Goal: Task Accomplishment & Management: Use online tool/utility

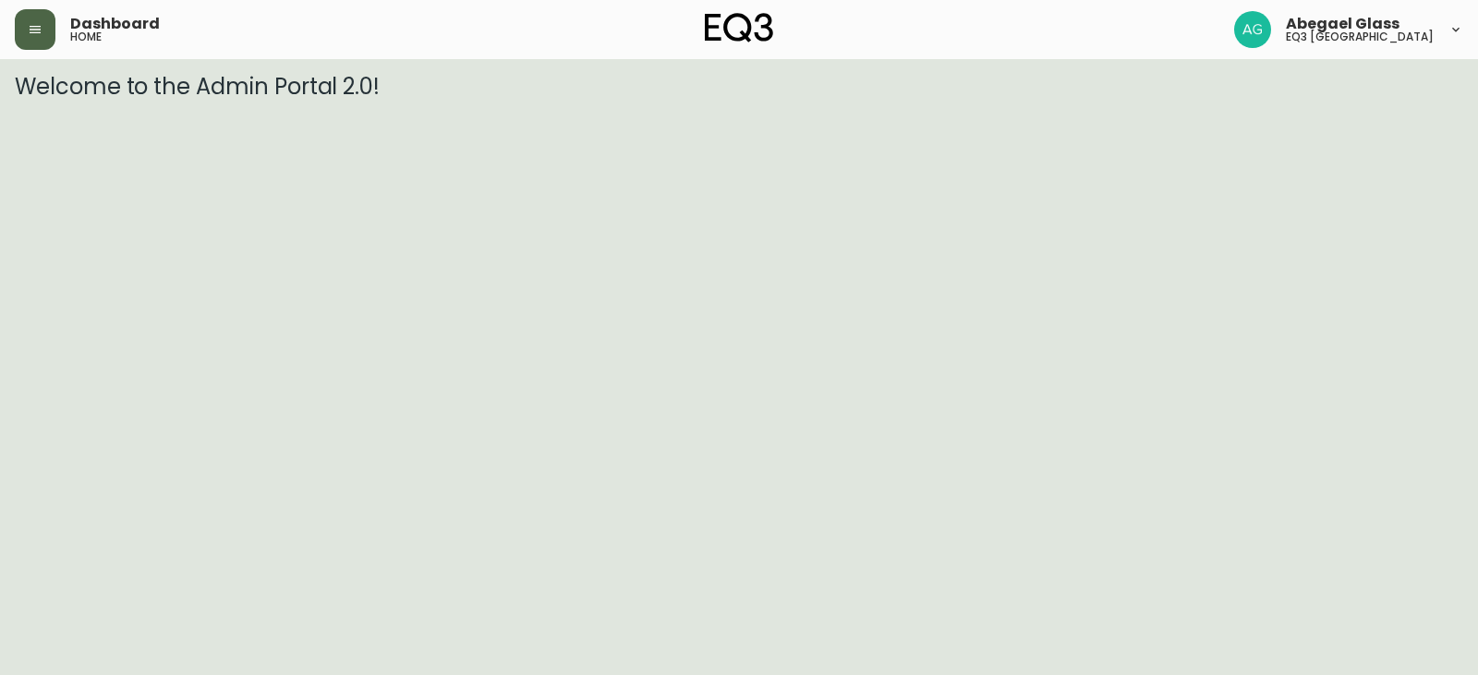
click at [27, 24] on button "button" at bounding box center [35, 29] width 41 height 41
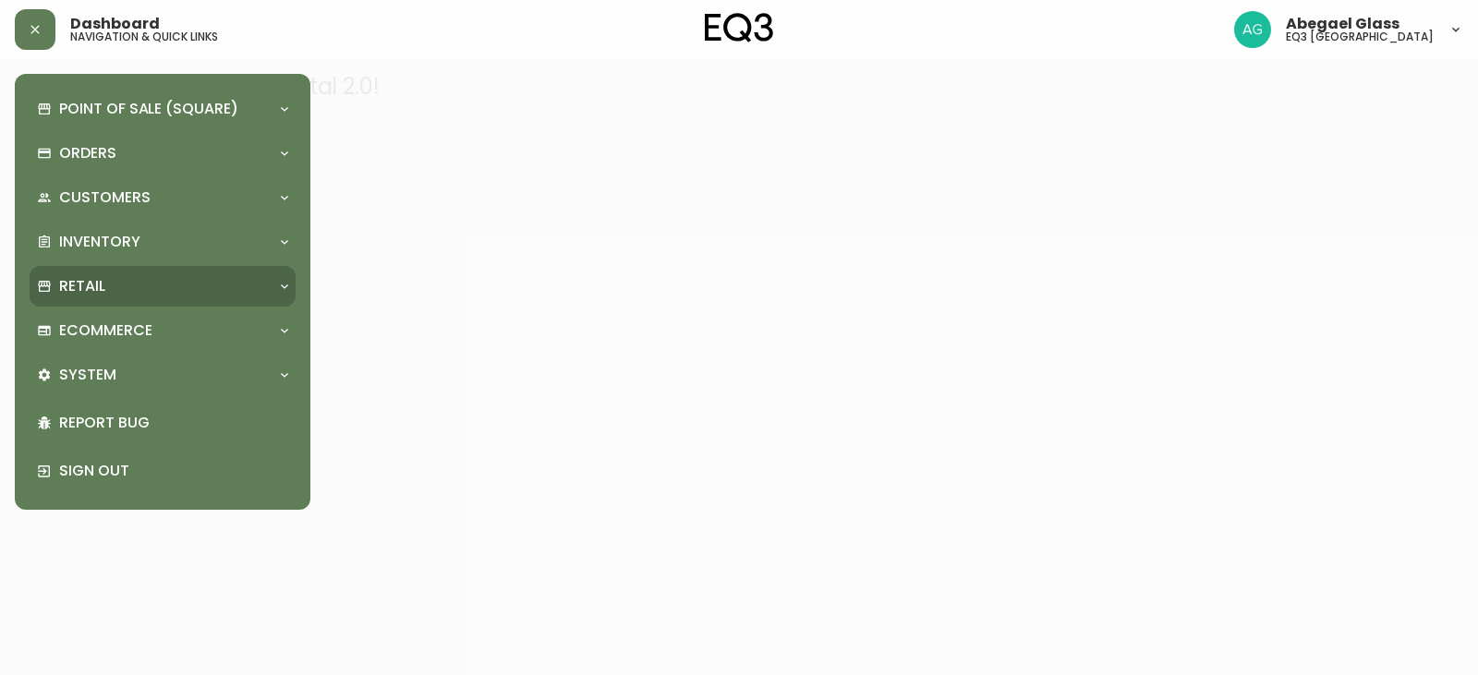
click at [125, 269] on div "Retail" at bounding box center [163, 286] width 266 height 41
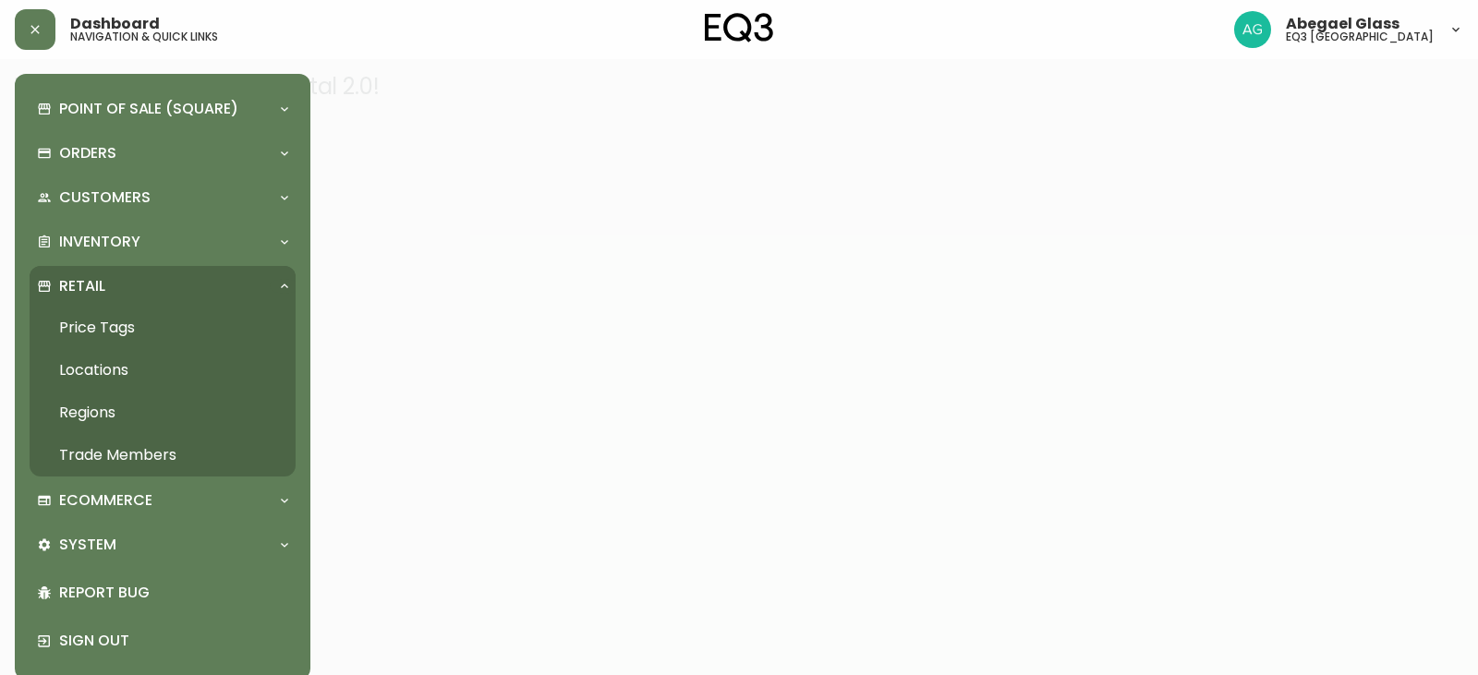
click at [129, 330] on link "Price Tags" at bounding box center [163, 328] width 266 height 42
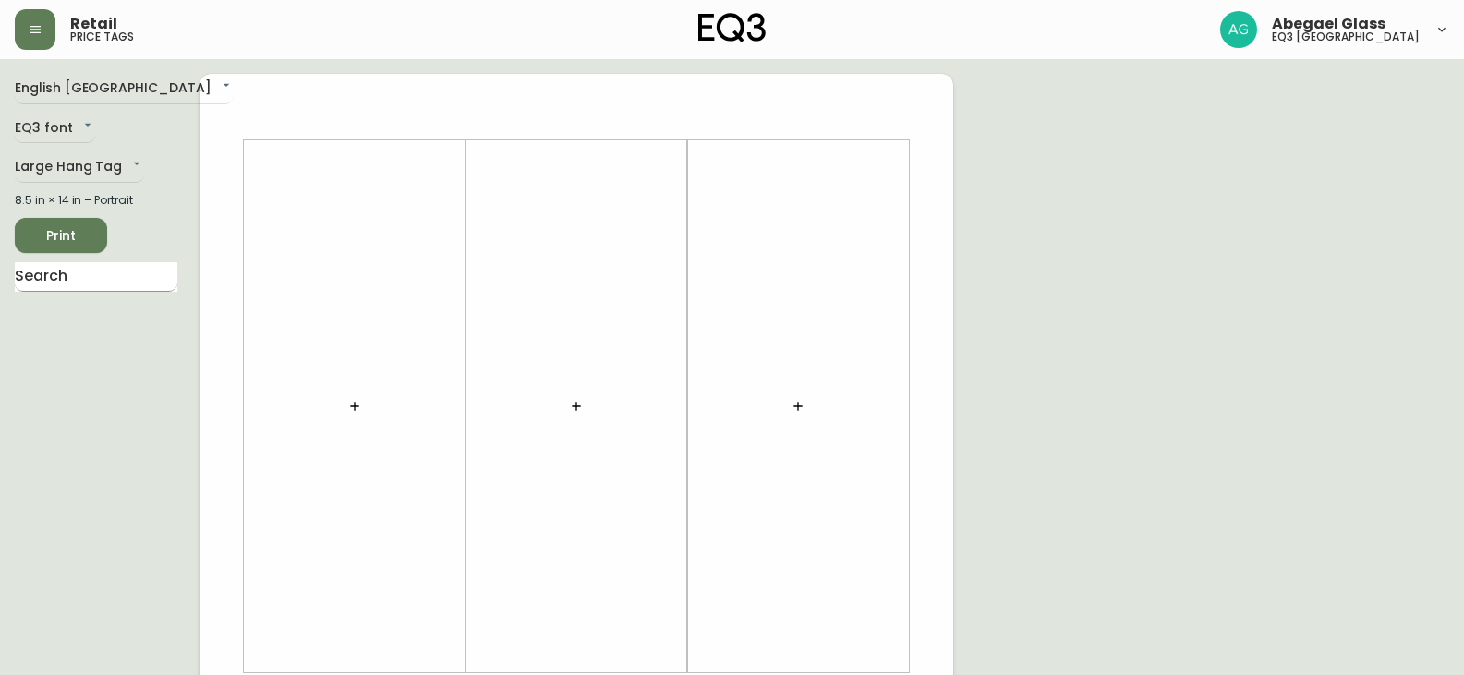
click at [160, 278] on input "text" at bounding box center [96, 277] width 163 height 30
type input "MINGLE"
drag, startPoint x: 73, startPoint y: 275, endPoint x: 0, endPoint y: 271, distance: 73.1
click at [0, 270] on main "English [GEOGRAPHIC_DATA] en_CA EQ3 font EQ3 Large Hang Tag large 8.5 in × 14 i…" at bounding box center [732, 687] width 1464 height 1256
type input "O"
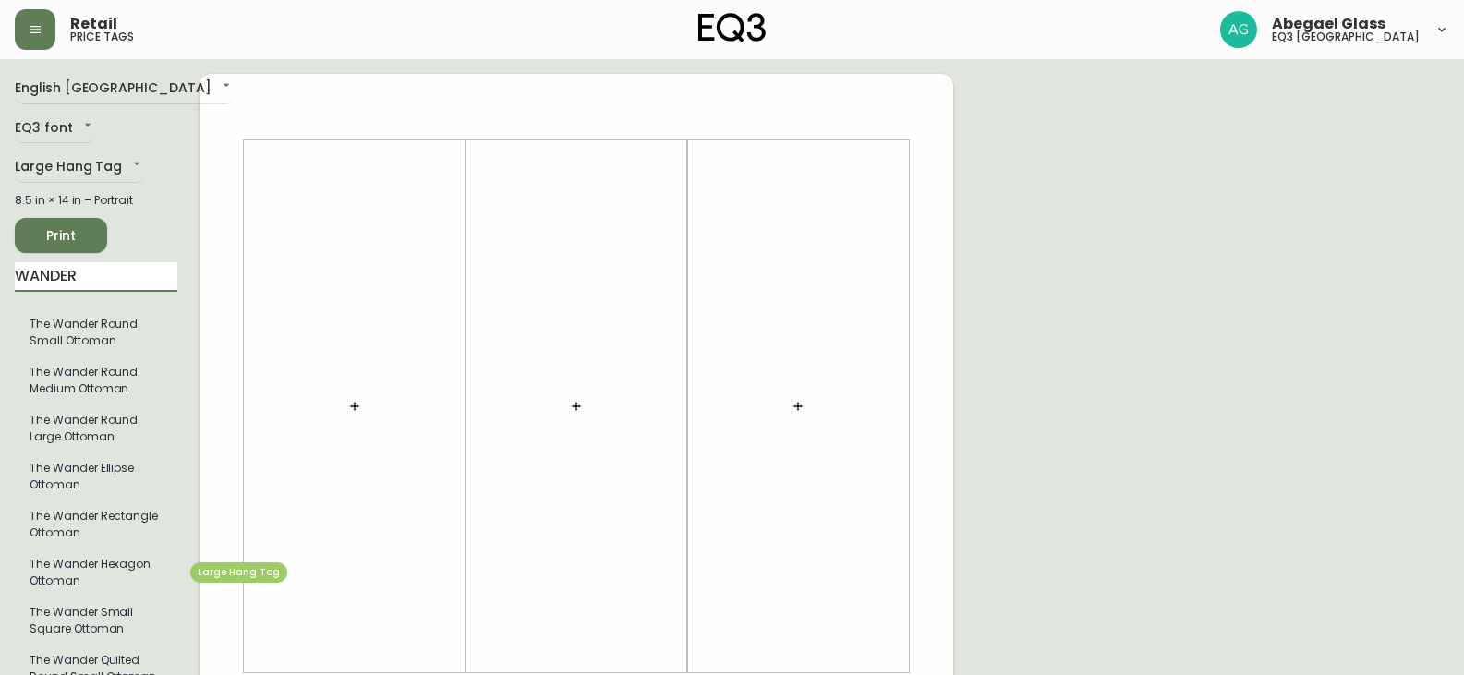
type input "WANDER"
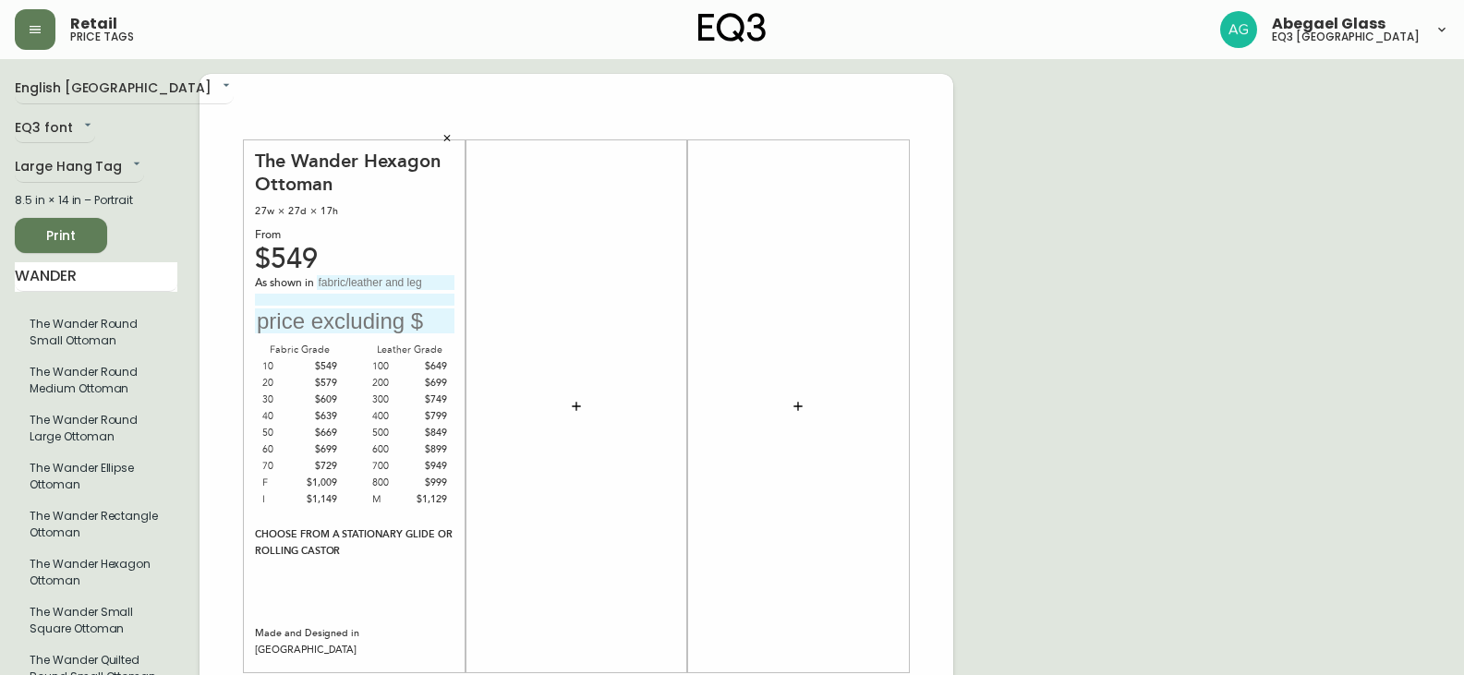
click at [344, 288] on input "text" at bounding box center [386, 282] width 138 height 15
type input "Grade 30 - [PERSON_NAME]"
click at [330, 295] on input at bounding box center [355, 300] width 200 height 12
type input "Have Blue"
drag, startPoint x: 118, startPoint y: 288, endPoint x: 8, endPoint y: 275, distance: 110.7
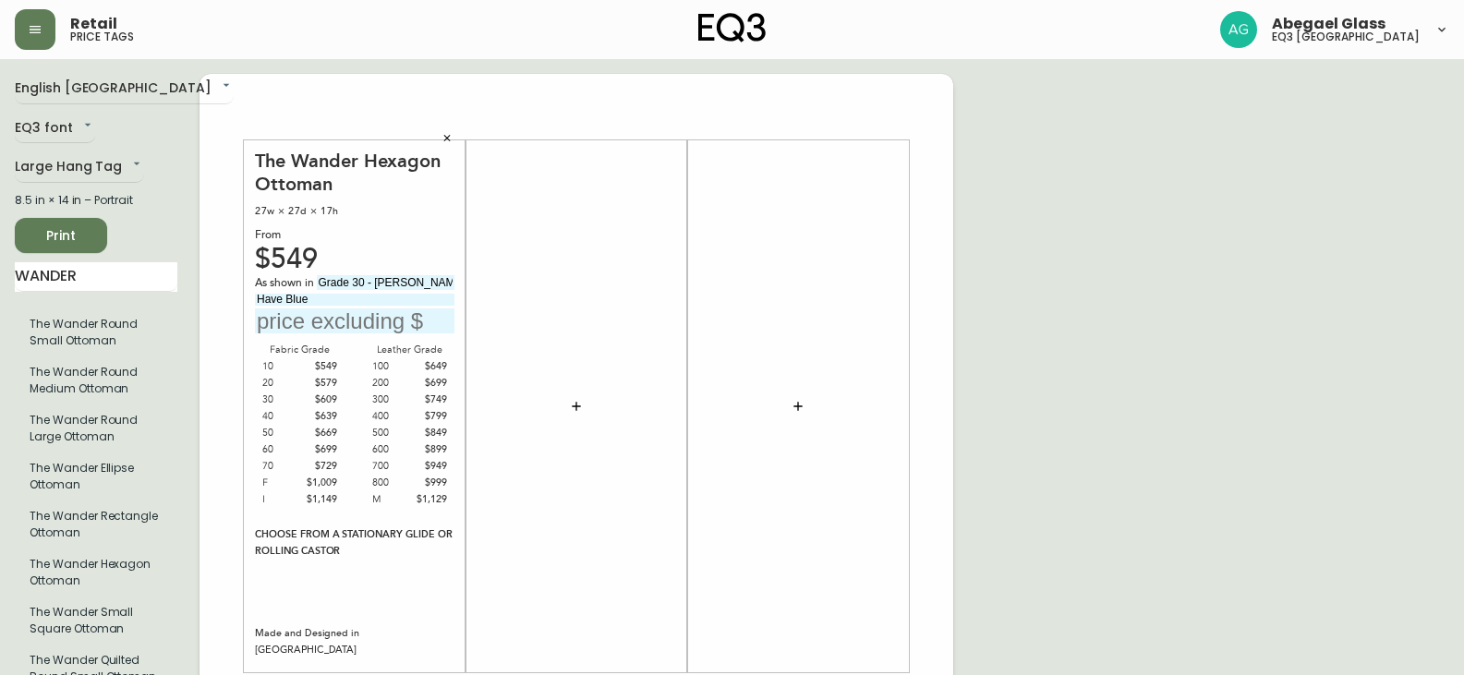
click at [8, 275] on main "English [GEOGRAPHIC_DATA] en_CA EQ3 font EQ3 Large Hang Tag large 8.5 in × 14 i…" at bounding box center [732, 687] width 1464 height 1256
click at [584, 409] on button "button" at bounding box center [576, 406] width 37 height 37
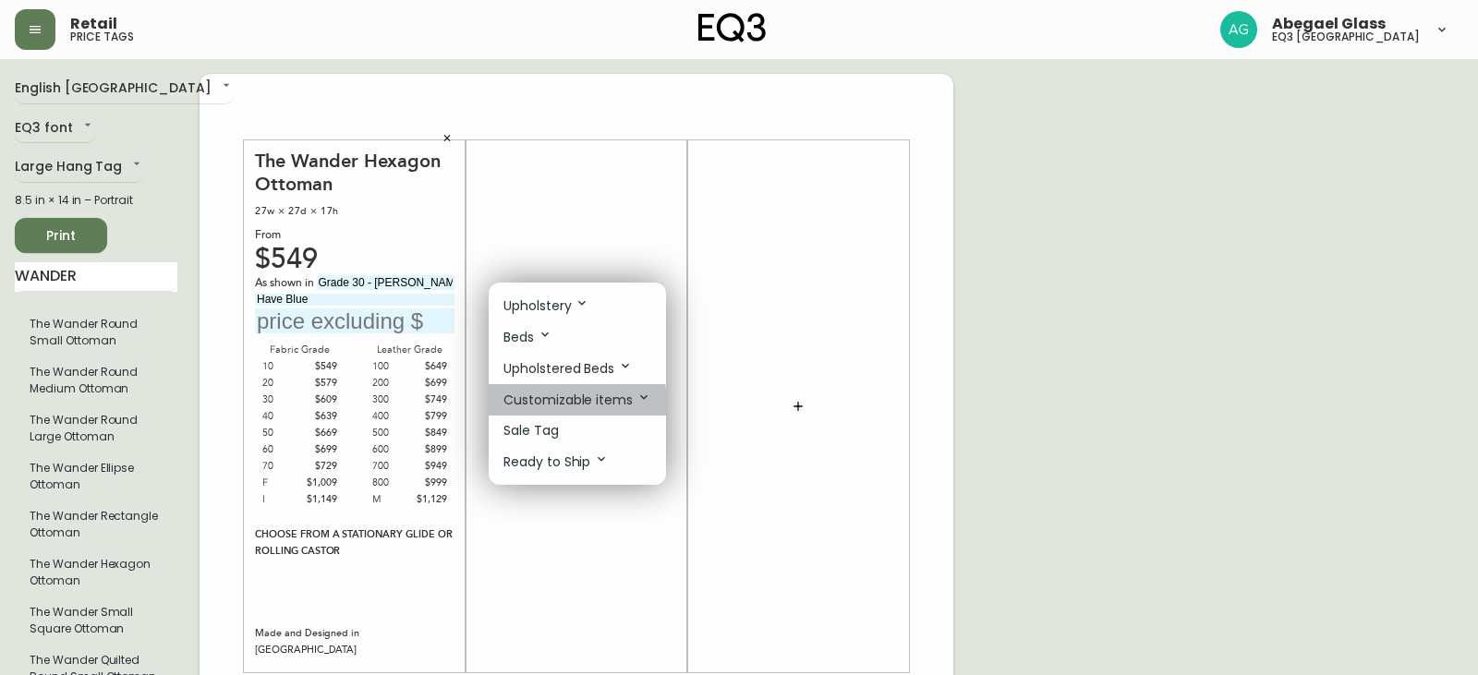
click at [552, 404] on p "Customizable items" at bounding box center [577, 400] width 148 height 20
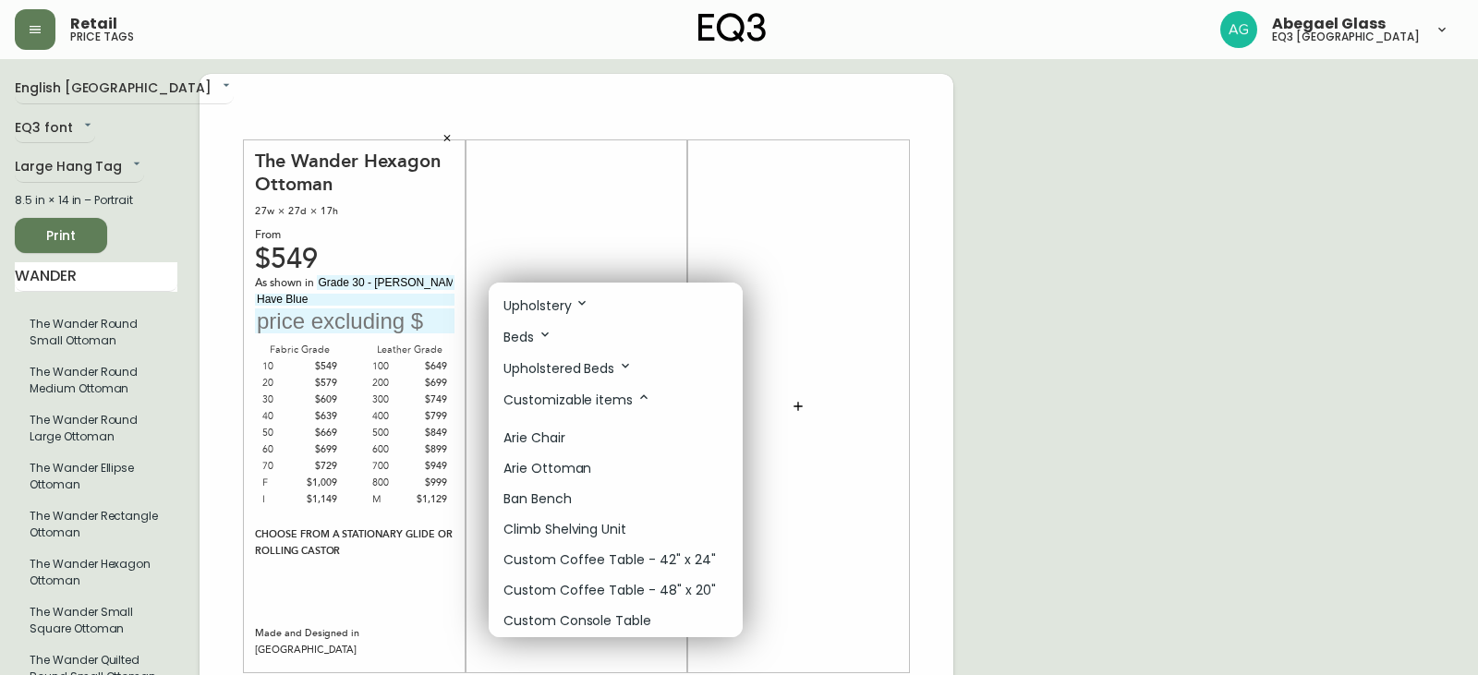
click at [658, 240] on div at bounding box center [739, 337] width 1478 height 675
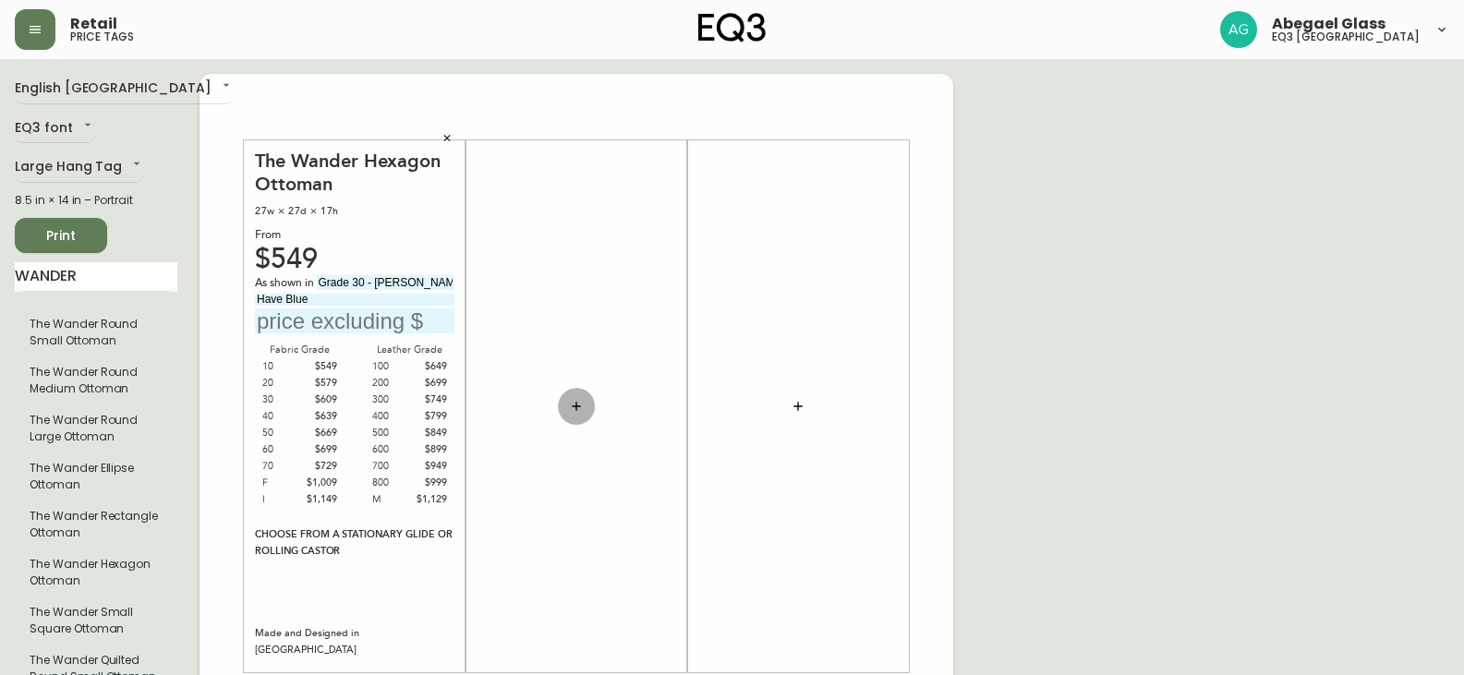
click at [580, 420] on button "button" at bounding box center [576, 406] width 37 height 37
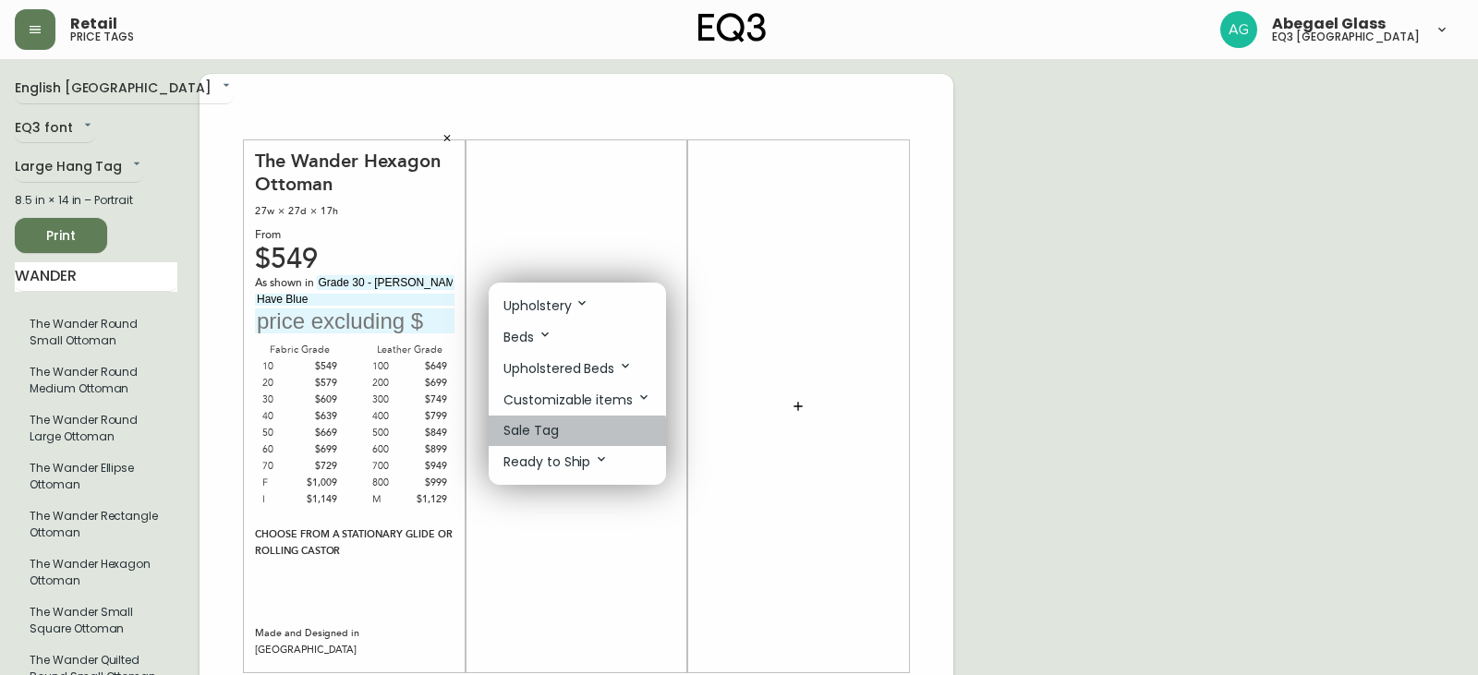
click at [568, 438] on li "Sale Tag" at bounding box center [577, 431] width 177 height 30
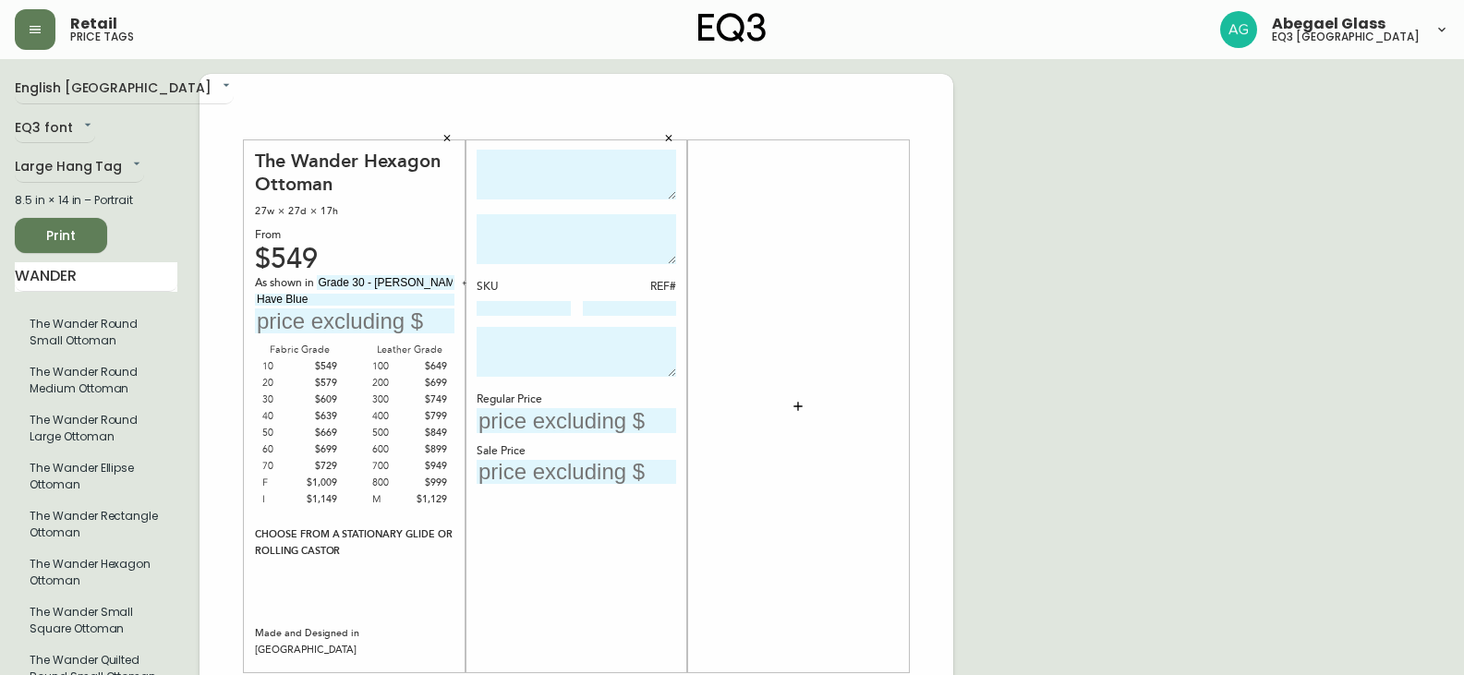
click at [561, 184] on textarea at bounding box center [577, 175] width 200 height 51
type textarea "S"
type textarea "[PERSON_NAME] Swivel Chair"
click at [528, 225] on textarea at bounding box center [577, 239] width 200 height 50
type textarea "G"
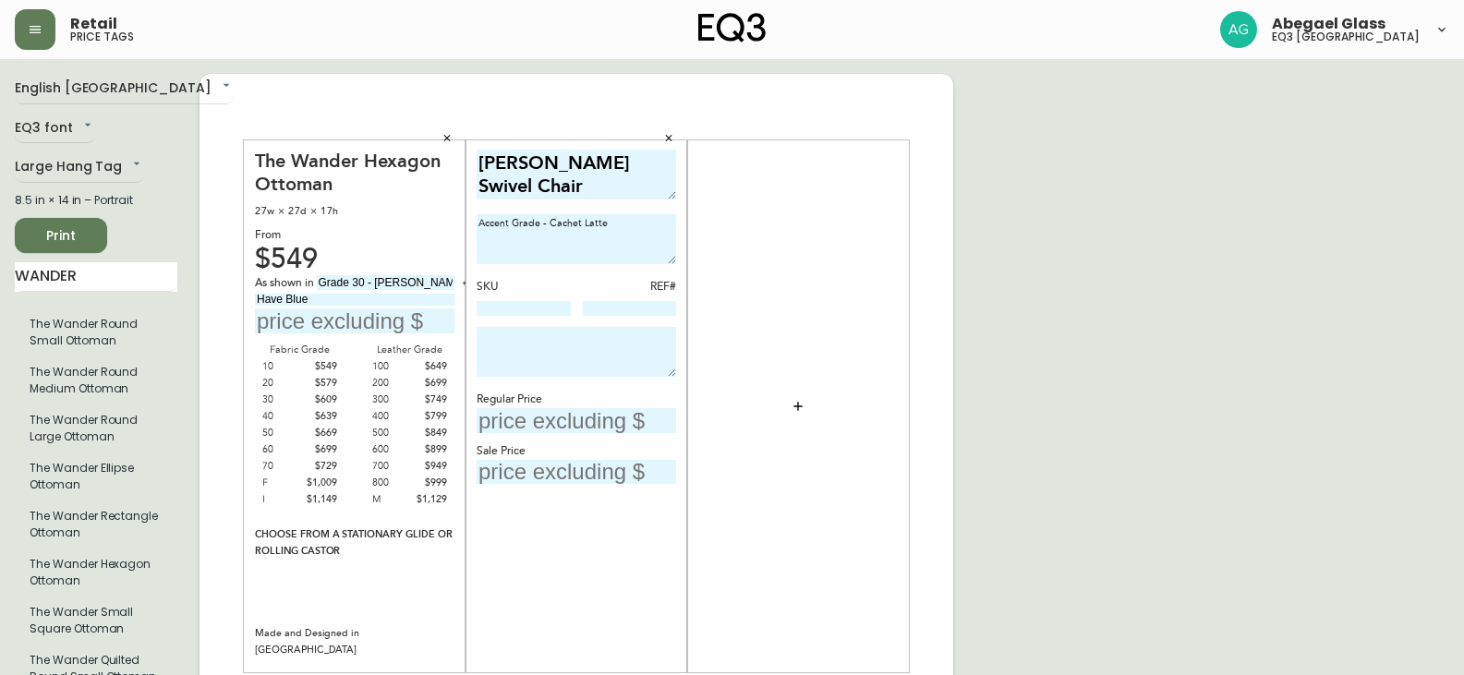
type textarea "Accent Grade - Cachet Latte"
click at [537, 352] on textarea at bounding box center [577, 352] width 200 height 50
type textarea "Please see associate for further detail"
click at [563, 416] on input "text" at bounding box center [577, 420] width 200 height 25
click at [660, 310] on input at bounding box center [630, 308] width 94 height 15
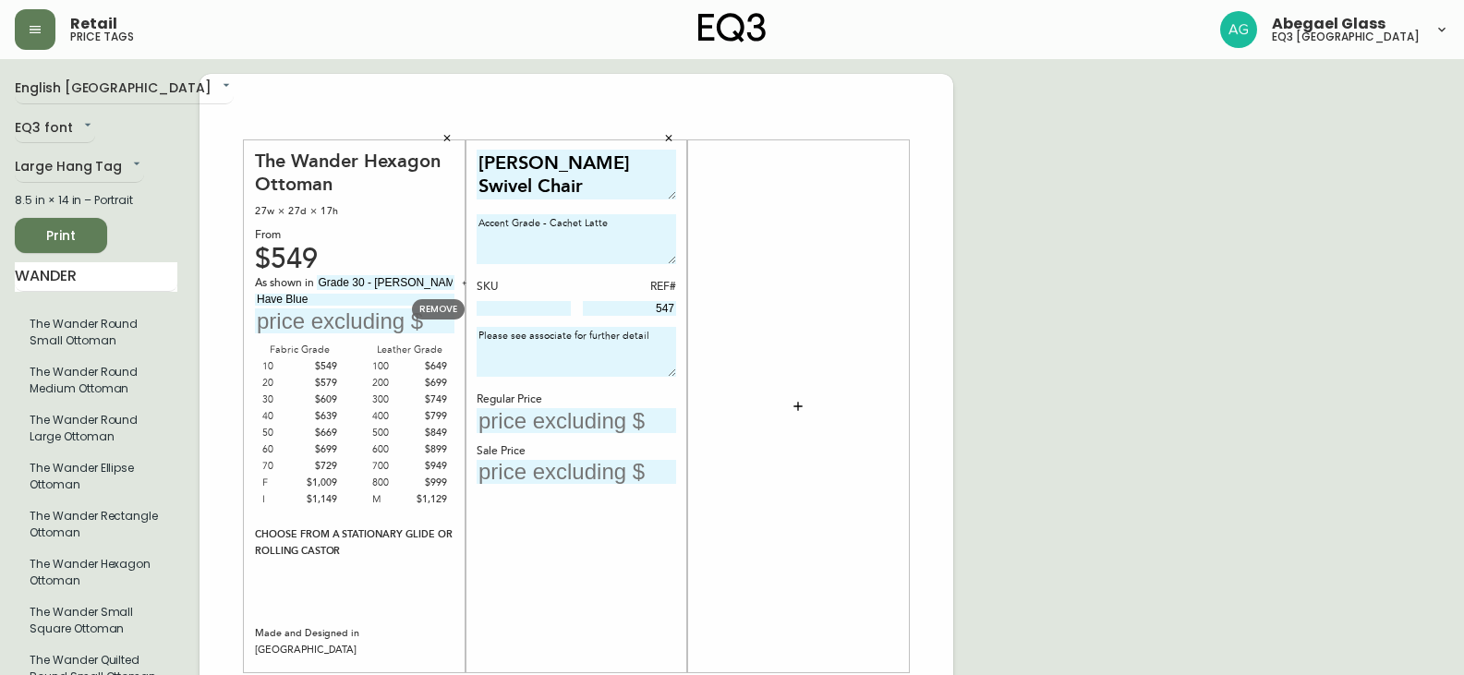
type input "547"
click at [538, 309] on input at bounding box center [524, 308] width 94 height 15
paste input "70041-33"
type input "70041-33"
click at [587, 420] on input "text" at bounding box center [577, 420] width 200 height 25
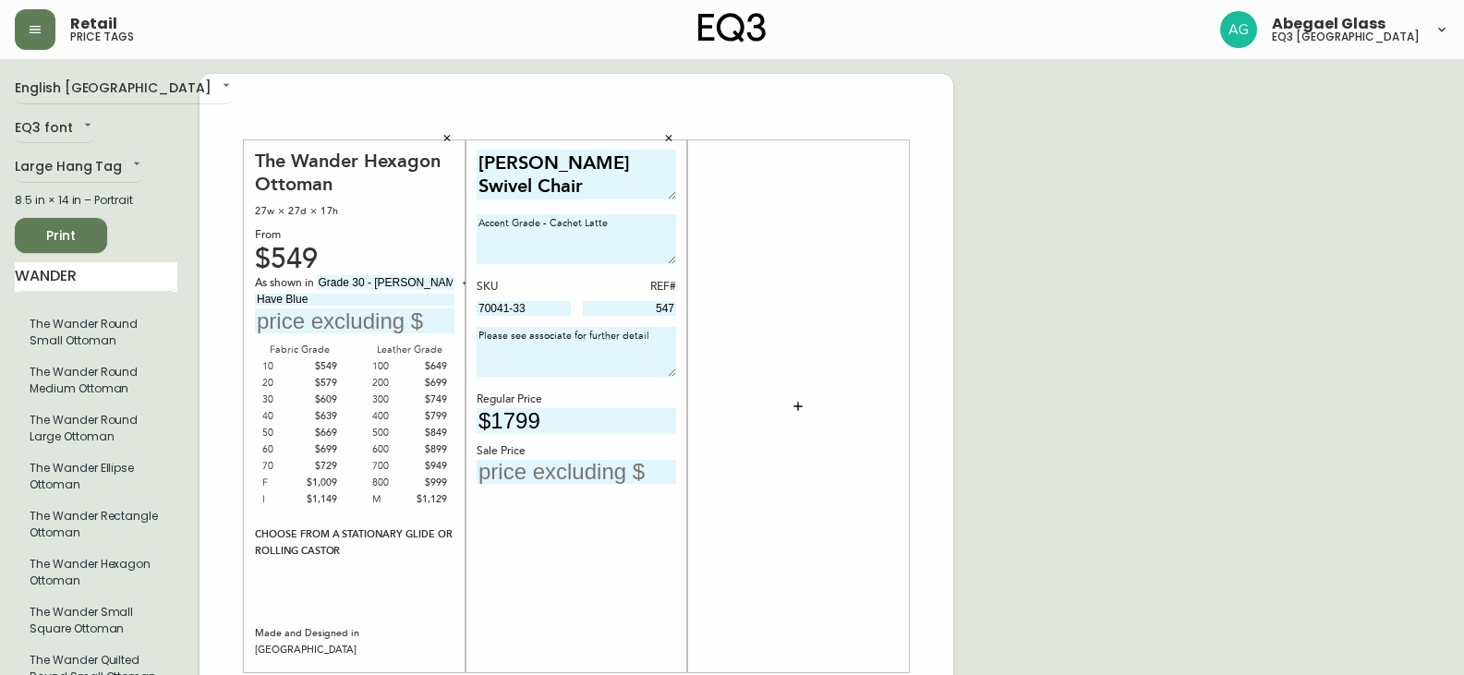
type input "$1799"
click at [635, 486] on div "[PERSON_NAME] Swivel Chair Accent Grade - Cachet Latte SKU REF# 70041-33 547 Pl…" at bounding box center [577, 407] width 200 height 515
click at [520, 479] on input "text" at bounding box center [577, 472] width 200 height 25
type input "$1295.00"
click at [787, 402] on button "button" at bounding box center [798, 406] width 37 height 37
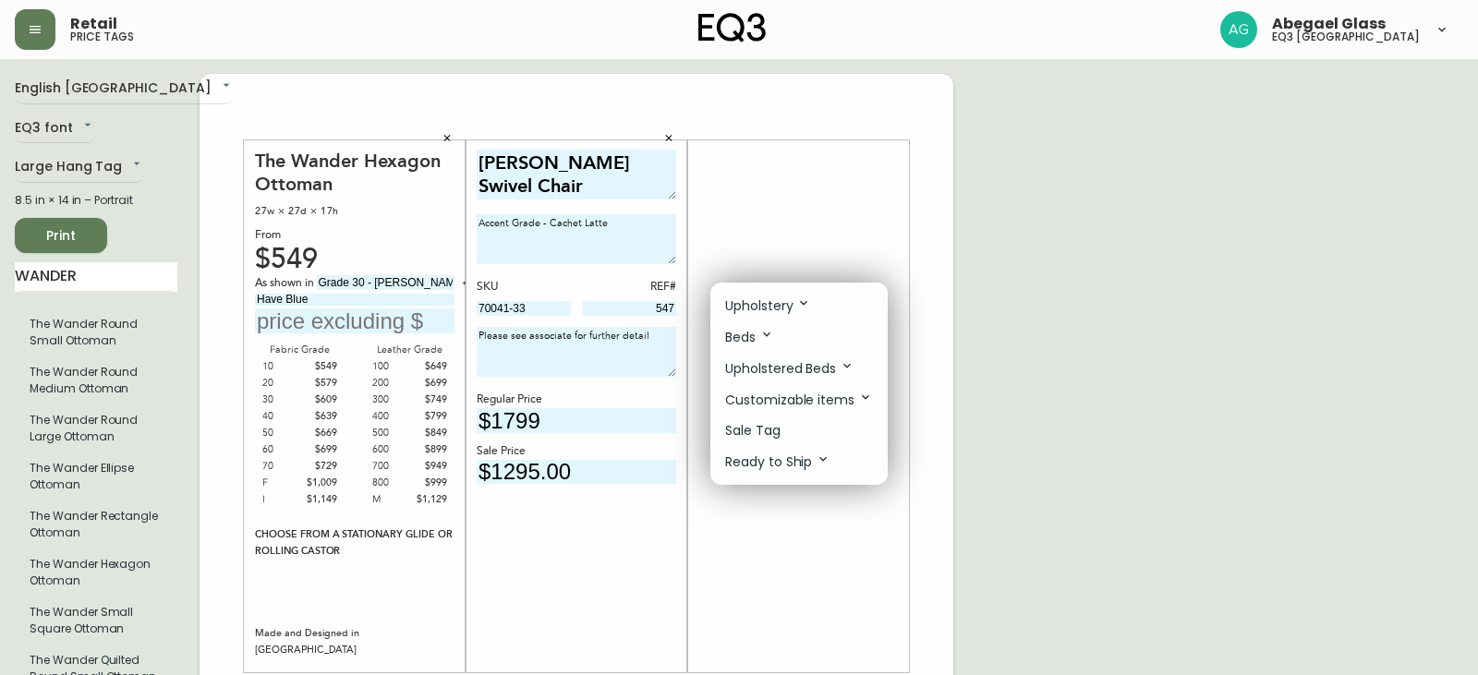
click at [794, 402] on p "Customizable items" at bounding box center [799, 400] width 148 height 20
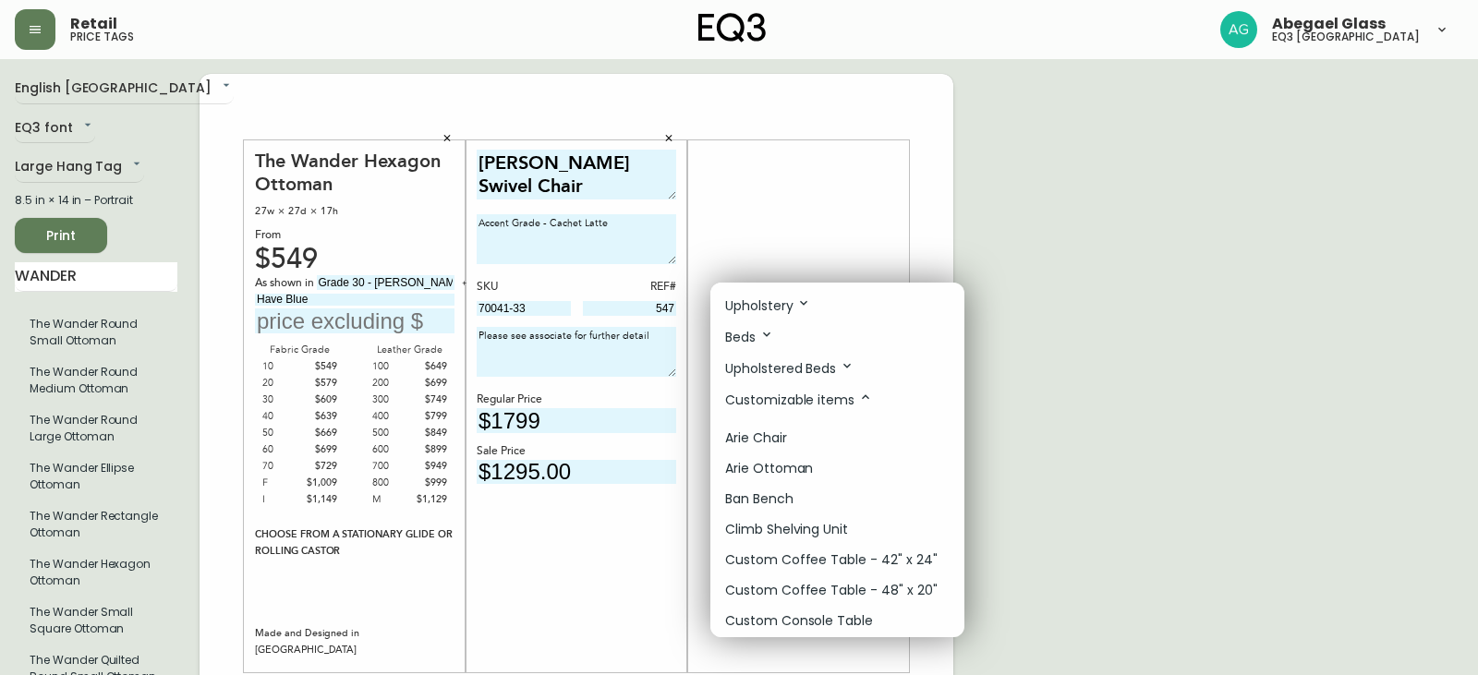
drag, startPoint x: 1043, startPoint y: 314, endPoint x: 1001, endPoint y: 342, distance: 50.0
click at [1044, 314] on div at bounding box center [739, 337] width 1478 height 675
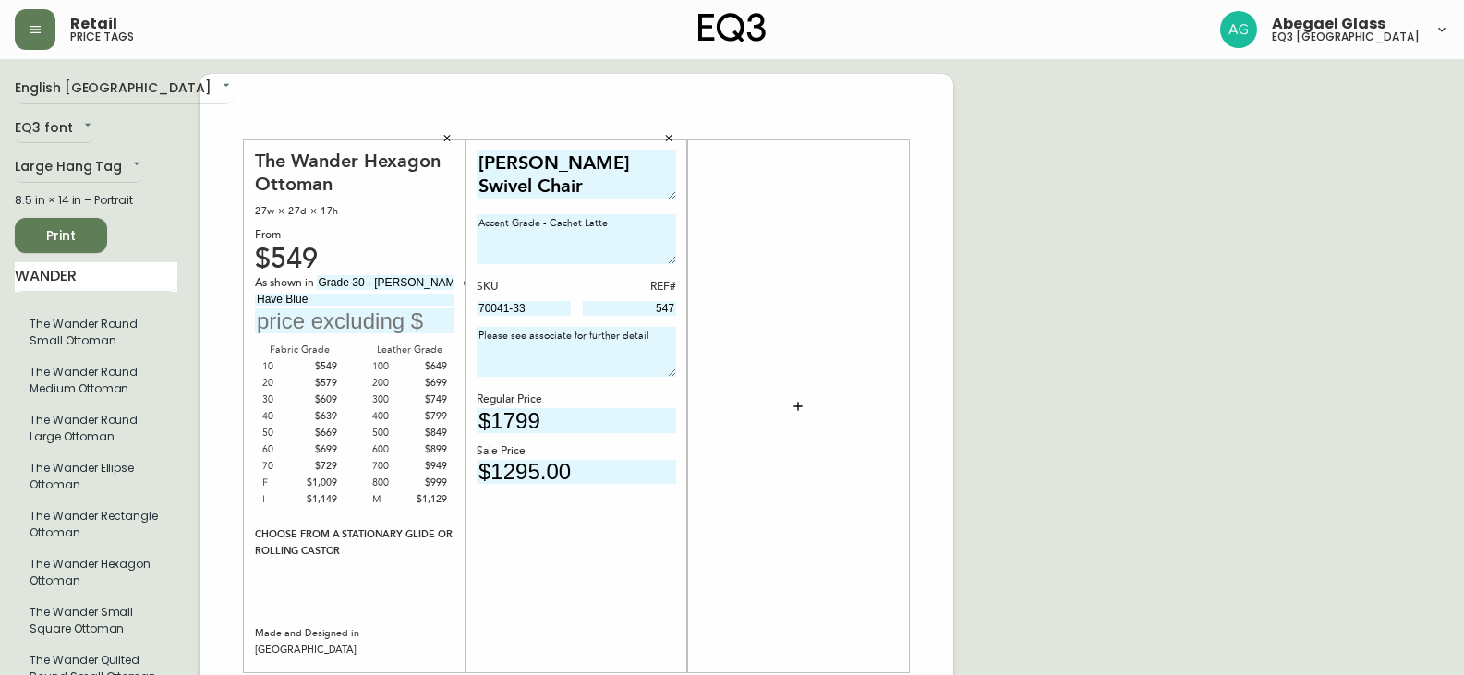
click at [796, 404] on icon "button" at bounding box center [798, 406] width 15 height 15
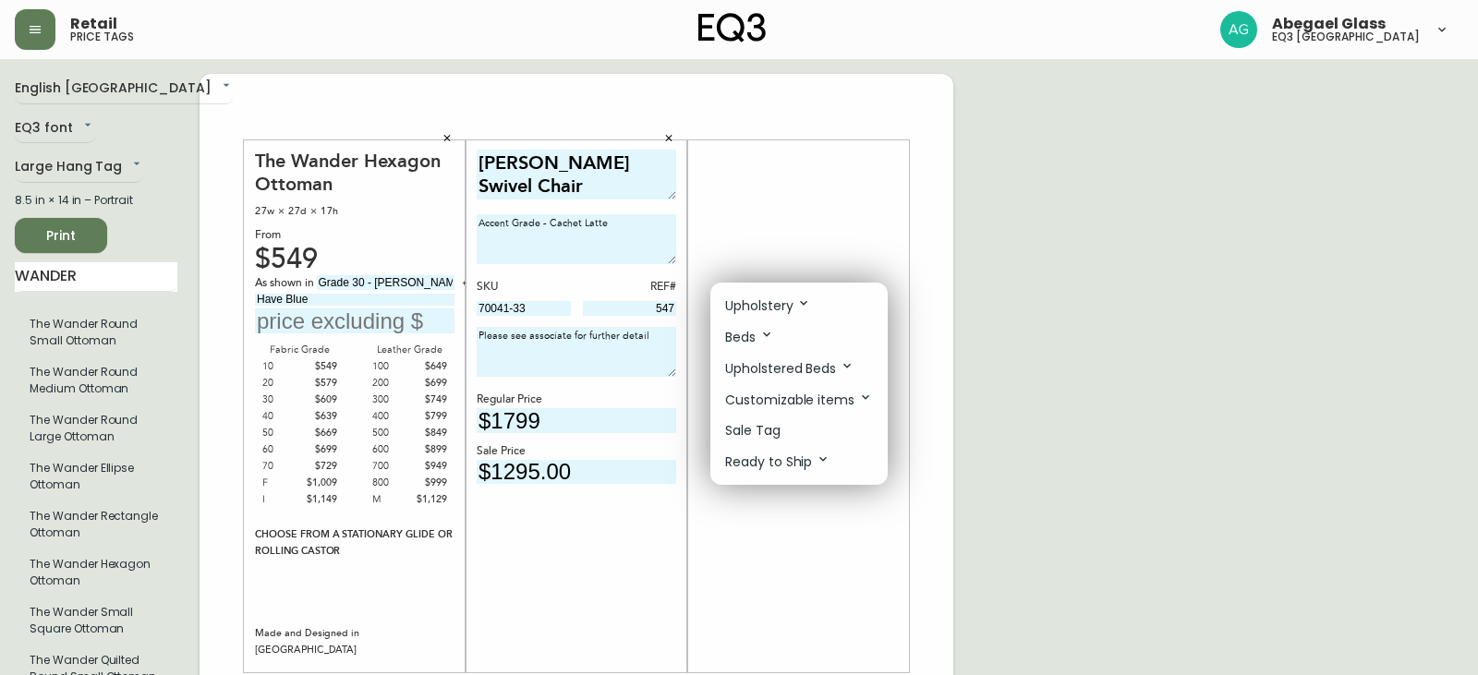
click at [801, 443] on li "Sale Tag" at bounding box center [798, 431] width 177 height 30
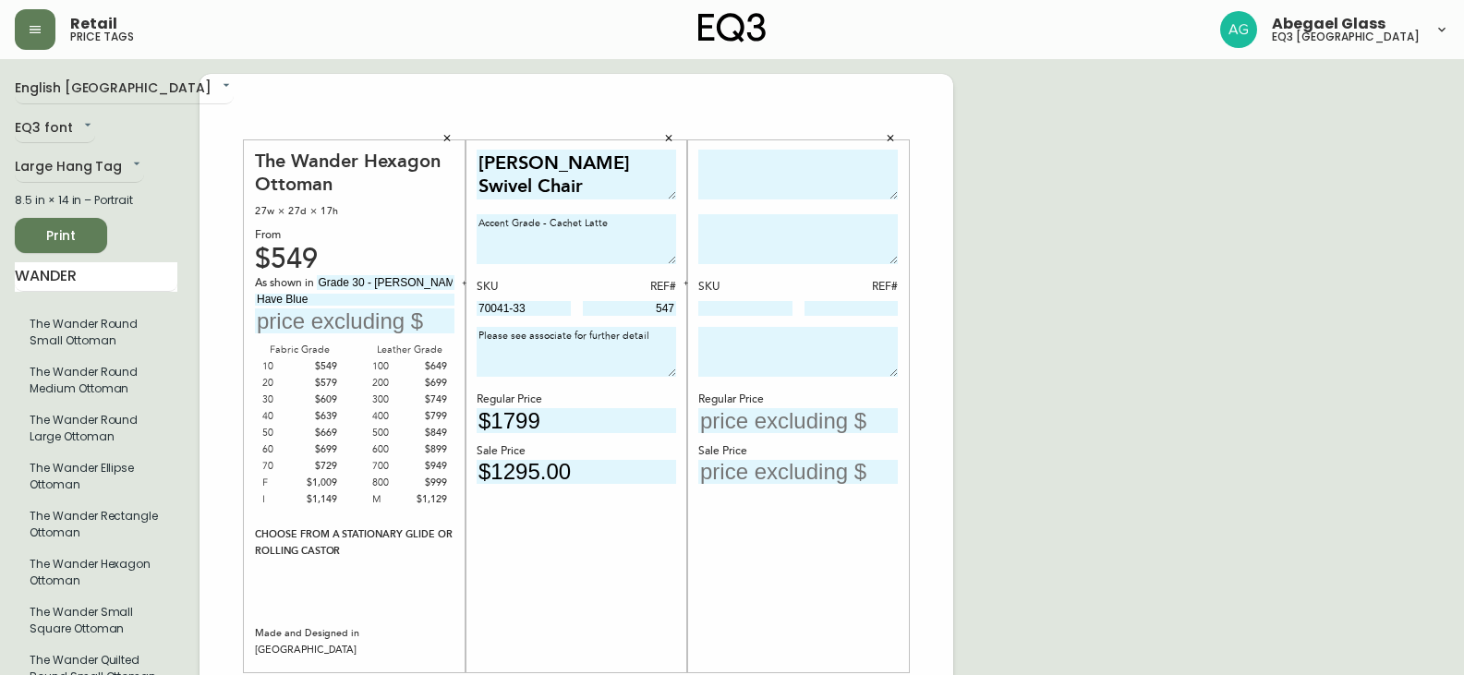
click at [736, 185] on textarea at bounding box center [798, 175] width 200 height 51
type textarea "PALLISER - Laguna Storage Ottoman"
click at [758, 224] on textarea at bounding box center [798, 239] width 200 height 50
type textarea "A"
type textarea "Grade 30 - [PERSON_NAME]"
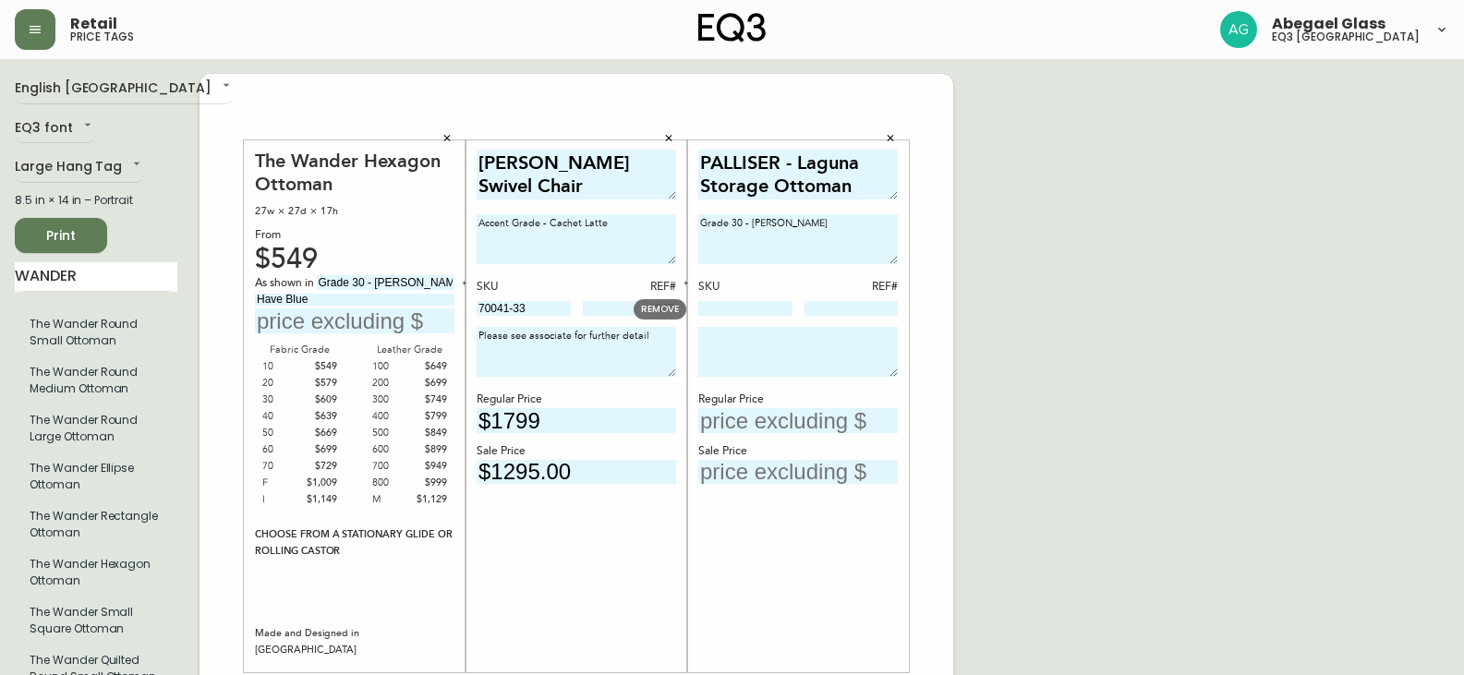
click at [726, 303] on input at bounding box center [745, 308] width 94 height 15
type input "77675-4T"
click at [845, 314] on input at bounding box center [852, 308] width 94 height 15
type input "2"
click at [811, 331] on textarea at bounding box center [798, 352] width 200 height 50
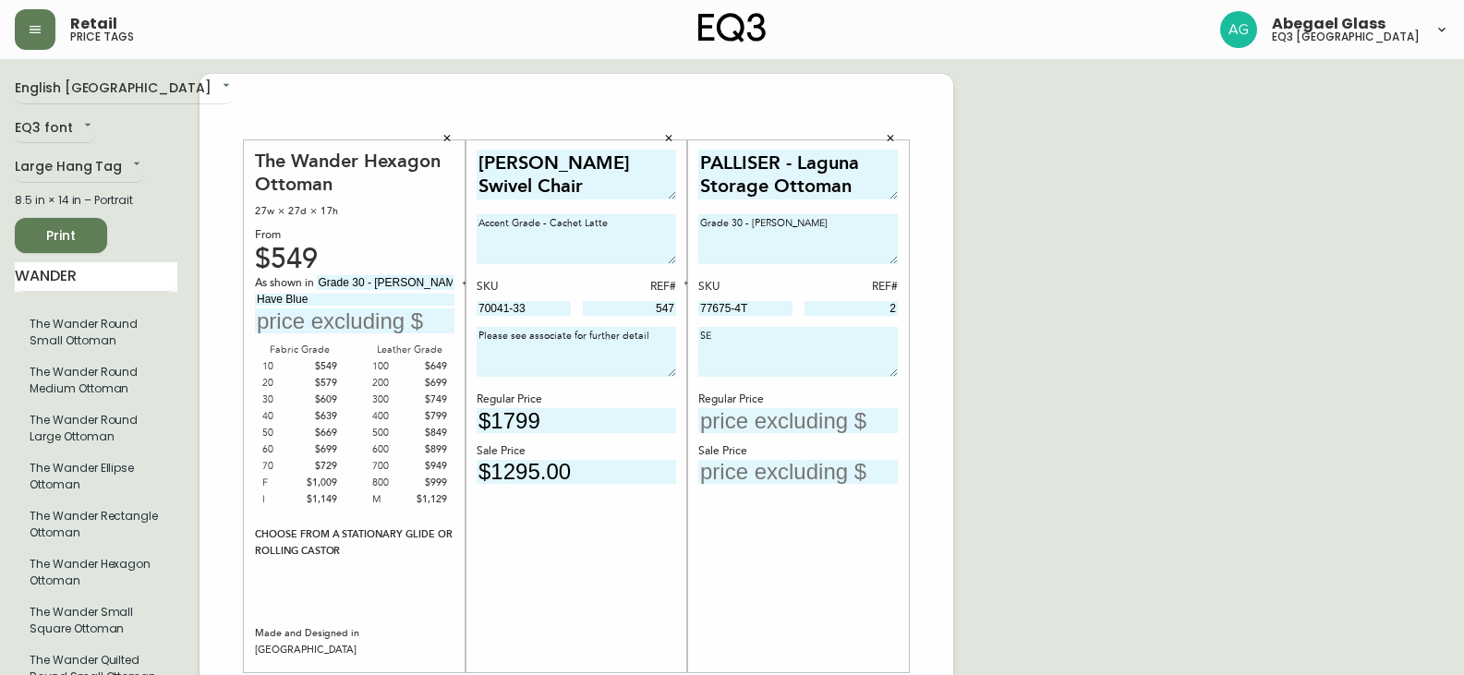
type textarea "S"
drag, startPoint x: 649, startPoint y: 338, endPoint x: 467, endPoint y: 348, distance: 183.2
click at [467, 348] on div "[PERSON_NAME] Swivel Chair Accent Grade - Cachet Latte SKU REF# 70041-33 547 Pl…" at bounding box center [577, 406] width 222 height 532
click at [721, 349] on textarea at bounding box center [798, 352] width 200 height 50
paste textarea "Please see associate for further detail"
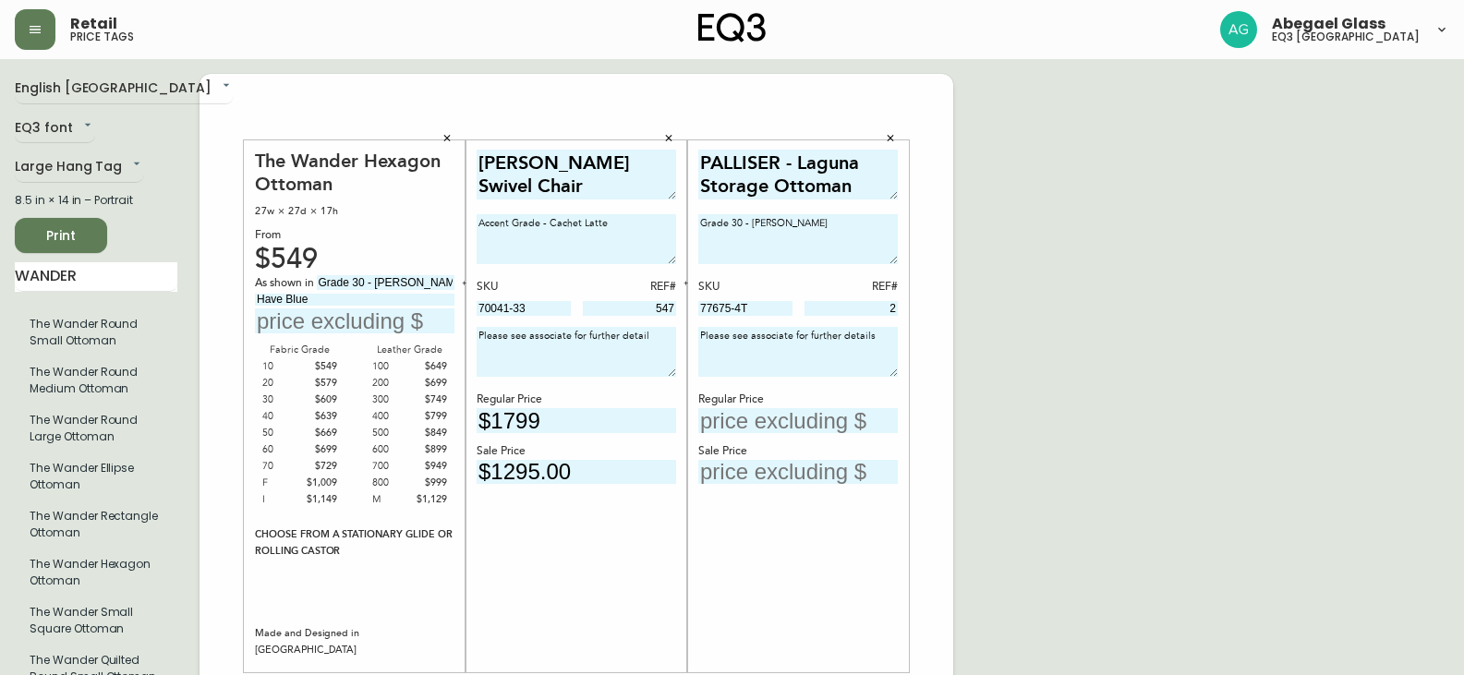
type textarea "Please see associate for further details"
click at [658, 335] on textarea "Please see associate for further detail" at bounding box center [577, 352] width 200 height 50
type textarea "Please see associate for further details"
click at [797, 429] on input "text" at bounding box center [798, 420] width 200 height 25
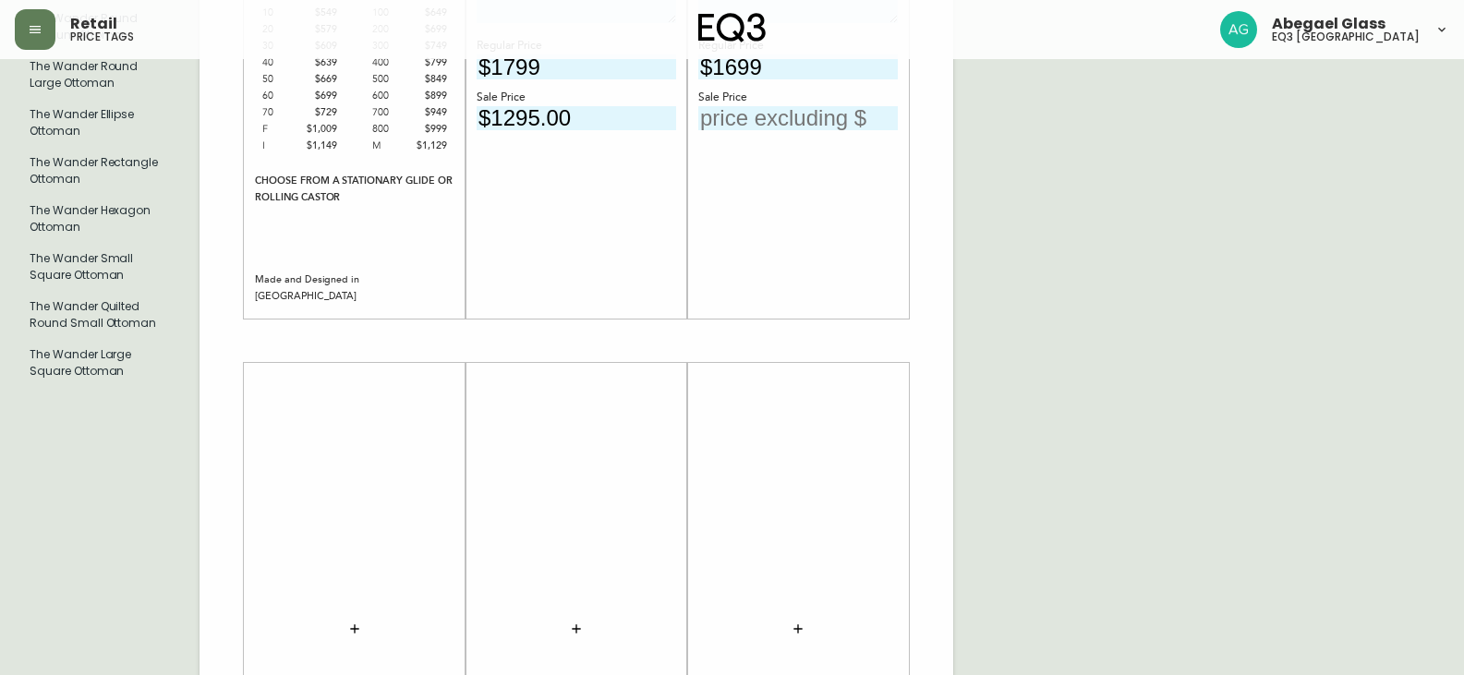
scroll to position [370, 0]
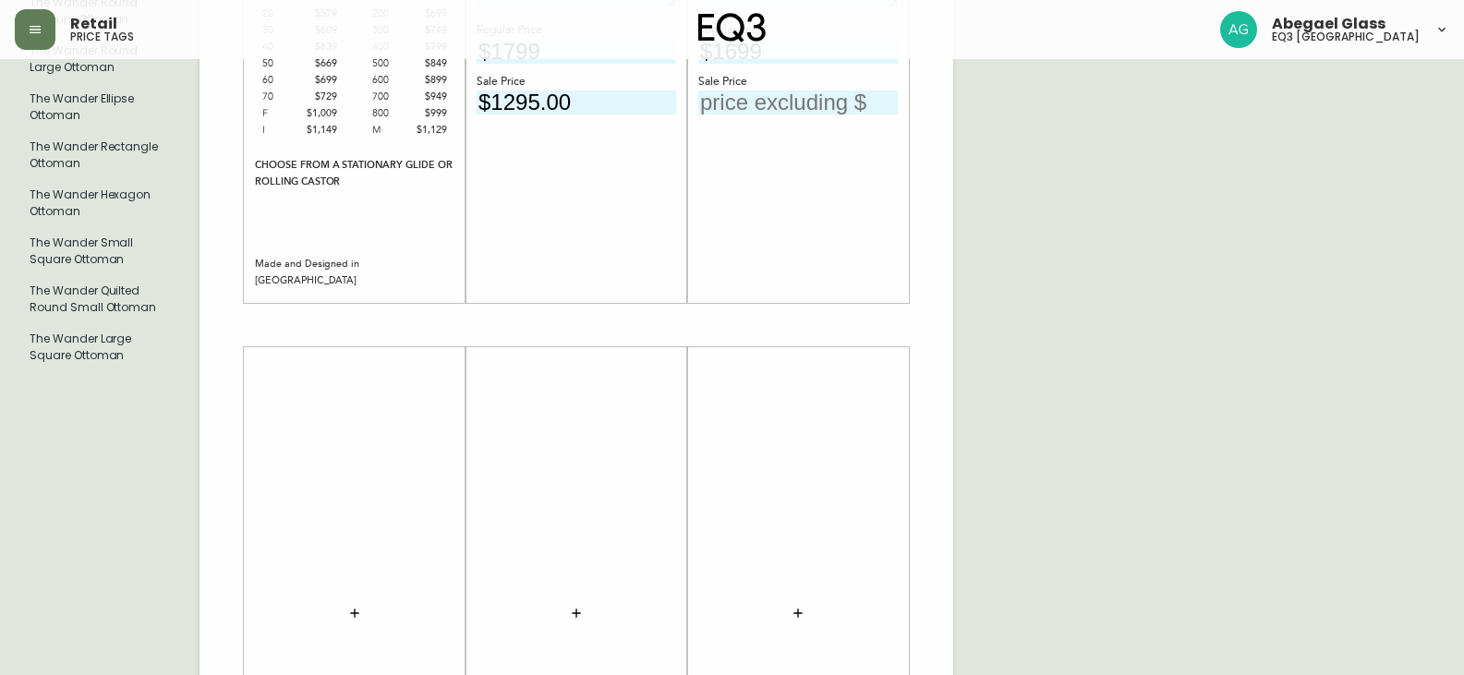
type input "$1699"
click at [354, 603] on button "button" at bounding box center [354, 613] width 37 height 37
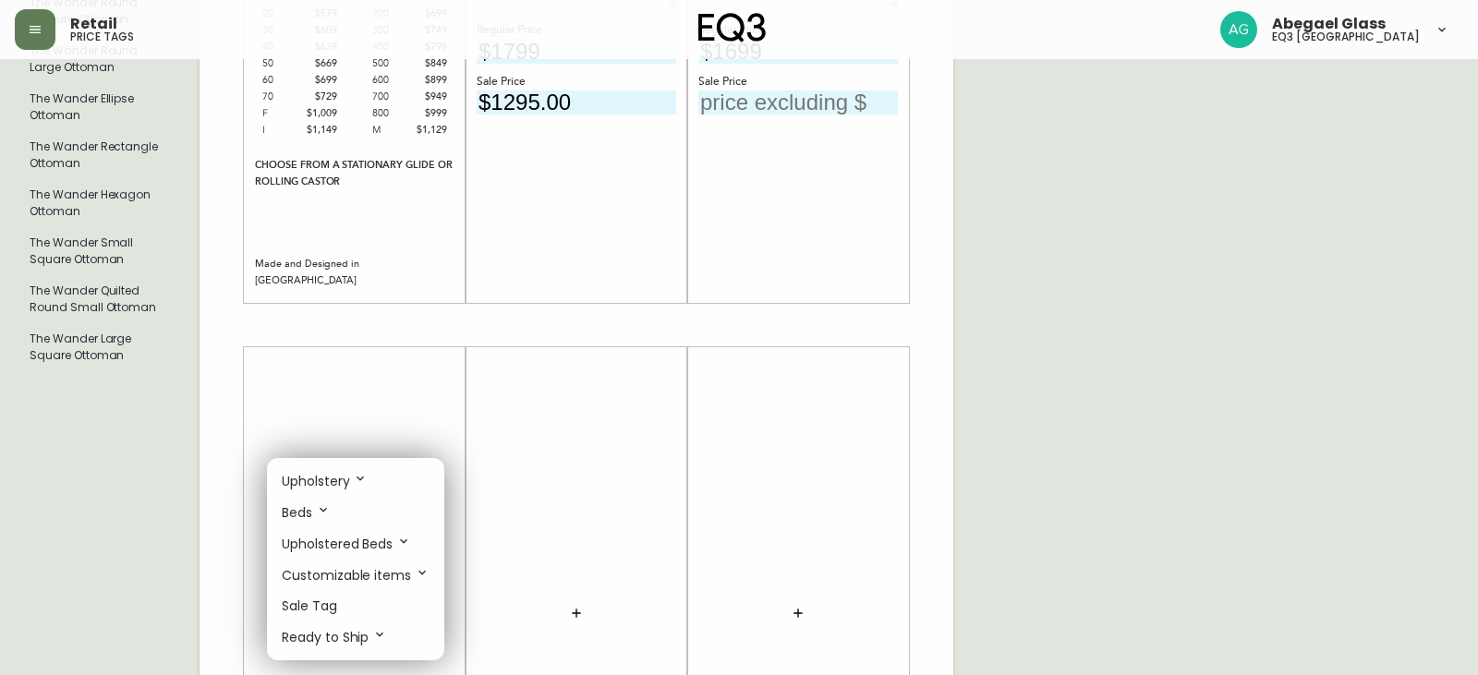
click at [324, 591] on li "Sale Tag" at bounding box center [355, 606] width 177 height 30
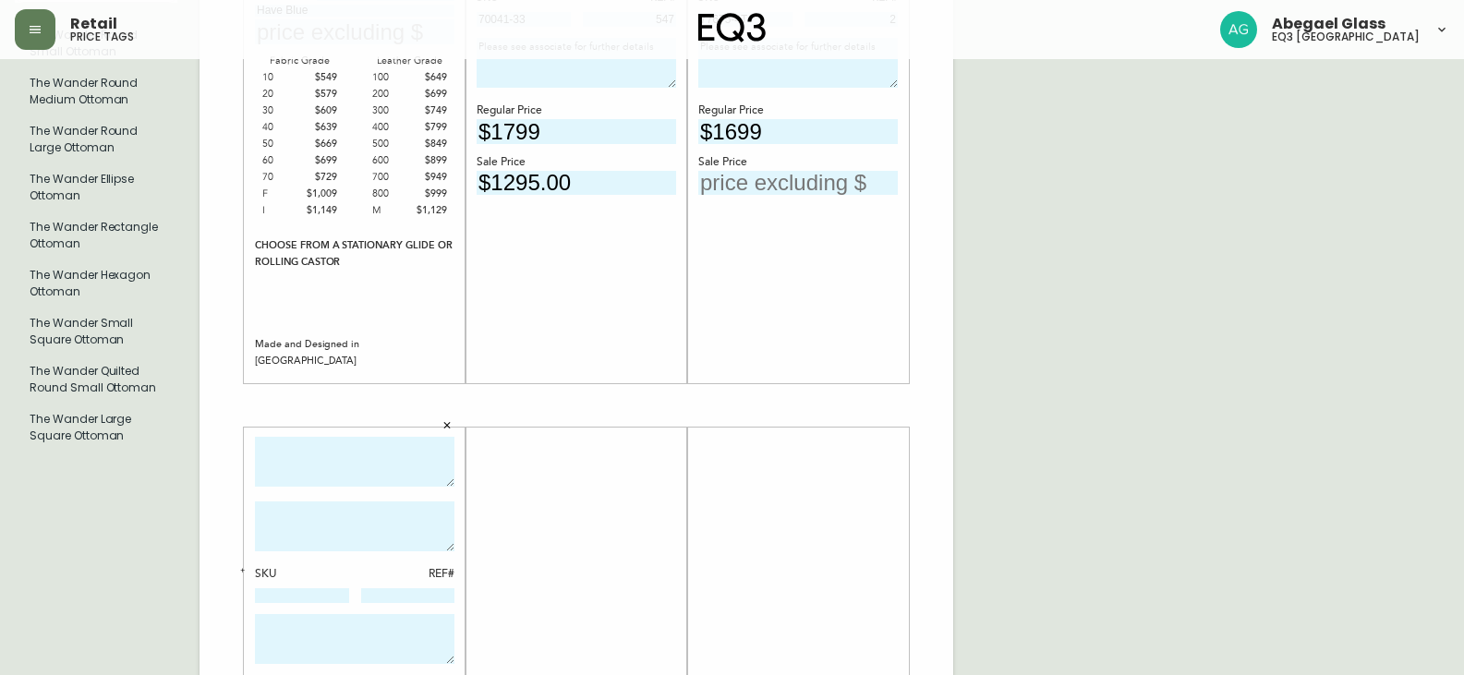
scroll to position [185, 0]
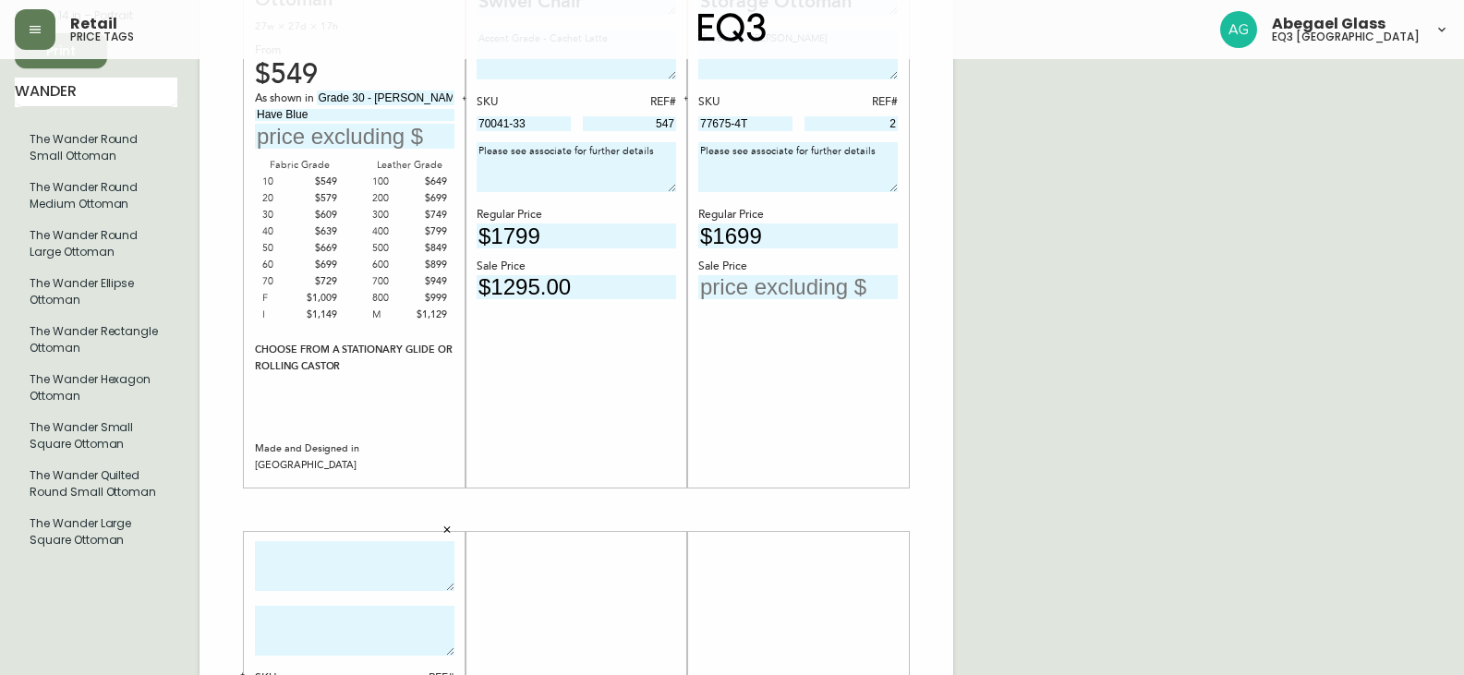
click at [340, 573] on textarea at bounding box center [355, 566] width 200 height 51
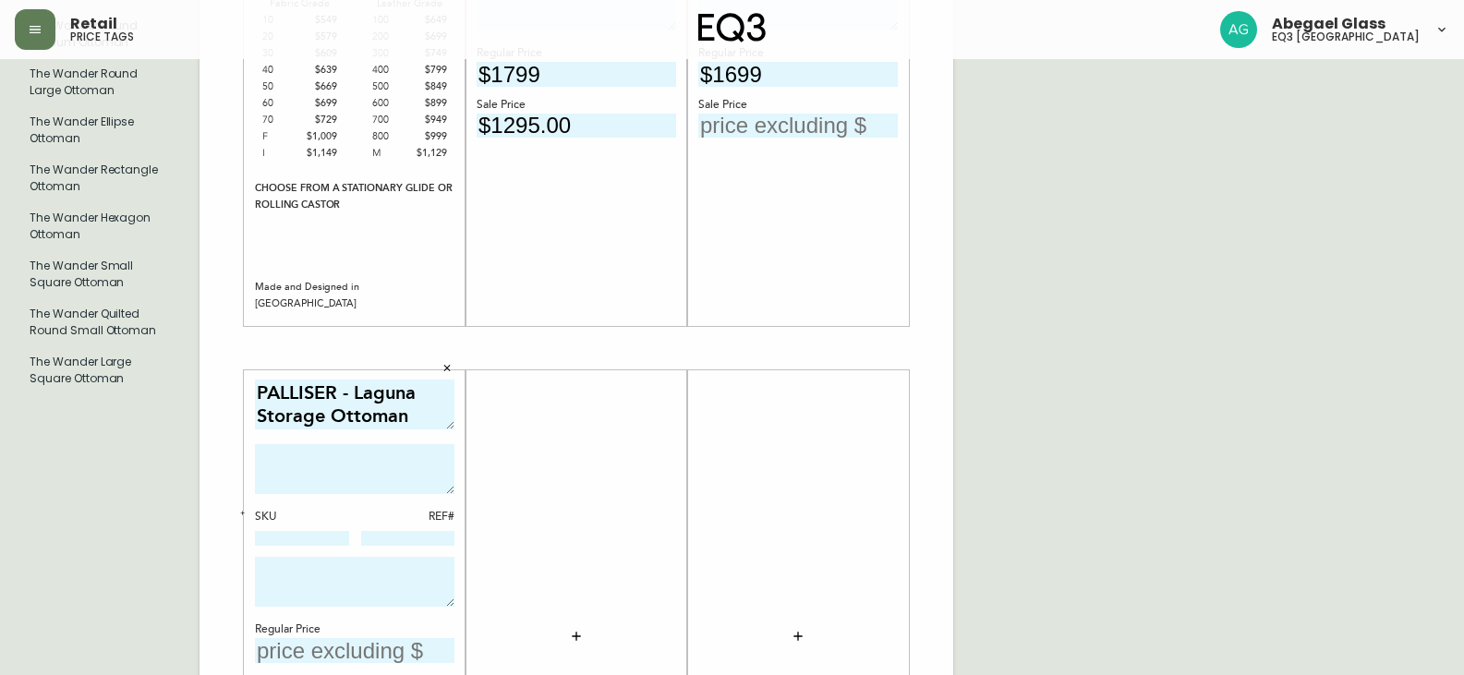
scroll to position [370, 0]
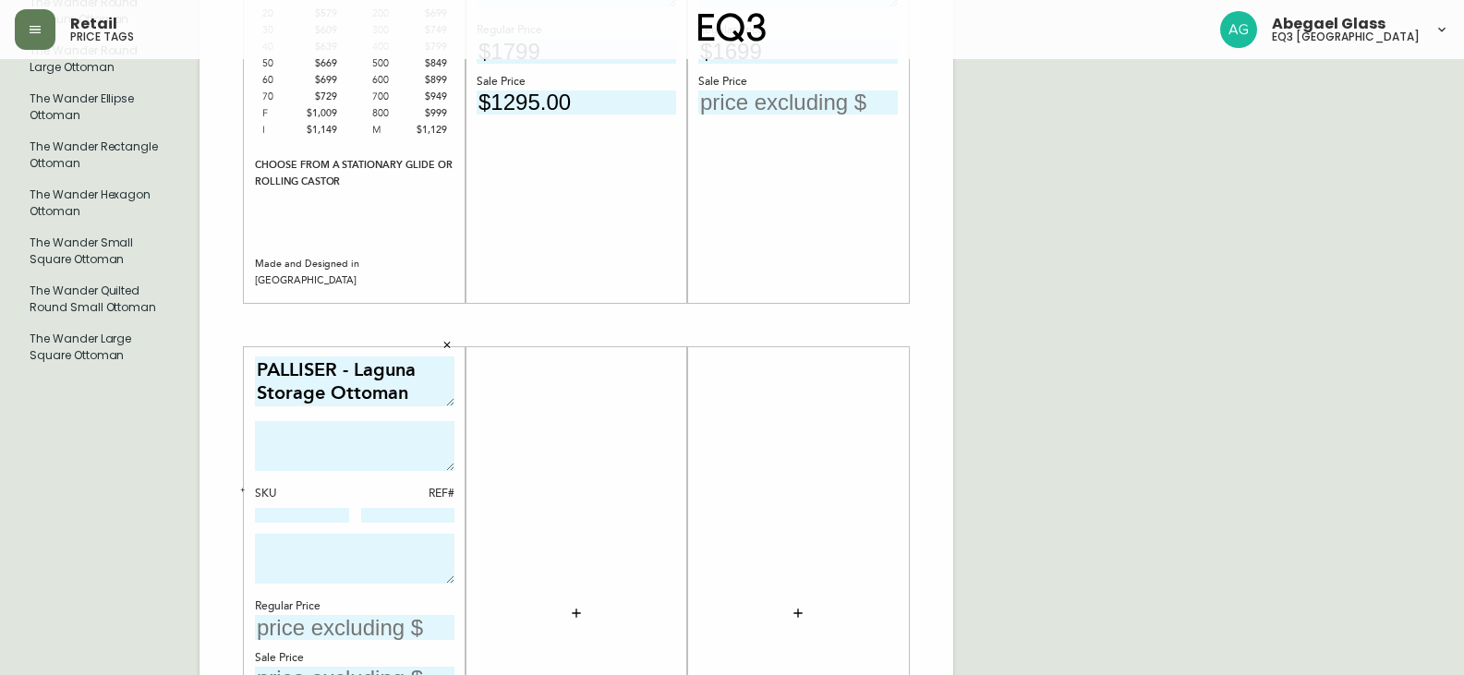
type textarea "PALLISER - Laguna Storage Ottoman"
click at [333, 430] on textarea at bounding box center [355, 446] width 200 height 50
type textarea "Accent Grade - Swirl Forest"
click at [347, 532] on div "PALLISER - Laguna Storage Ottoman Accent Grade - Swirl Forest SKU REF# Regular …" at bounding box center [355, 614] width 200 height 515
click at [336, 546] on textarea at bounding box center [355, 559] width 200 height 50
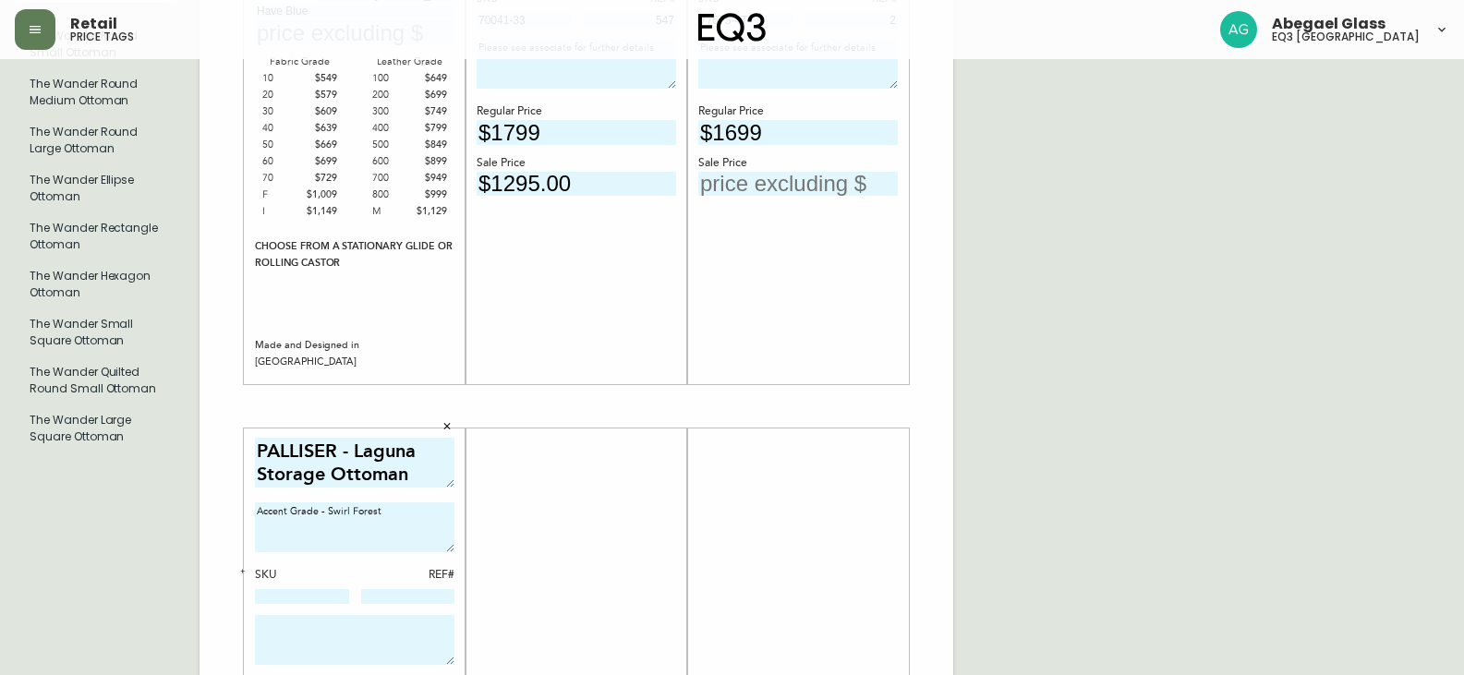
scroll to position [185, 0]
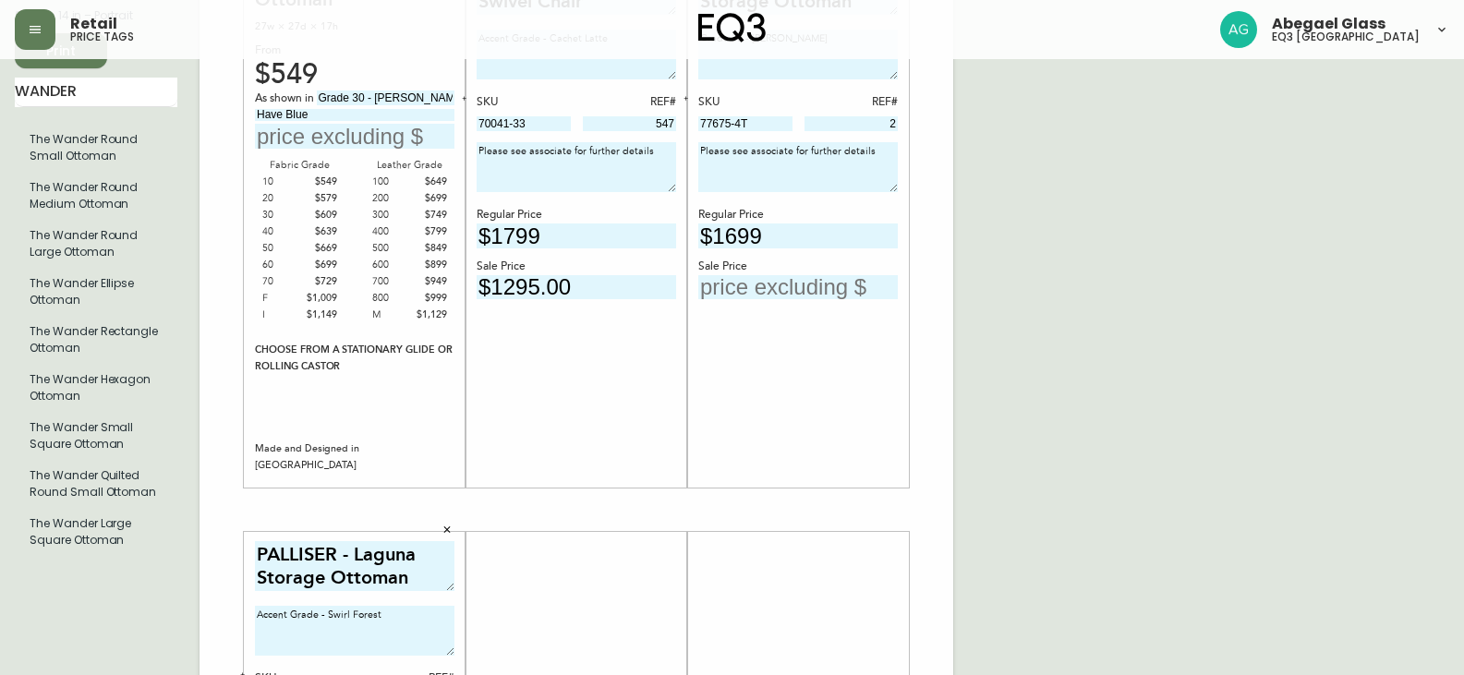
drag, startPoint x: 821, startPoint y: 161, endPoint x: 638, endPoint y: 188, distance: 184.9
click at [638, 188] on div "The Wander Hexagon Ottoman 27w × 27d × 17h From $549 As shown in Grade 30 - Cat…" at bounding box center [577, 510] width 754 height 1242
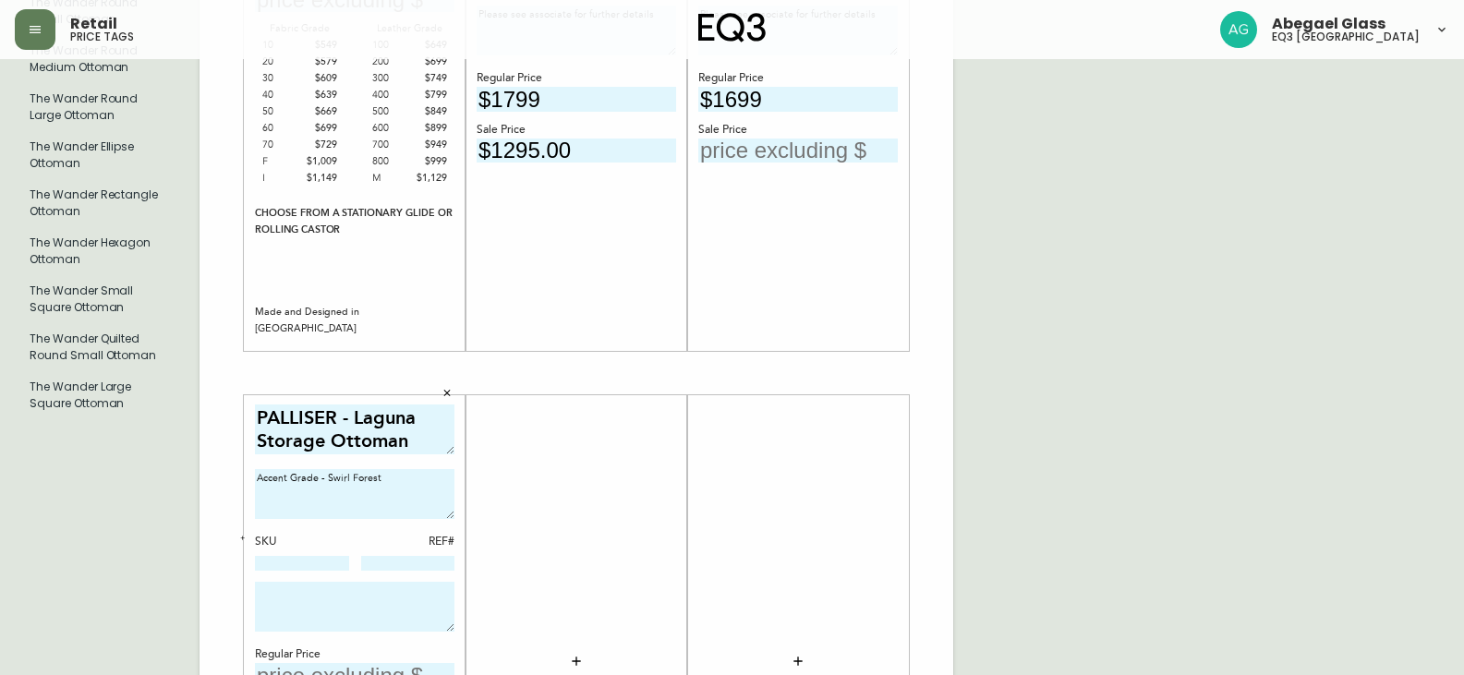
scroll to position [462, 0]
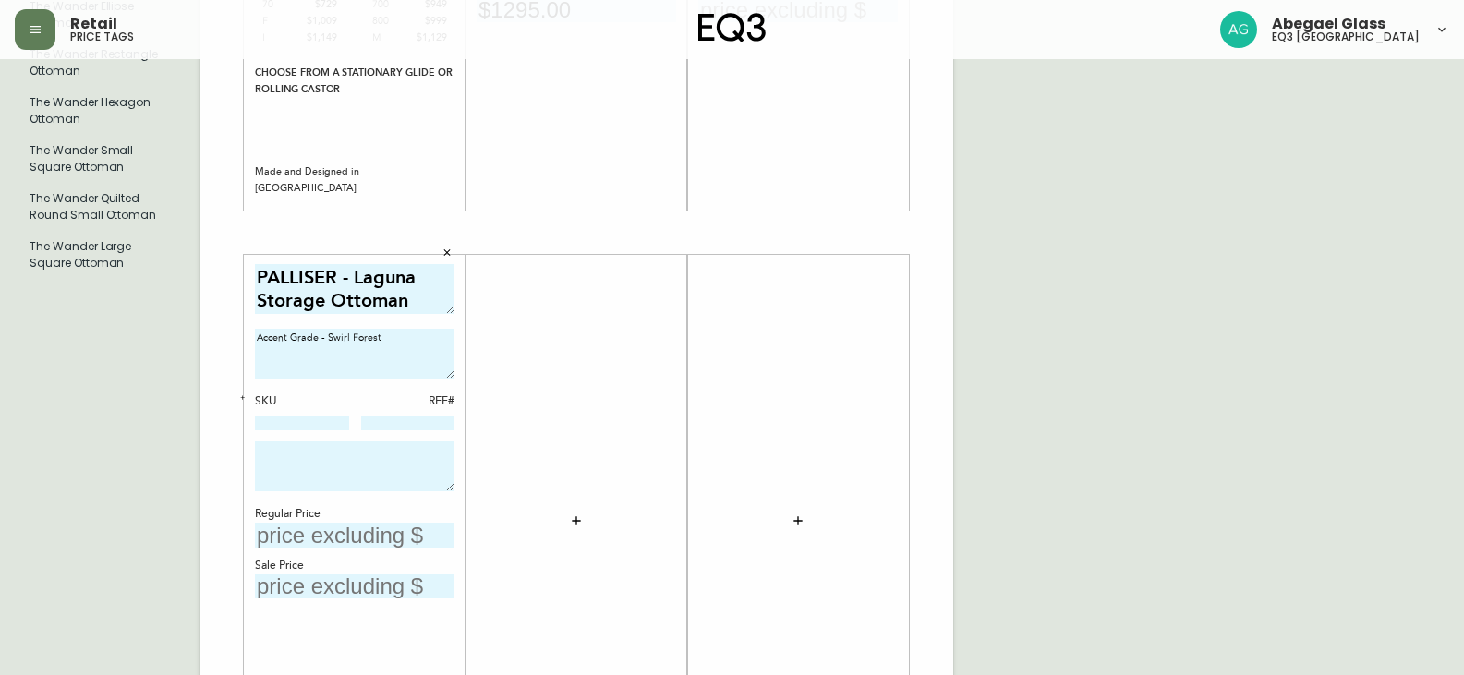
click at [351, 451] on textarea at bounding box center [355, 467] width 200 height 50
paste textarea "Please see associate for further details"
type textarea "Please see associate for further details"
click at [316, 421] on input at bounding box center [302, 423] width 94 height 15
type input "77675-4T"
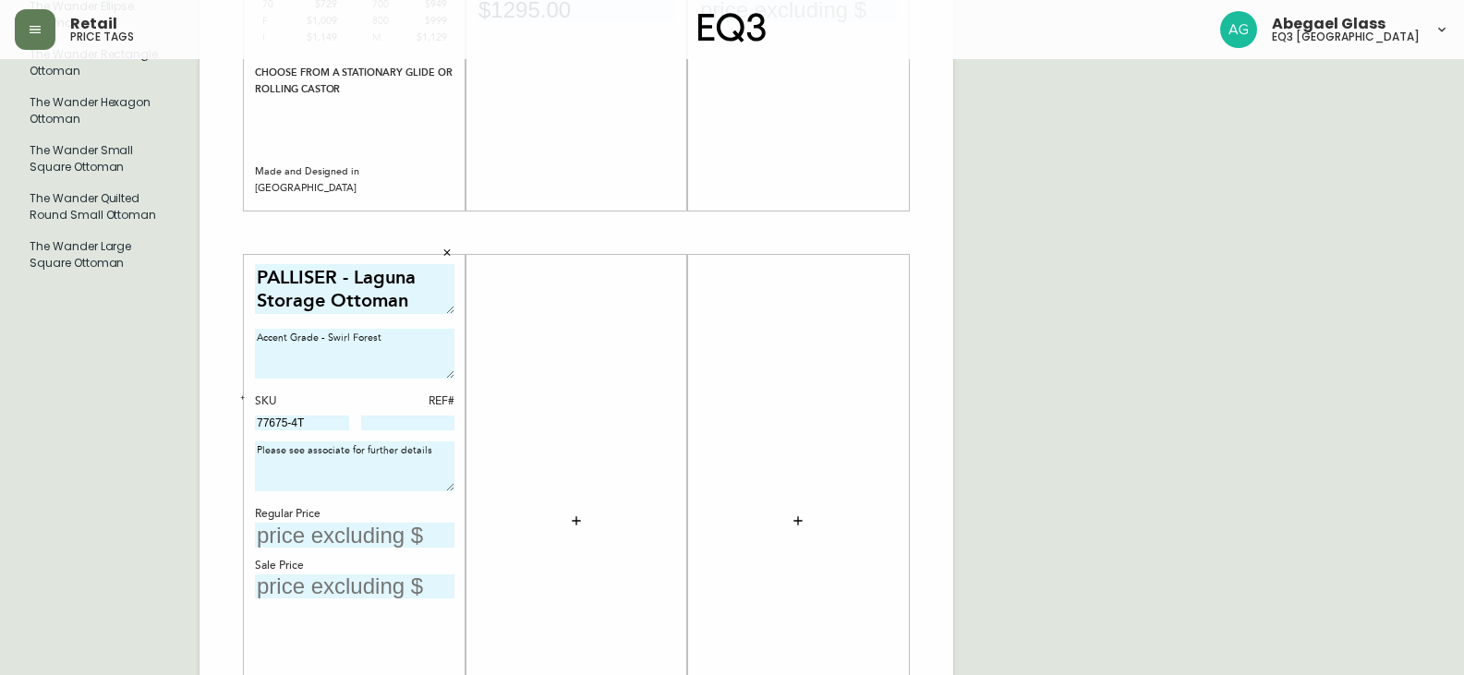
click at [442, 417] on input at bounding box center [408, 423] width 94 height 15
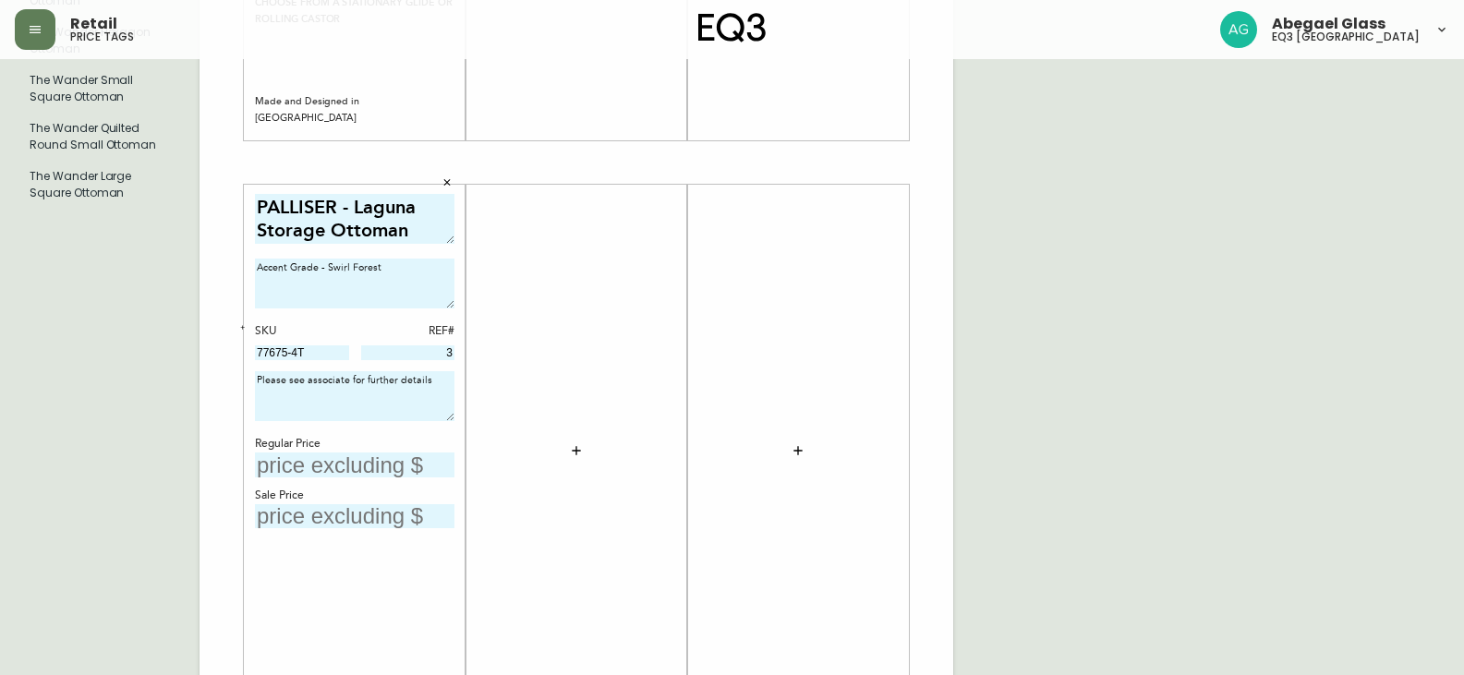
scroll to position [554, 0]
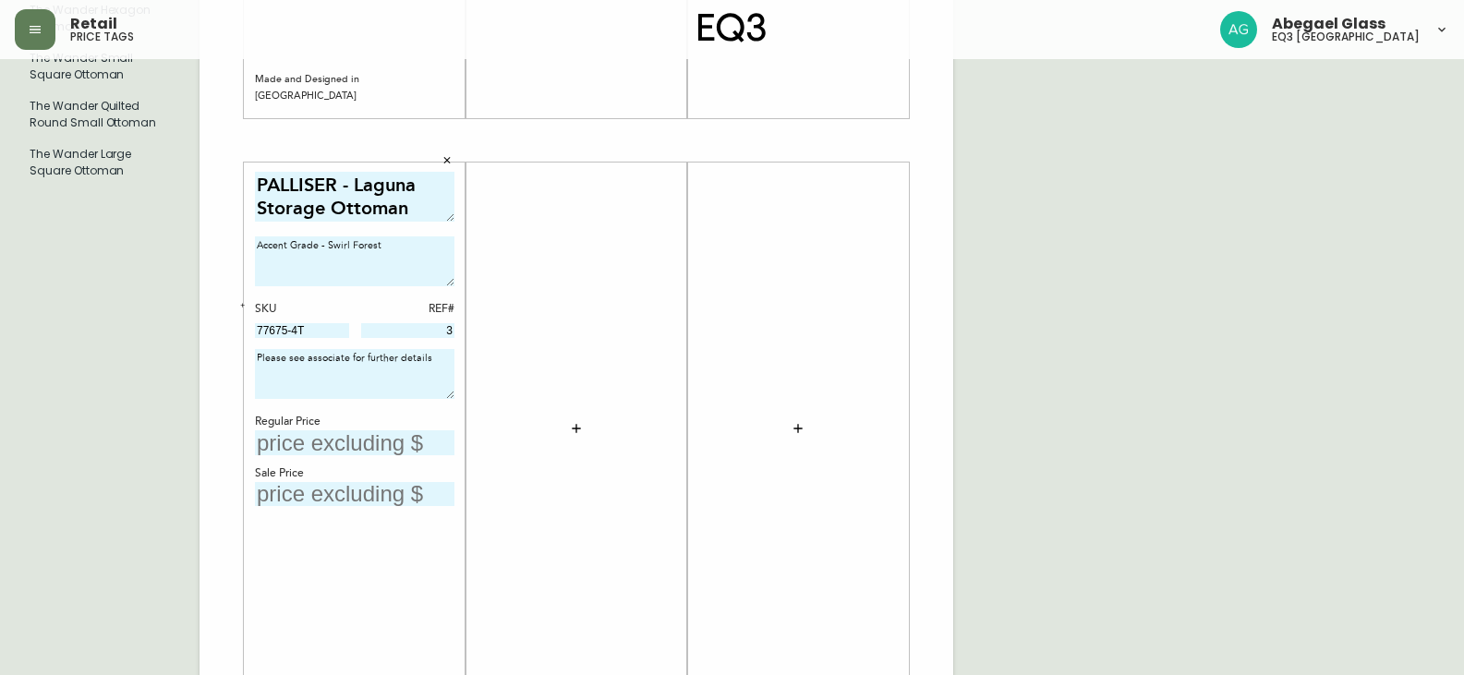
type input "3"
click at [315, 443] on input "text" at bounding box center [355, 442] width 200 height 25
type input "$4"
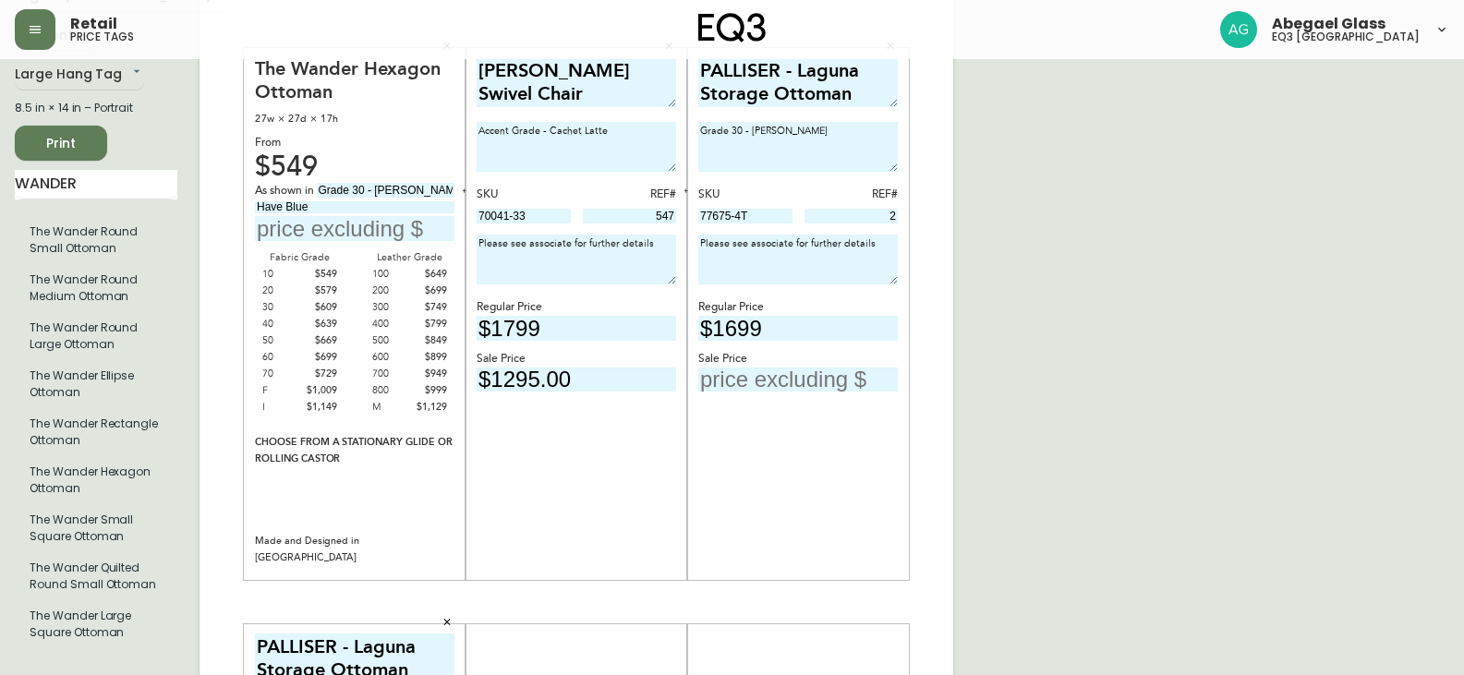
type input "$1899"
click at [752, 389] on input "text" at bounding box center [798, 380] width 200 height 25
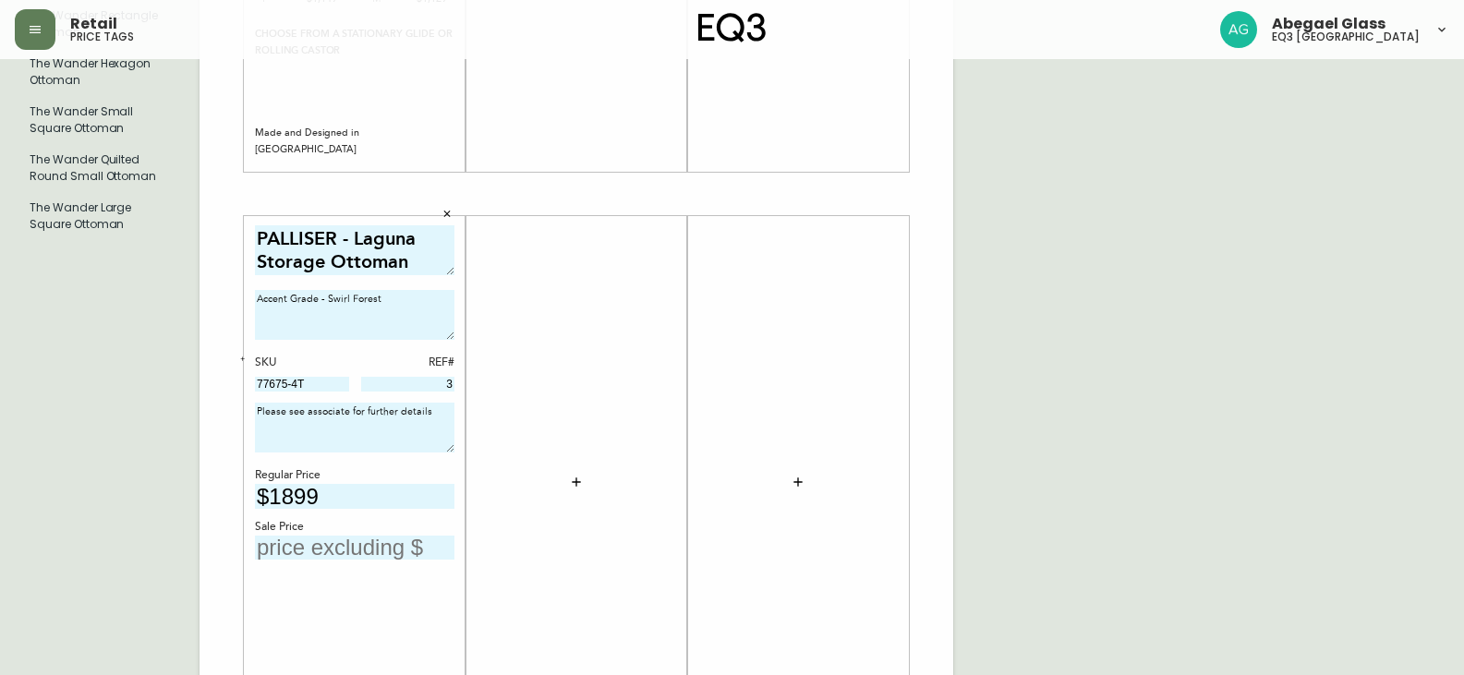
scroll to position [554, 0]
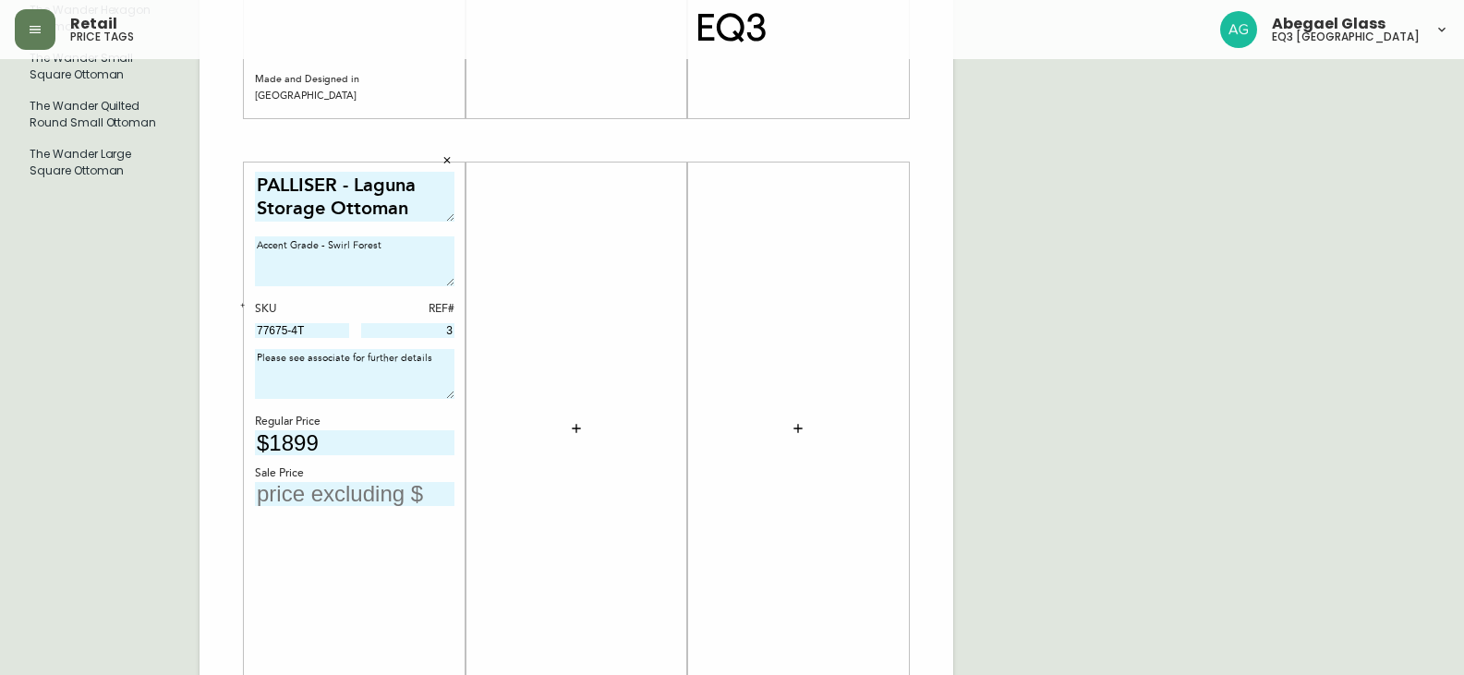
type input "$899"
click at [339, 500] on input "text" at bounding box center [355, 494] width 200 height 25
click at [383, 492] on input "text" at bounding box center [355, 494] width 200 height 25
type input "$7"
type input "$1"
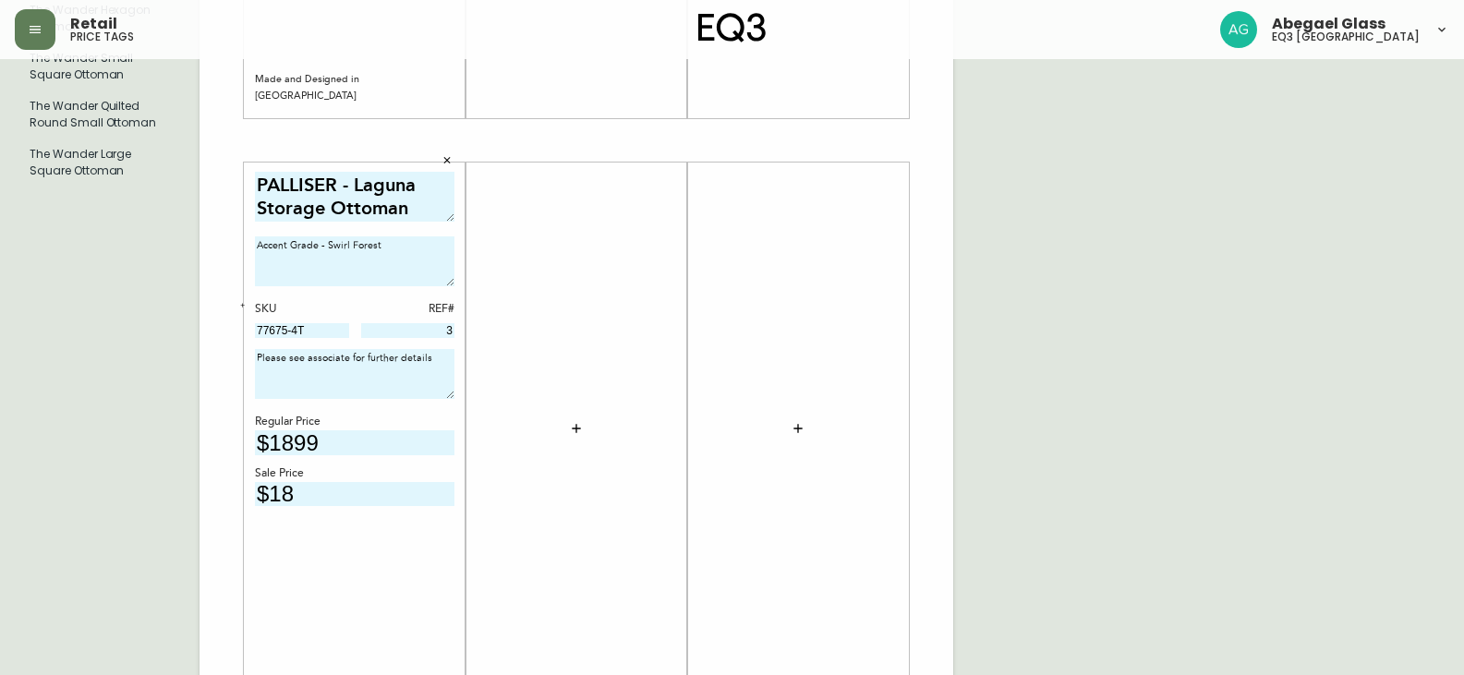
type input "$1"
click at [365, 489] on input "text" at bounding box center [355, 494] width 200 height 25
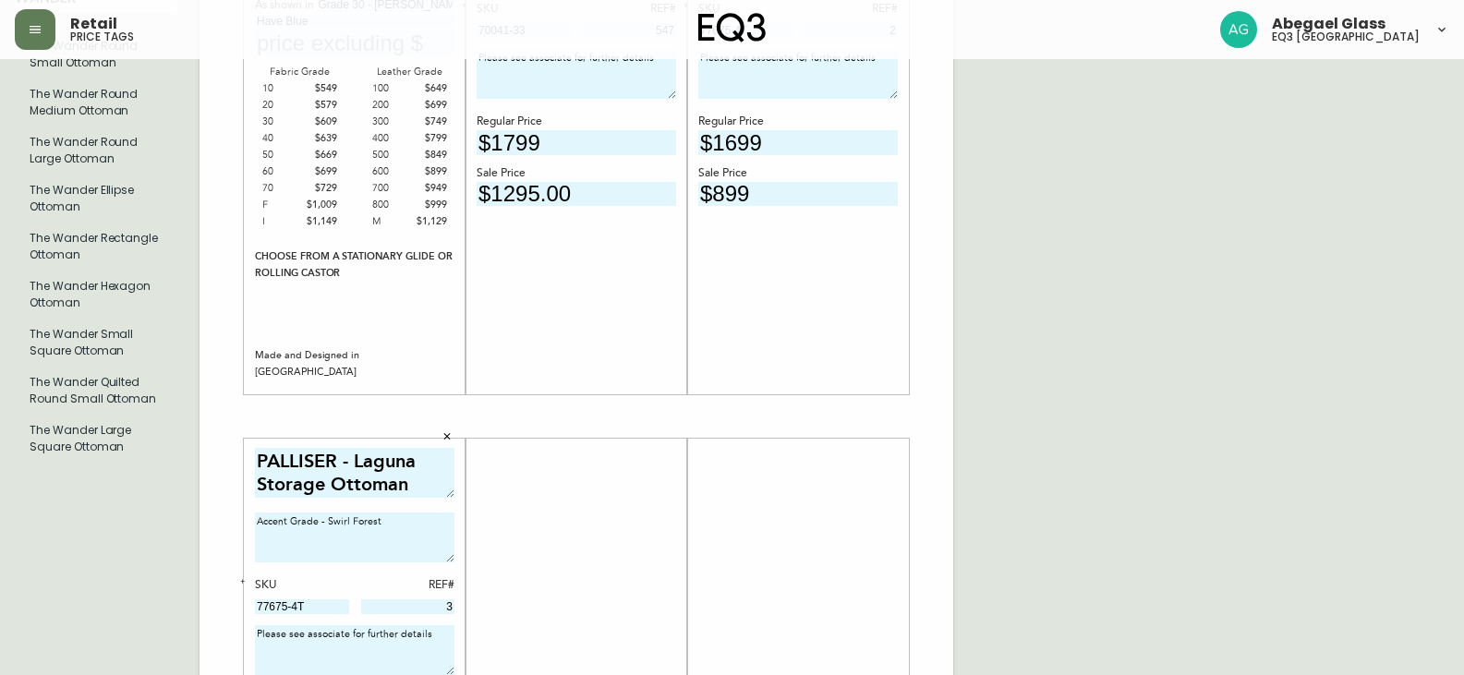
scroll to position [277, 0]
type input "$949.50"
click at [774, 199] on input "$899" at bounding box center [798, 195] width 200 height 25
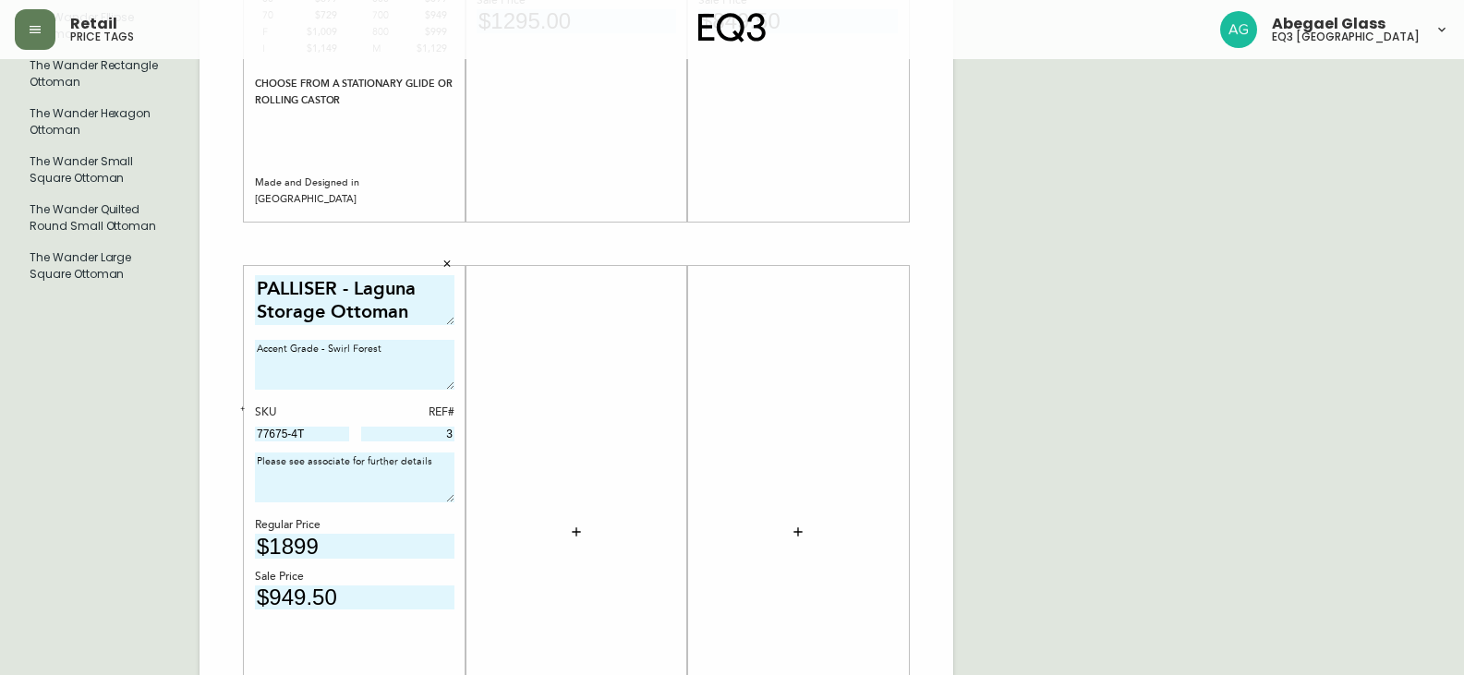
scroll to position [462, 0]
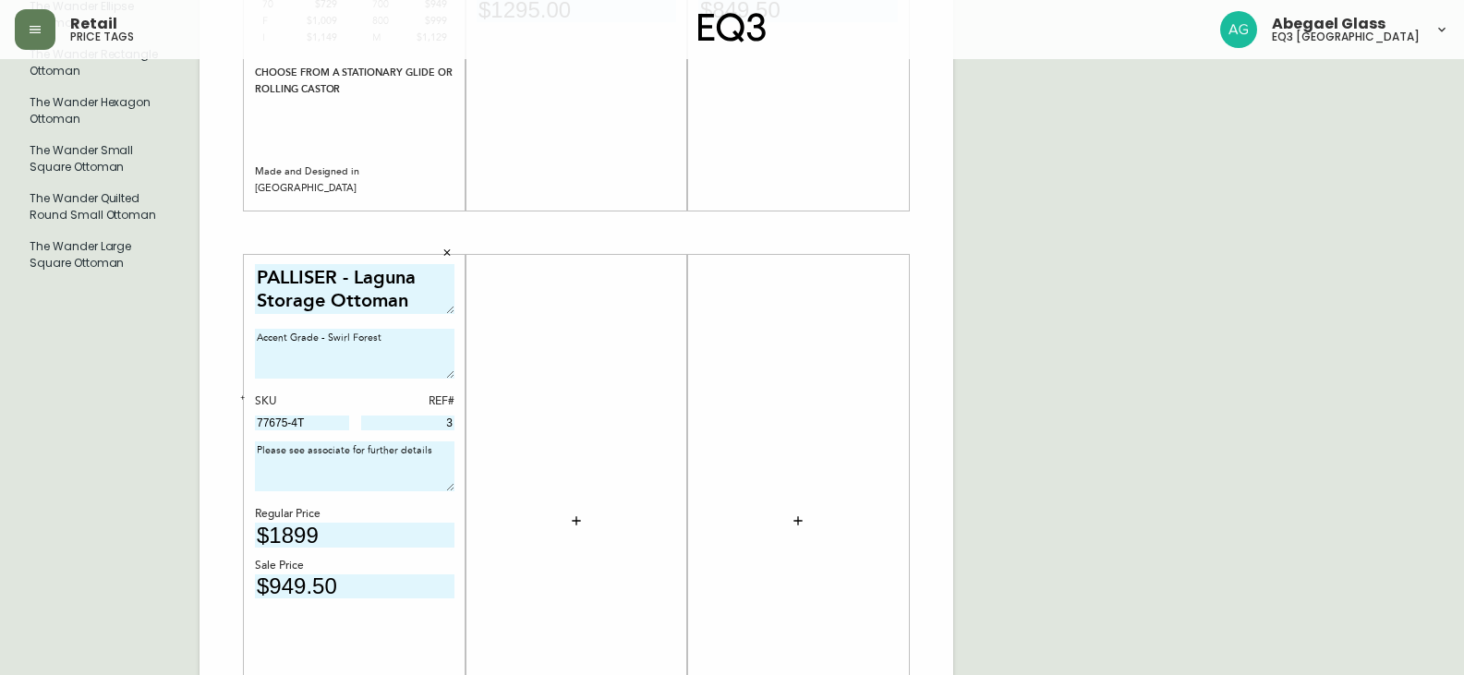
type input "$849.50"
click at [578, 519] on icon "button" at bounding box center [576, 521] width 15 height 15
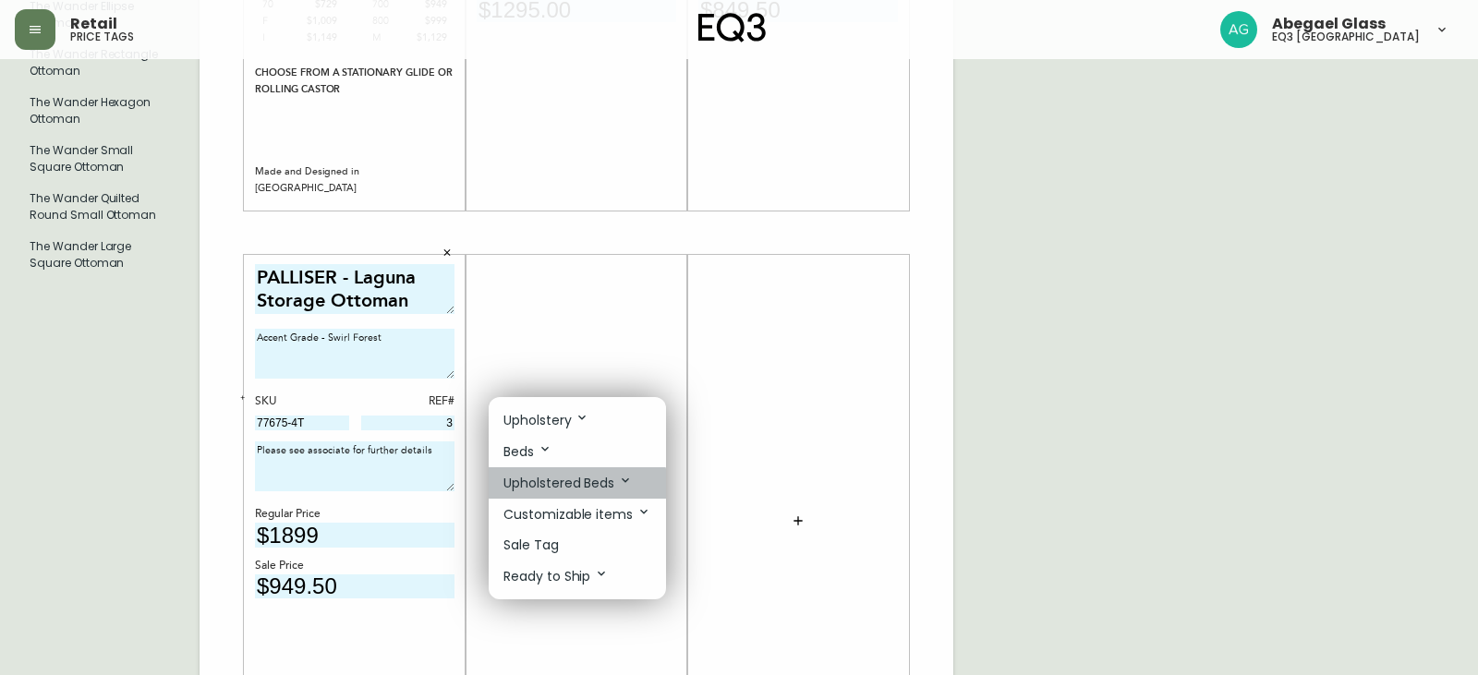
click at [576, 488] on p "Upholstered Beds" at bounding box center [567, 483] width 129 height 20
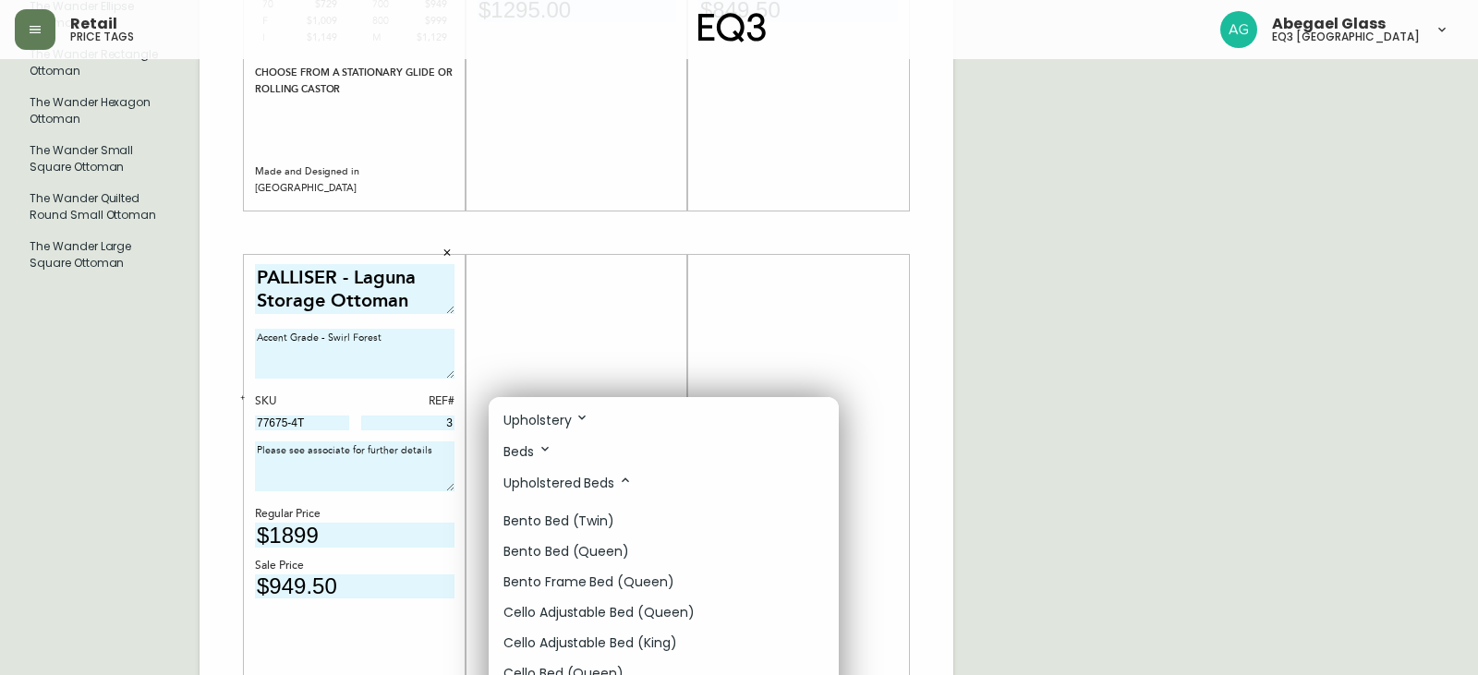
click at [1277, 406] on div at bounding box center [739, 337] width 1478 height 675
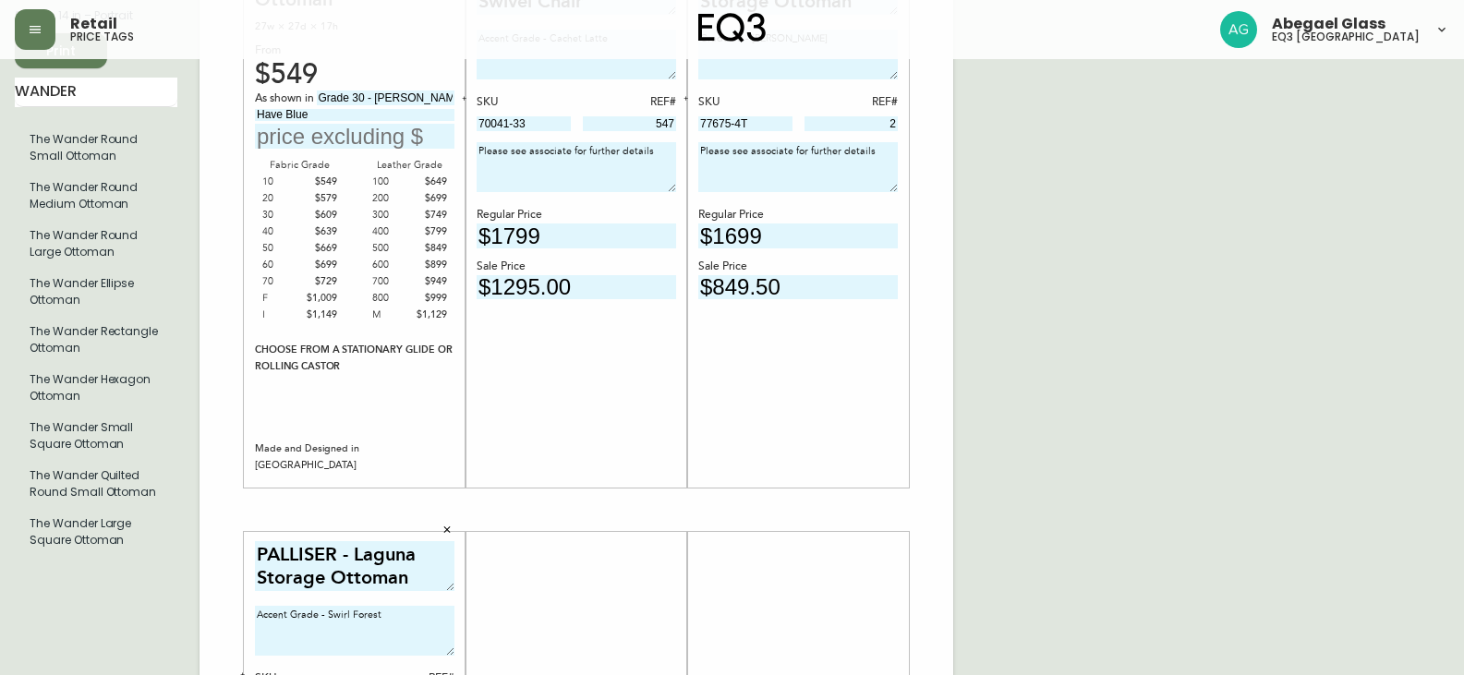
scroll to position [0, 0]
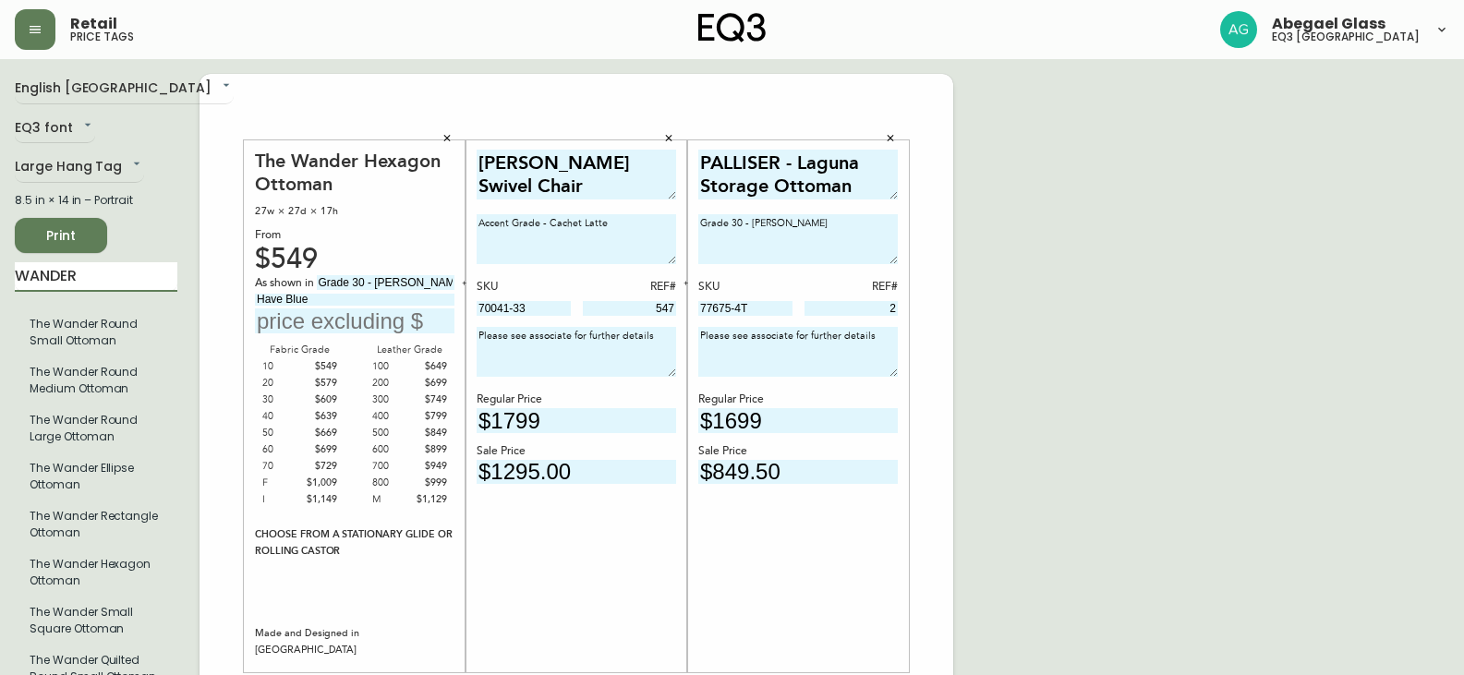
drag, startPoint x: 97, startPoint y: 280, endPoint x: 0, endPoint y: 221, distance: 113.6
click at [0, 230] on main "English [GEOGRAPHIC_DATA] en_CA EQ3 font EQ3 Large Hang Tag large 8.5 in × 14 i…" at bounding box center [732, 687] width 1464 height 1256
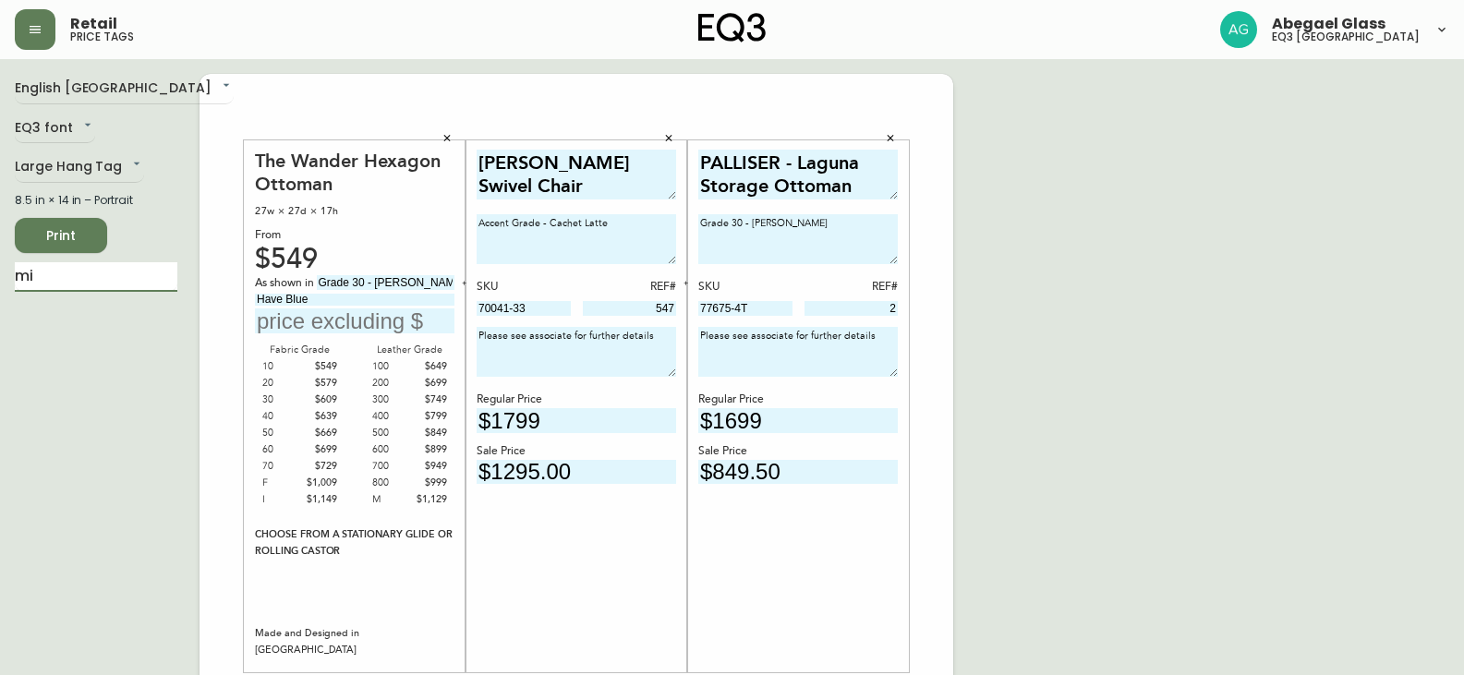
type input "m"
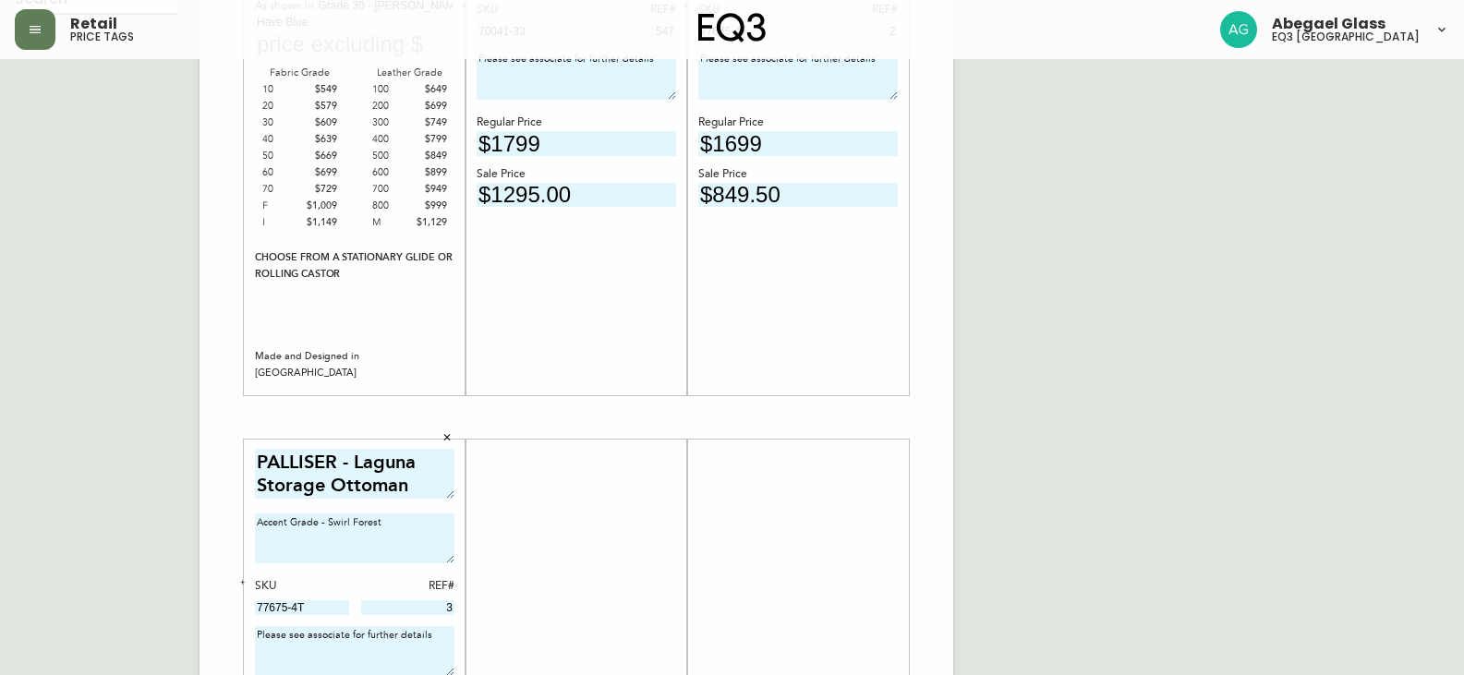
scroll to position [554, 0]
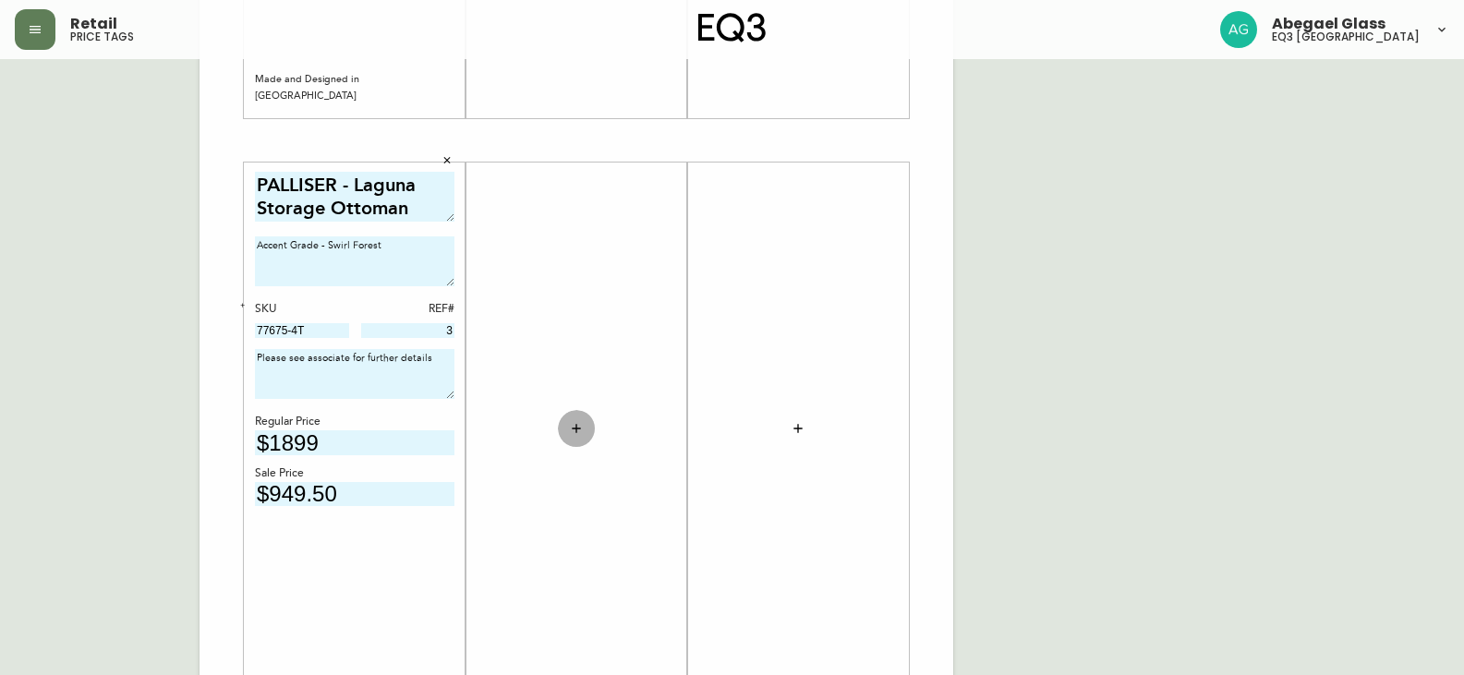
click at [559, 429] on button "button" at bounding box center [576, 428] width 37 height 37
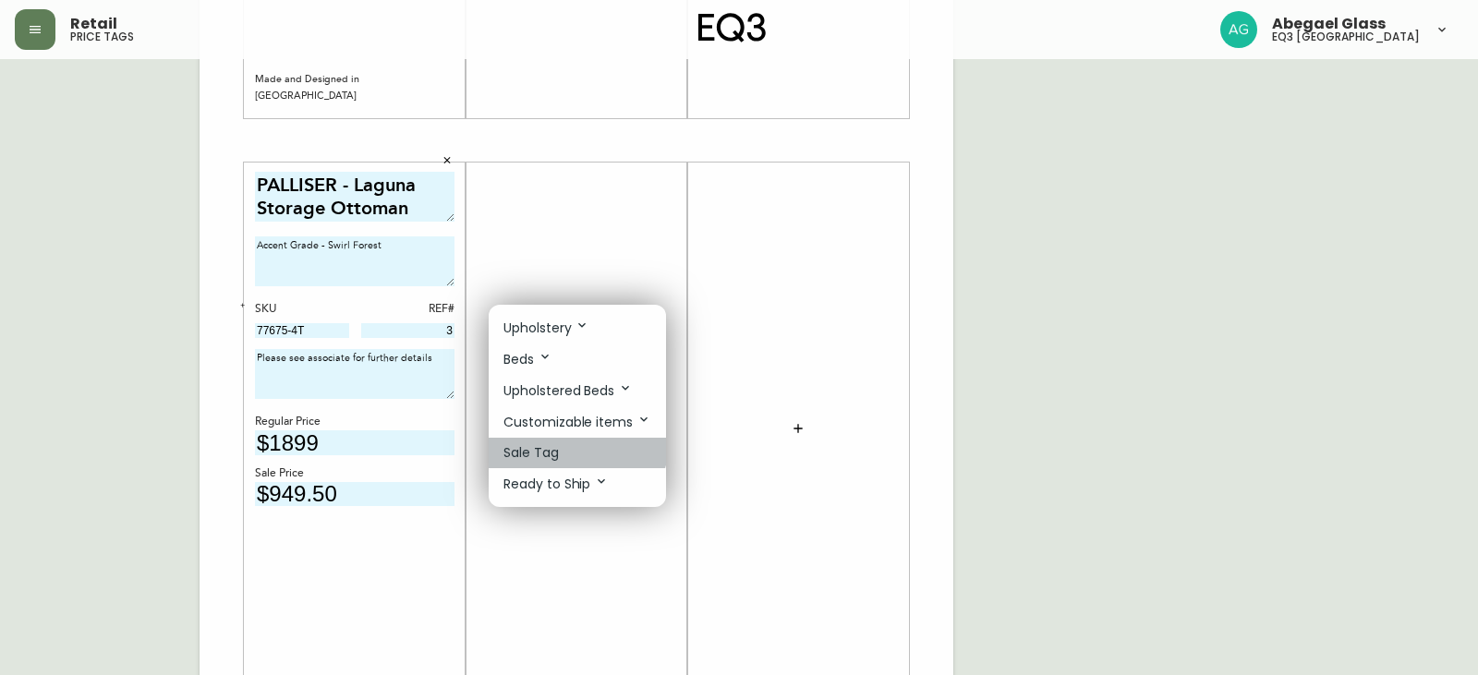
click at [559, 441] on li "Sale Tag" at bounding box center [577, 453] width 177 height 30
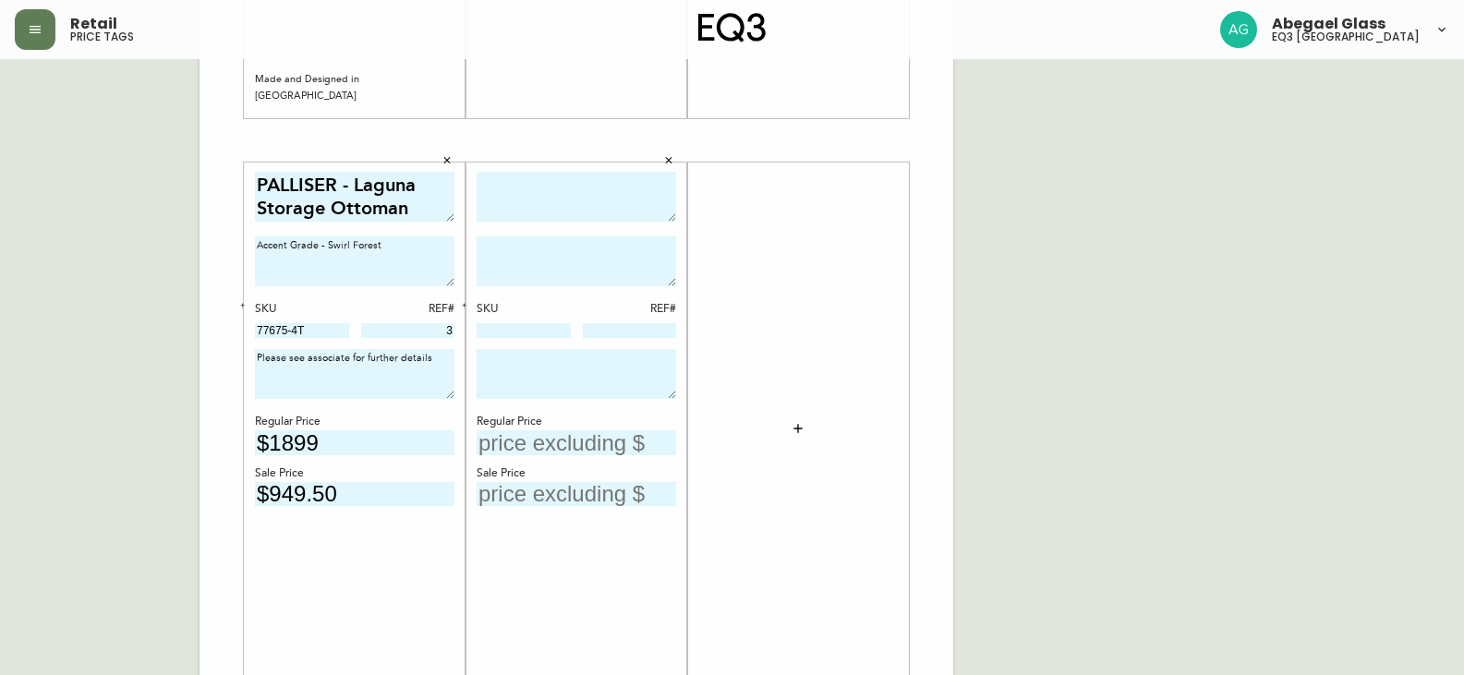
click at [563, 194] on textarea at bounding box center [577, 197] width 200 height 51
type textarea "Mingle Hexagon Ottoman"
click at [566, 242] on textarea at bounding box center [577, 261] width 200 height 50
type textarea "Ac"
click at [479, 186] on textarea "Mingle Hexagon Ottoman" at bounding box center [577, 197] width 200 height 51
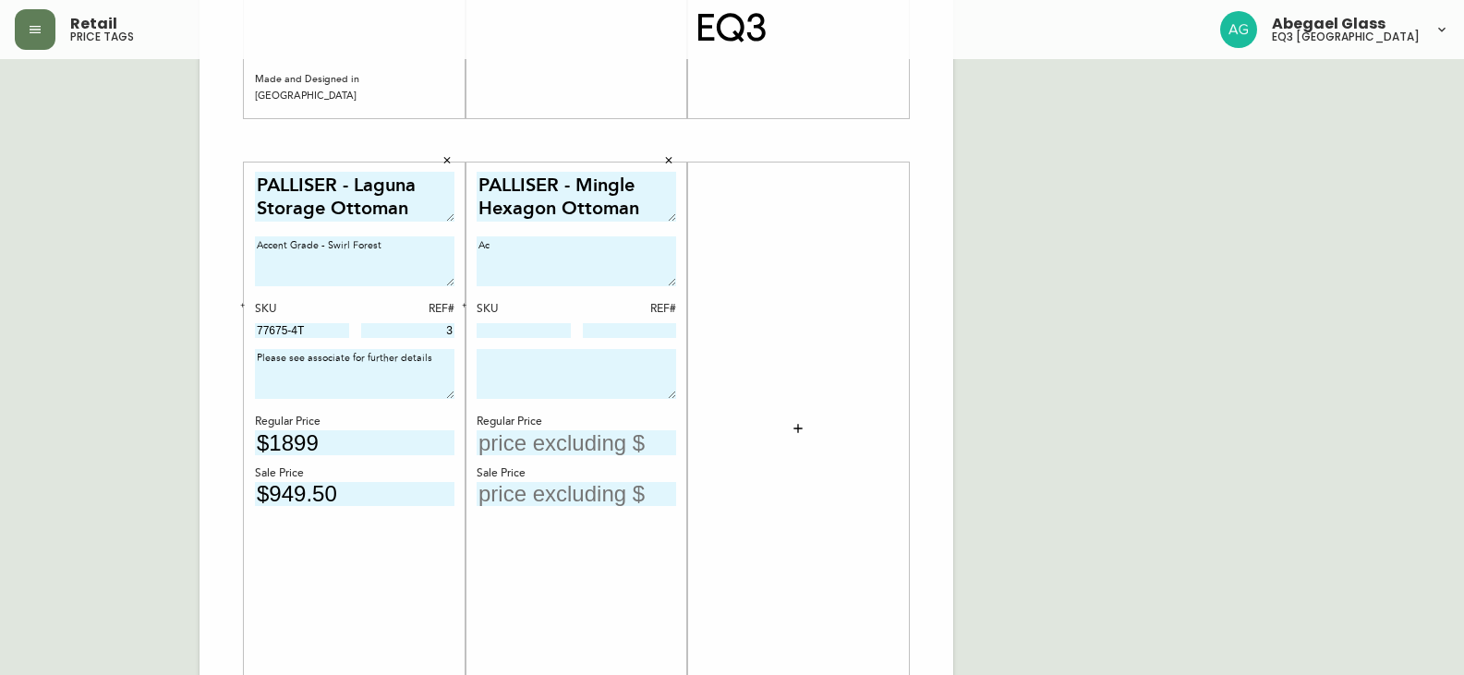
type textarea "PALLISER - Mingle Hexagon Ottoman"
click at [500, 241] on textarea "Ac" at bounding box center [577, 261] width 200 height 50
type textarea "Accent Grade - Voyager Topaz"
click at [531, 334] on input at bounding box center [524, 330] width 94 height 15
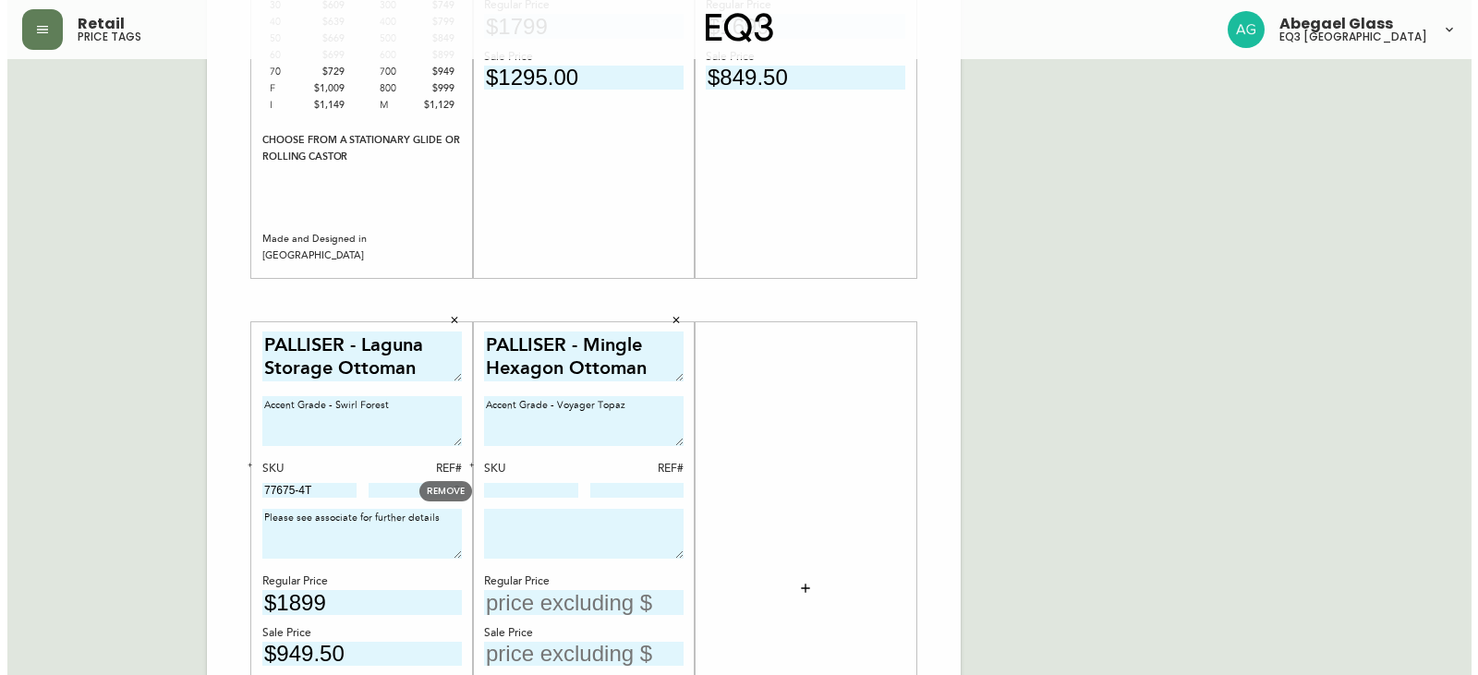
scroll to position [640, 0]
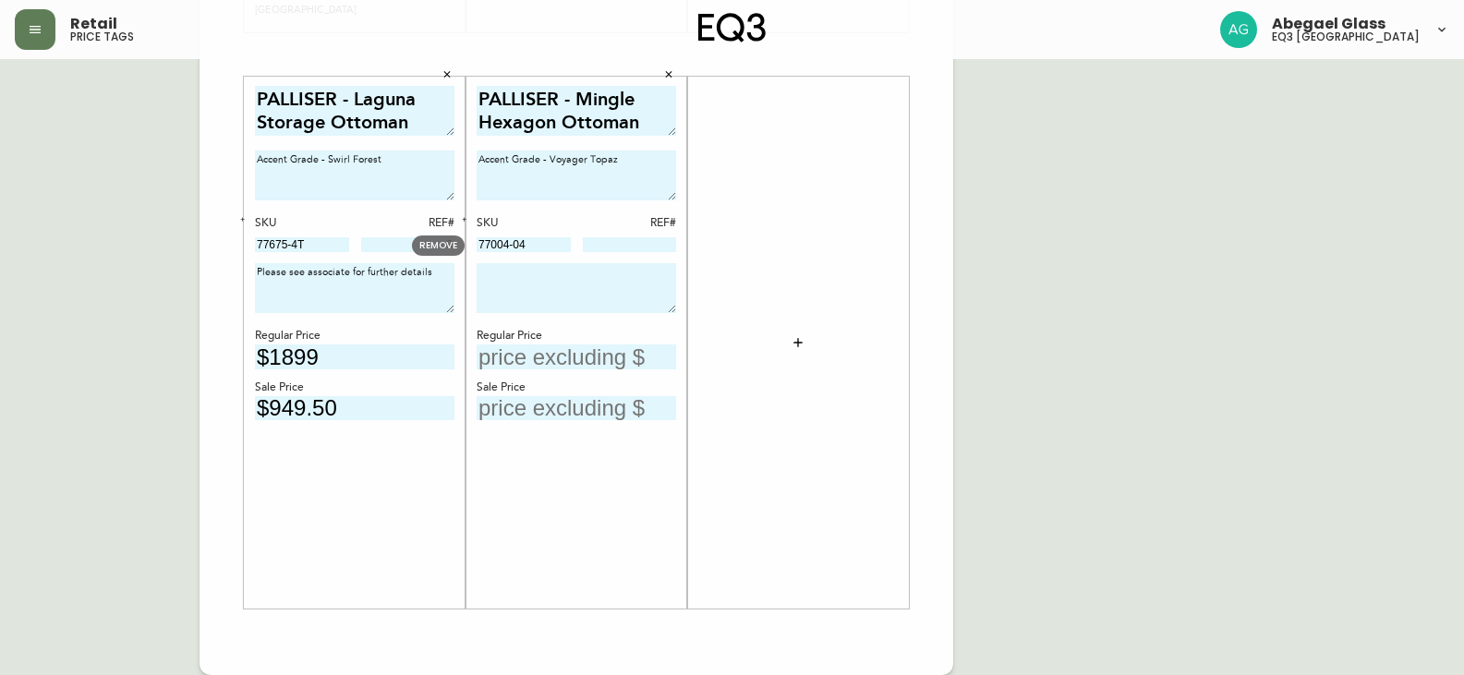
drag, startPoint x: 537, startPoint y: 247, endPoint x: 427, endPoint y: 238, distance: 110.2
click at [429, 238] on body "Retail price tags Abegael Glass eq3 [GEOGRAPHIC_DATA] English [GEOGRAPHIC_DATA]…" at bounding box center [732, 17] width 1464 height 1315
paste input "[PHONE_NUMBER]"
type input "[PHONE_NUMBER]"
drag, startPoint x: 548, startPoint y: 248, endPoint x: 457, endPoint y: 259, distance: 91.2
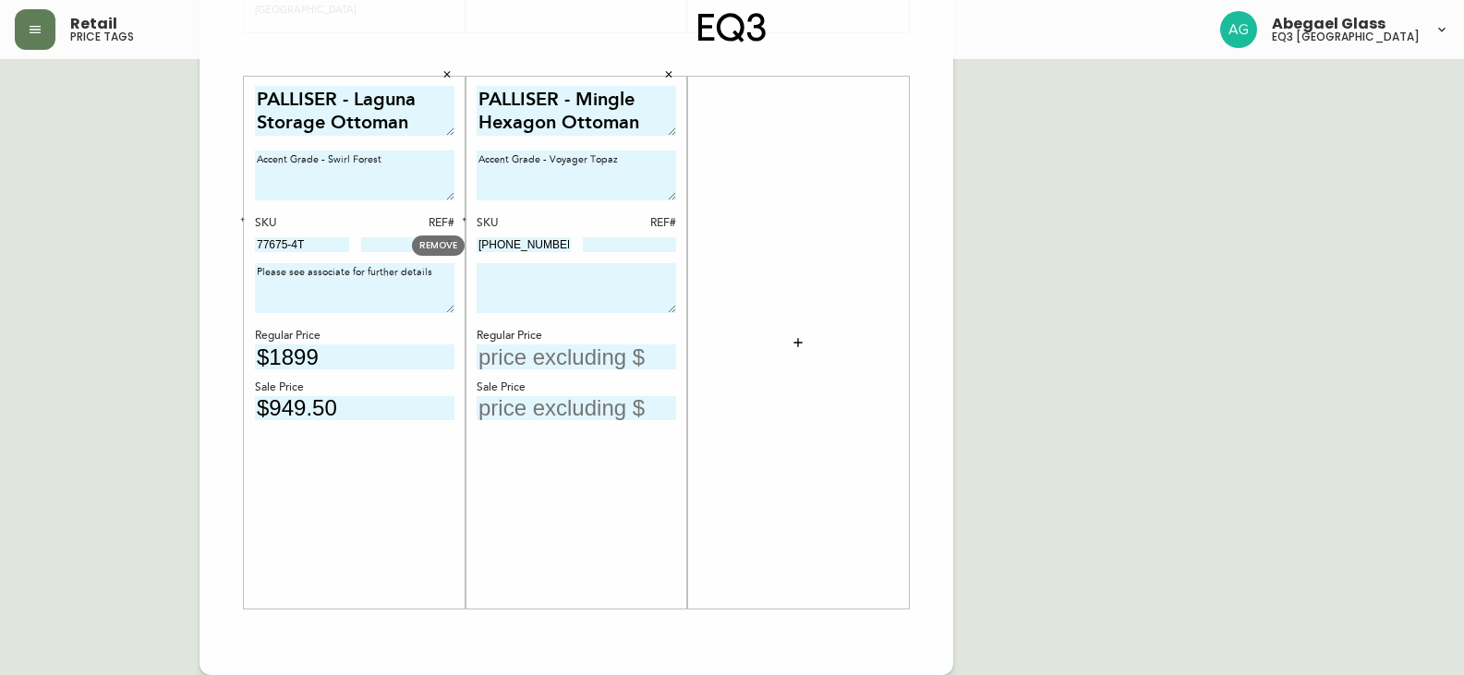
click at [458, 258] on div "The Wander Hexagon Ottoman 27w × 27d × 17h From $549 As shown in Grade 30 - Cat…" at bounding box center [577, 55] width 754 height 1242
type input "77004-04"
click at [580, 256] on div "PALLISER - Mingle Hexagon Ottoman Accent Grade - Voyager Topaz SKU REF# 77004-0…" at bounding box center [577, 343] width 200 height 515
drag, startPoint x: 580, startPoint y: 258, endPoint x: 576, endPoint y: 267, distance: 9.9
click at [577, 266] on div "PALLISER - Mingle Hexagon Ottoman Accent Grade - Voyager Topaz SKU REF# 77004-0…" at bounding box center [577, 343] width 200 height 515
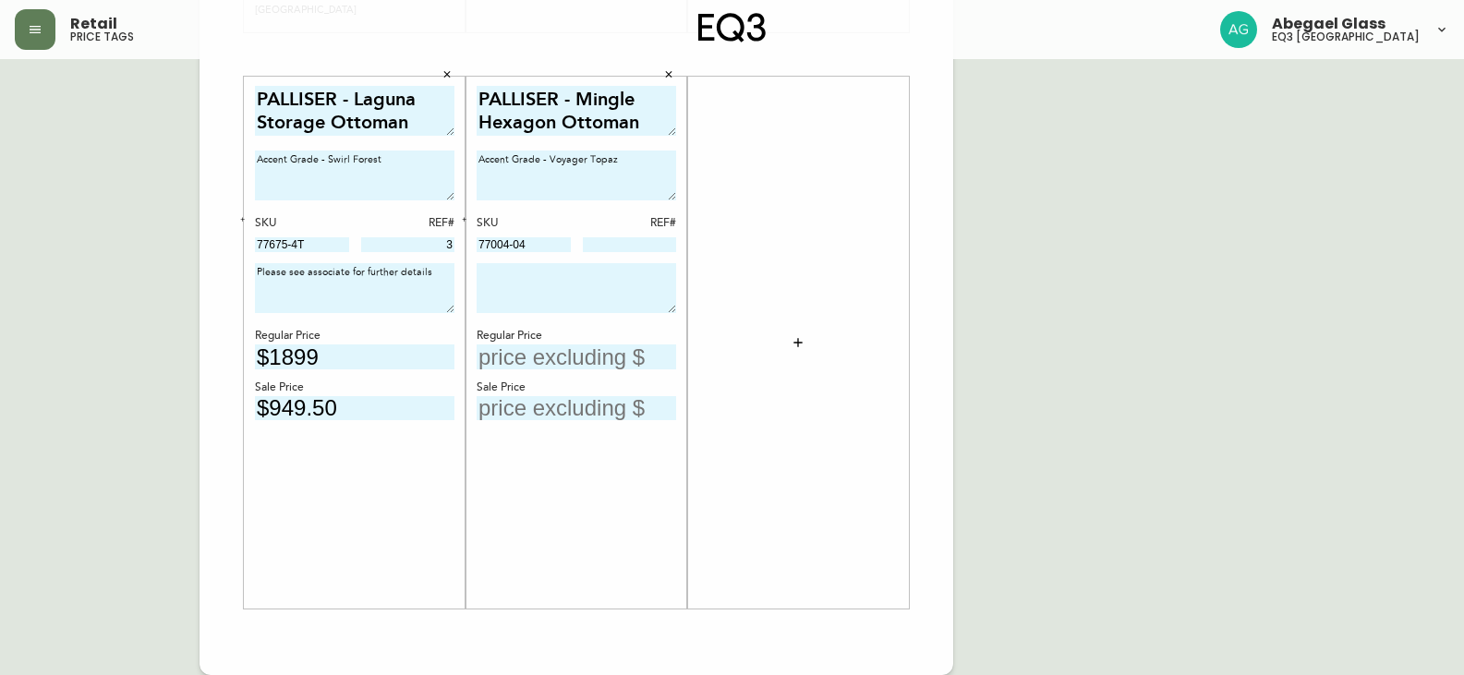
click at [1206, 474] on div "English [GEOGRAPHIC_DATA] en_CA EQ3 font EQ3 Large Hang Tag large 8.5 in × 14 i…" at bounding box center [732, 55] width 1435 height 1242
click at [620, 252] on input at bounding box center [630, 244] width 94 height 15
type input "9"
drag, startPoint x: 429, startPoint y: 268, endPoint x: 189, endPoint y: 273, distance: 239.3
click at [224, 274] on div "The Wander Hexagon Ottoman 27w × 27d × 17h From $549 As shown in Grade 30 - Cat…" at bounding box center [577, 55] width 754 height 1242
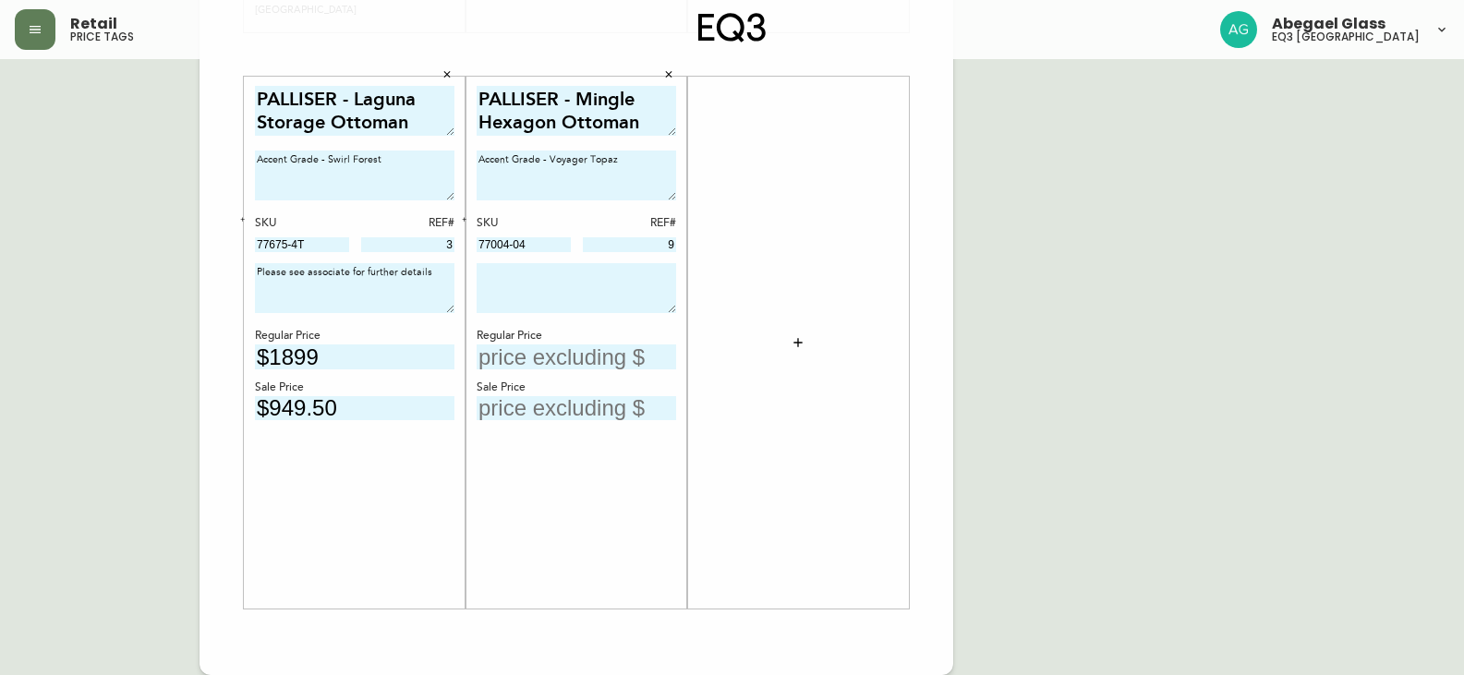
click at [524, 289] on textarea at bounding box center [577, 288] width 200 height 50
paste textarea "Please see associate for further details"
type textarea "Please see associate for further details"
click at [535, 352] on input "text" at bounding box center [577, 357] width 200 height 25
type input "$639"
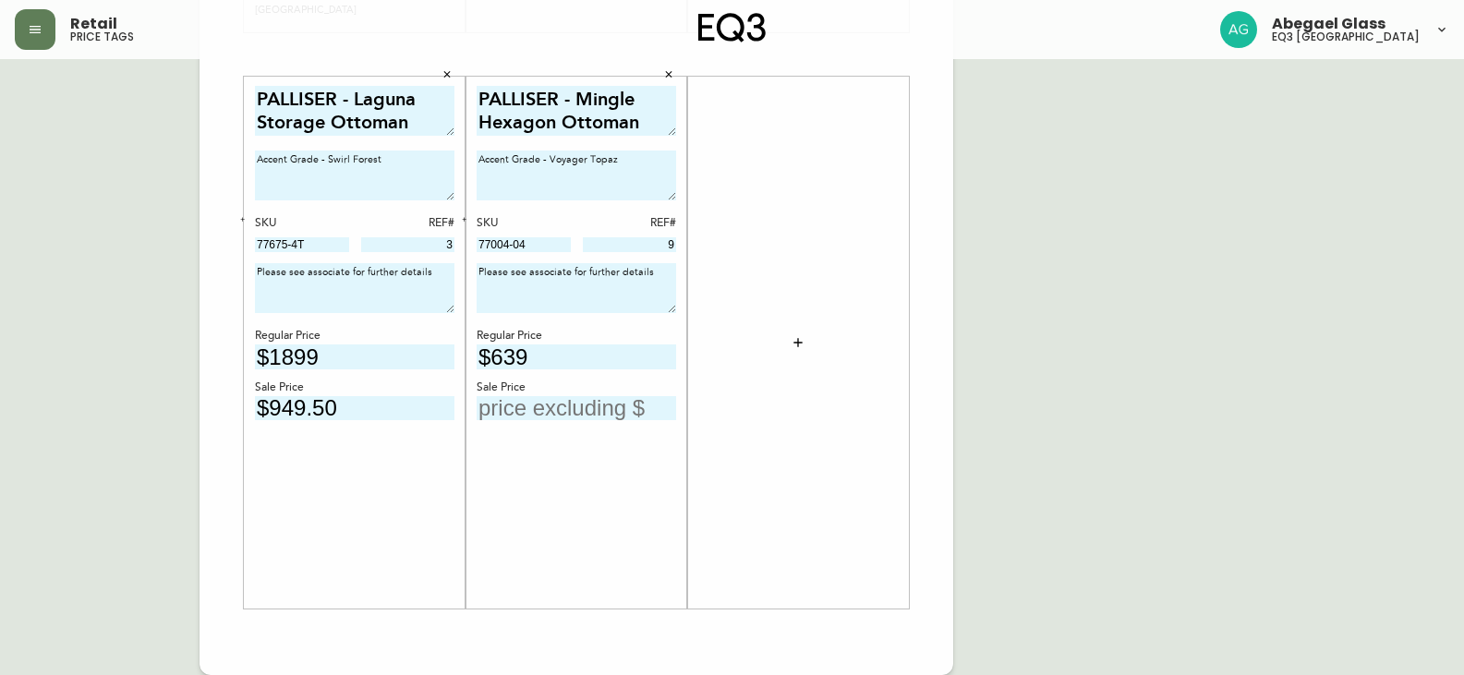
click at [595, 418] on input "text" at bounding box center [577, 408] width 200 height 25
click at [391, 482] on div "PALLISER - Laguna Storage Ottoman Accent Grade - Swirl Forest SKU REF# 77675-4T…" at bounding box center [355, 343] width 200 height 515
click at [508, 418] on input "text" at bounding box center [577, 408] width 200 height 25
type input "$3"
type input "$6"
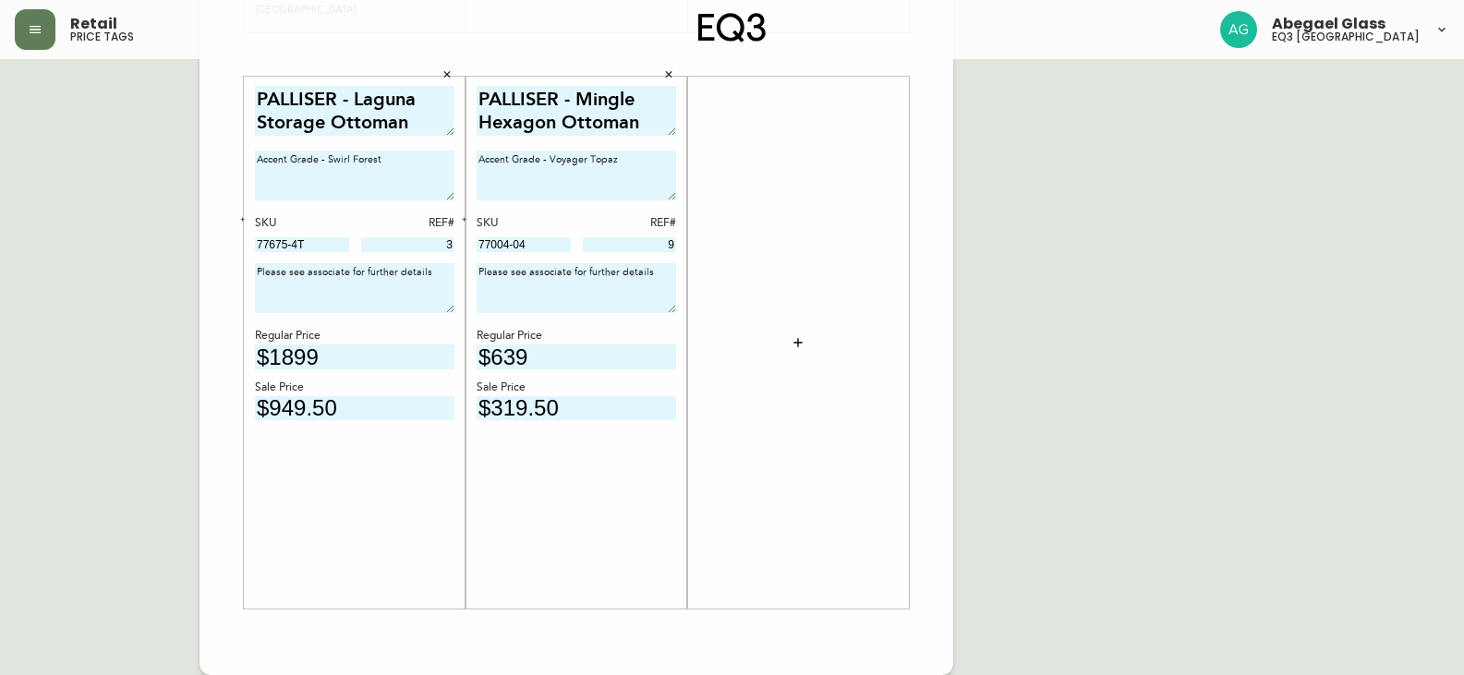
type input "$319.50"
click at [816, 346] on button "button" at bounding box center [798, 342] width 37 height 37
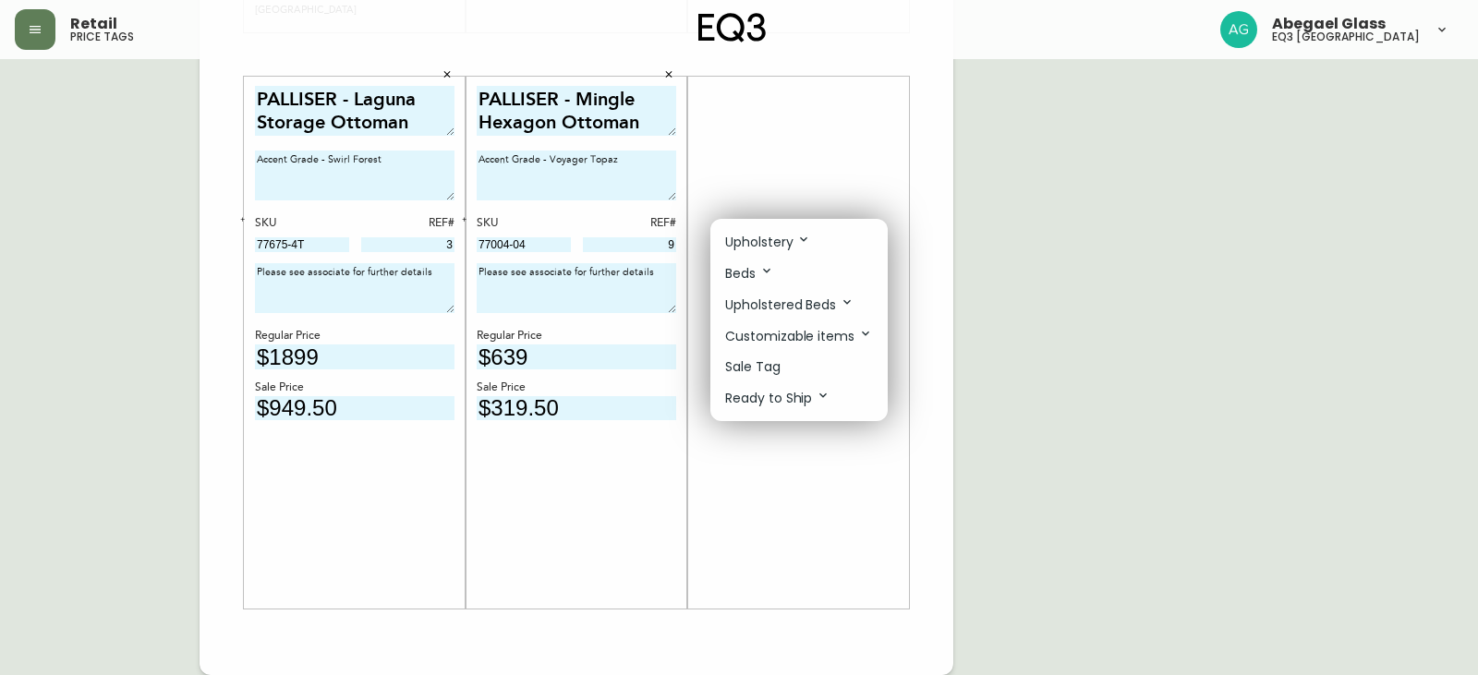
click at [780, 230] on li "Upholstery" at bounding box center [798, 241] width 177 height 31
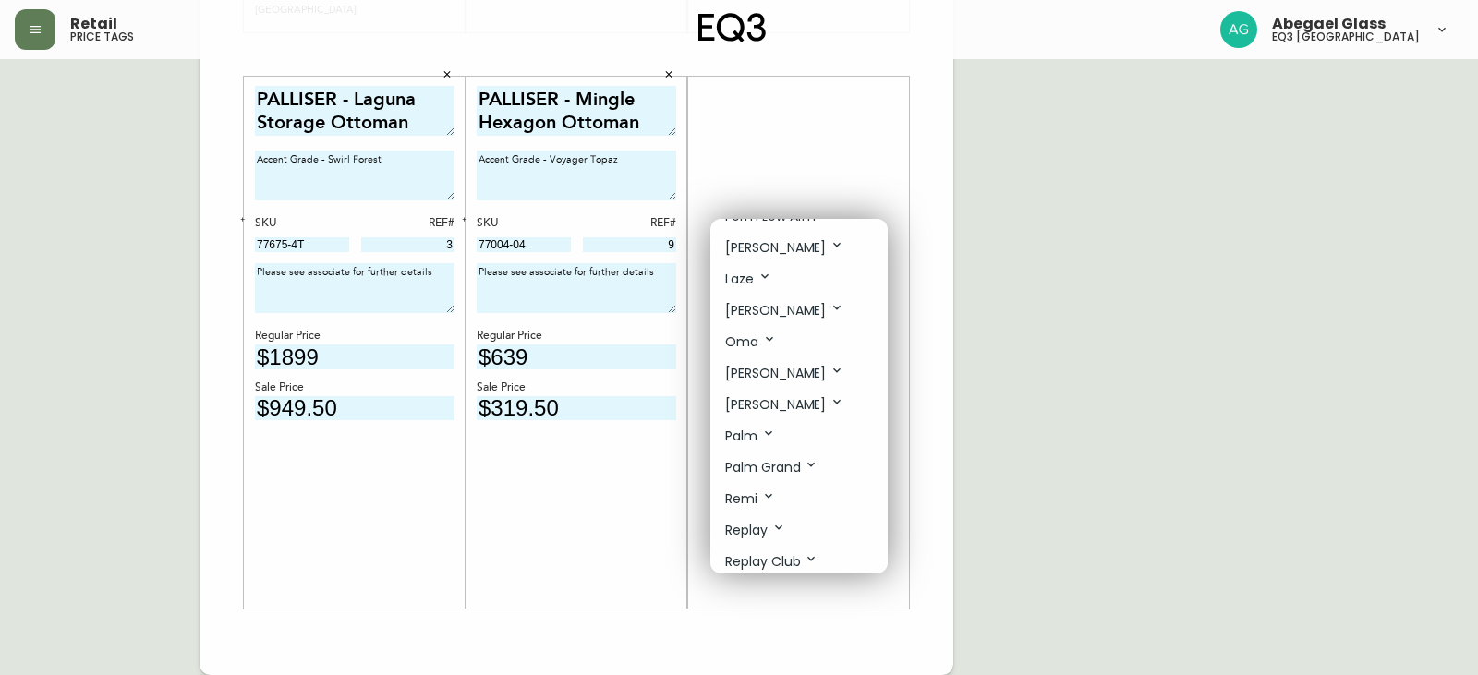
scroll to position [534, 0]
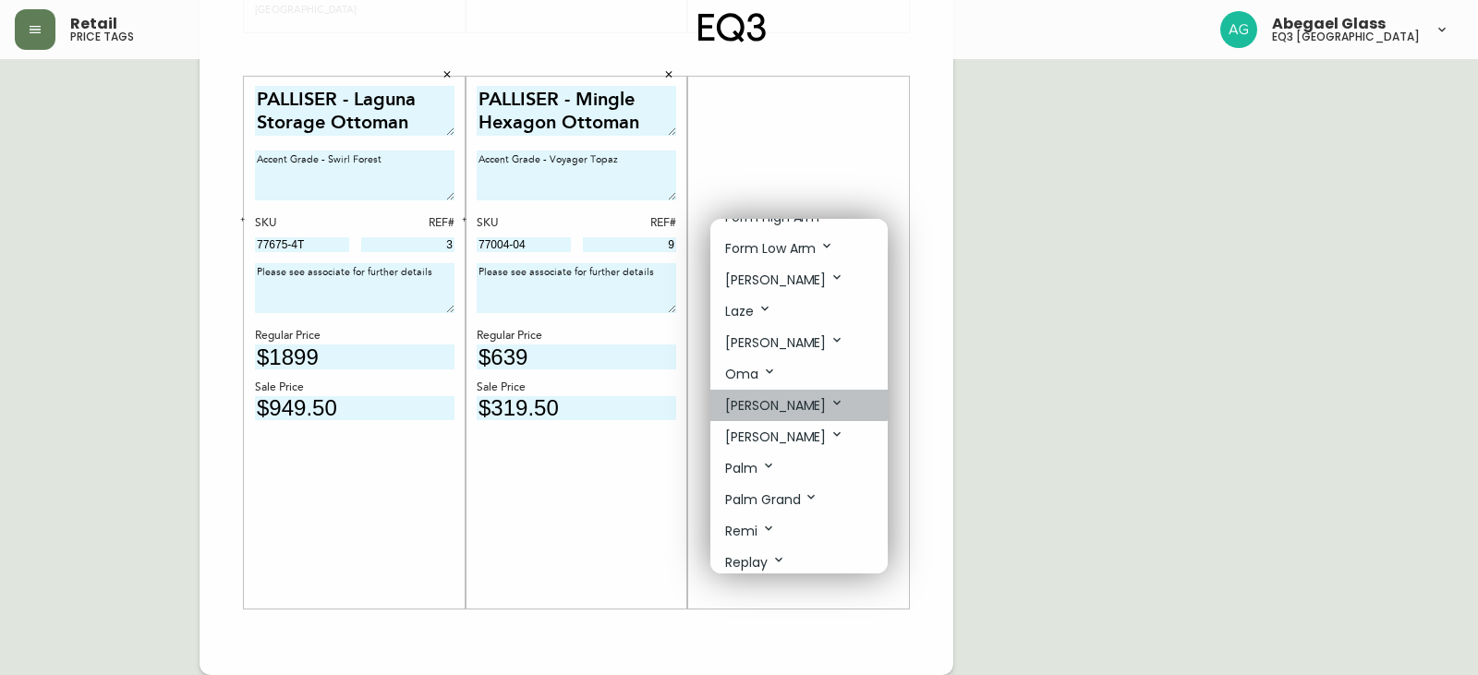
click at [830, 398] on icon at bounding box center [837, 402] width 15 height 15
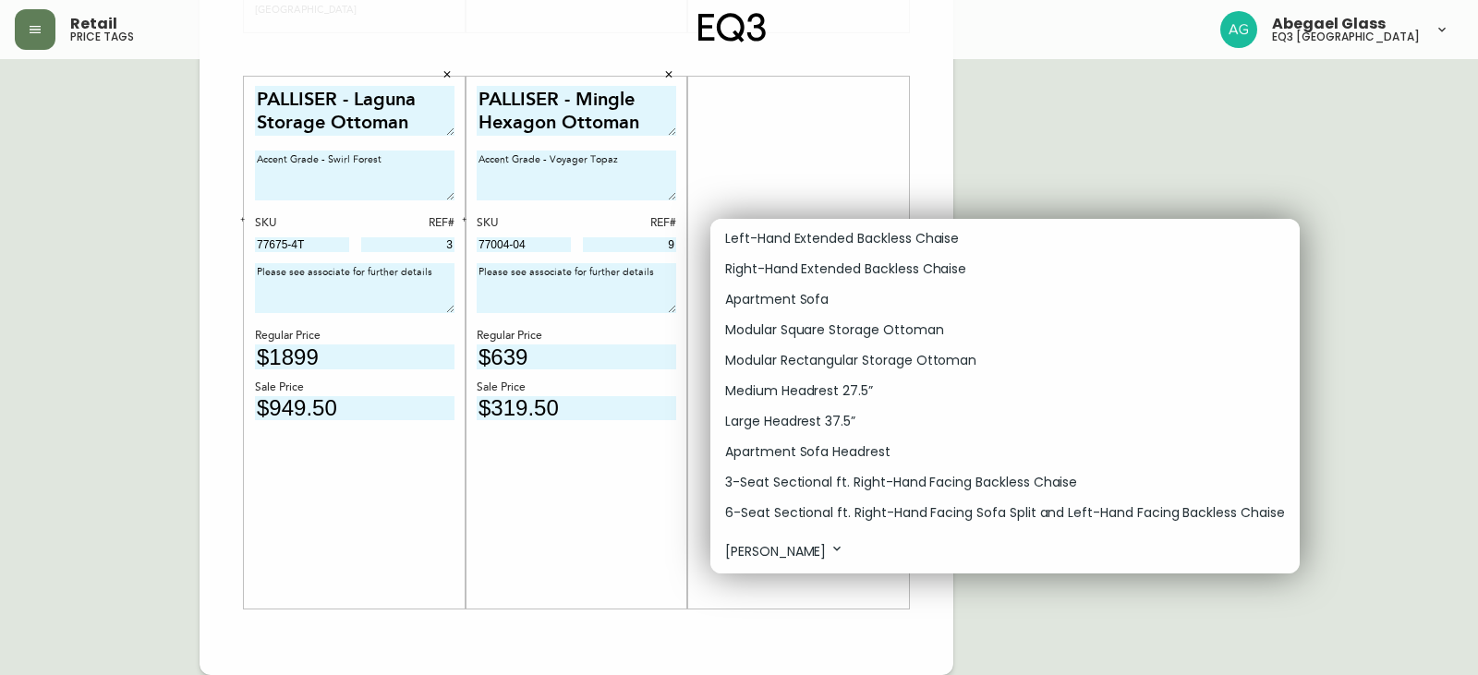
scroll to position [1550, 0]
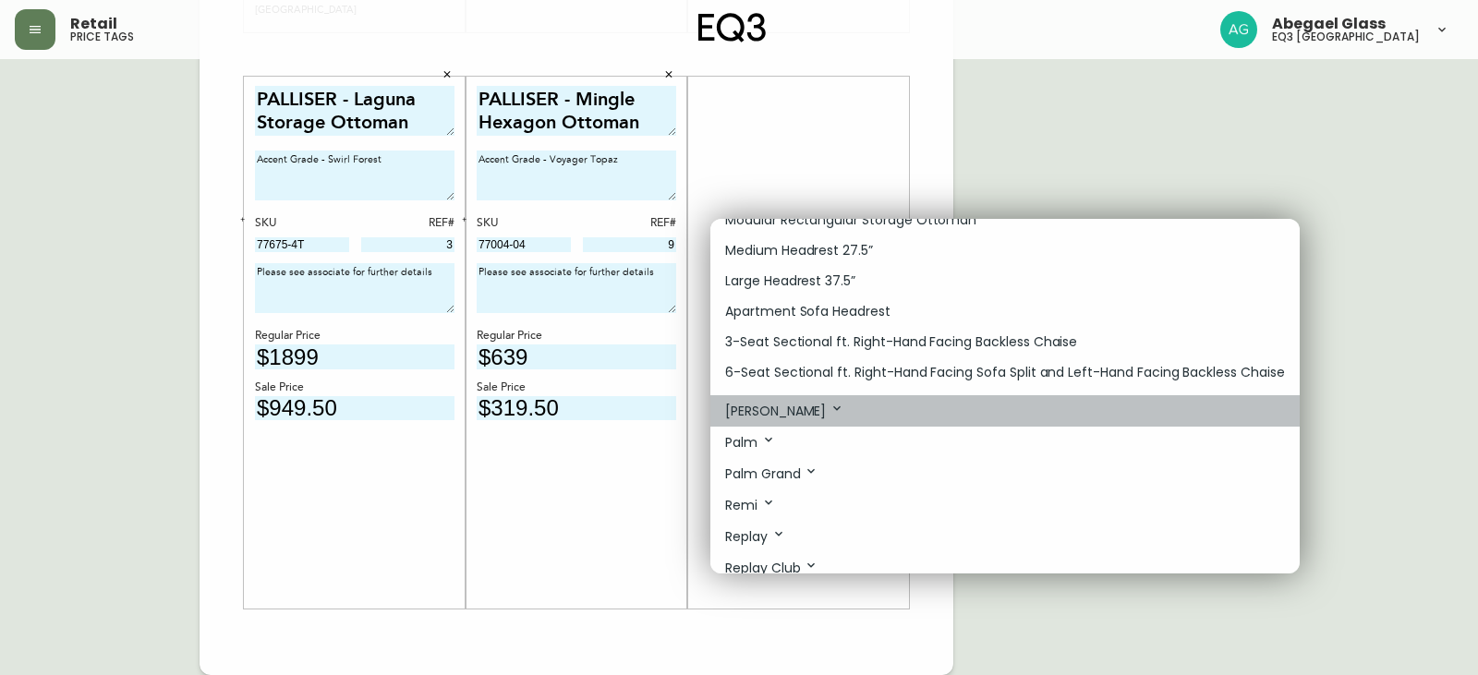
click at [797, 418] on p "[PERSON_NAME]" at bounding box center [784, 411] width 119 height 20
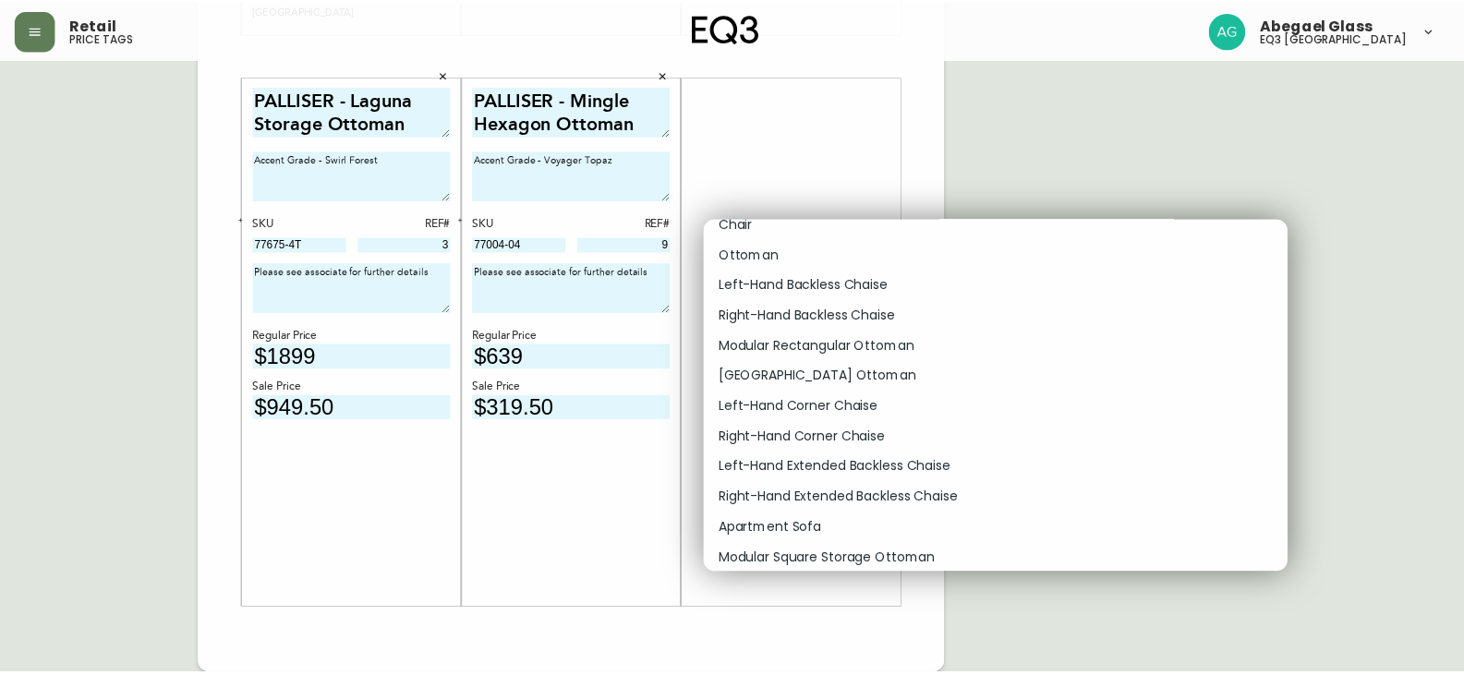
scroll to position [1088, 0]
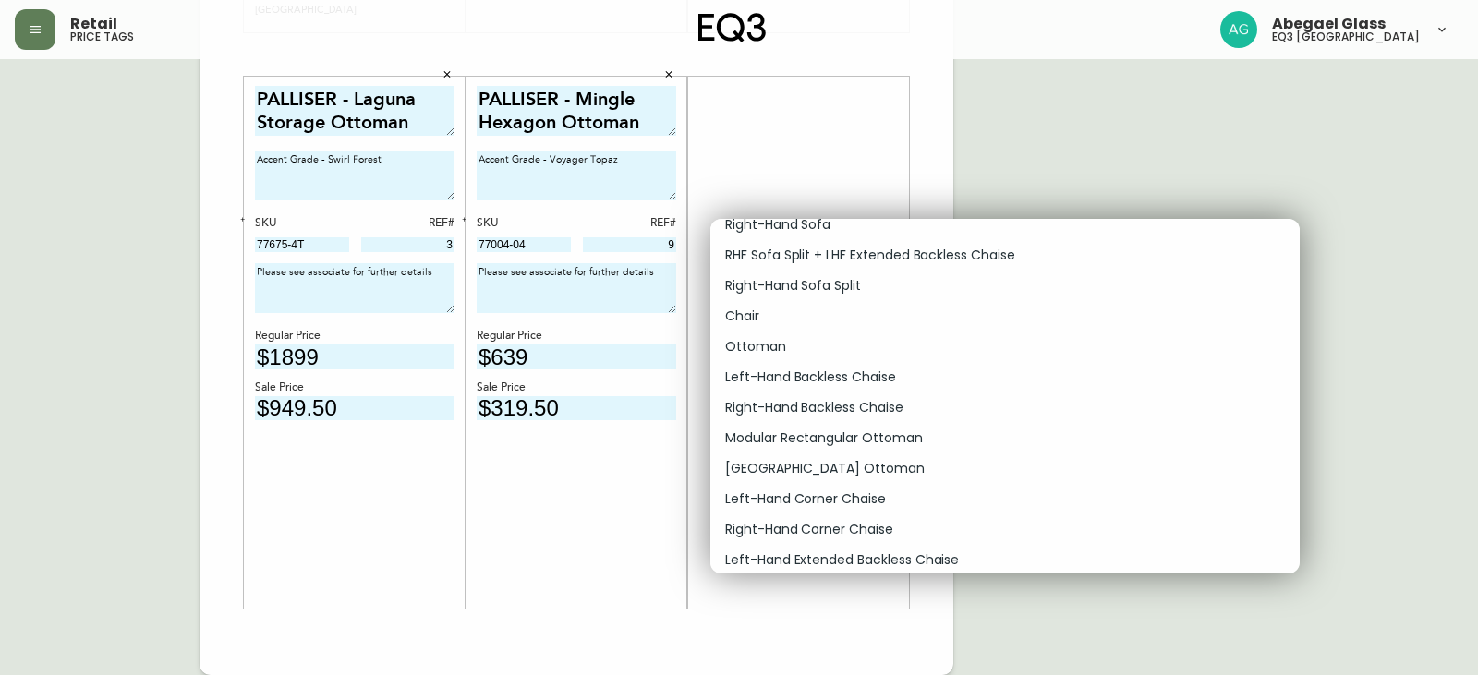
click at [127, 289] on div at bounding box center [739, 337] width 1478 height 675
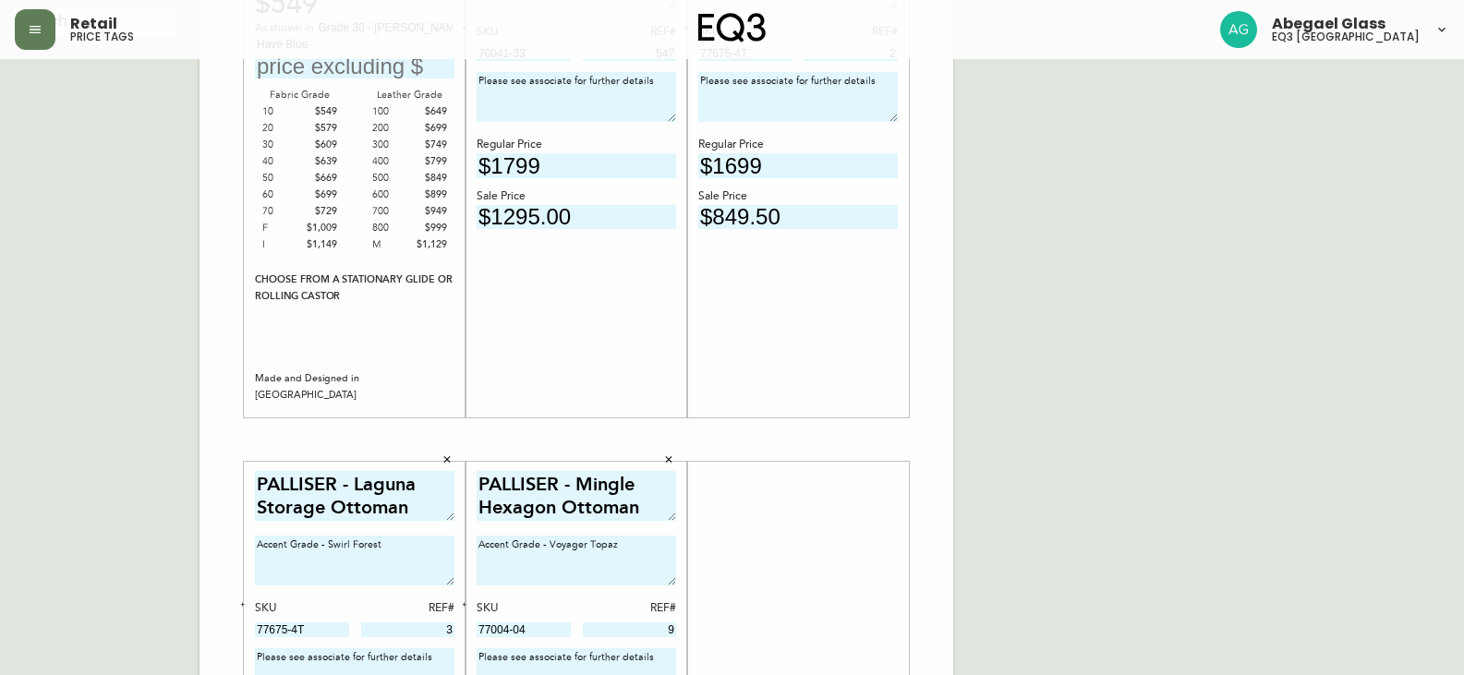
scroll to position [0, 0]
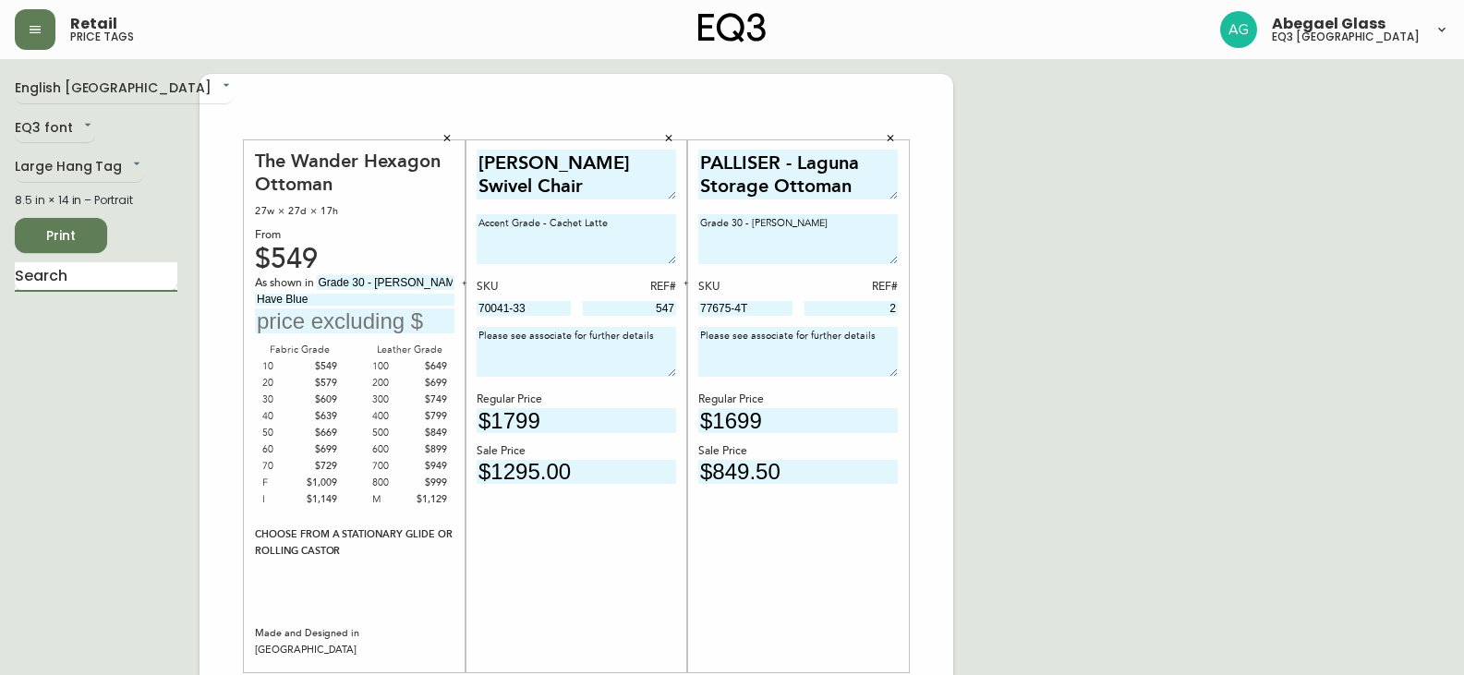
click at [100, 280] on input "text" at bounding box center [96, 277] width 163 height 30
type input "[PERSON_NAME]"
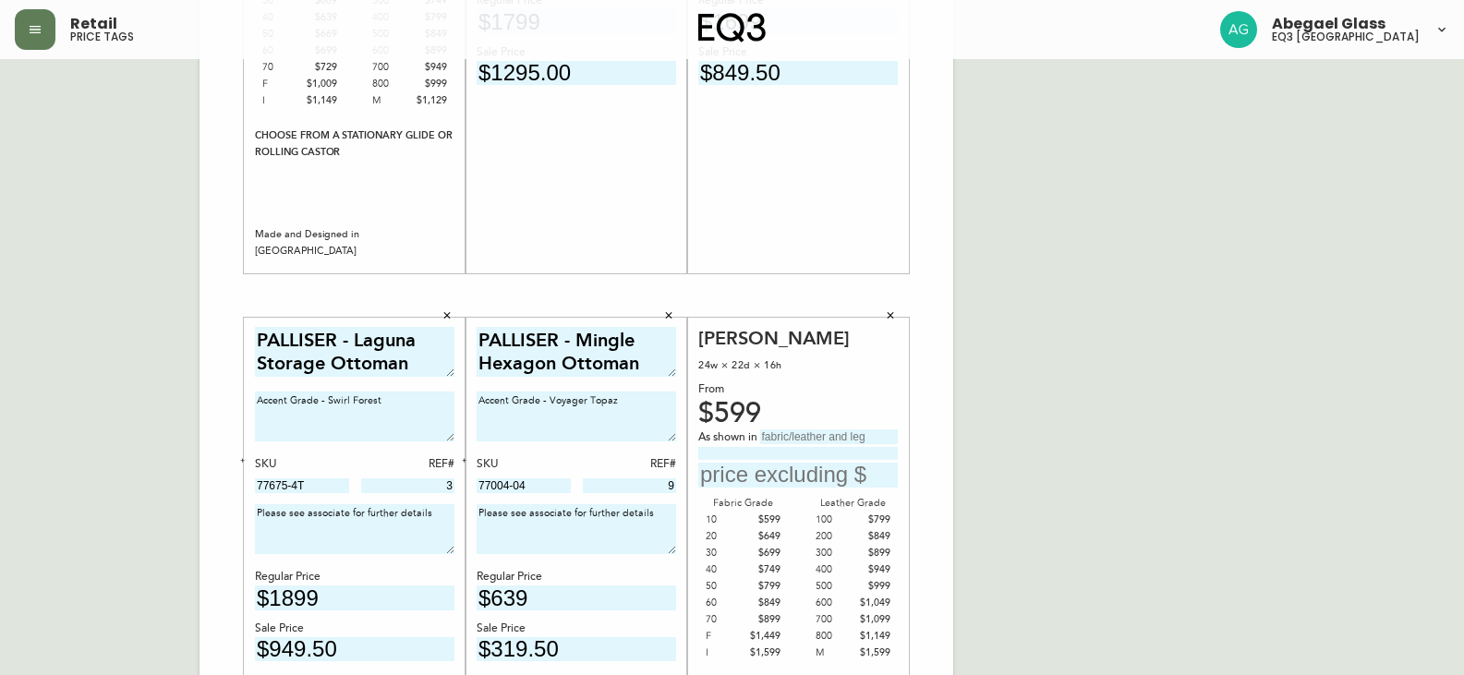
scroll to position [554, 0]
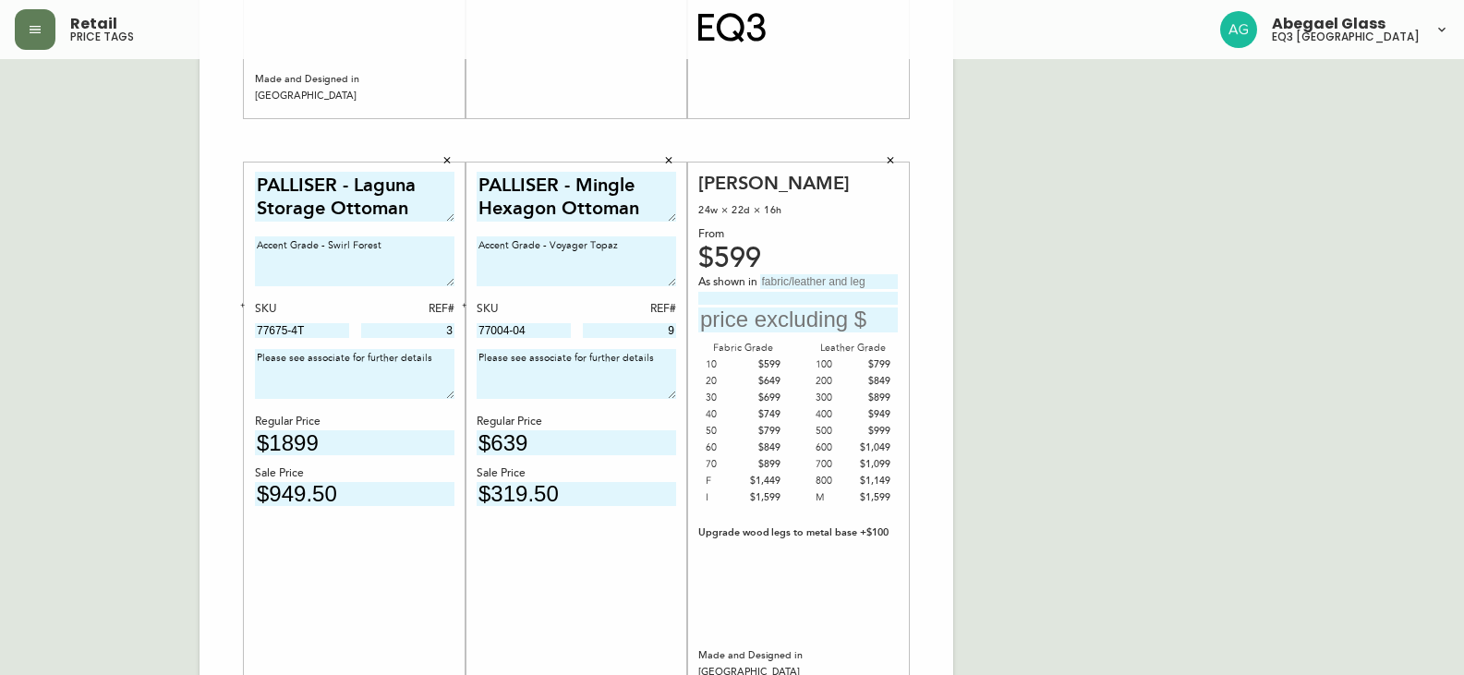
click at [784, 283] on input "text" at bounding box center [829, 281] width 138 height 15
type input "g"
type input "Grade 100 - Rein Basalt"
click at [798, 329] on input "text" at bounding box center [798, 320] width 200 height 25
click at [864, 333] on div "[PERSON_NAME] 24w × 22d × 16h From $599 As shown in Grade 100 - Rein Basalt Fab…" at bounding box center [798, 429] width 200 height 515
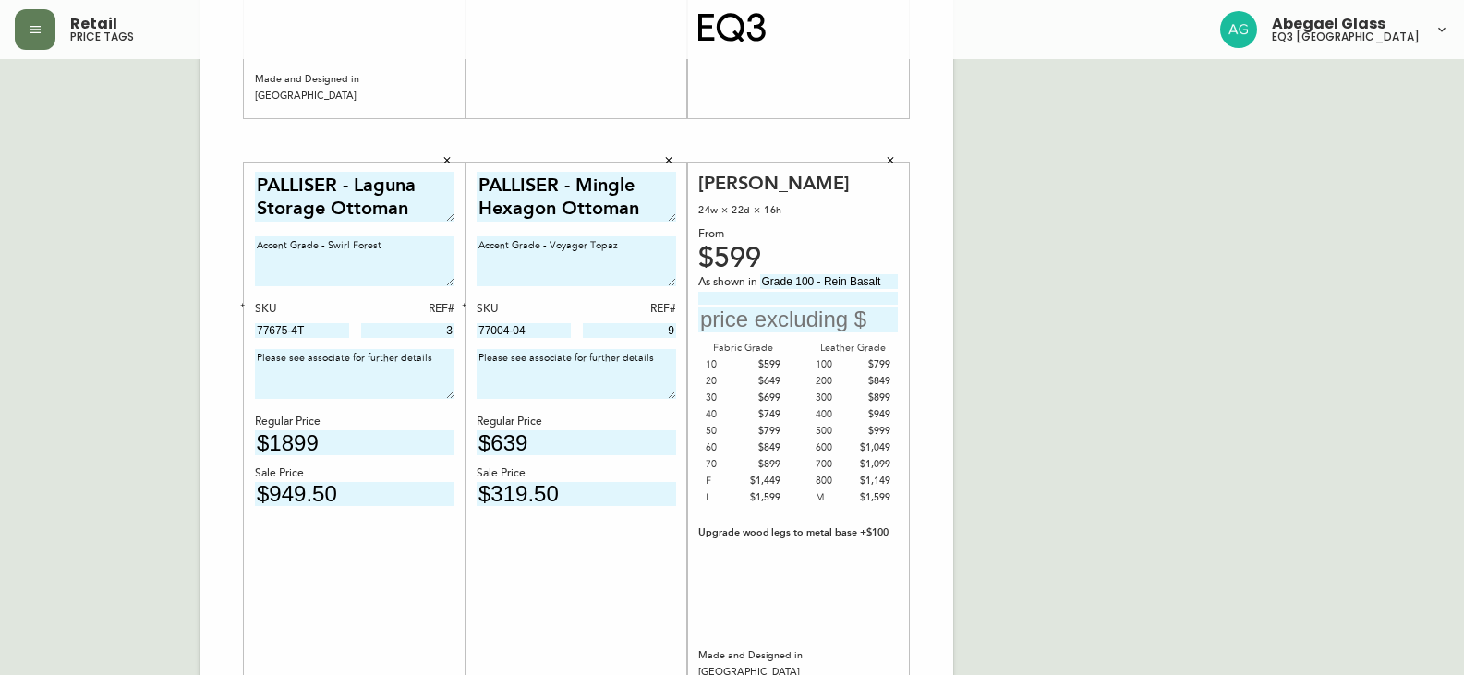
click at [861, 321] on input "text" at bounding box center [798, 320] width 200 height 25
type input "$359.40"
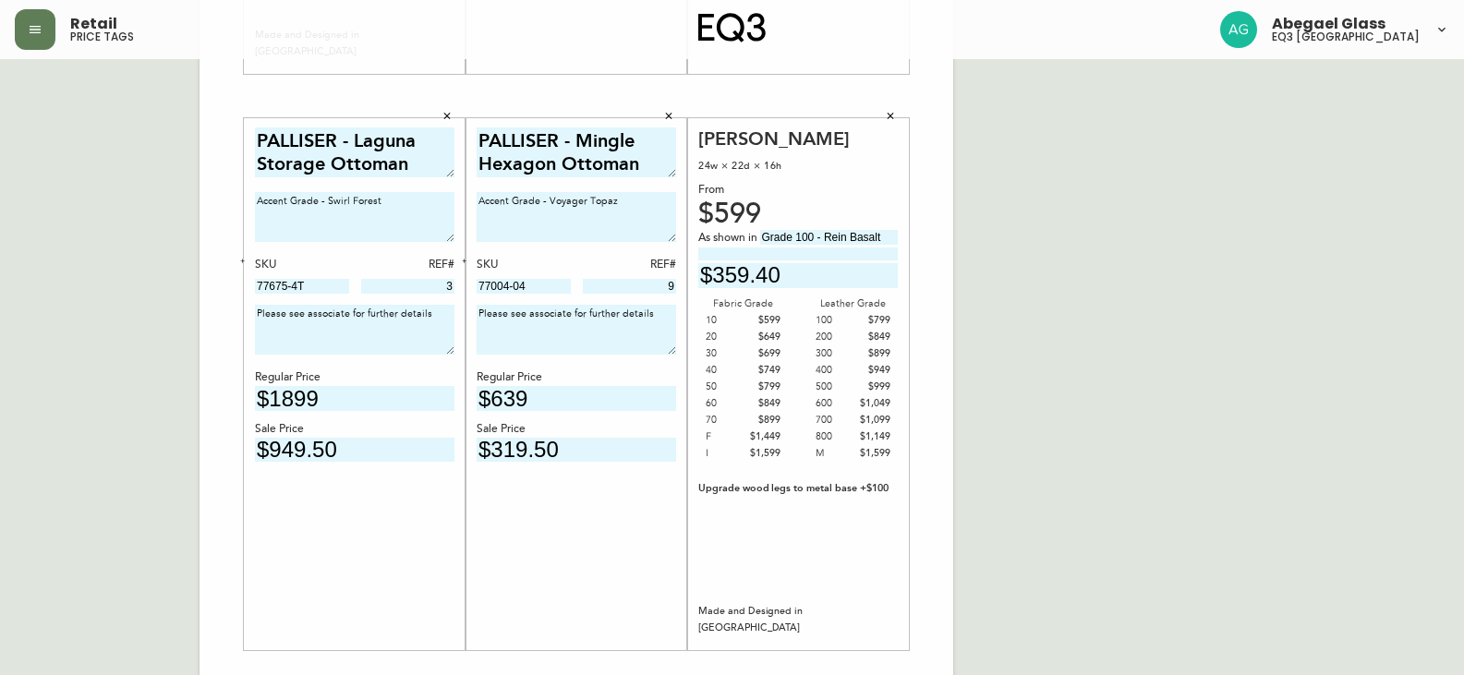
scroll to position [640, 0]
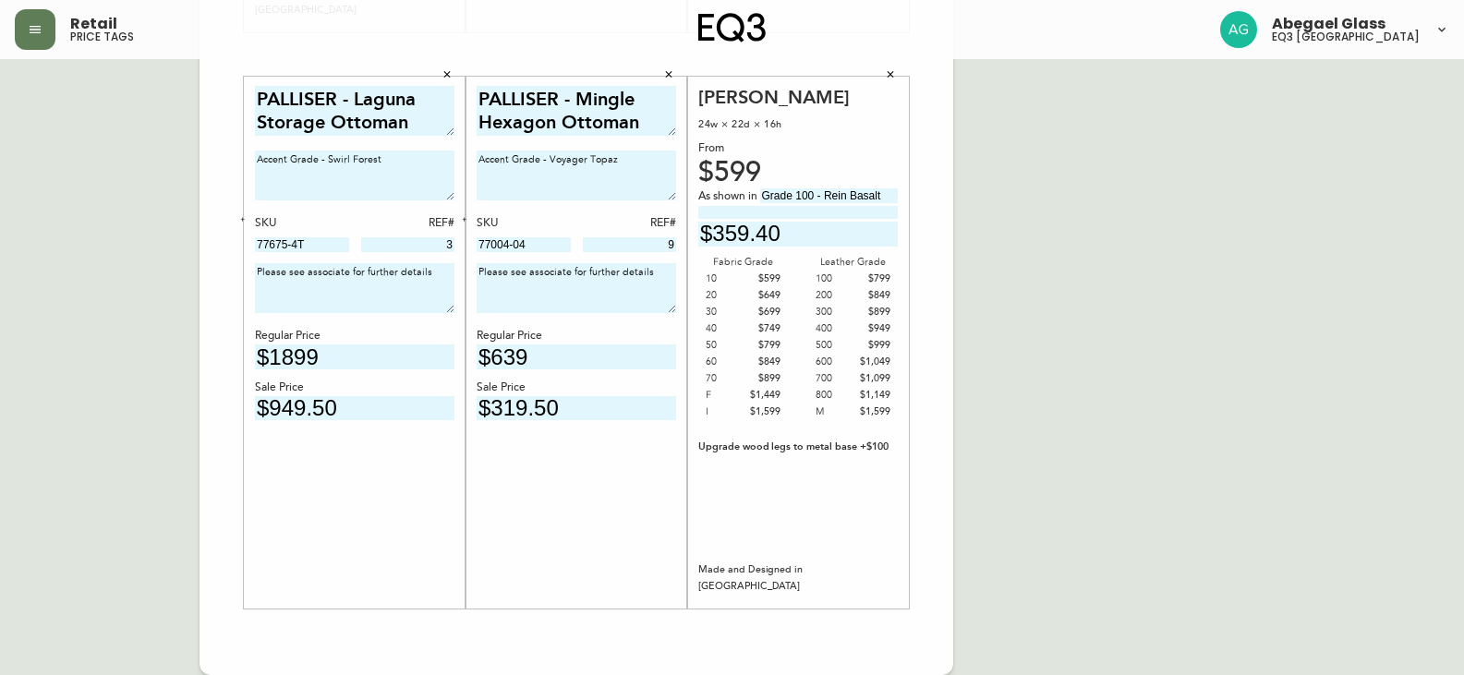
drag, startPoint x: 806, startPoint y: 231, endPoint x: 660, endPoint y: 245, distance: 146.6
click at [662, 244] on div "The Wander Hexagon Ottoman 27w × 27d × 17h From $549 As shown in Grade 30 - Cat…" at bounding box center [577, 55] width 754 height 1242
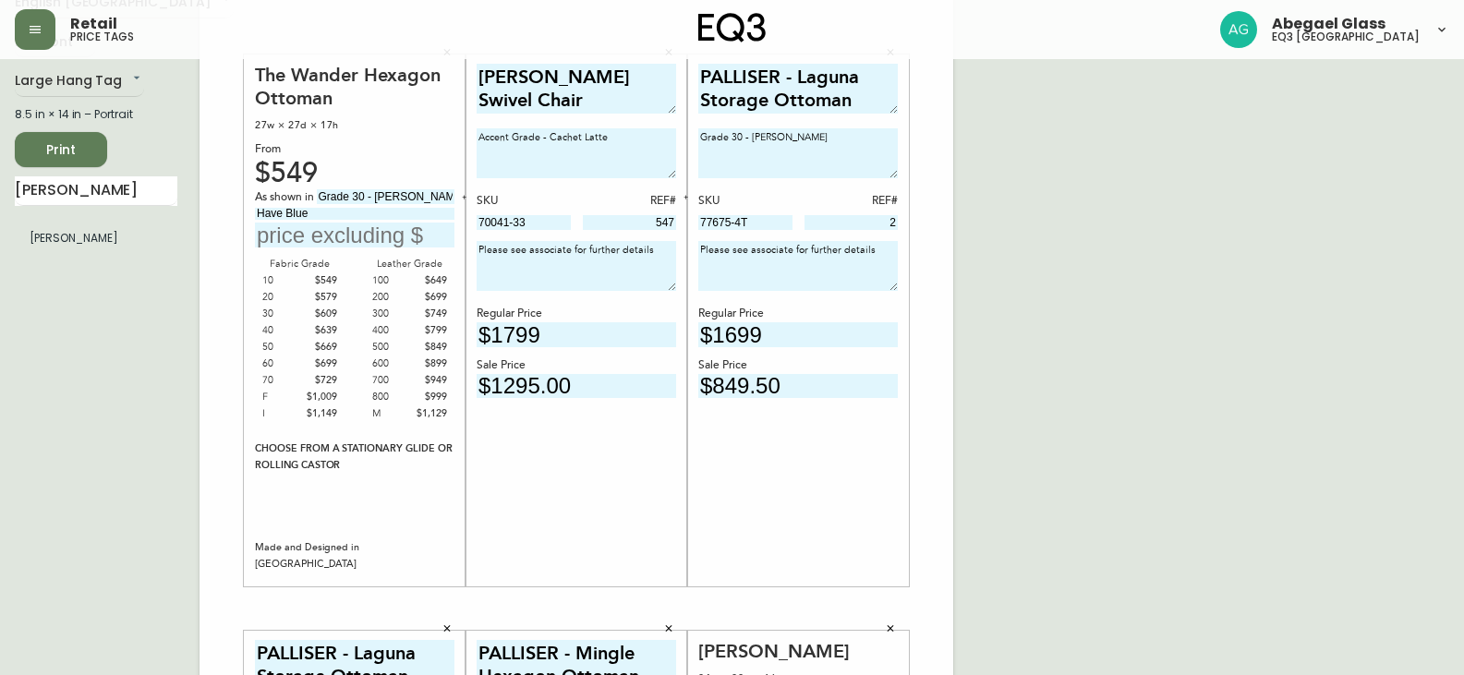
scroll to position [0, 0]
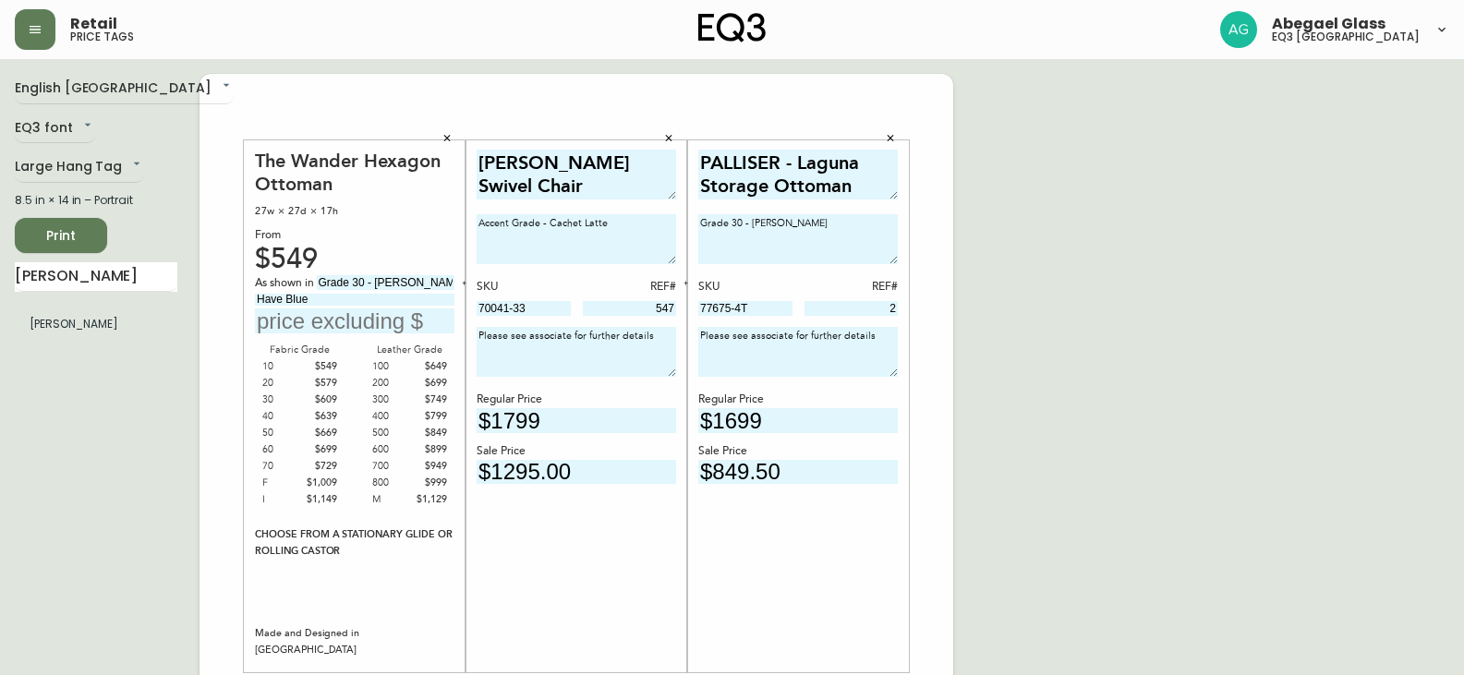
type input "$599"
click at [95, 232] on button "Print" at bounding box center [61, 235] width 92 height 35
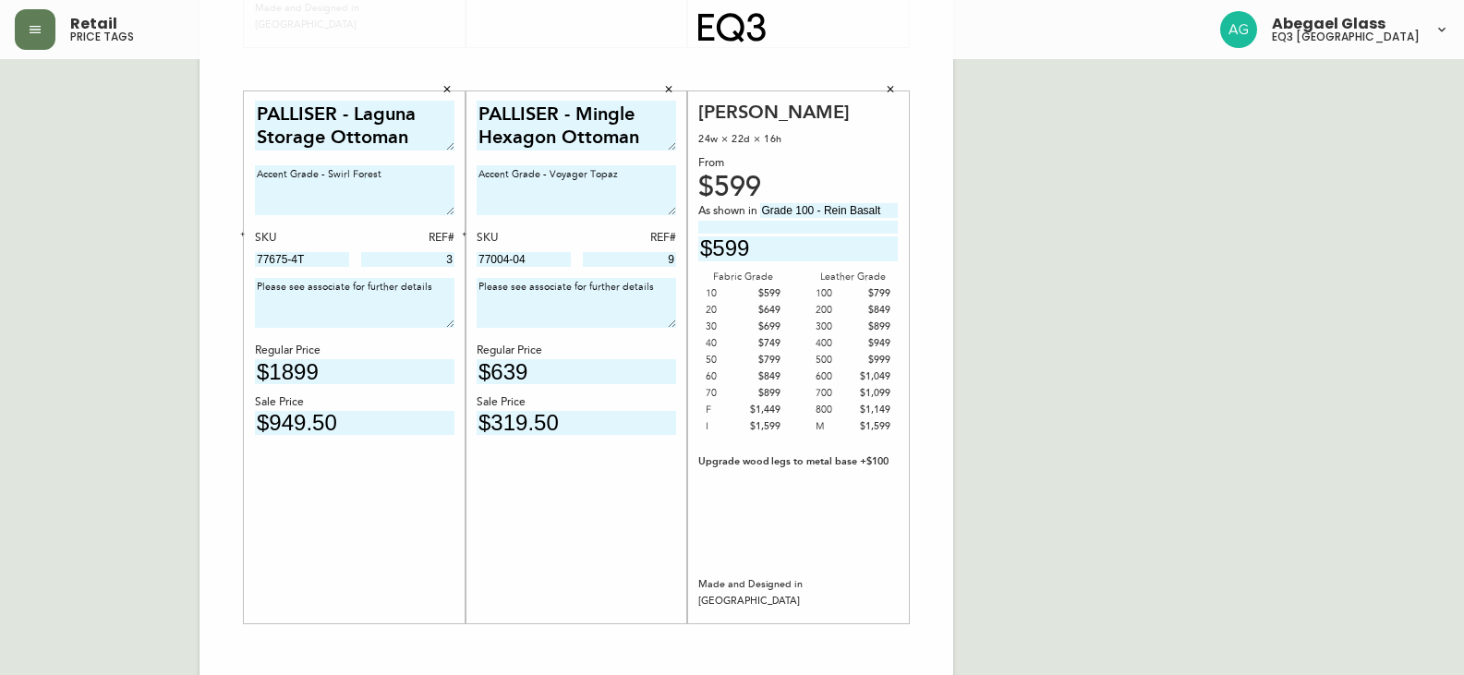
scroll to position [640, 0]
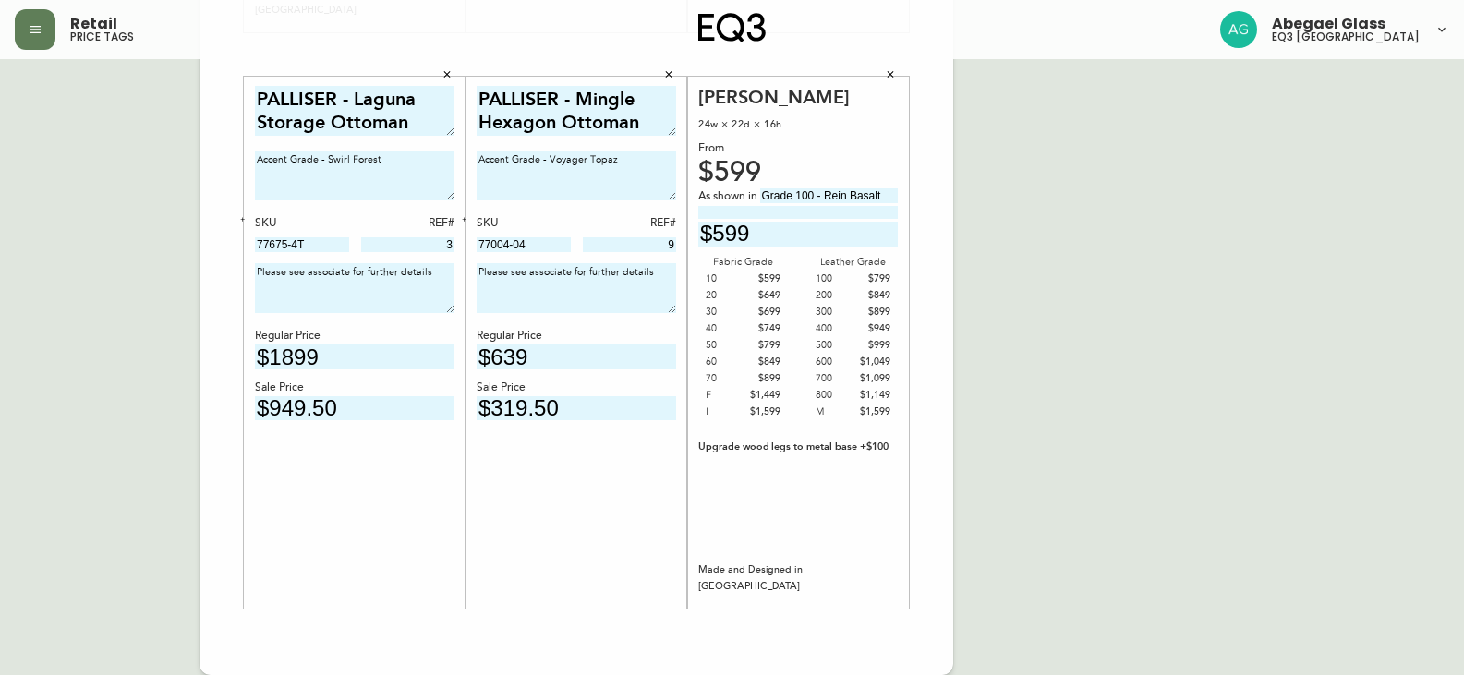
drag, startPoint x: 437, startPoint y: 79, endPoint x: 453, endPoint y: 81, distance: 15.9
click at [437, 79] on button "button" at bounding box center [447, 75] width 28 height 28
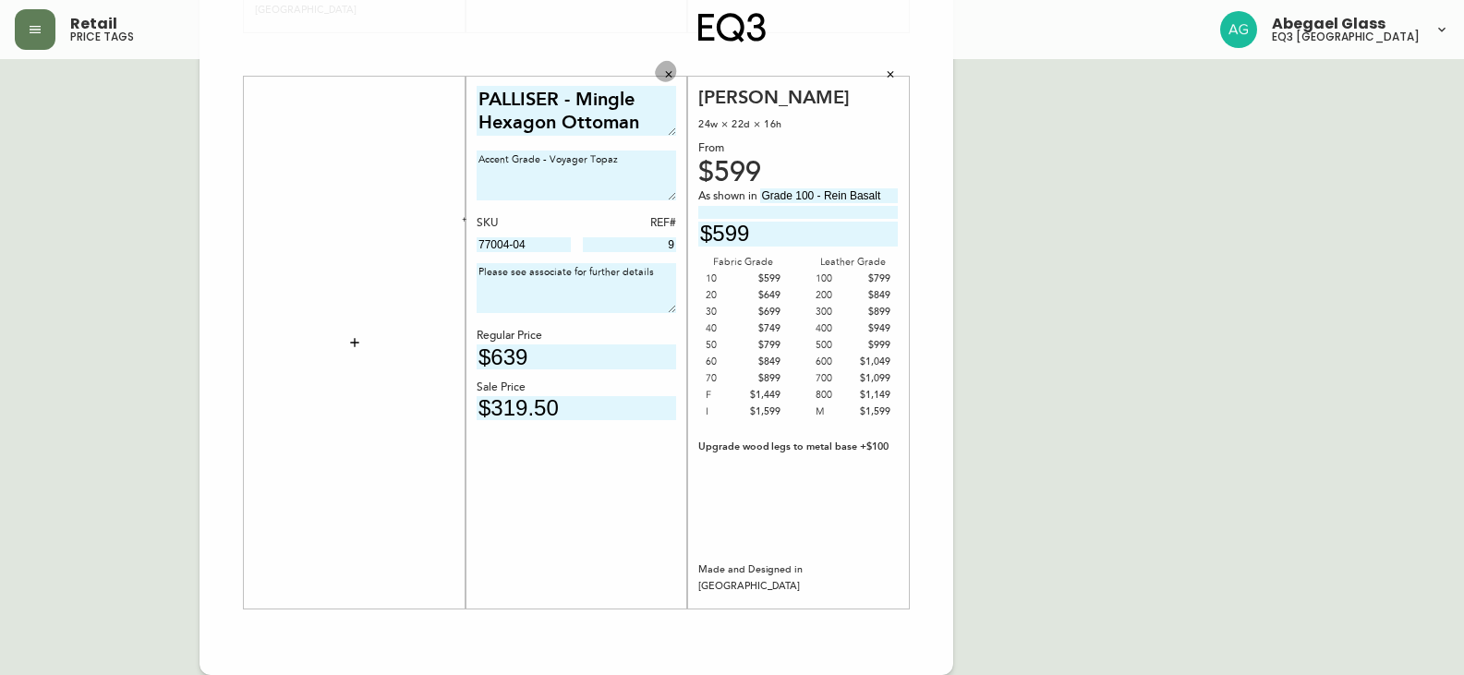
click at [673, 76] on icon "button" at bounding box center [668, 74] width 11 height 11
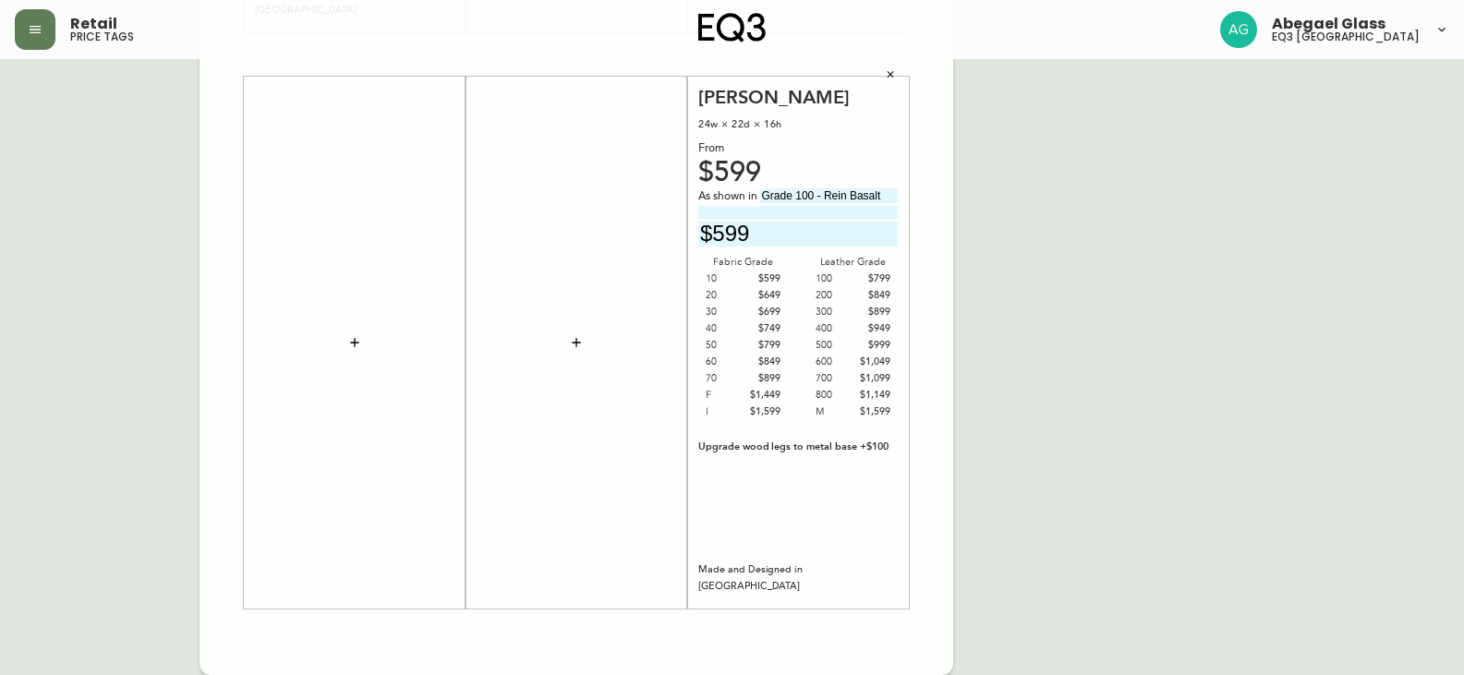
click at [889, 80] on button "button" at bounding box center [891, 75] width 28 height 28
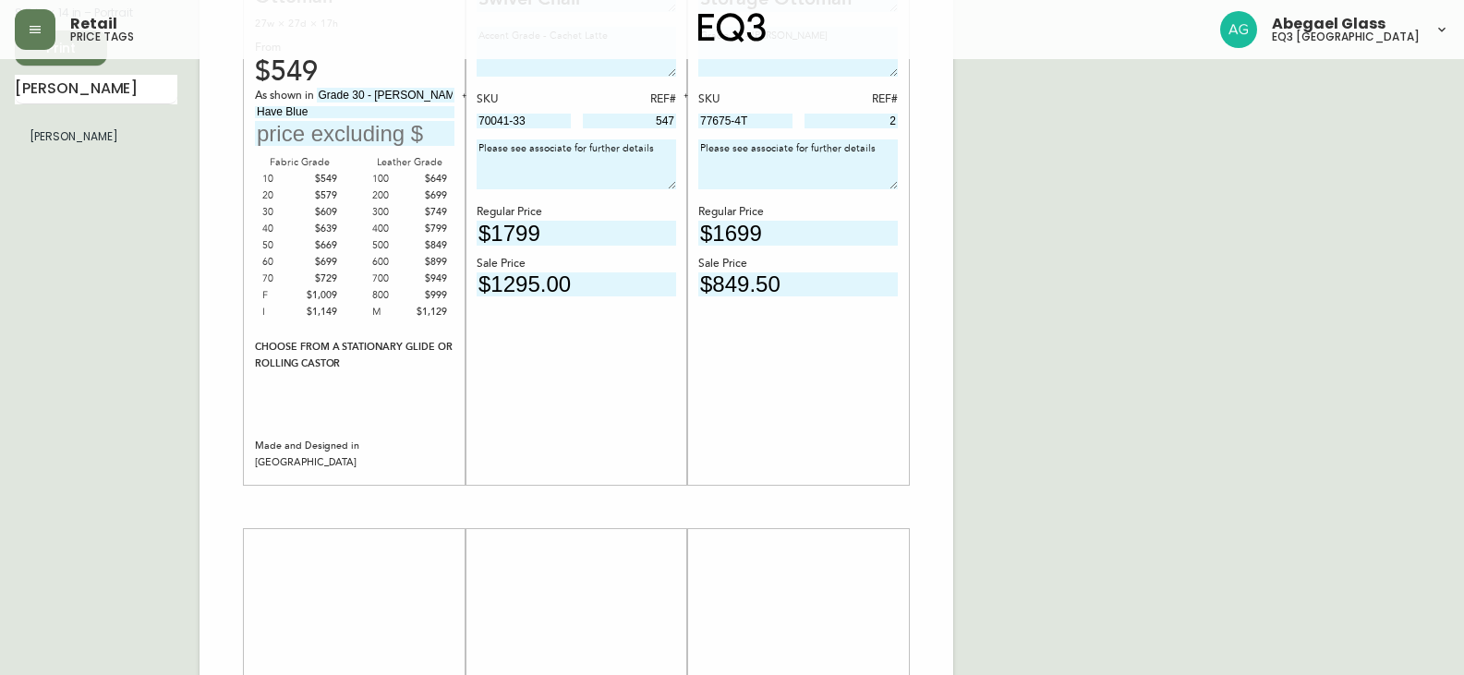
scroll to position [0, 0]
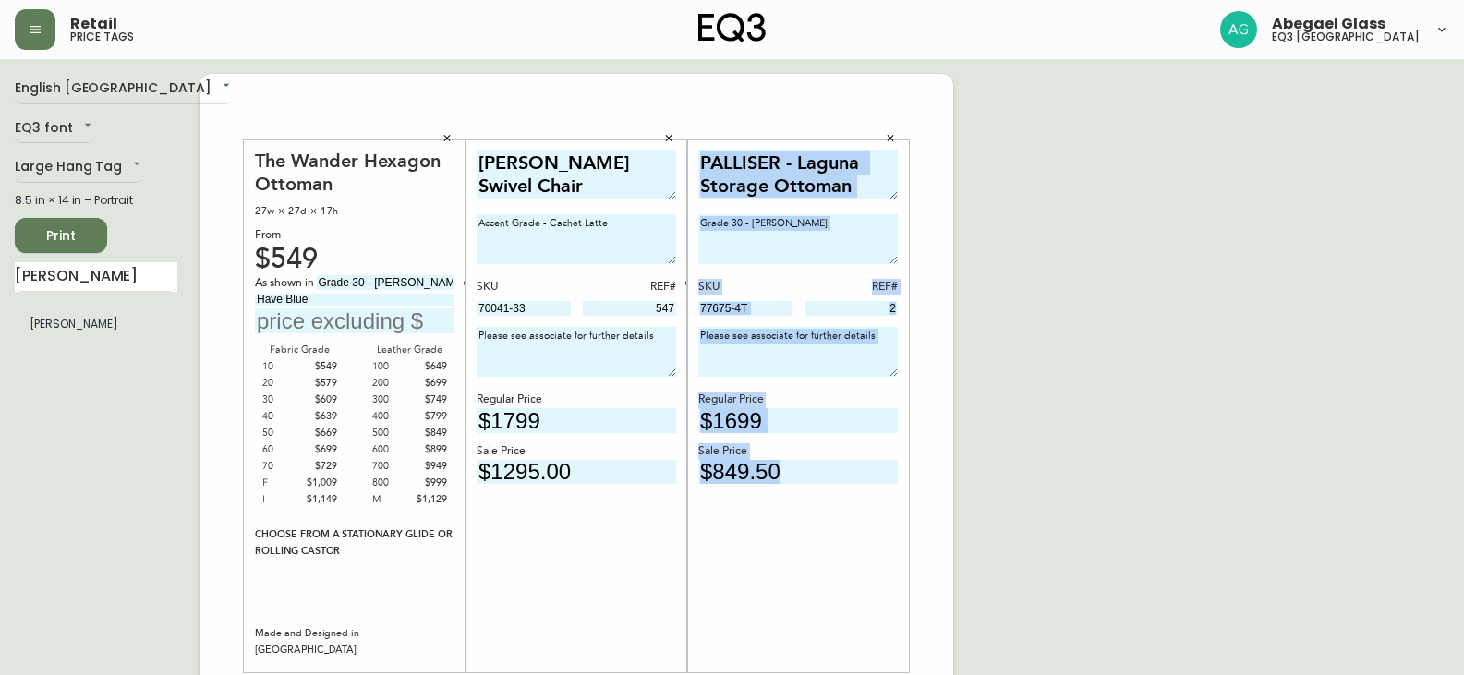
click at [892, 130] on div "PALLISER - Laguna Storage Ottoman Grade 30 - [PERSON_NAME] SKU REF# 77675-4T 2 …" at bounding box center [798, 406] width 222 height 576
click at [891, 133] on icon "button" at bounding box center [890, 138] width 11 height 11
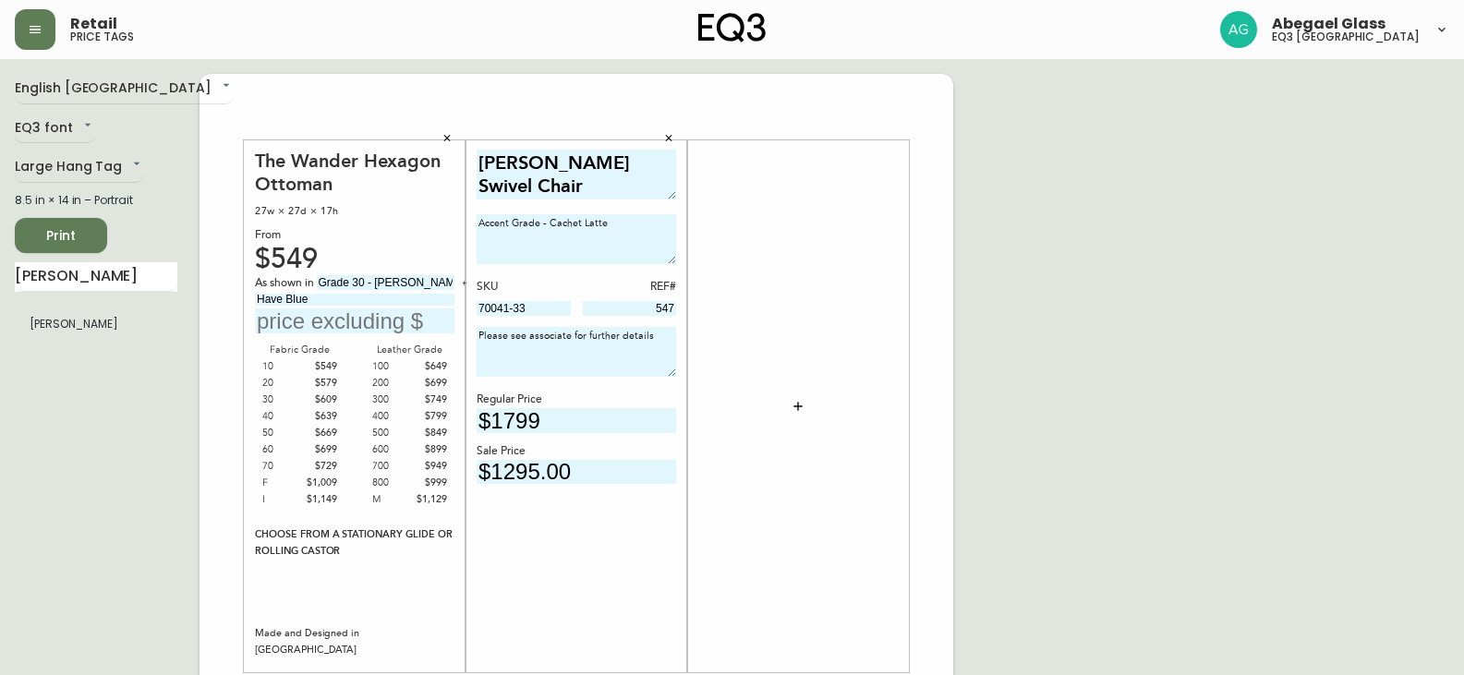
click at [665, 142] on icon "button" at bounding box center [668, 138] width 11 height 11
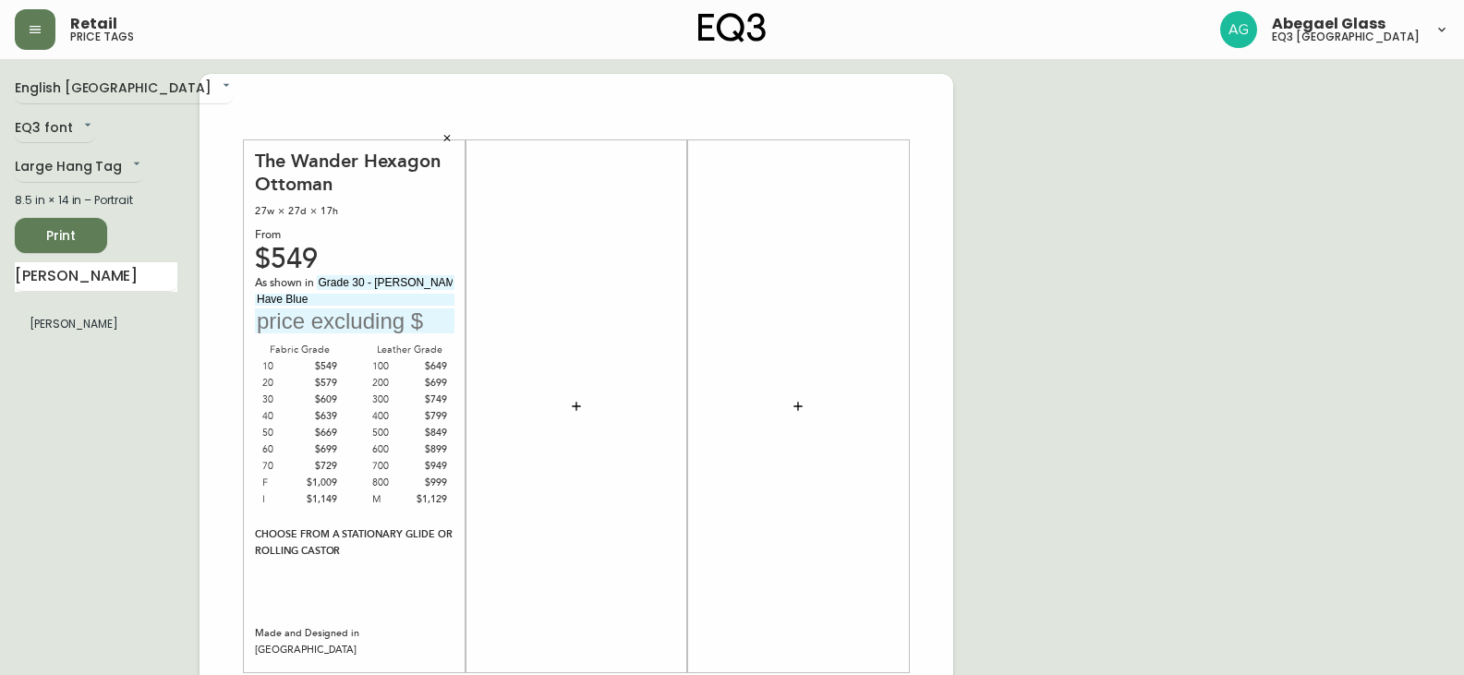
click at [449, 137] on icon "button" at bounding box center [447, 138] width 6 height 6
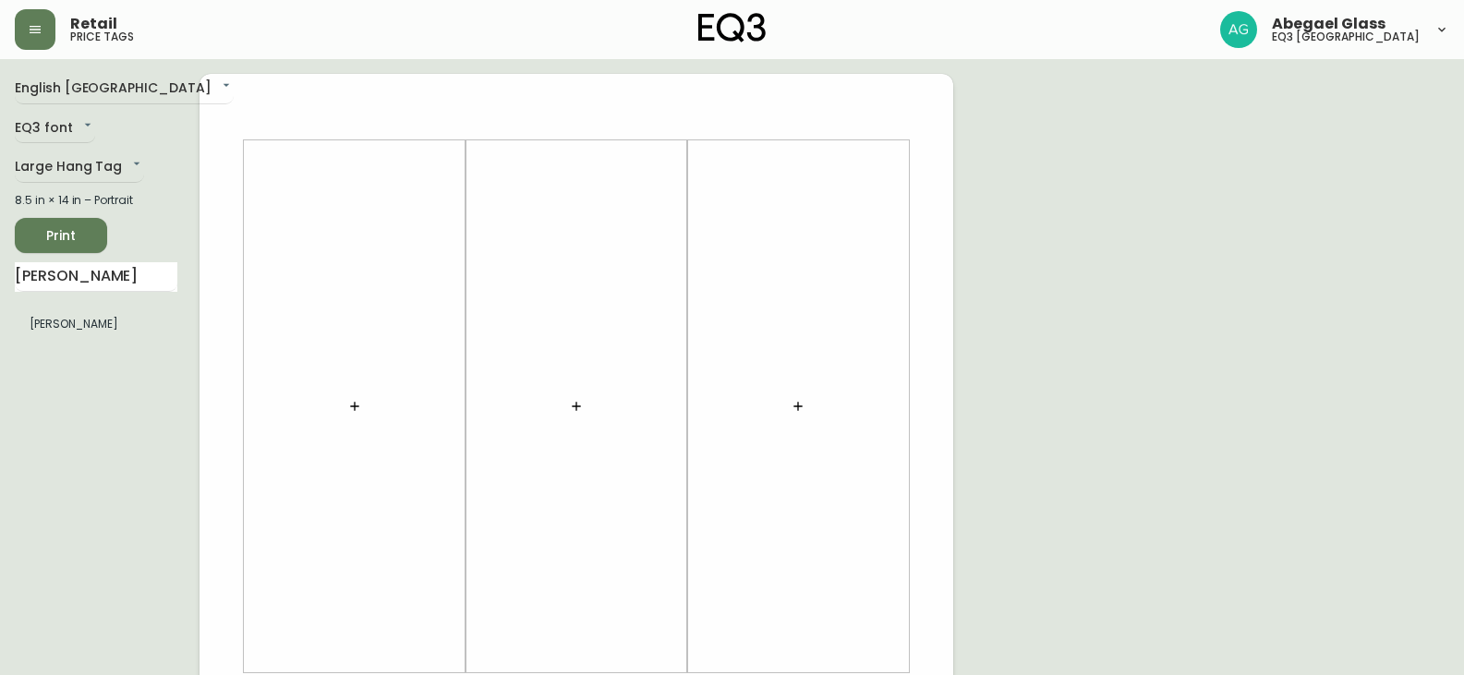
drag, startPoint x: 69, startPoint y: 283, endPoint x: 0, endPoint y: 283, distance: 69.3
click at [2, 290] on main "English Canada en_CA EQ3 font EQ3 Large Hang Tag large 8.5 in × 14 in – Portrai…" at bounding box center [732, 687] width 1464 height 1256
click at [131, 278] on input "text" at bounding box center [96, 277] width 163 height 30
click at [365, 415] on button "button" at bounding box center [354, 406] width 37 height 37
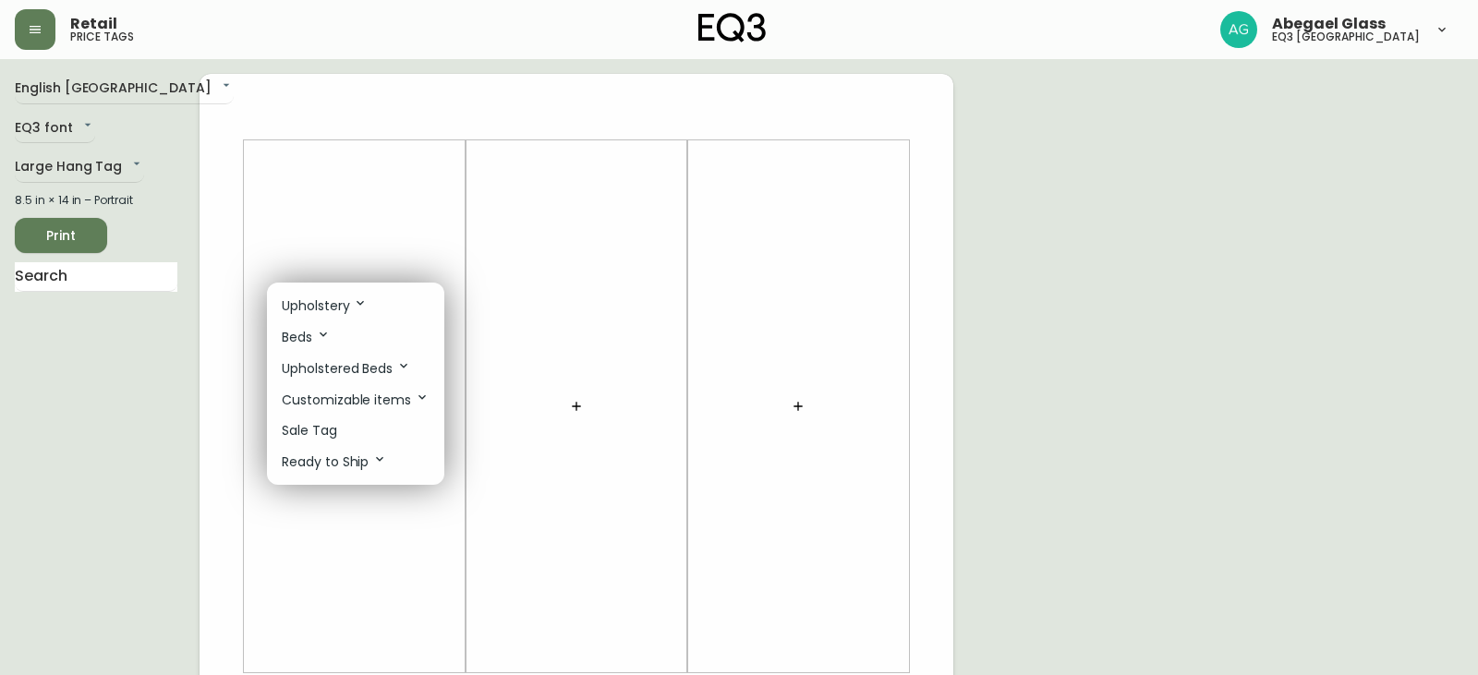
click at [345, 429] on li "Sale Tag" at bounding box center [355, 431] width 177 height 30
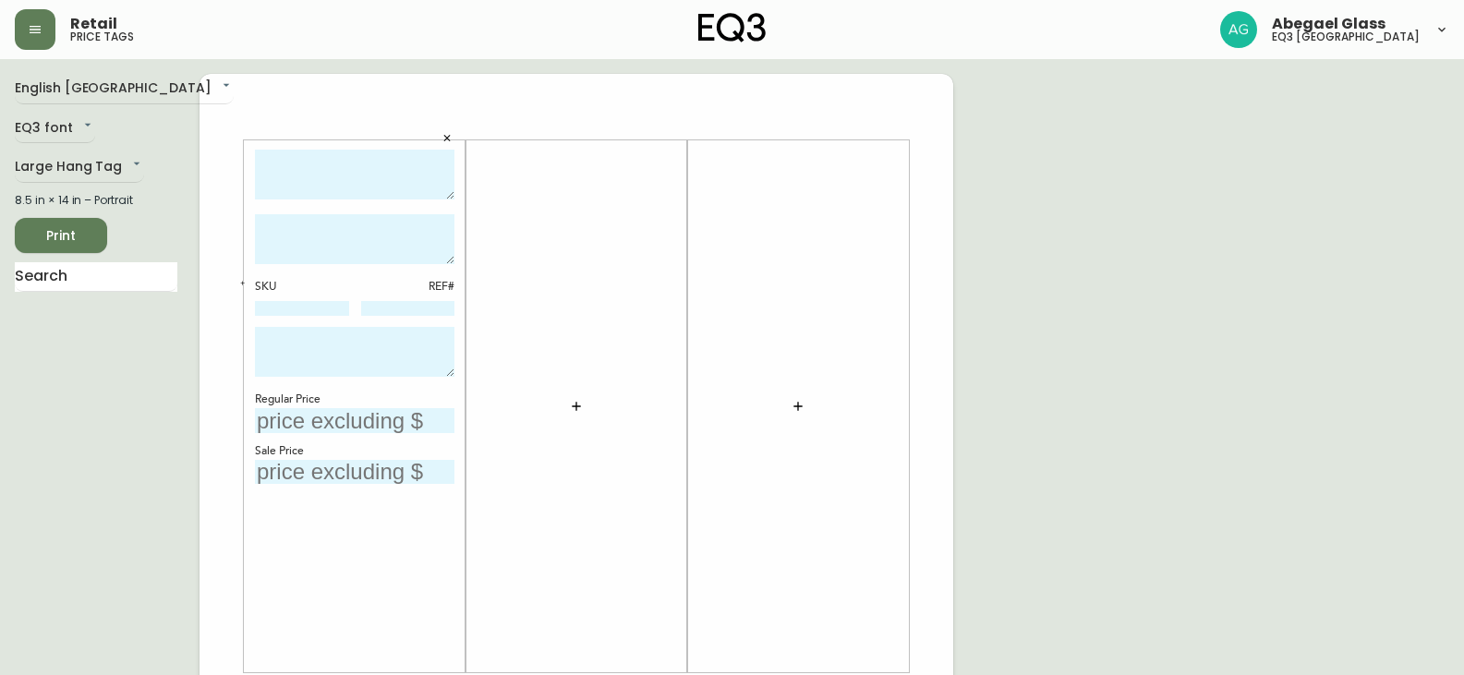
click at [308, 156] on textarea at bounding box center [355, 175] width 200 height 51
type textarea "7"
click at [316, 299] on div "SKU REF#" at bounding box center [355, 298] width 200 height 39
click at [321, 306] on input at bounding box center [302, 308] width 94 height 15
type input "77004-N4"
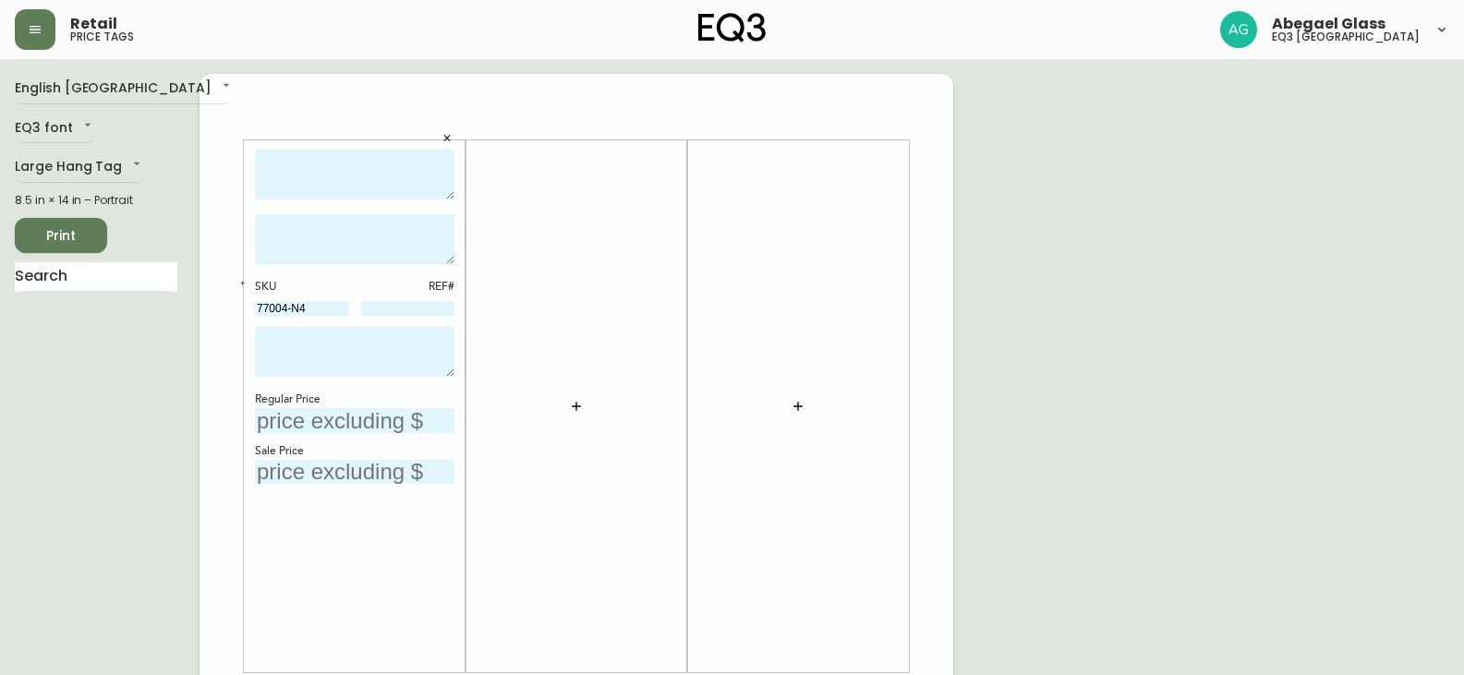
click at [434, 300] on div "SKU REF# 77004-N4" at bounding box center [355, 298] width 200 height 39
click at [401, 430] on input "text" at bounding box center [355, 420] width 200 height 25
click at [384, 483] on input "text" at bounding box center [355, 472] width 200 height 25
click at [284, 423] on input "$649" at bounding box center [355, 420] width 200 height 25
type input "$749"
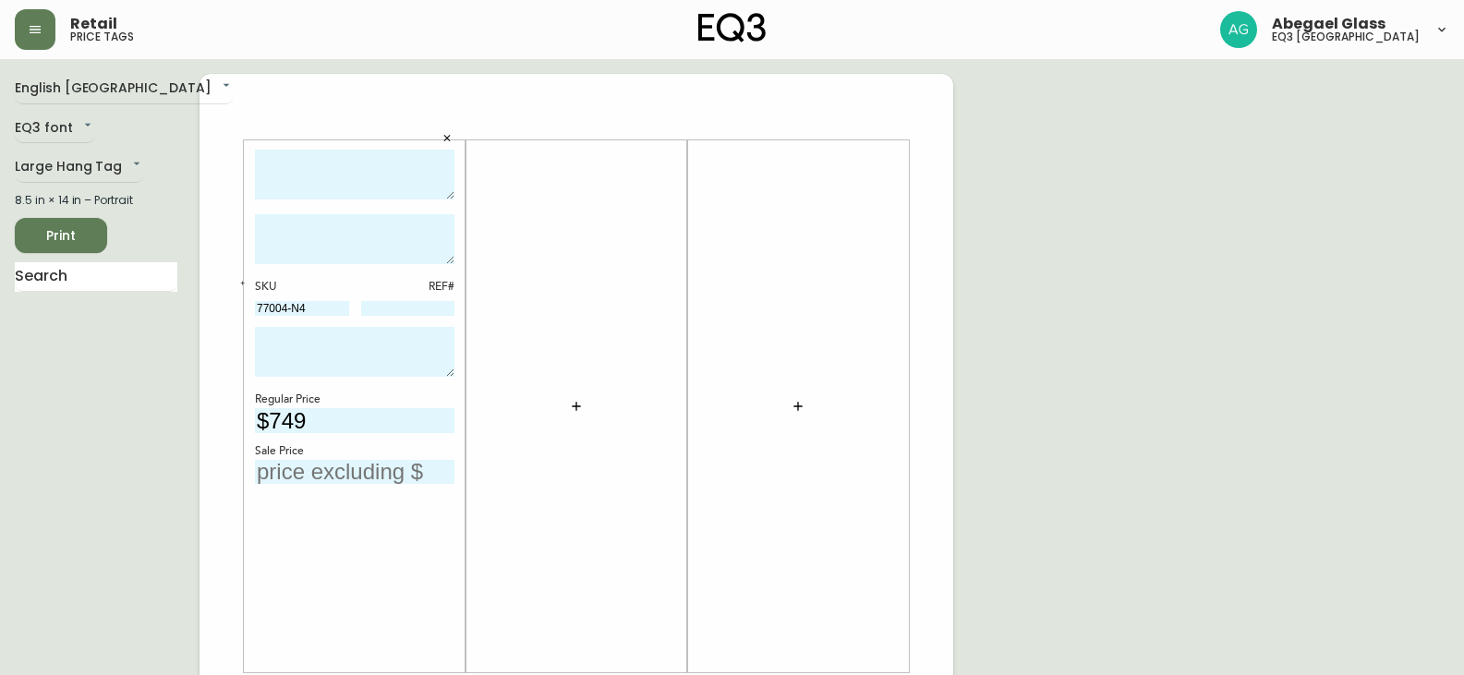
click at [273, 468] on input "text" at bounding box center [355, 472] width 200 height 25
type input "$449.60"
click at [341, 192] on textarea at bounding box center [355, 175] width 200 height 51
click at [357, 165] on textarea "PALLISWE -Large Rec" at bounding box center [355, 175] width 200 height 51
click at [370, 193] on textarea "PALLISWE Mingle Large Rec" at bounding box center [355, 175] width 200 height 51
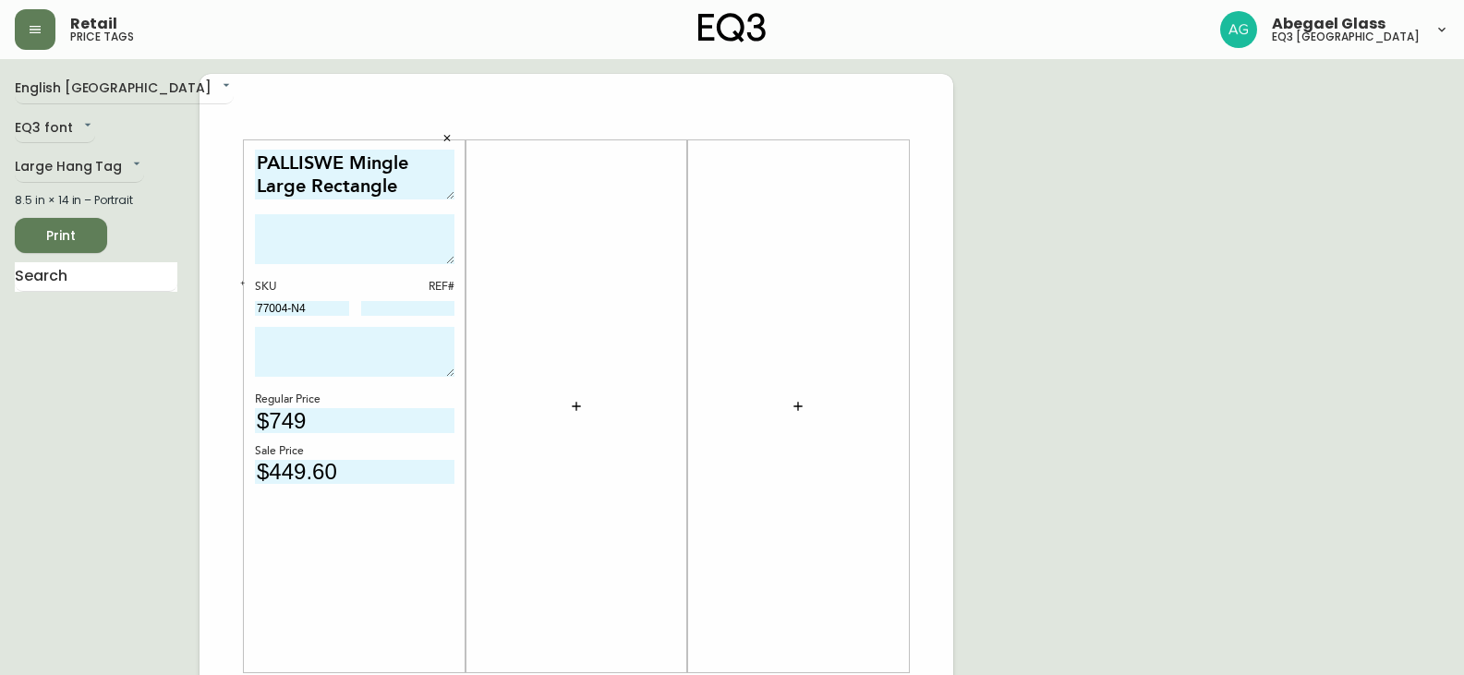
scroll to position [21, 0]
click at [300, 166] on textarea "PALLISWE Mingle Large Rectangle Ottoman" at bounding box center [355, 175] width 200 height 51
type textarea "PALLISWE Mingle Lrg Rectangle Ottoman"
click at [306, 245] on textarea at bounding box center [355, 239] width 200 height 50
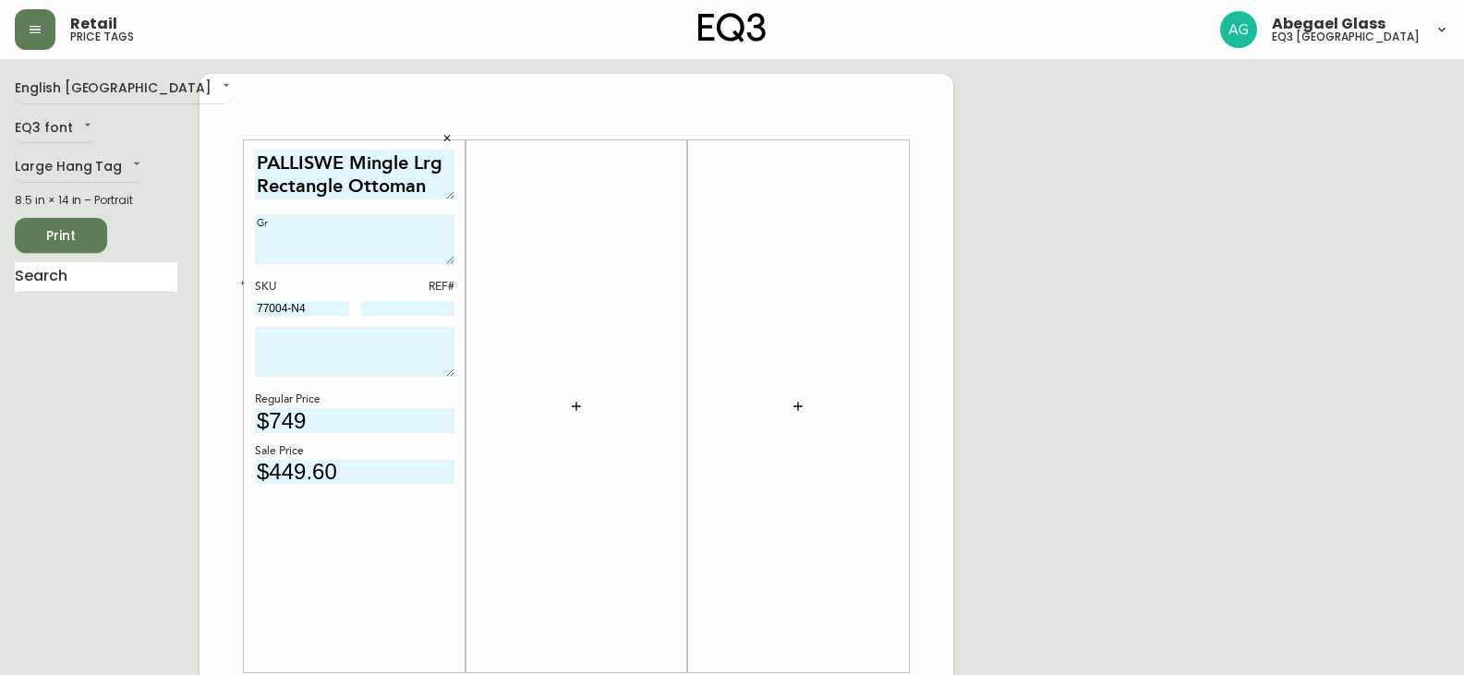
type textarea "G"
type textarea "Accent Grade - Voyager Topaz"
click at [412, 305] on input at bounding box center [408, 308] width 94 height 15
type input "33"
click at [332, 356] on textarea at bounding box center [355, 352] width 200 height 50
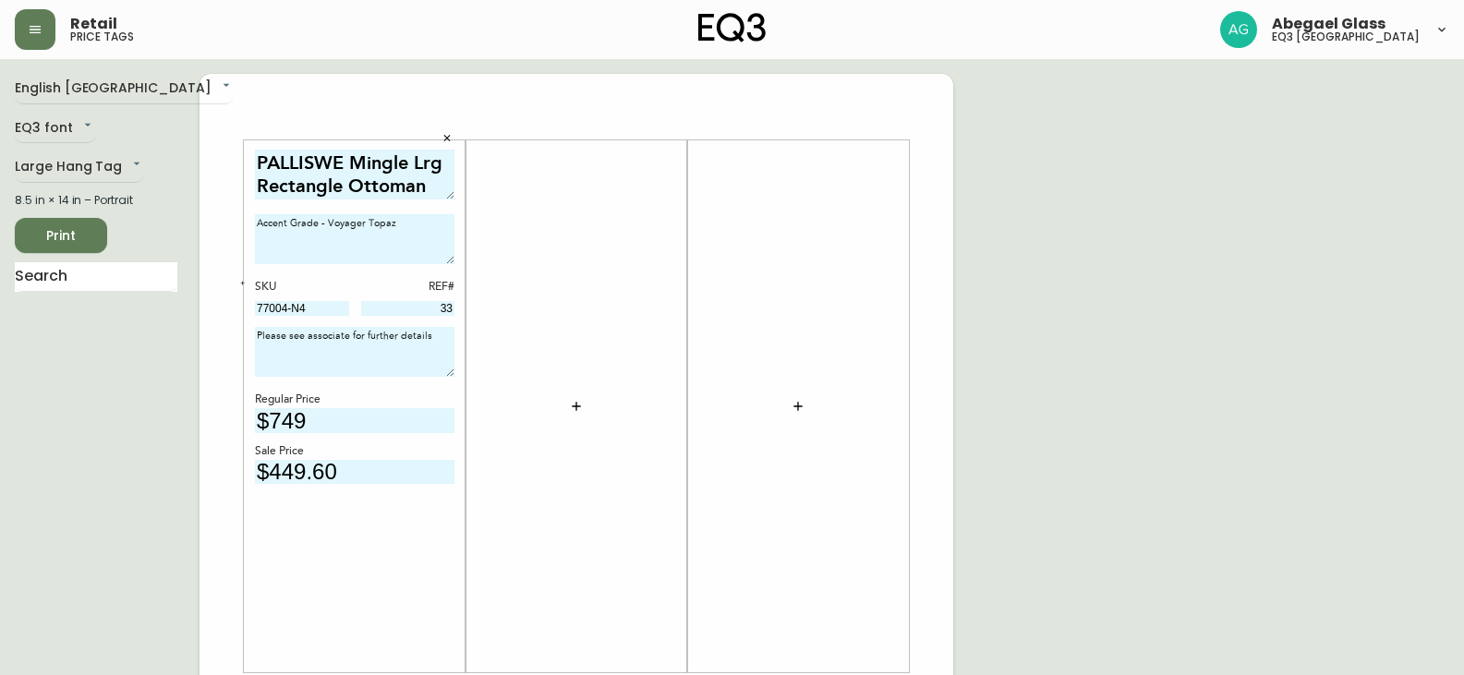
type textarea "Please see associate for further details"
click at [331, 164] on textarea "PALLISWE Mingle Lrg Rectangle Ottoman" at bounding box center [355, 175] width 200 height 51
type textarea "PALLISER - Mingle Lrg Rectangle Ottoman"
click at [589, 409] on button "button" at bounding box center [576, 406] width 37 height 37
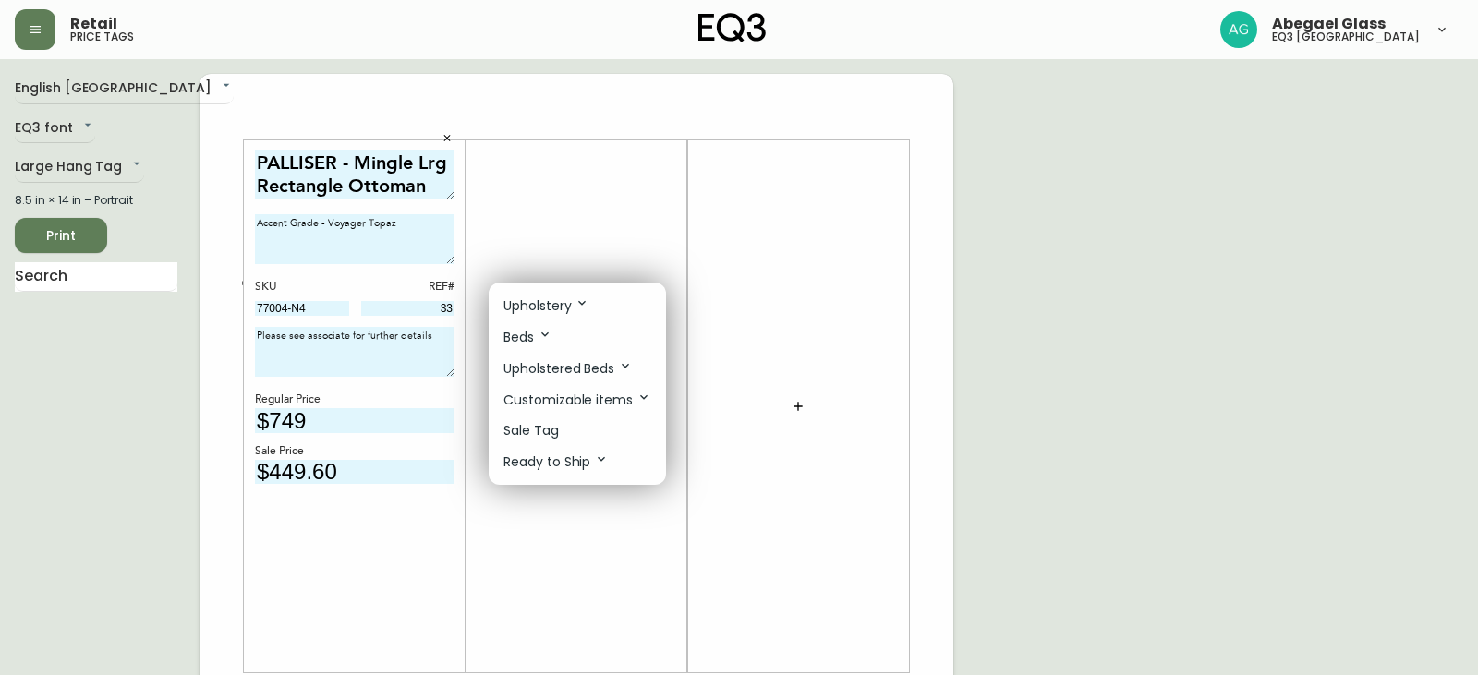
click at [75, 286] on div at bounding box center [739, 337] width 1478 height 675
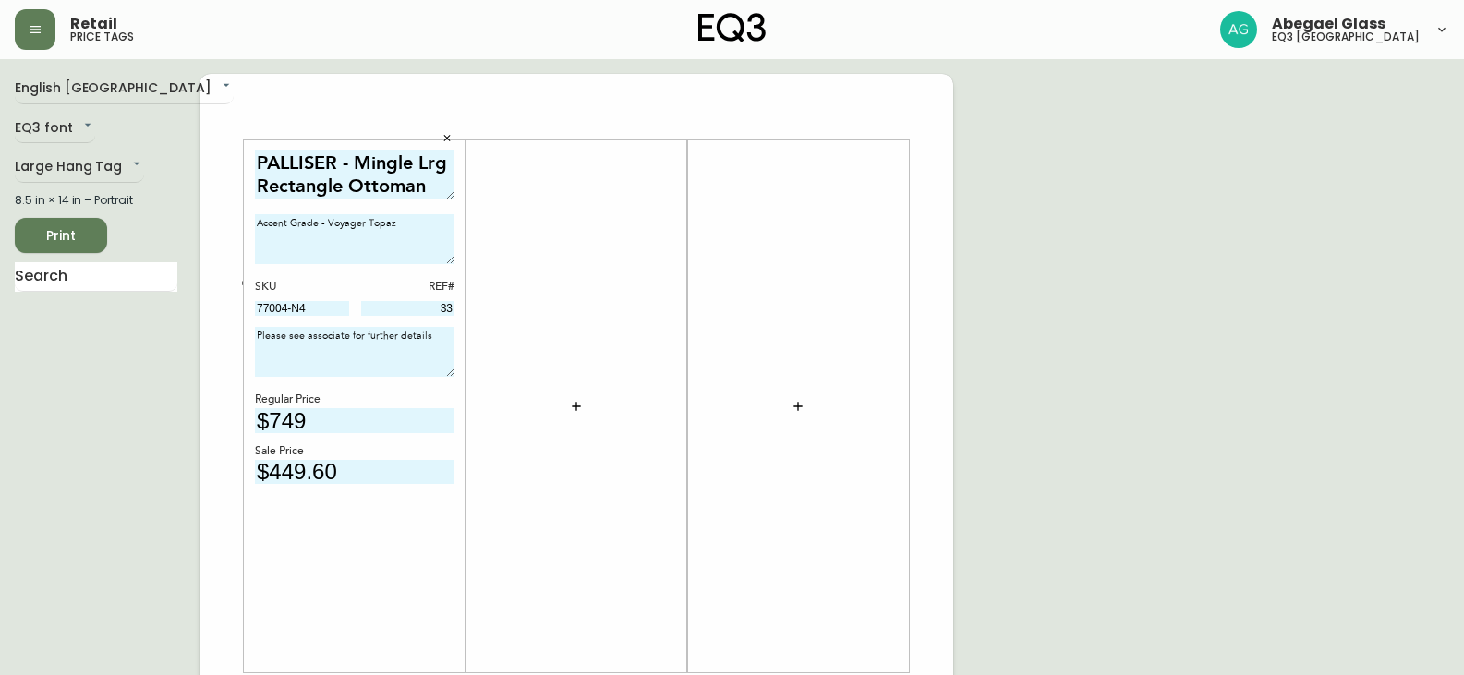
click at [79, 281] on div "Upholstery Beds Upholstered Beds Customizable items Sale Tag Ready to Ship" at bounding box center [732, 221] width 1464 height 443
click at [79, 281] on input "text" at bounding box center [96, 277] width 163 height 30
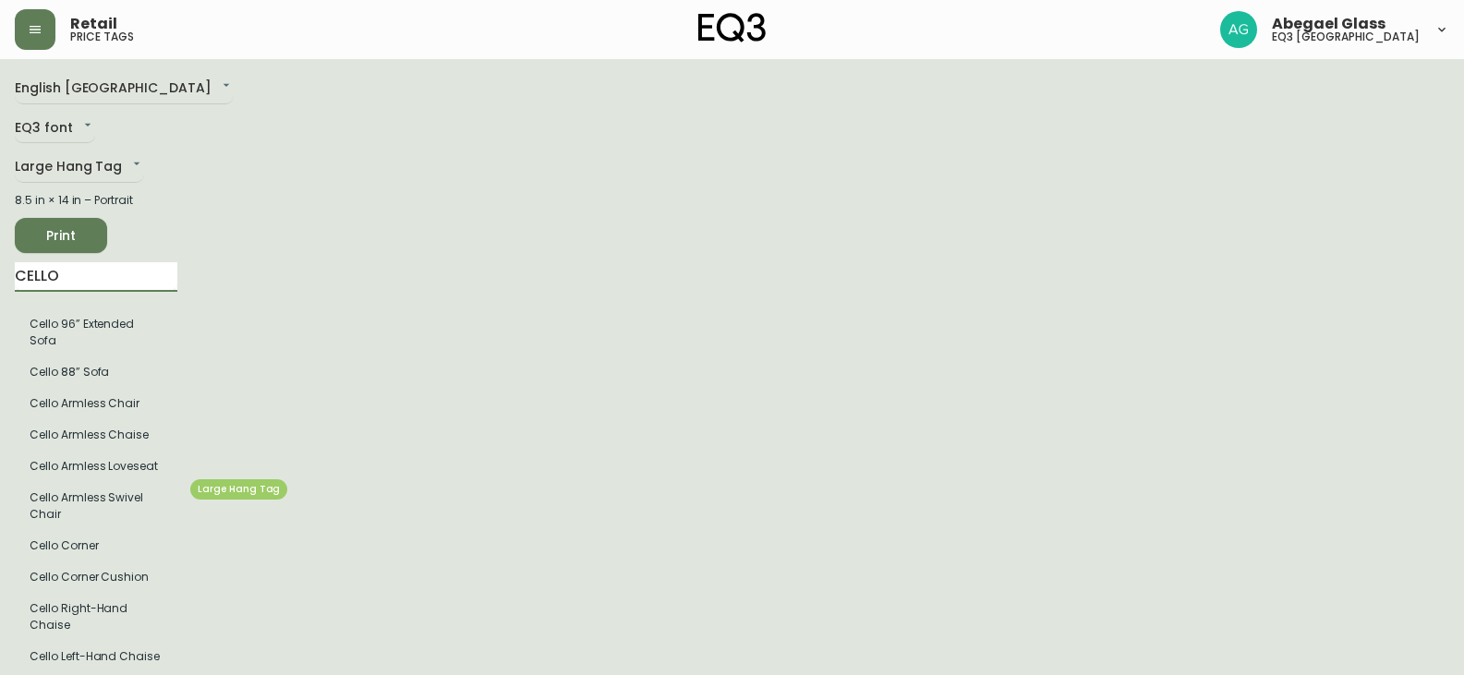
click at [107, 489] on li "Cello Armless Swivel Chair" at bounding box center [96, 506] width 163 height 48
click at [86, 282] on input "CELLO" at bounding box center [96, 277] width 163 height 30
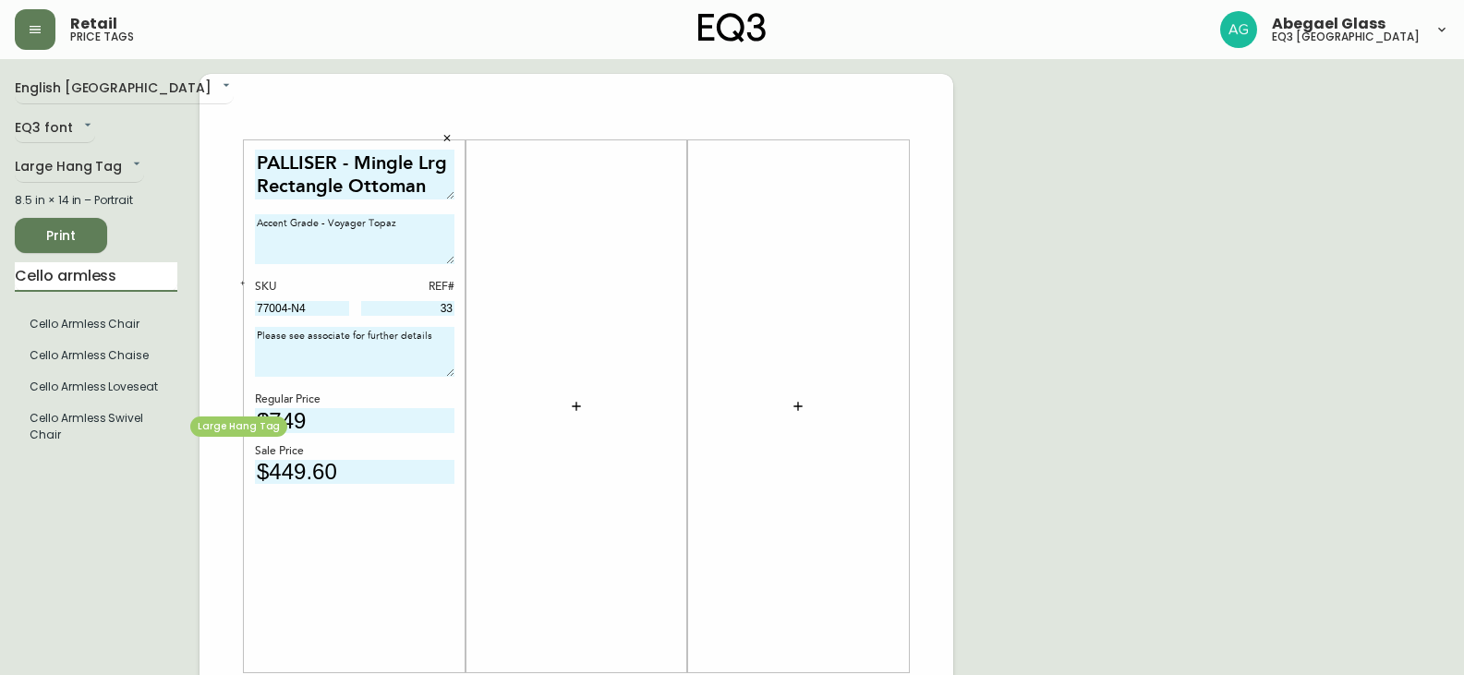
type input "Cello armless"
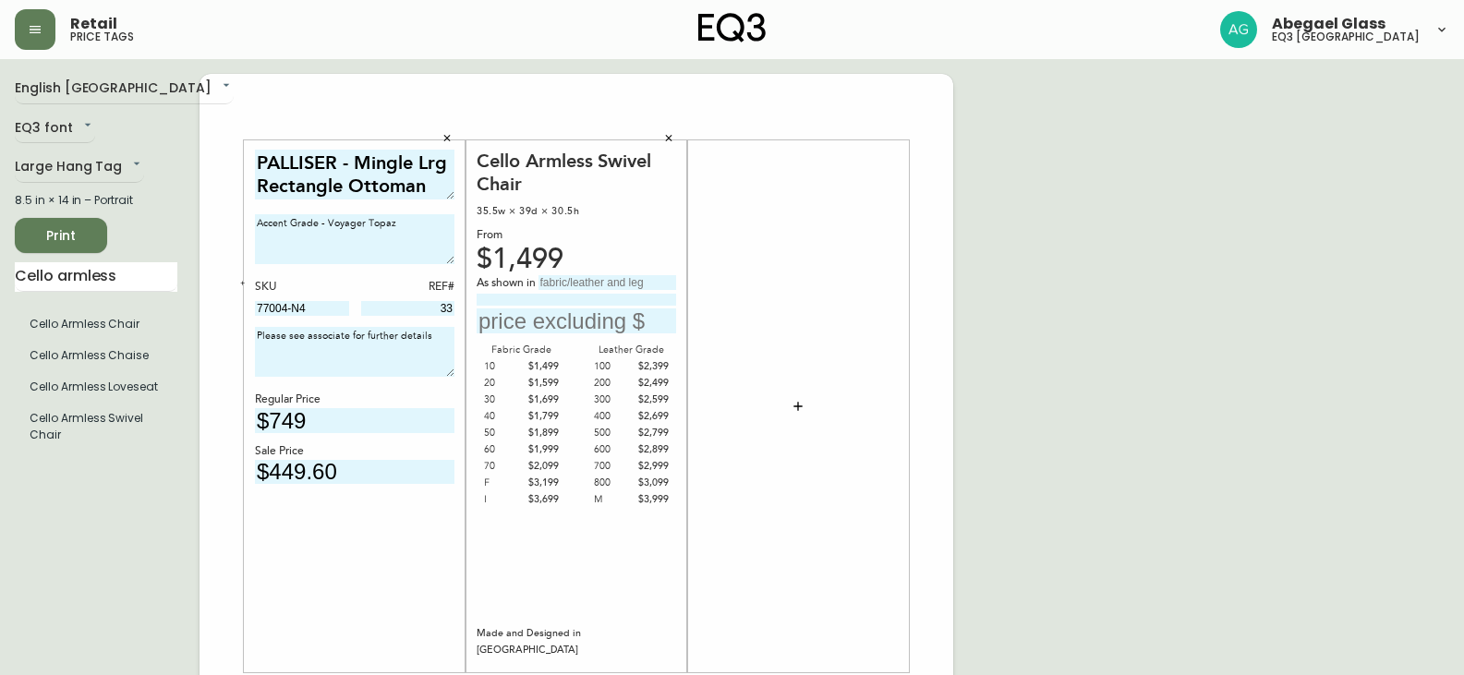
click at [586, 287] on input "text" at bounding box center [608, 282] width 138 height 15
click at [619, 285] on input "Grade" at bounding box center [608, 282] width 138 height 15
type input "Grade 300 - [PERSON_NAME]"
click at [598, 318] on input "text" at bounding box center [577, 321] width 200 height 25
type input "$2599"
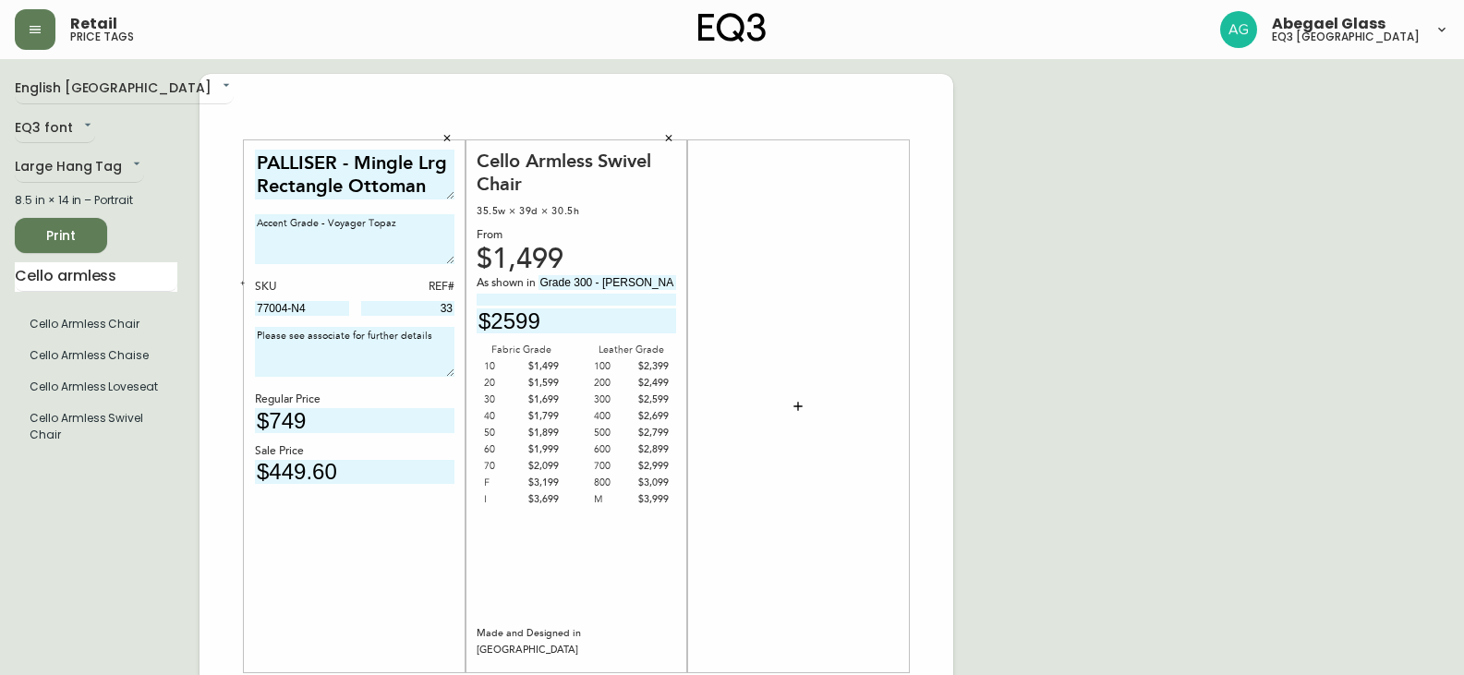
click at [806, 406] on button "button" at bounding box center [798, 406] width 37 height 37
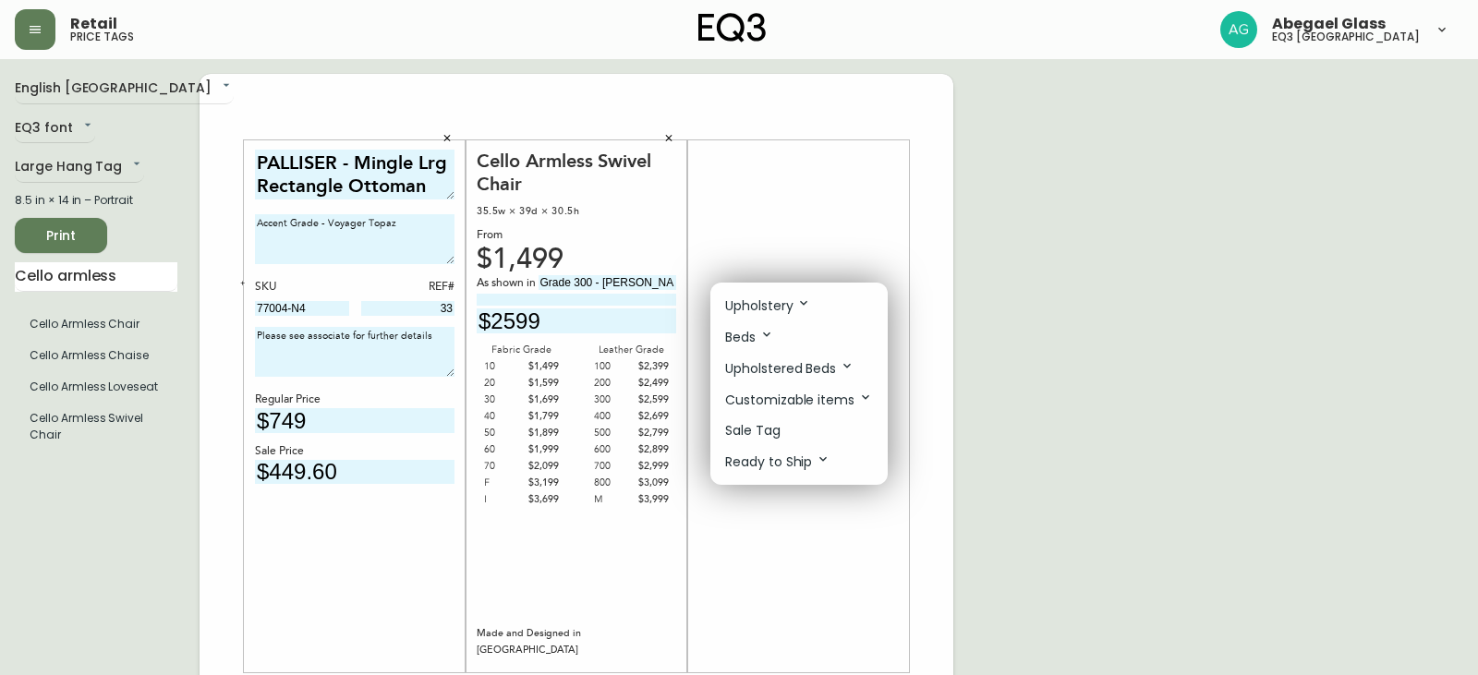
click at [1025, 380] on div at bounding box center [739, 337] width 1478 height 675
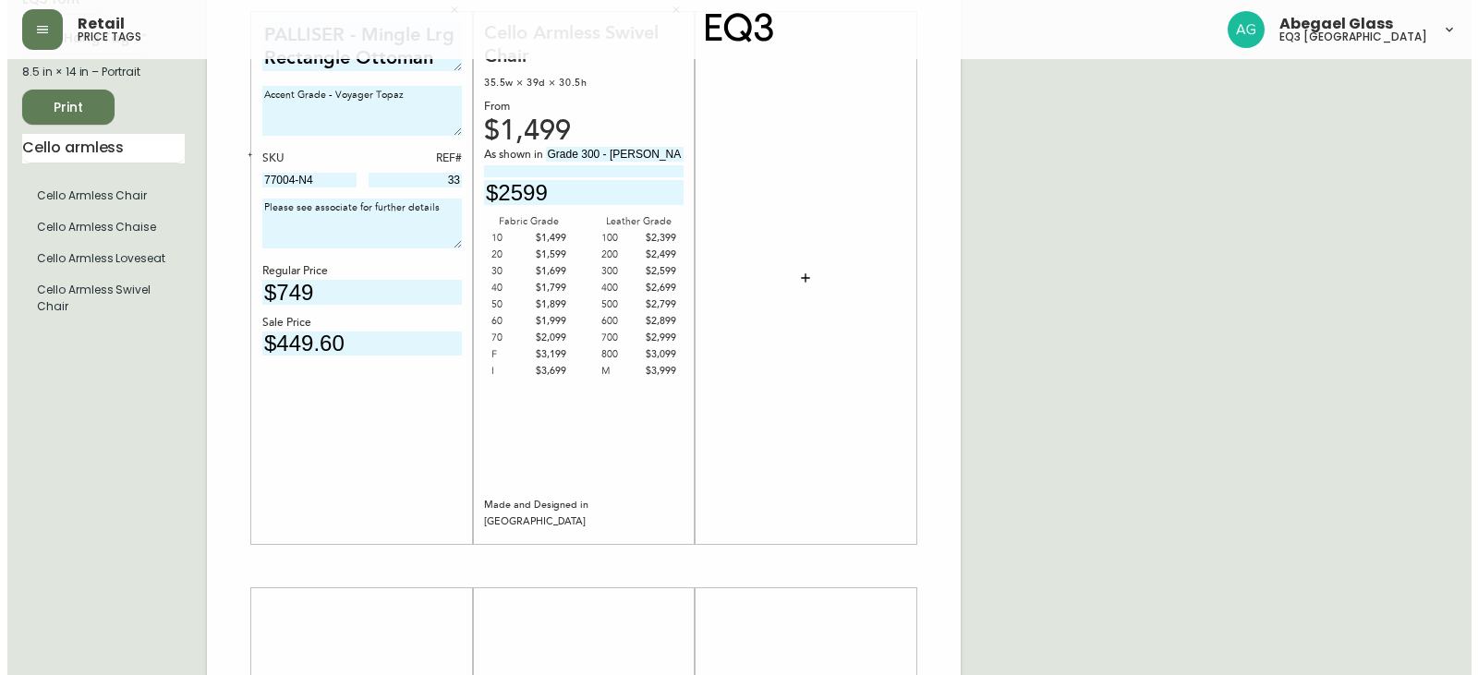
scroll to position [370, 0]
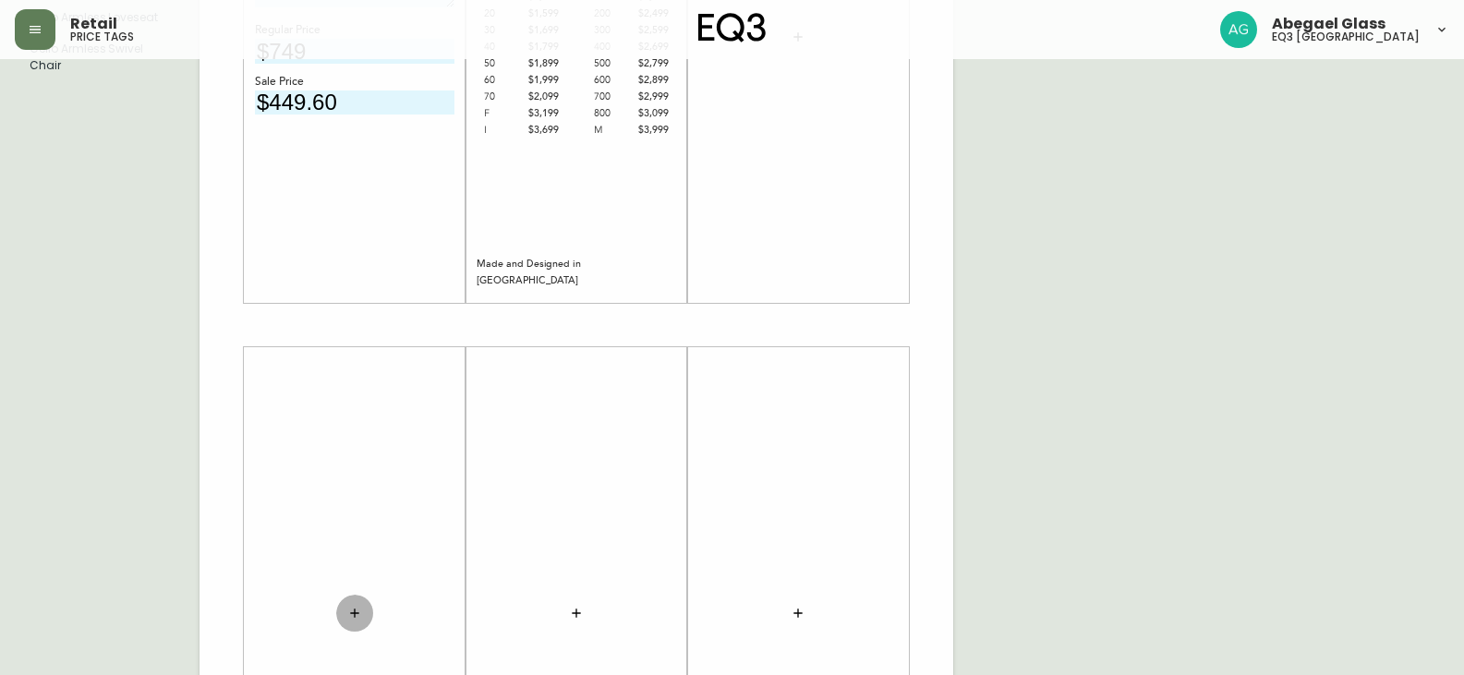
click at [362, 618] on button "button" at bounding box center [354, 613] width 37 height 37
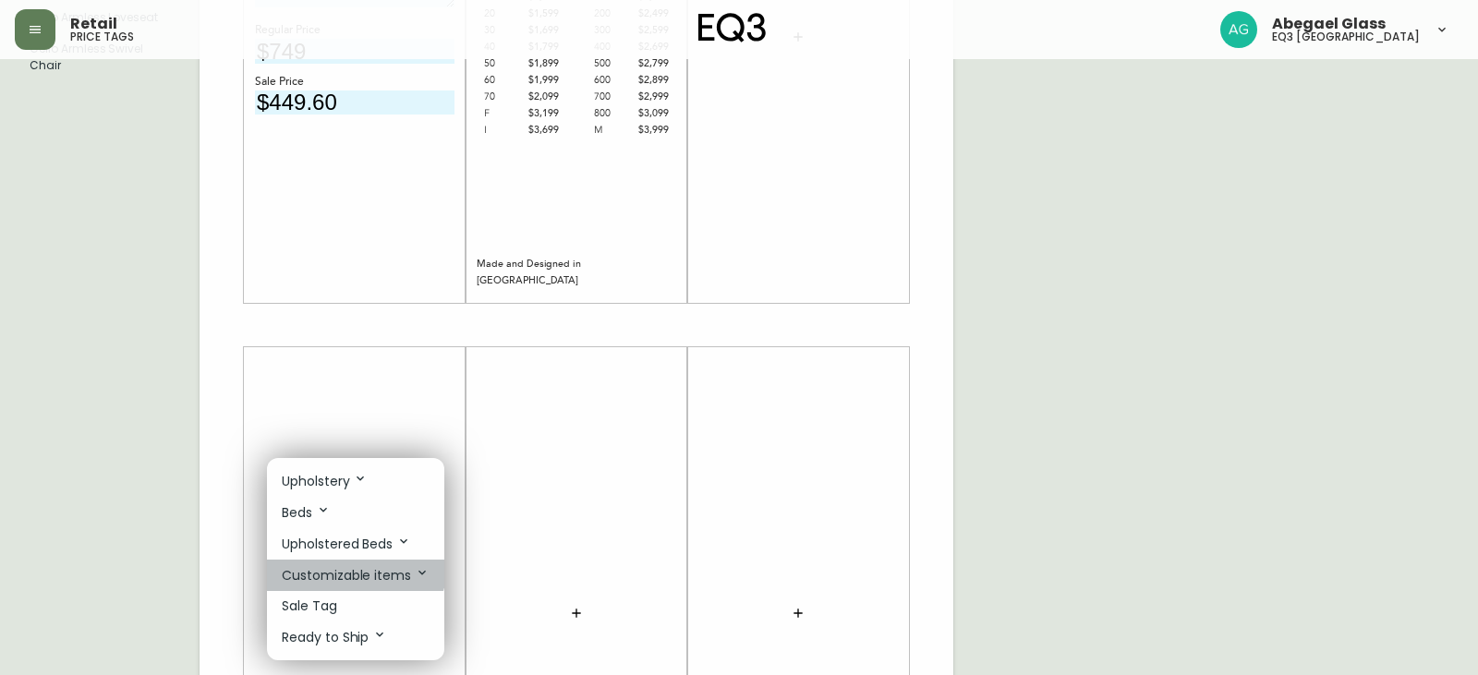
click at [347, 564] on li "Customizable items" at bounding box center [355, 575] width 177 height 31
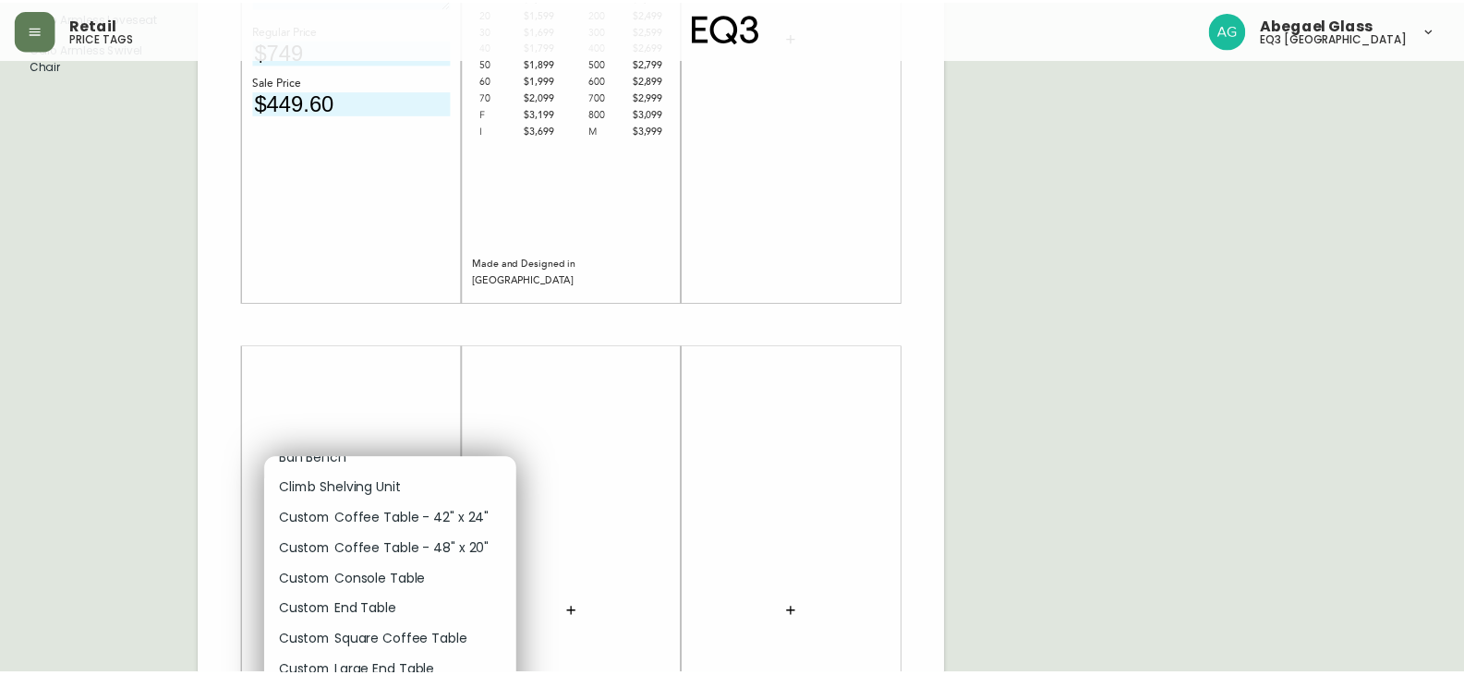
scroll to position [185, 0]
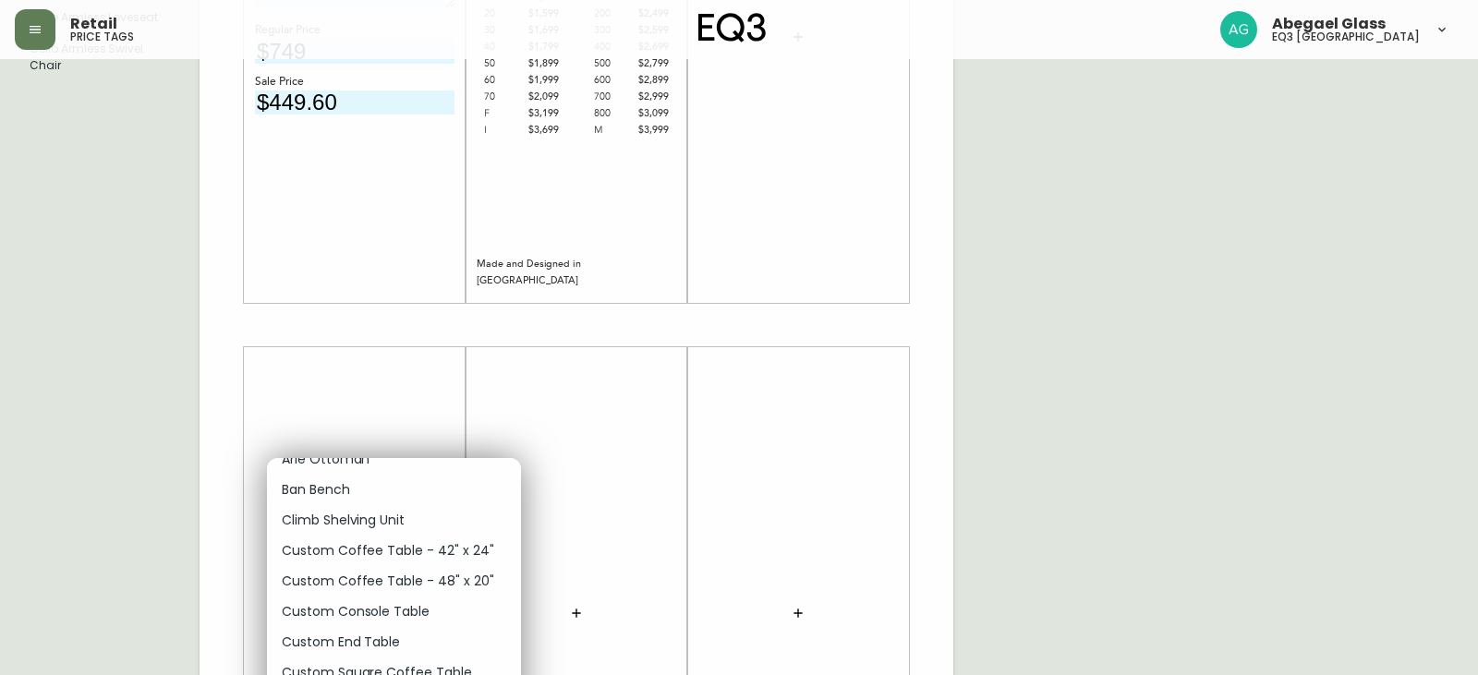
drag, startPoint x: 389, startPoint y: 335, endPoint x: 382, endPoint y: 358, distance: 23.1
click at [389, 337] on div at bounding box center [739, 337] width 1478 height 675
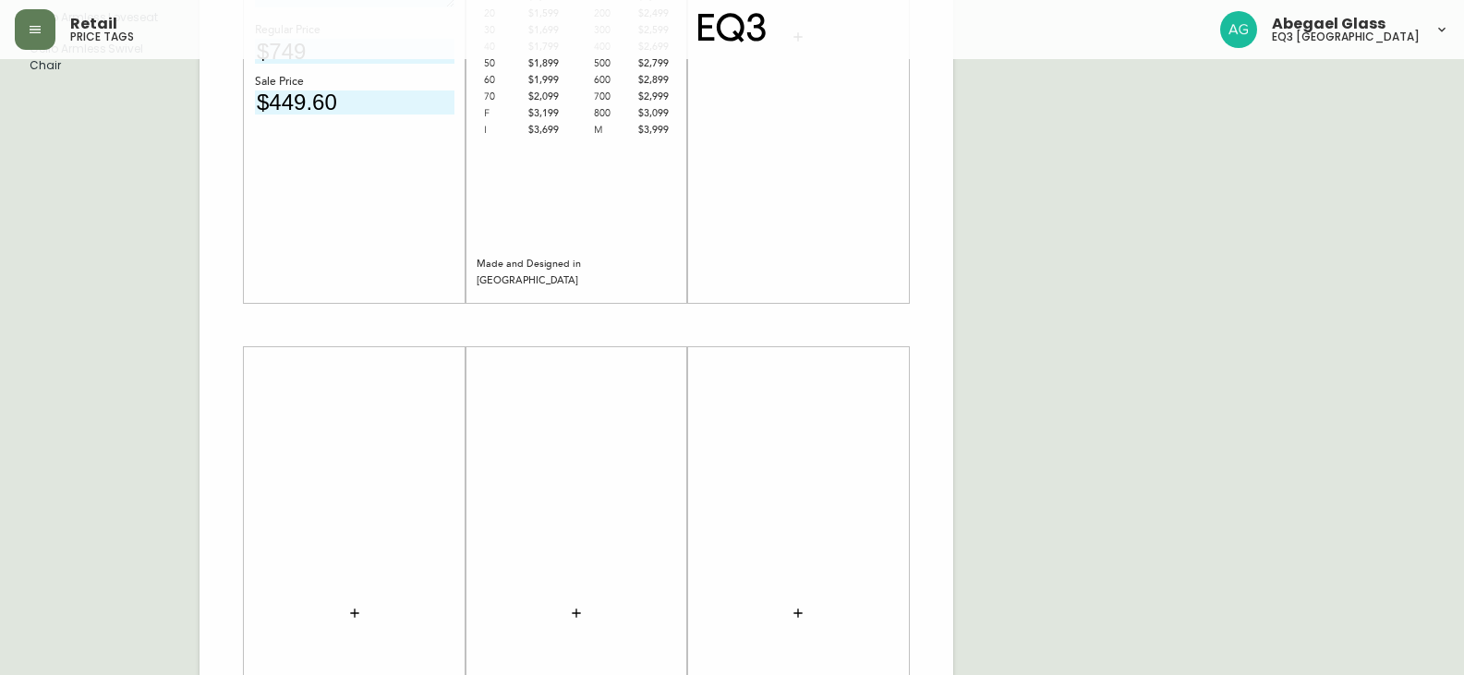
click at [379, 401] on div "Upholstery Beds Upholstered Beds Customizable items Arie Chair Arie Ottoman Ban…" at bounding box center [732, 221] width 1464 height 443
click at [366, 623] on button "button" at bounding box center [354, 613] width 37 height 37
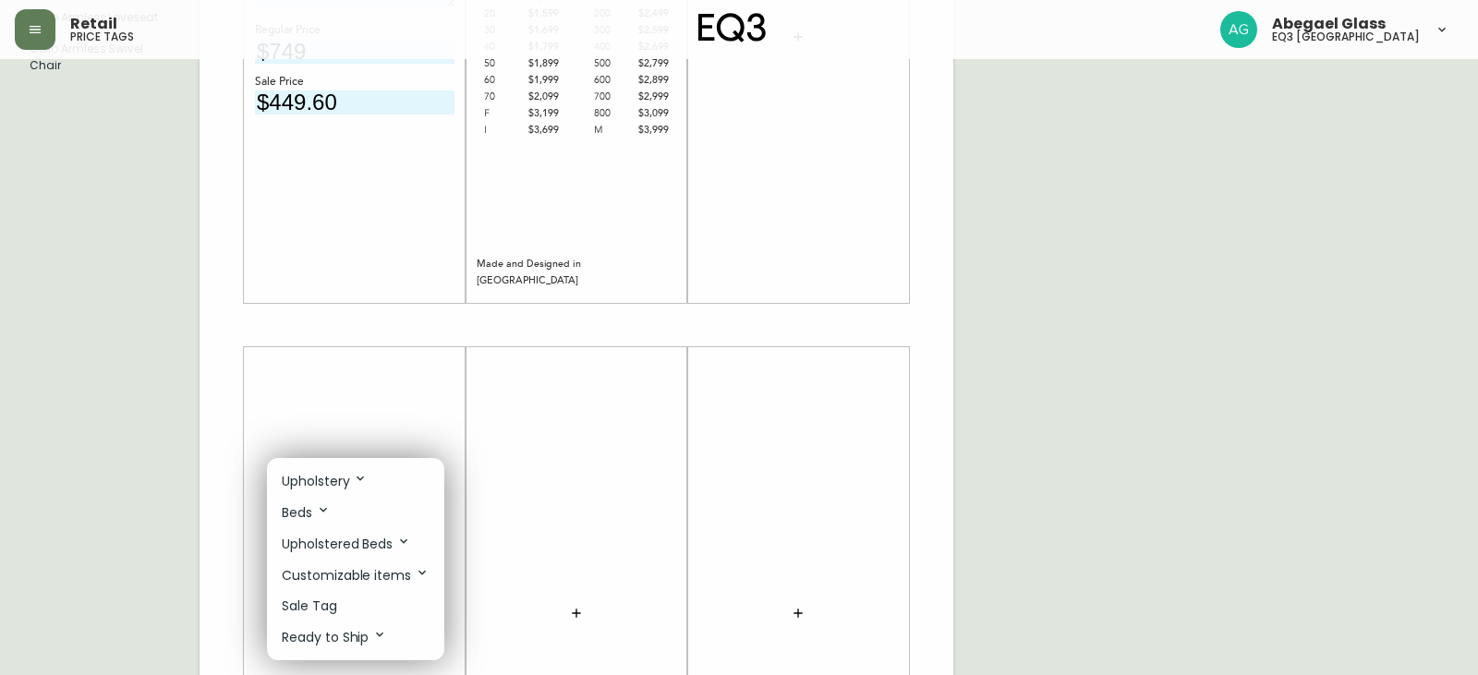
click at [352, 604] on li "Sale Tag" at bounding box center [355, 606] width 177 height 30
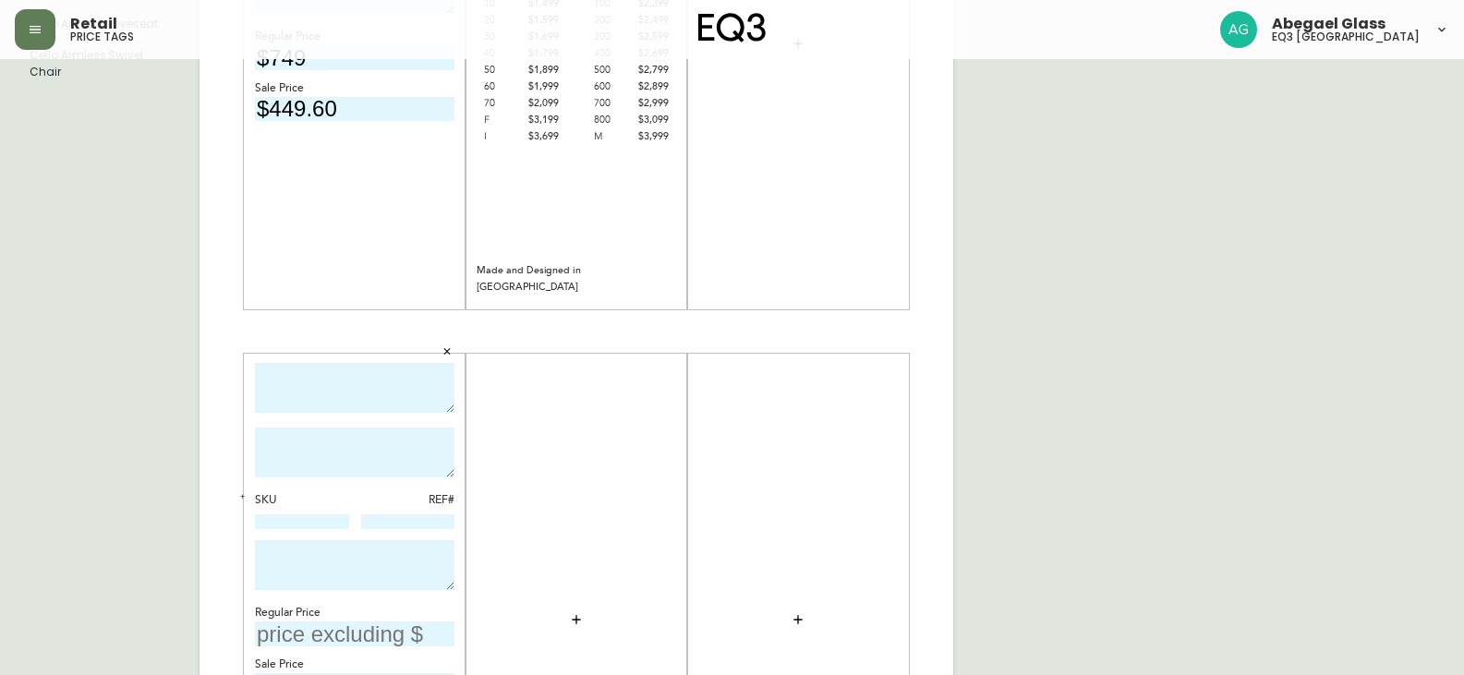
scroll to position [0, 0]
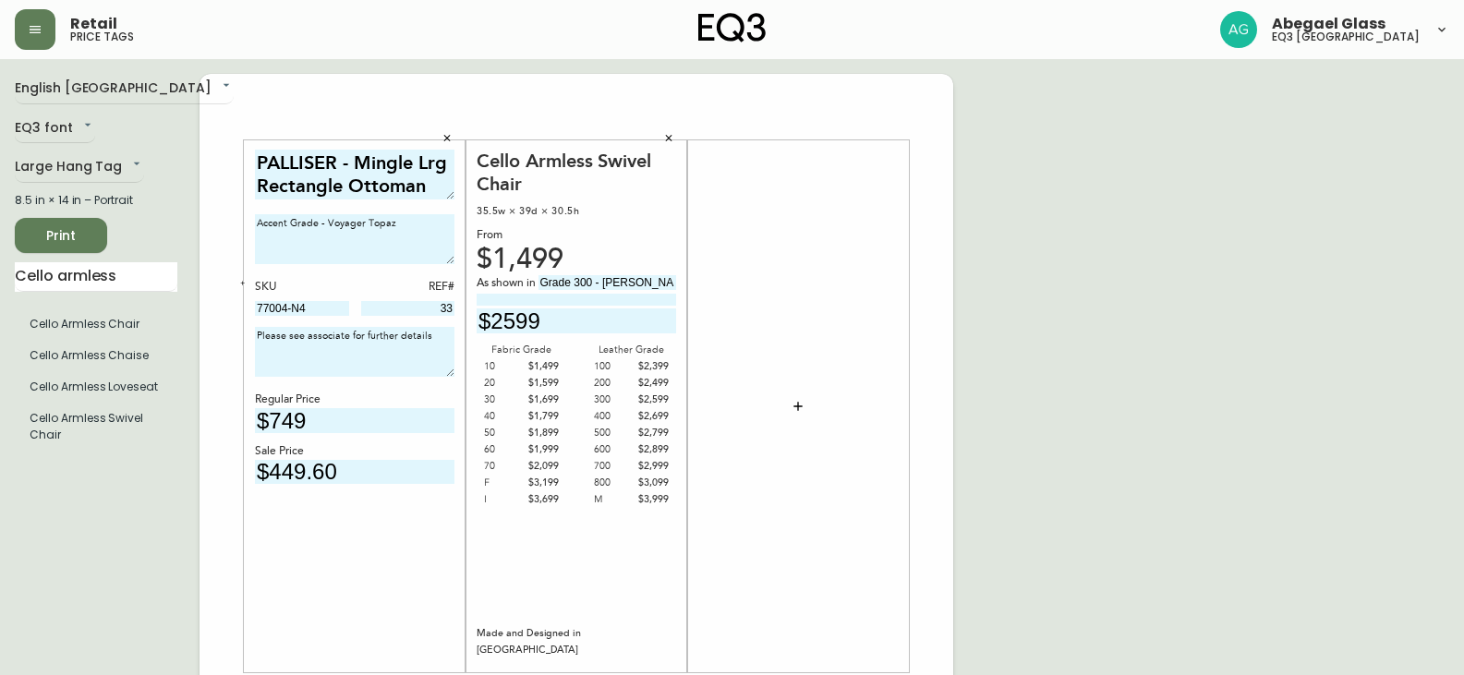
drag, startPoint x: 435, startPoint y: 188, endPoint x: 241, endPoint y: 154, distance: 197.0
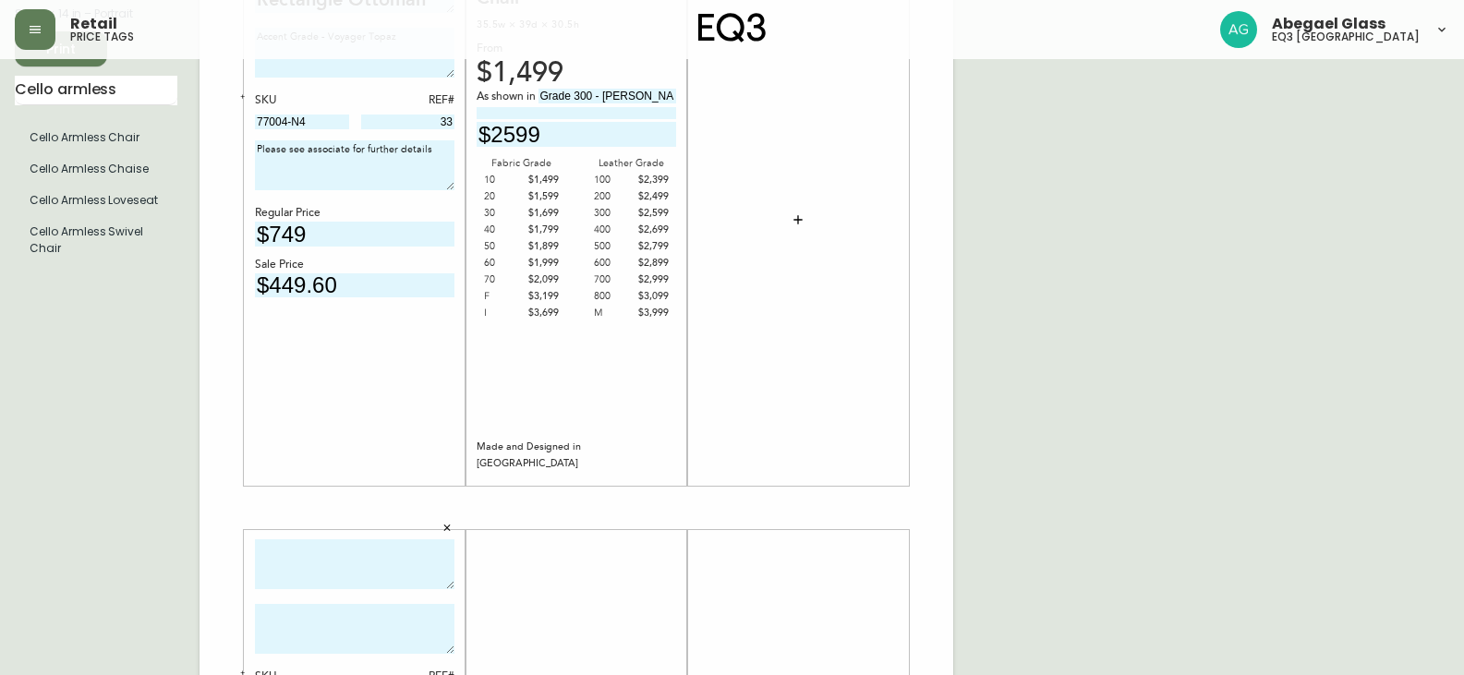
scroll to position [462, 0]
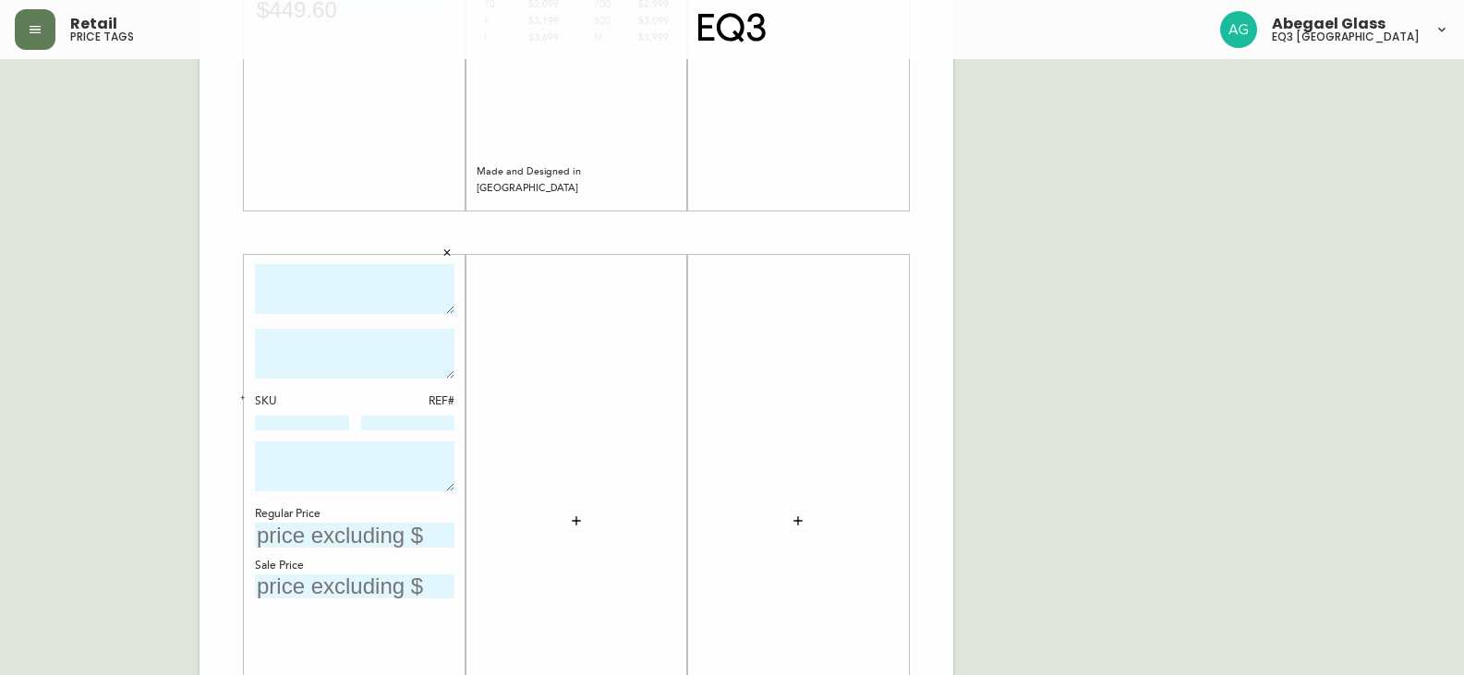
click at [282, 286] on textarea at bounding box center [355, 289] width 200 height 51
paste textarea "Please see associate for further details"
drag, startPoint x: 405, startPoint y: 295, endPoint x: 245, endPoint y: 249, distance: 166.1
click at [249, 252] on div "Please see associate for further details SKU REF# Regular Price Sale Price" at bounding box center [355, 521] width 222 height 576
type textarea "s"
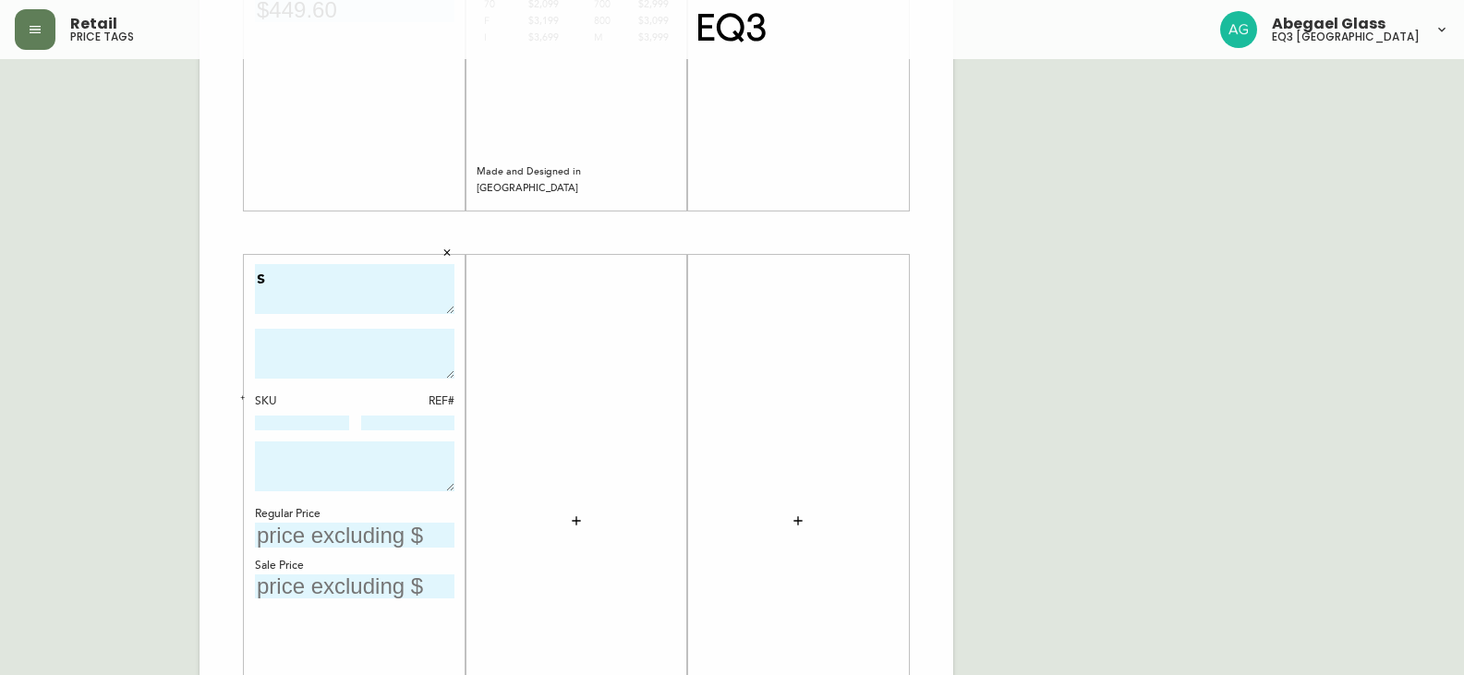
click at [278, 287] on textarea "s" at bounding box center [355, 289] width 200 height 51
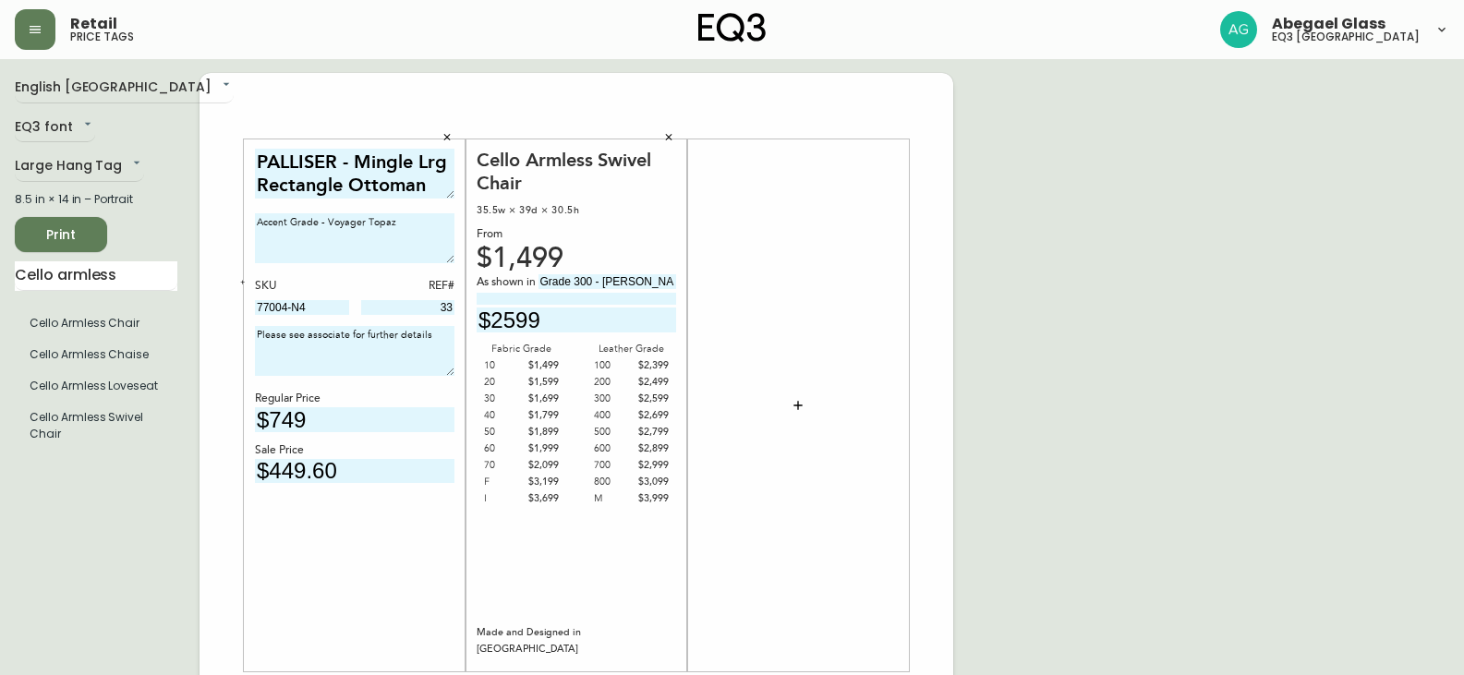
scroll to position [0, 0]
drag, startPoint x: 427, startPoint y: 193, endPoint x: 228, endPoint y: 141, distance: 205.2
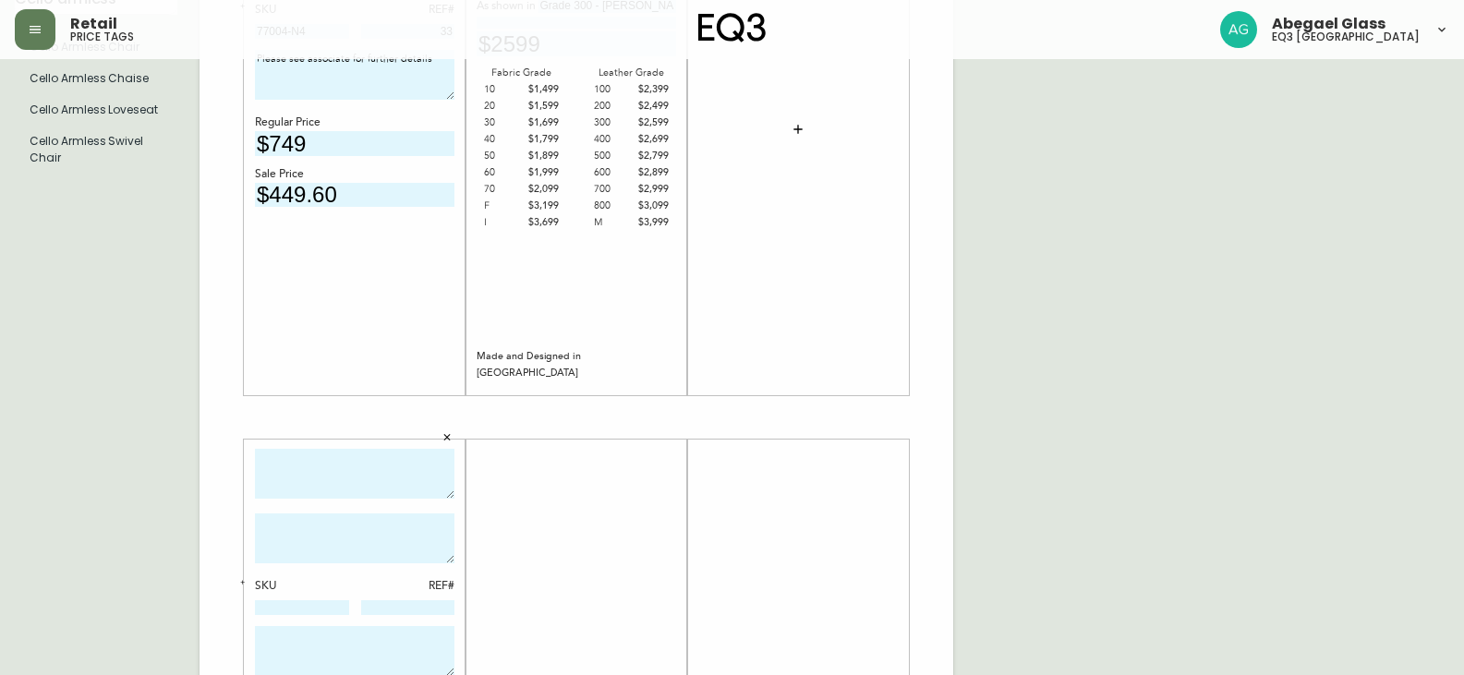
click at [314, 487] on textarea at bounding box center [355, 474] width 200 height 51
paste textarea "PALLISER - Mingle Lrg Rectangle Ottoman"
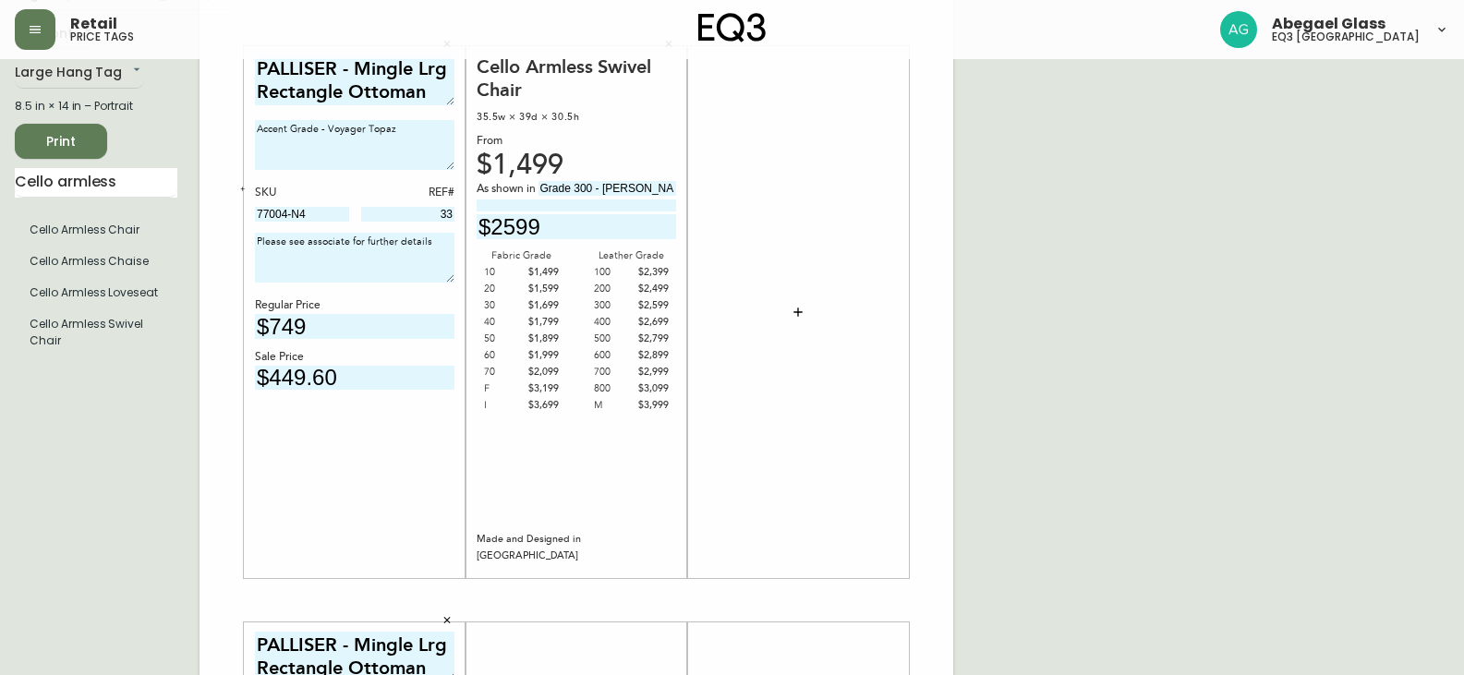
scroll to position [92, 0]
type textarea "PALLISER - Mingle Lrg Rectangle Ottoman"
drag, startPoint x: 397, startPoint y: 124, endPoint x: 173, endPoint y: 111, distance: 224.9
click at [174, 111] on div "English Canada en_CA EQ3 font EQ3 Large Hang Tag large 8.5 in × 14 in – Portrai…" at bounding box center [732, 603] width 1435 height 1242
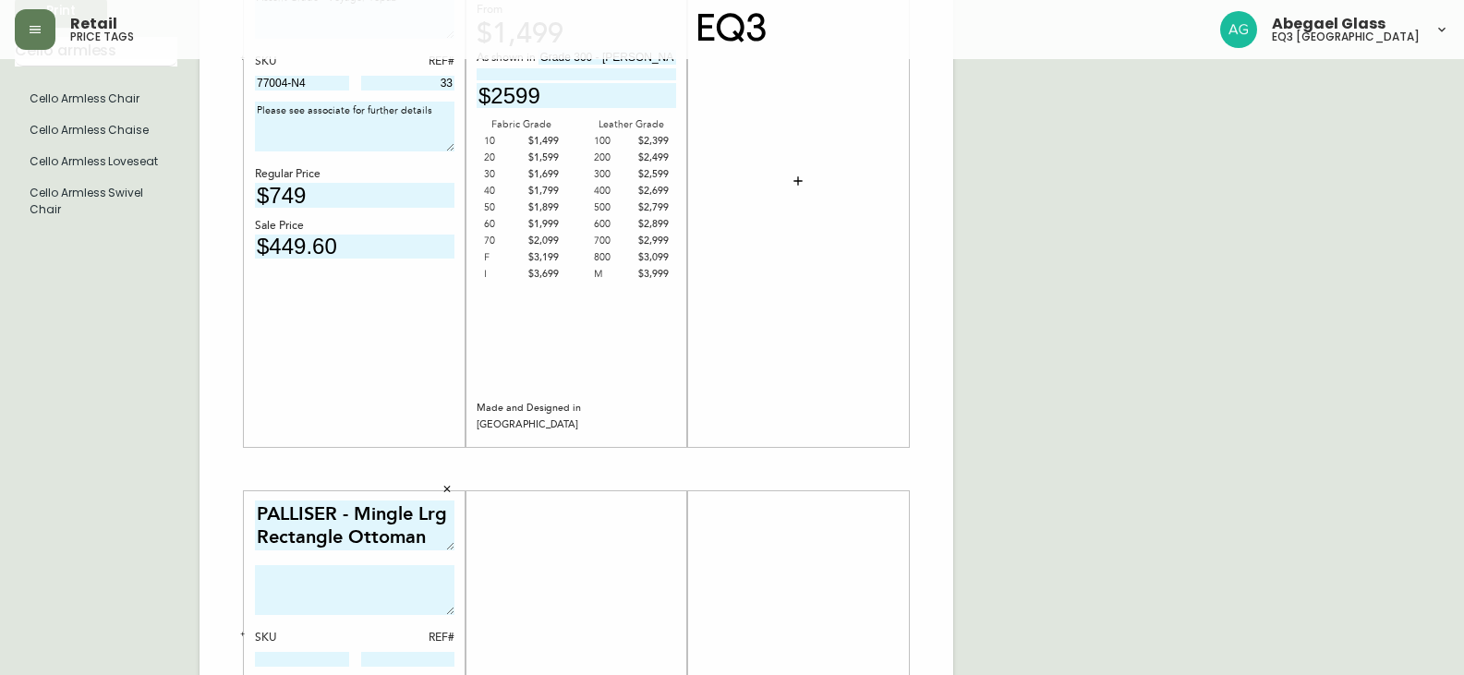
scroll to position [370, 0]
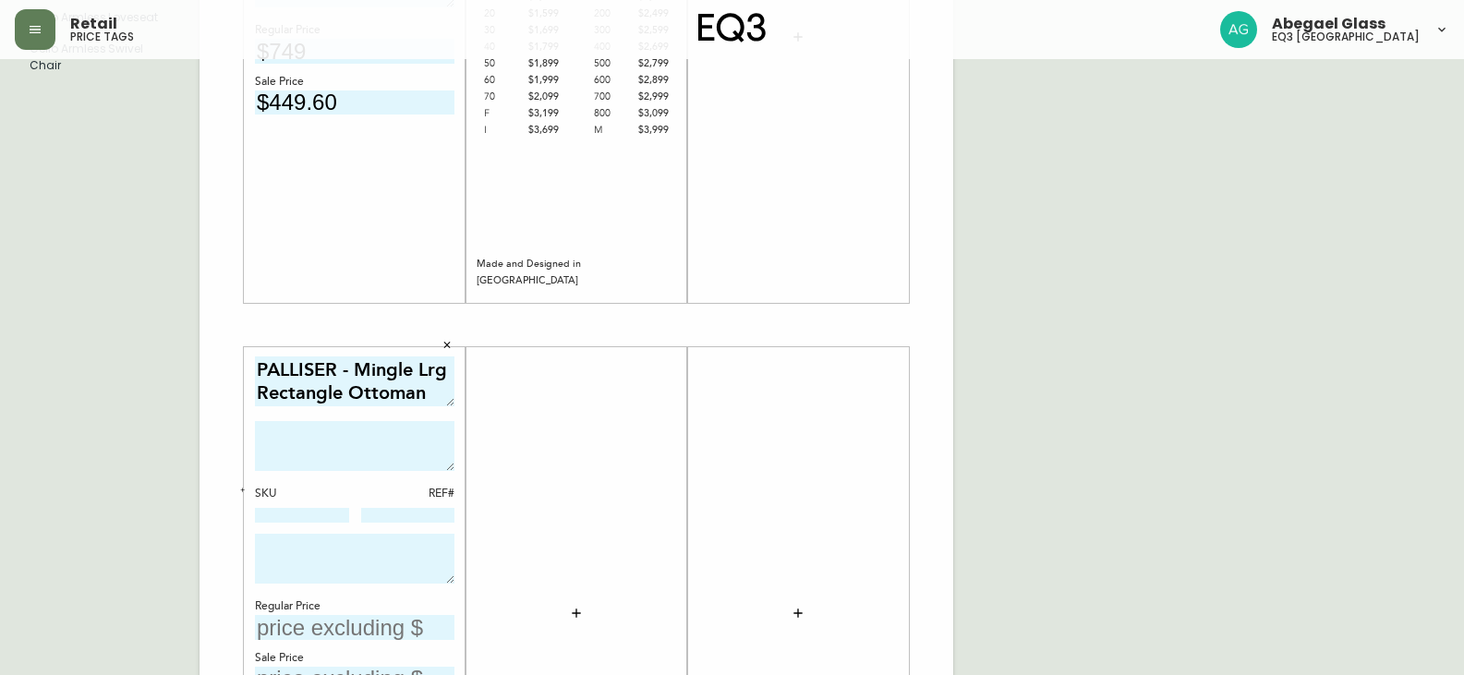
click at [312, 446] on textarea at bounding box center [355, 446] width 200 height 50
paste textarea "Accent Grade - Voyager Topaz"
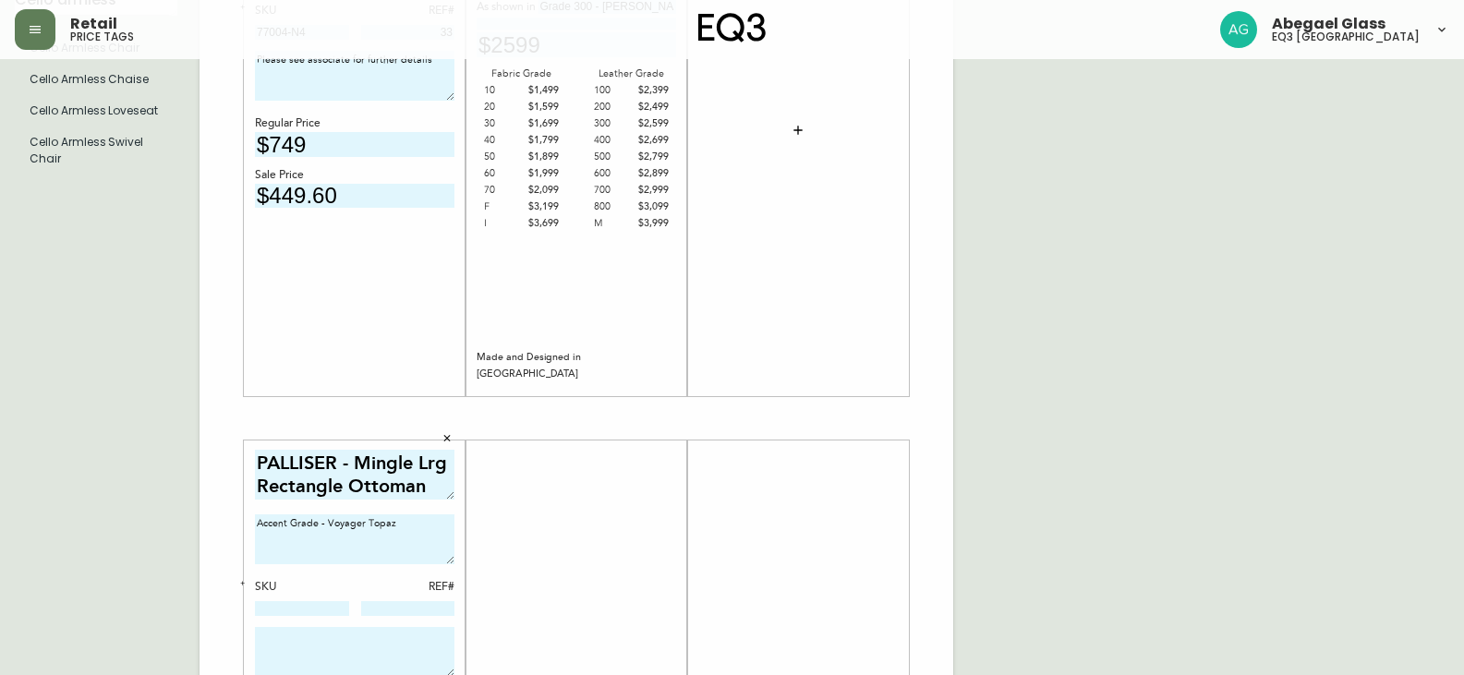
scroll to position [277, 0]
type textarea "Accent Grade - Voyager Topaz"
click at [298, 600] on div "SKU REF#" at bounding box center [355, 597] width 200 height 39
click at [292, 610] on input at bounding box center [302, 607] width 94 height 15
click at [289, 611] on input at bounding box center [302, 607] width 94 height 15
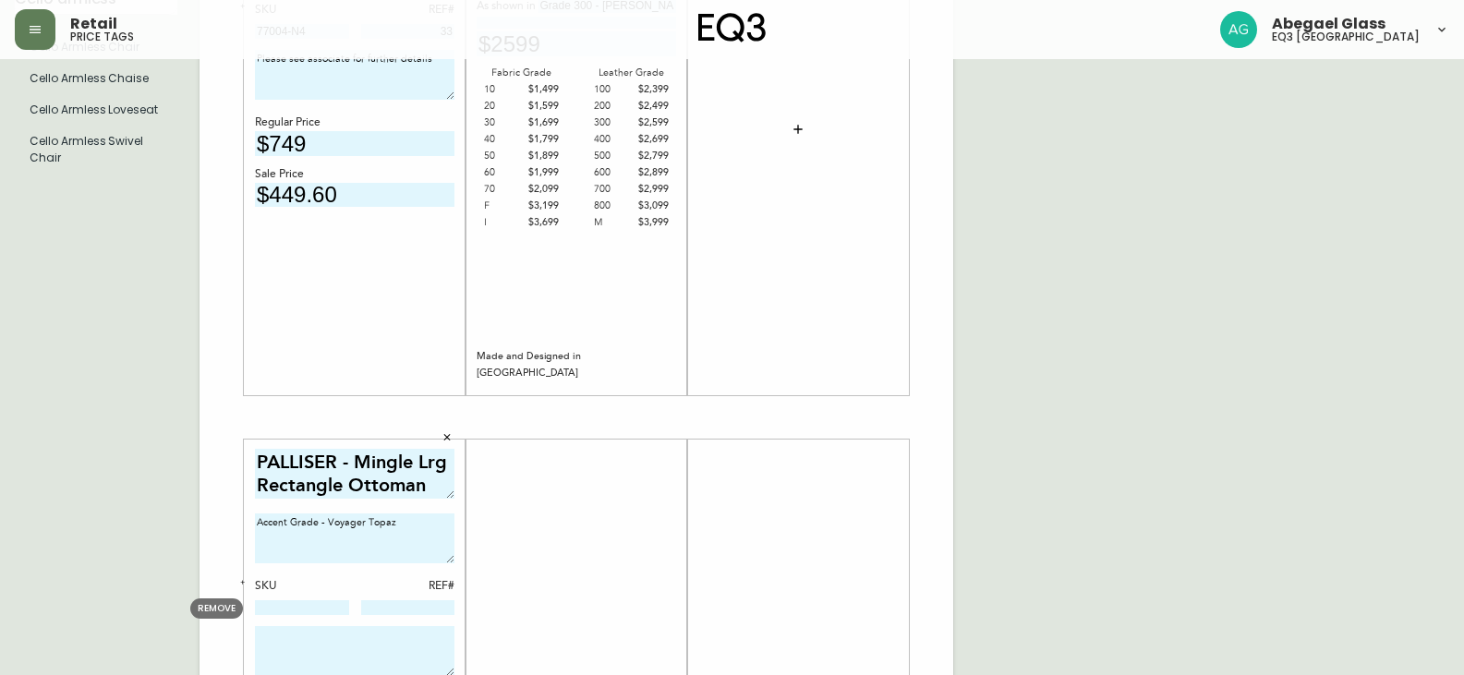
click at [289, 611] on input at bounding box center [302, 607] width 94 height 15
type input "4"
type input "77004-N4"
click at [414, 607] on input at bounding box center [408, 607] width 94 height 15
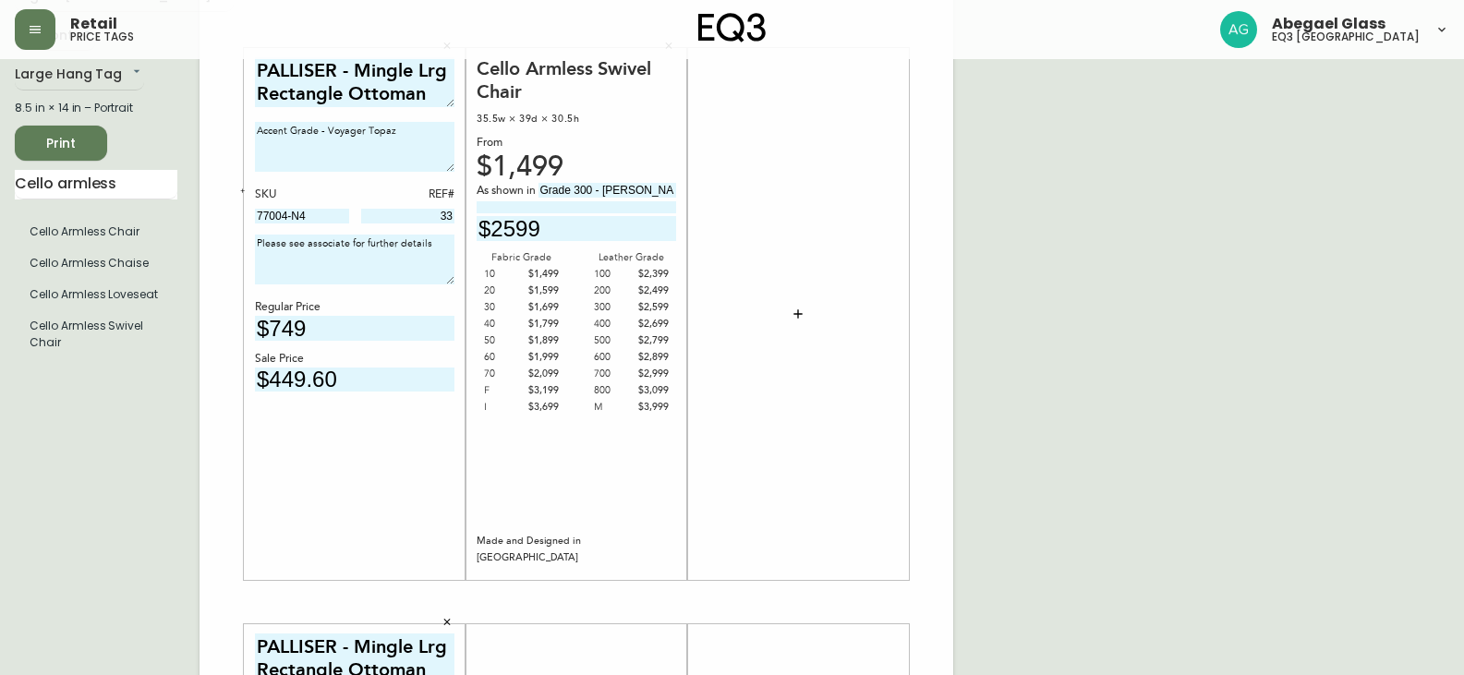
type input "33"
drag, startPoint x: 437, startPoint y: 238, endPoint x: 170, endPoint y: 252, distance: 267.3
click at [176, 251] on div "English Canada en_CA EQ3 font EQ3 Large Hang Tag large 8.5 in × 14 in – Portrai…" at bounding box center [732, 603] width 1435 height 1242
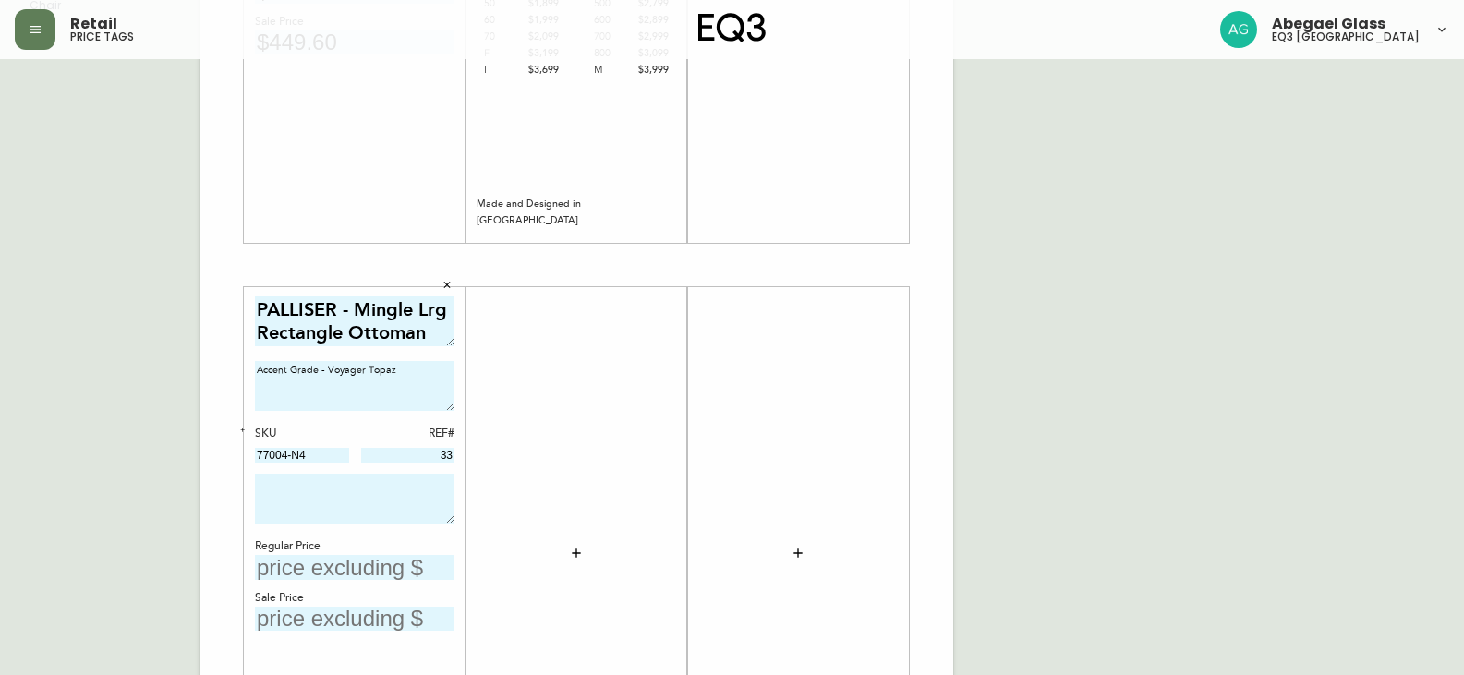
scroll to position [462, 0]
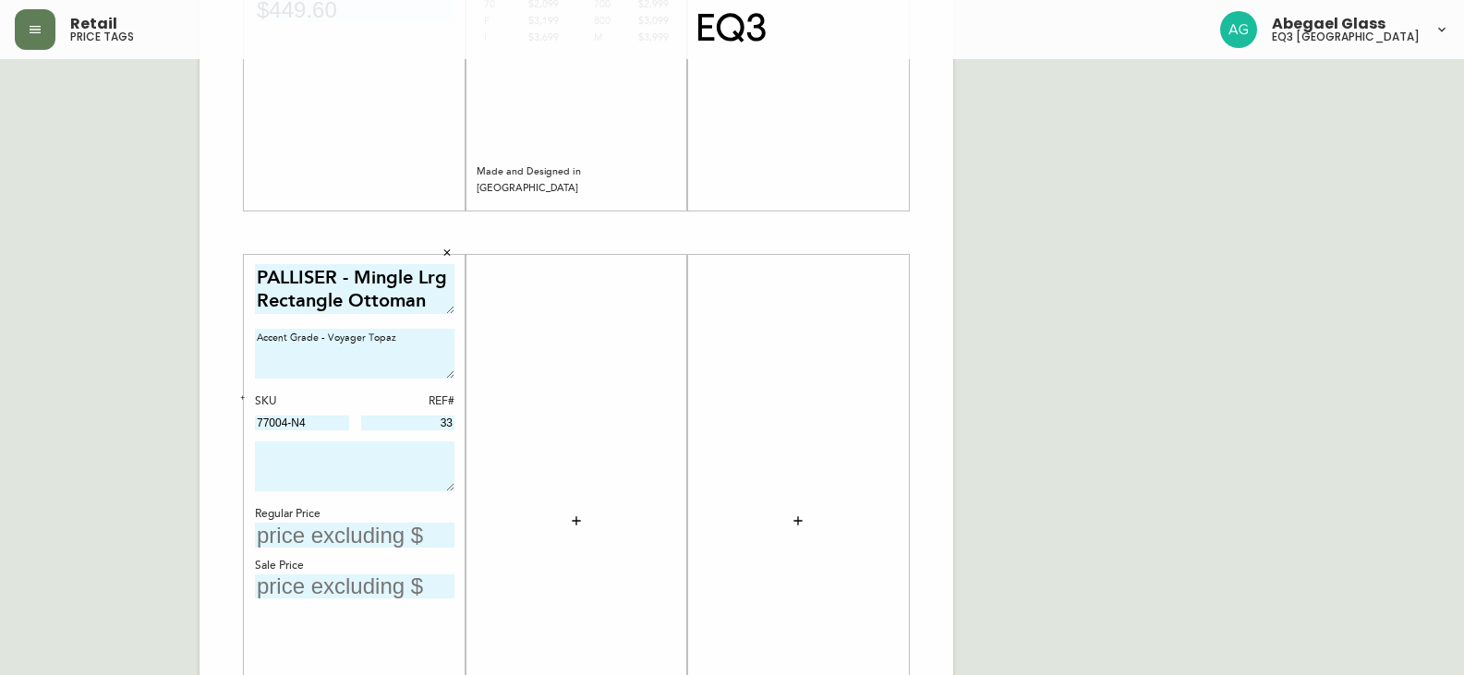
click at [329, 470] on textarea at bounding box center [355, 467] width 200 height 50
paste textarea "Please see associate for further details"
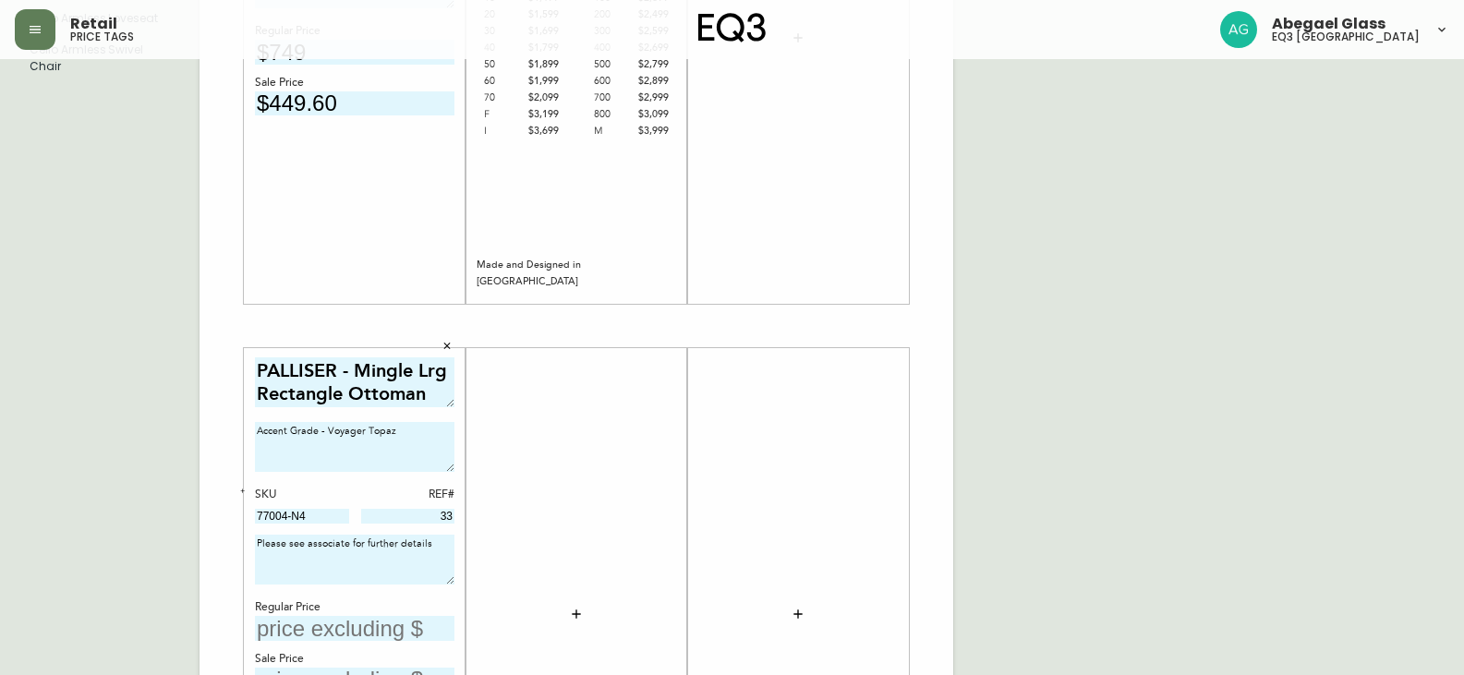
scroll to position [370, 0]
type textarea "Please see associate for further details"
click at [297, 618] on input "text" at bounding box center [355, 627] width 200 height 25
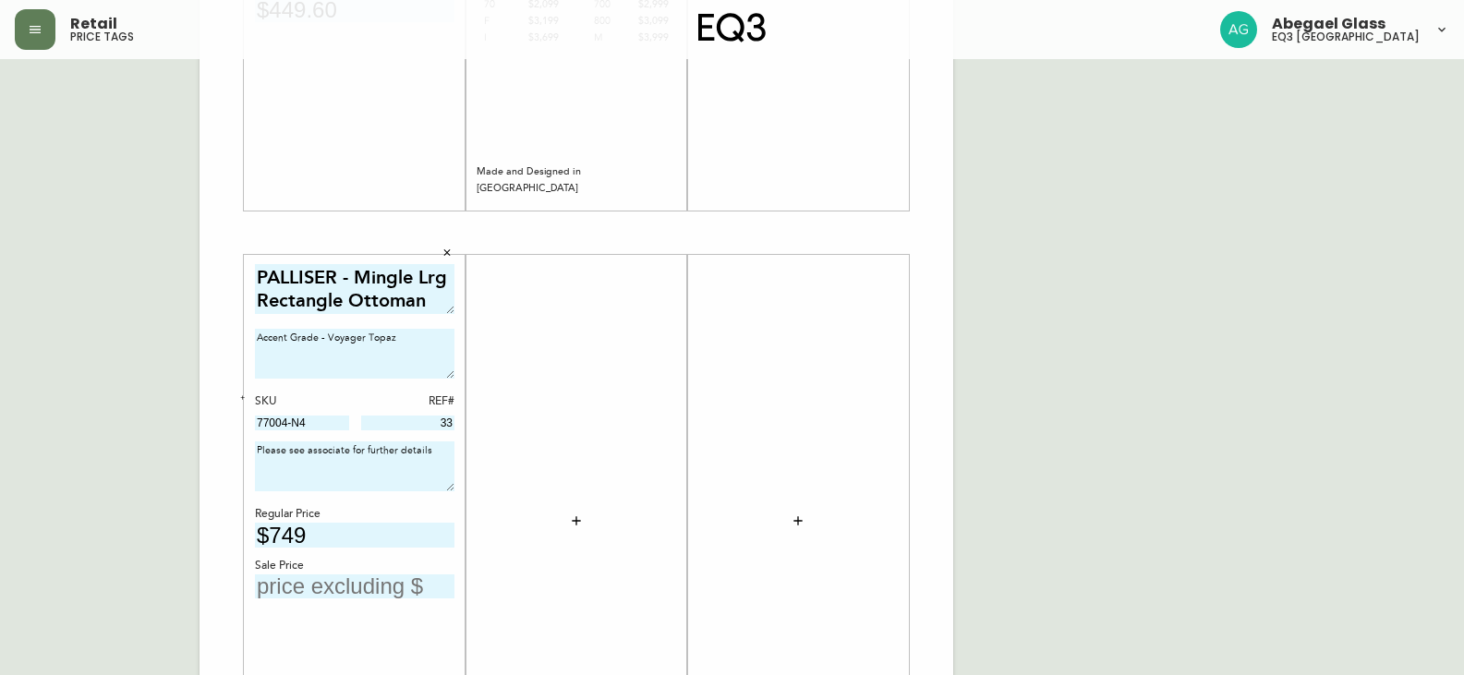
type input "$749"
click at [302, 600] on div "PALLISER - Mingle Lrg Rectangle Ottoman Accent Grade - Voyager Topaz SKU REF# 7…" at bounding box center [355, 521] width 200 height 515
click at [301, 593] on input "text" at bounding box center [355, 587] width 200 height 25
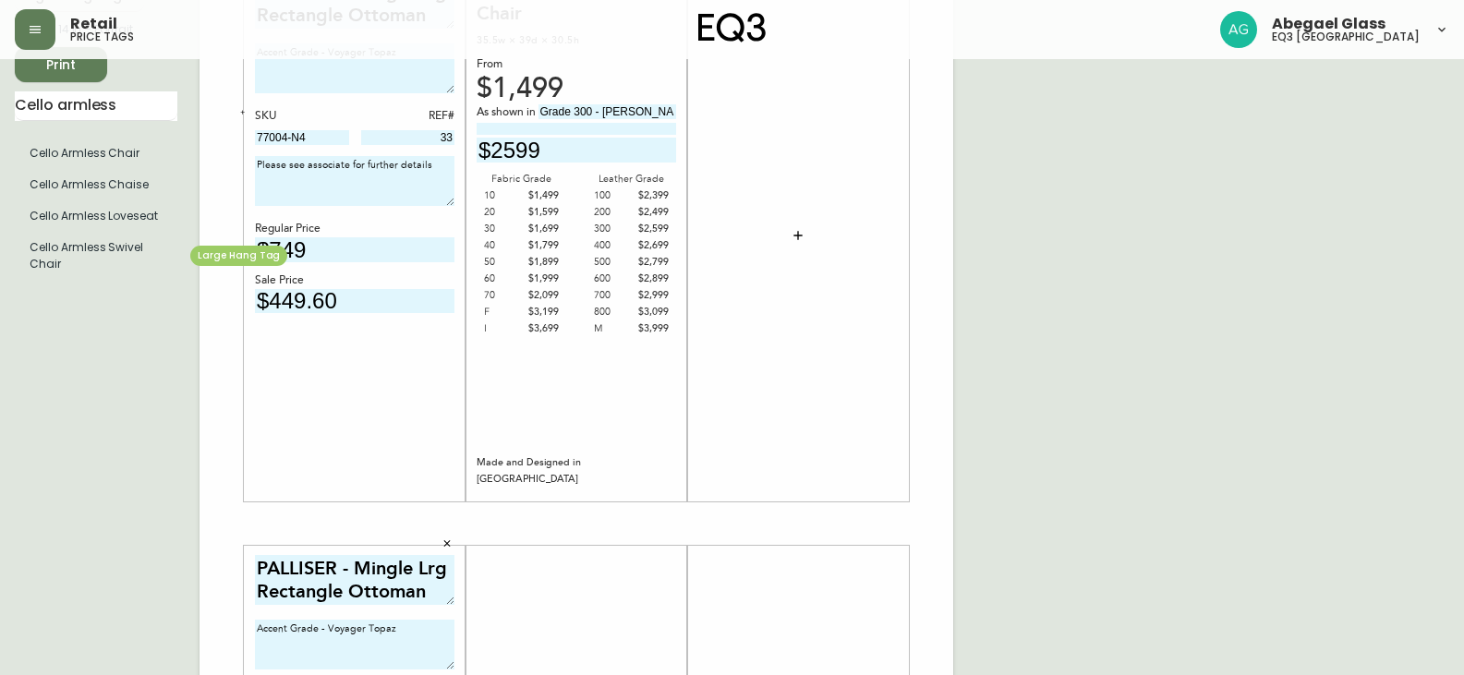
scroll to position [277, 0]
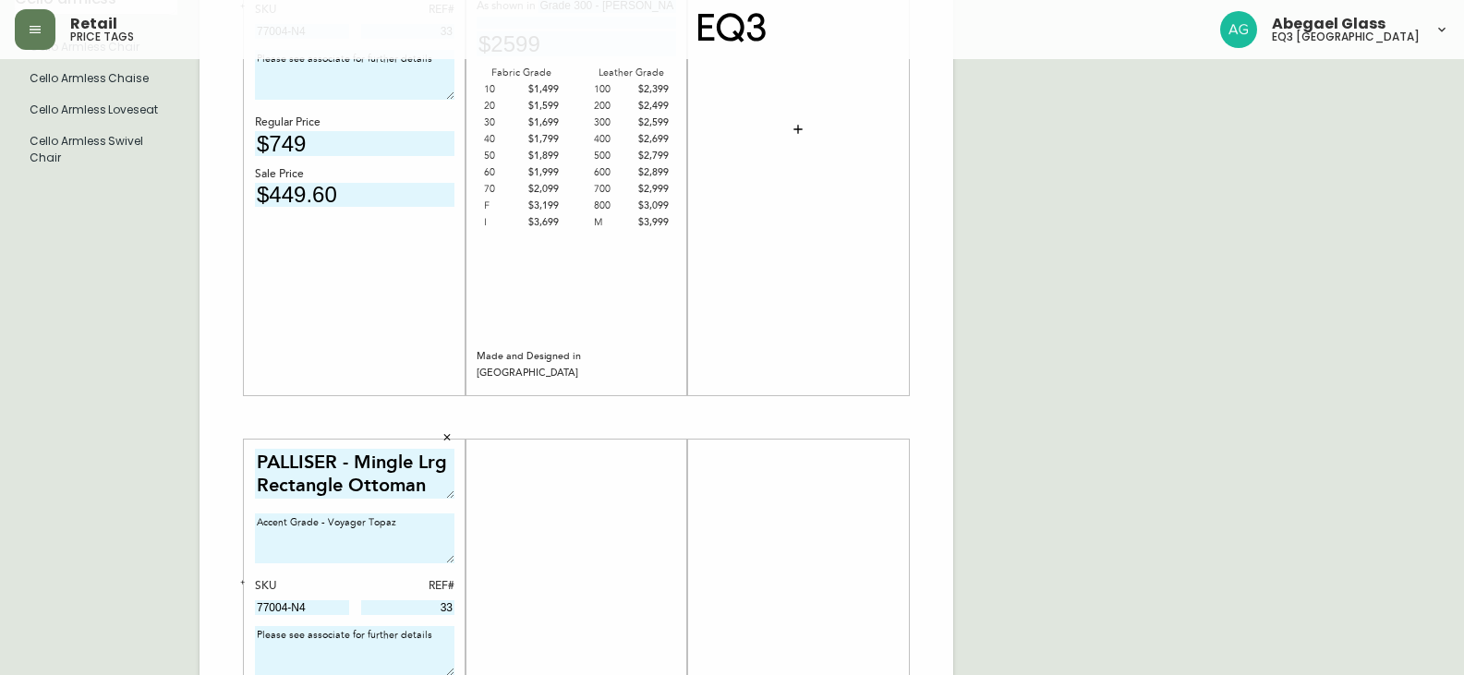
type input "$449.60"
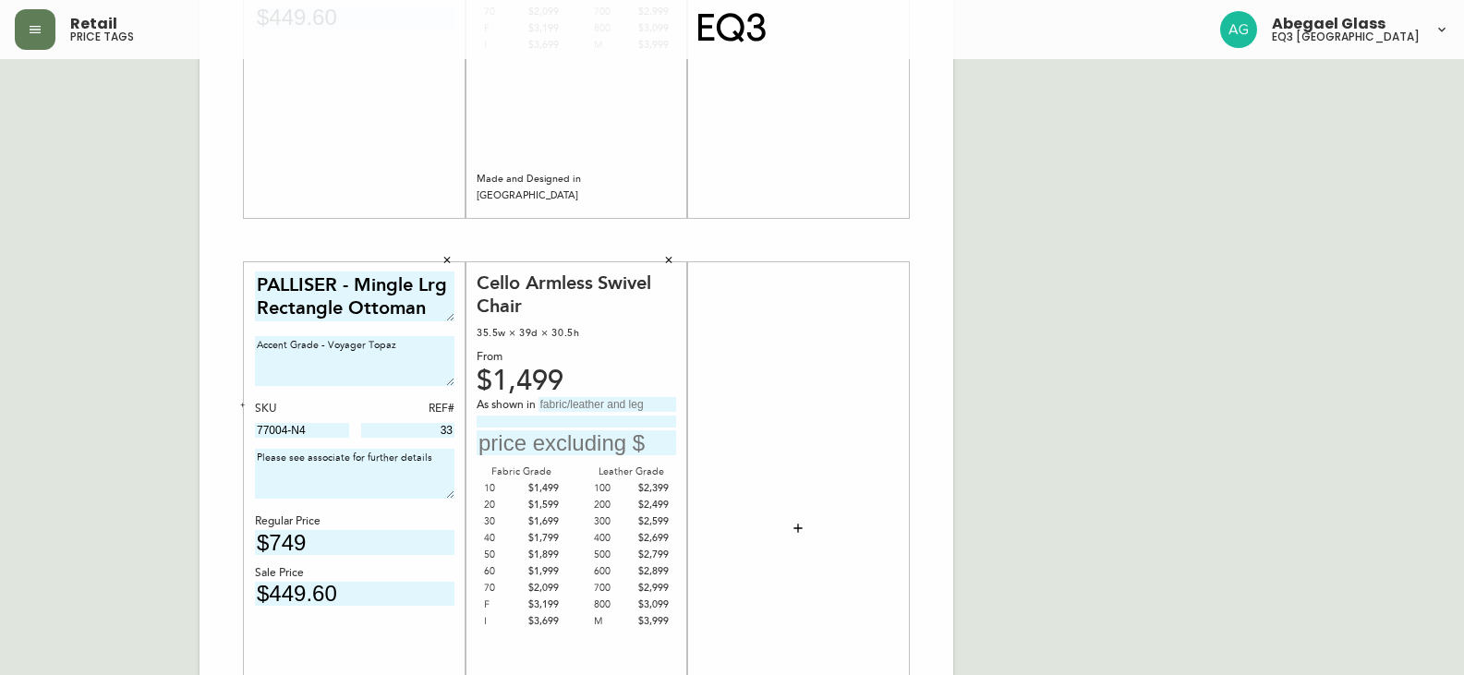
scroll to position [462, 0]
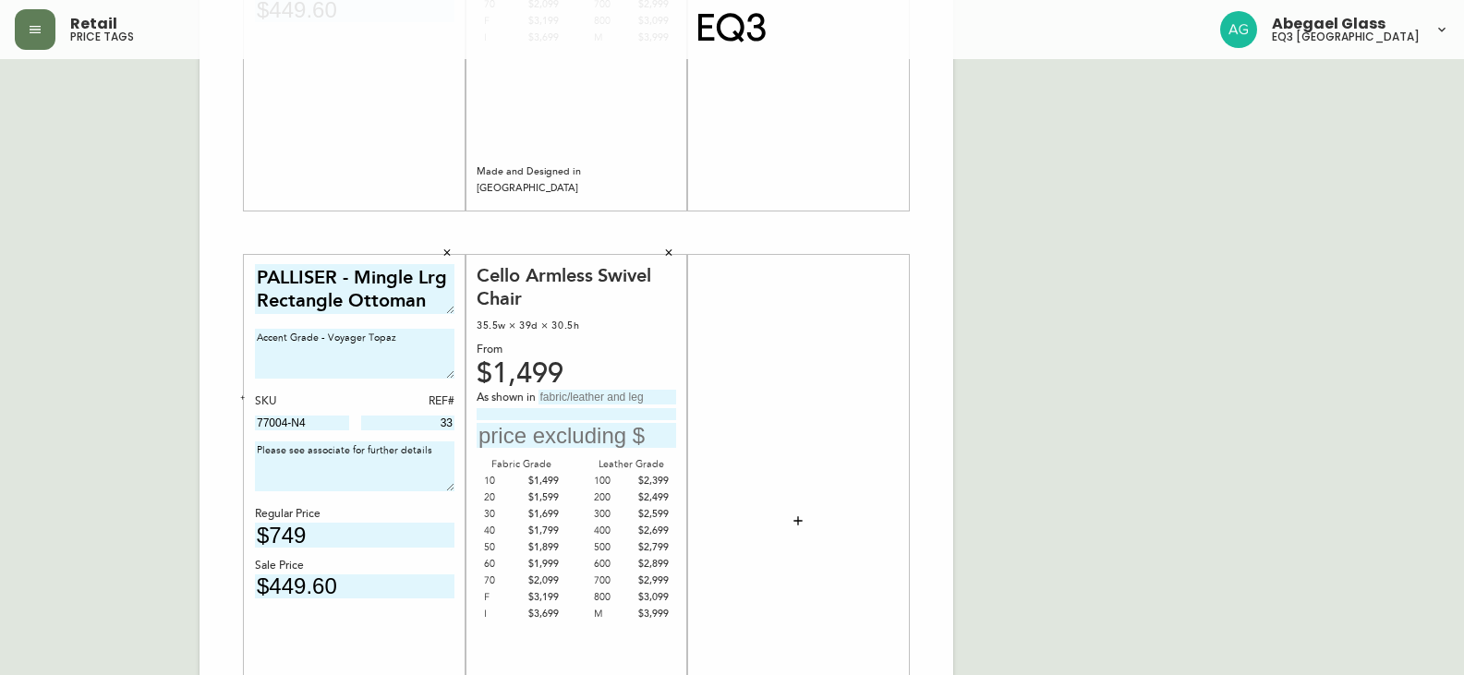
click at [530, 438] on input "text" at bounding box center [577, 435] width 200 height 25
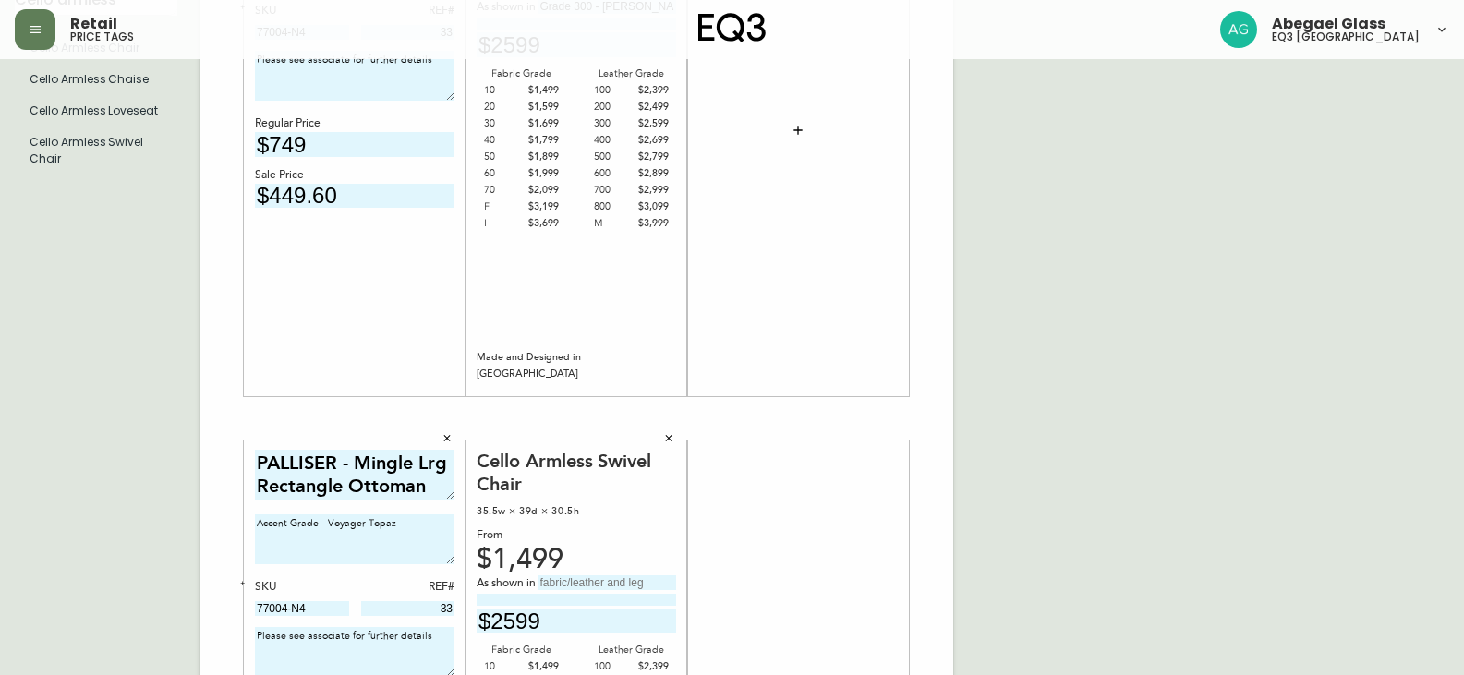
scroll to position [92, 0]
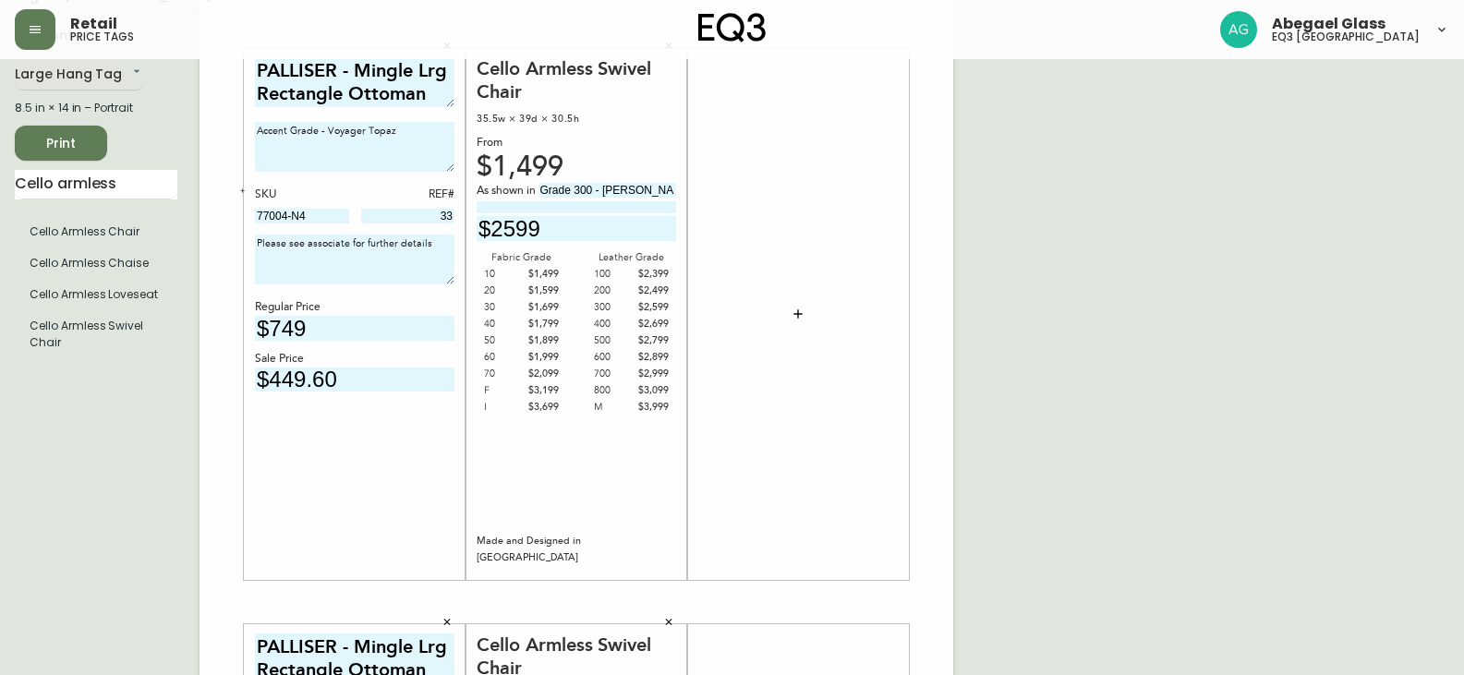
type input "$2599"
click at [78, 150] on span "Print" at bounding box center [61, 143] width 63 height 23
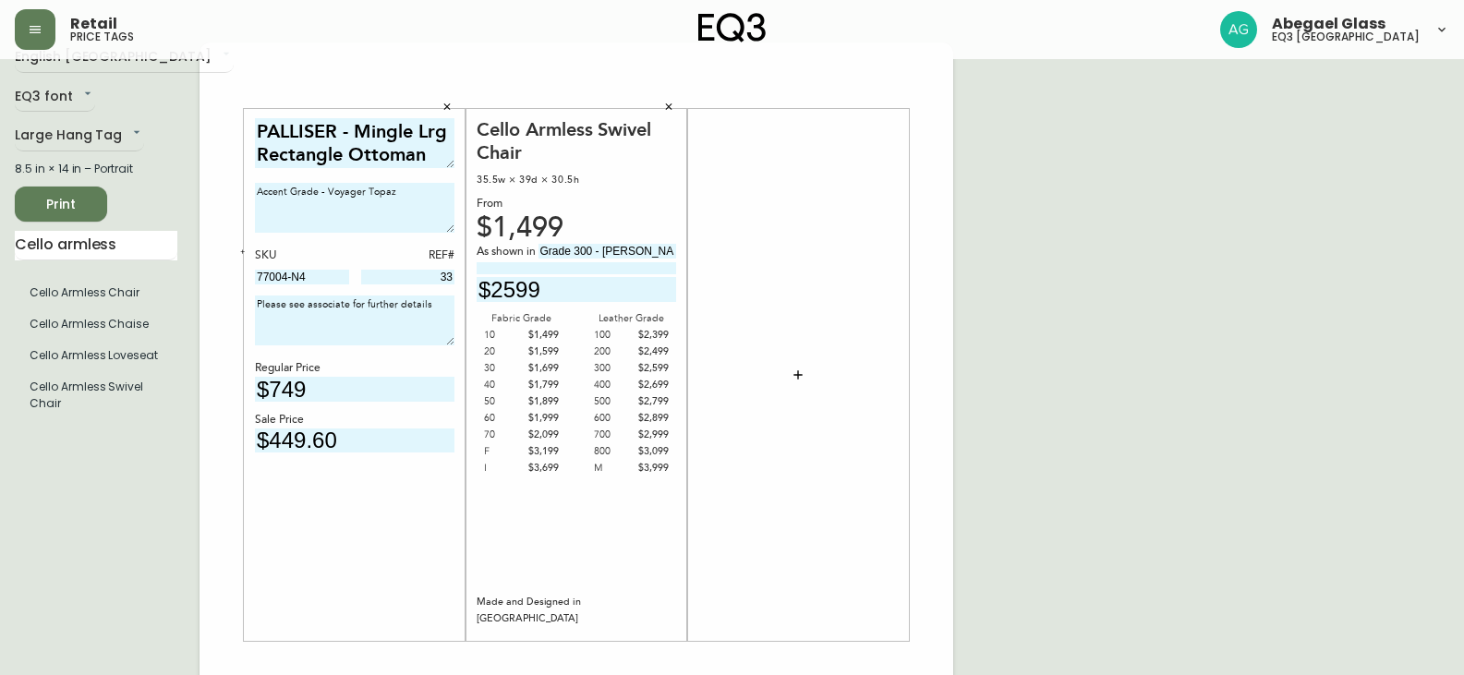
scroll to position [0, 0]
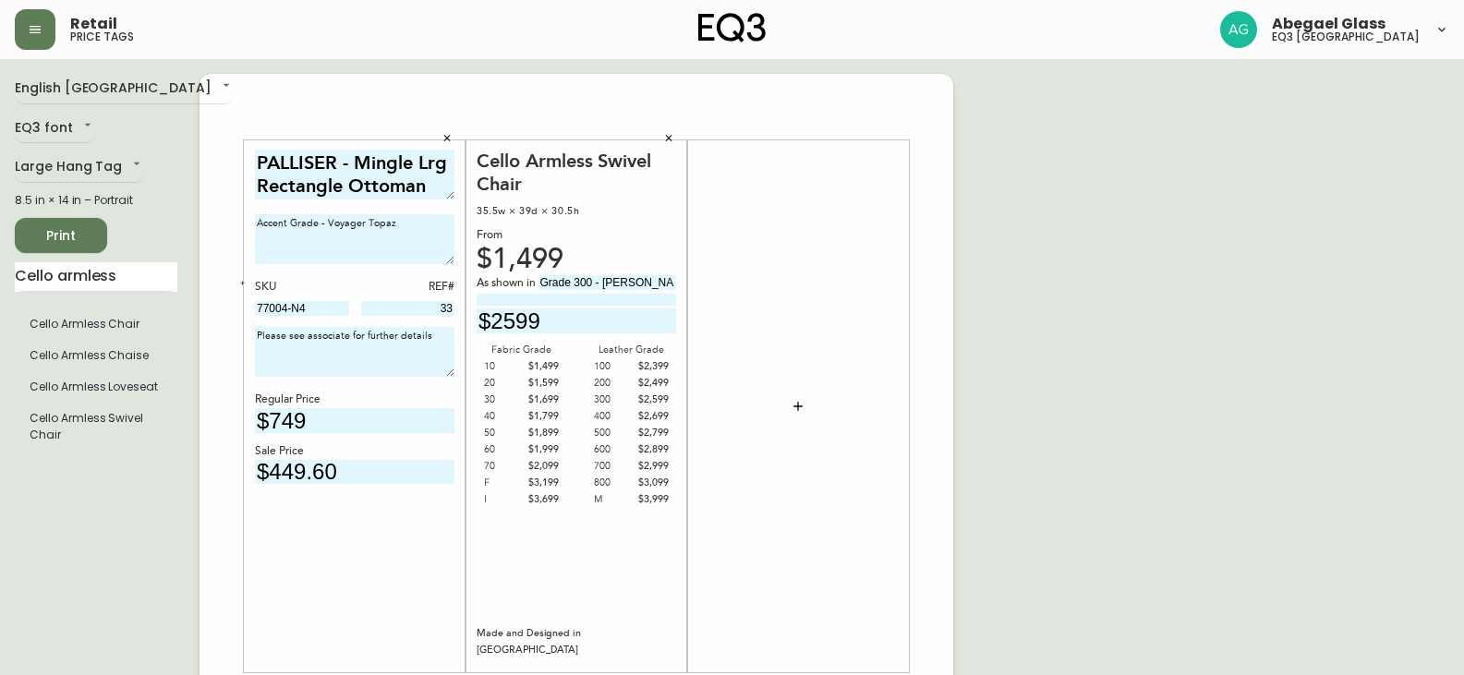
click at [450, 151] on button "button" at bounding box center [447, 139] width 28 height 28
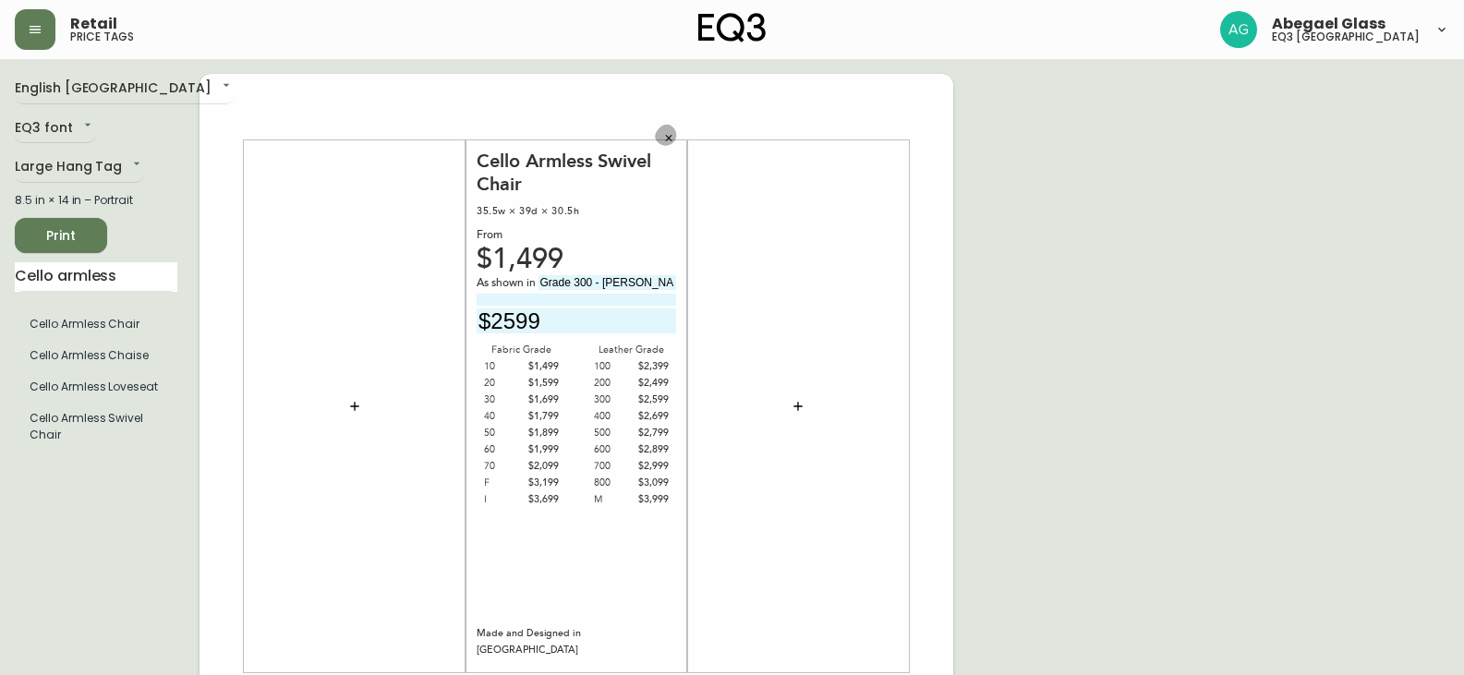
click at [669, 129] on button "button" at bounding box center [669, 139] width 28 height 28
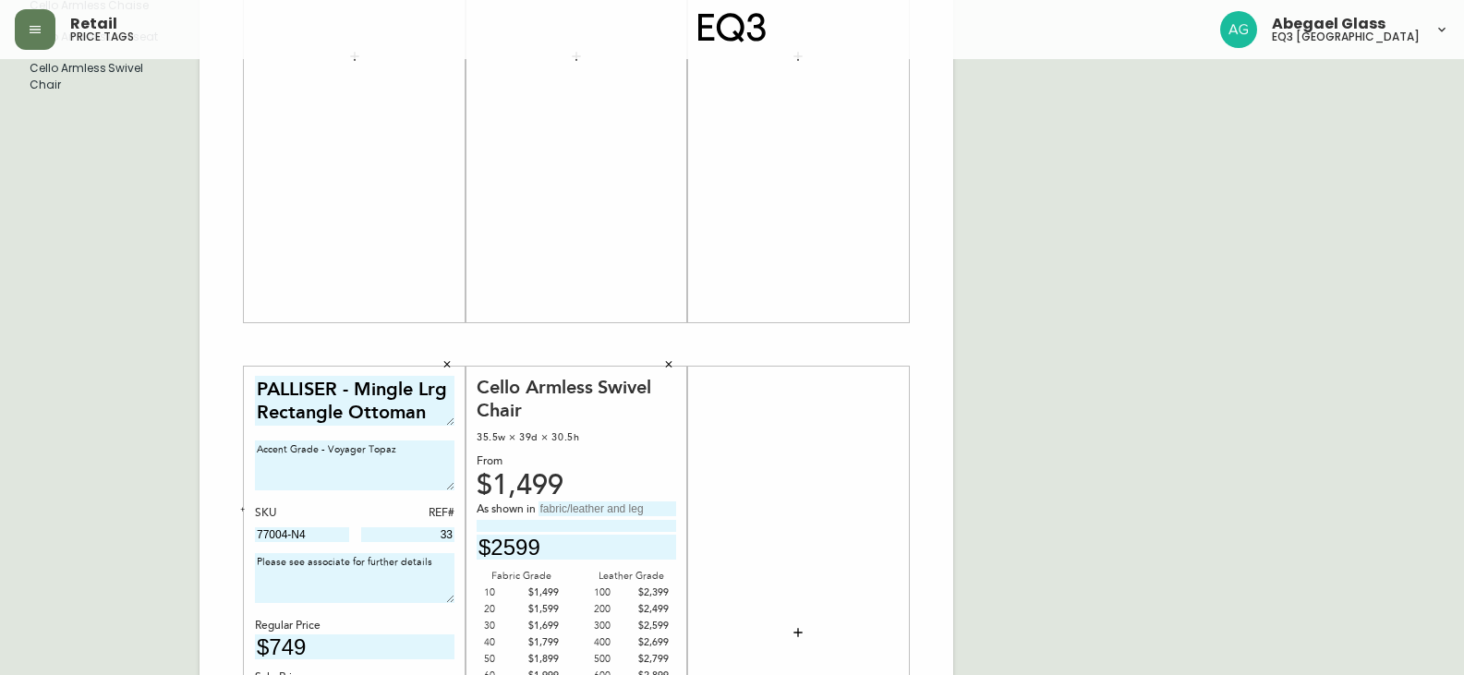
scroll to position [554, 0]
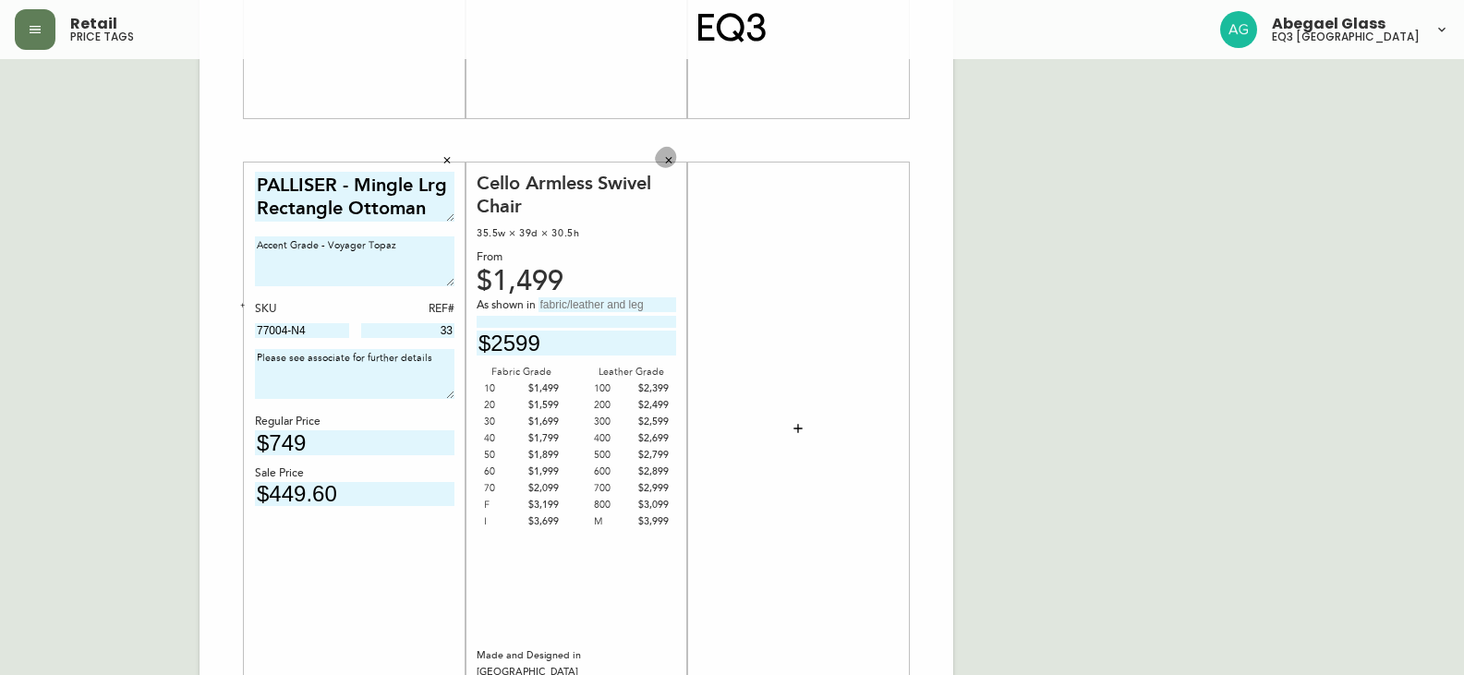
click at [673, 156] on icon "button" at bounding box center [668, 160] width 11 height 11
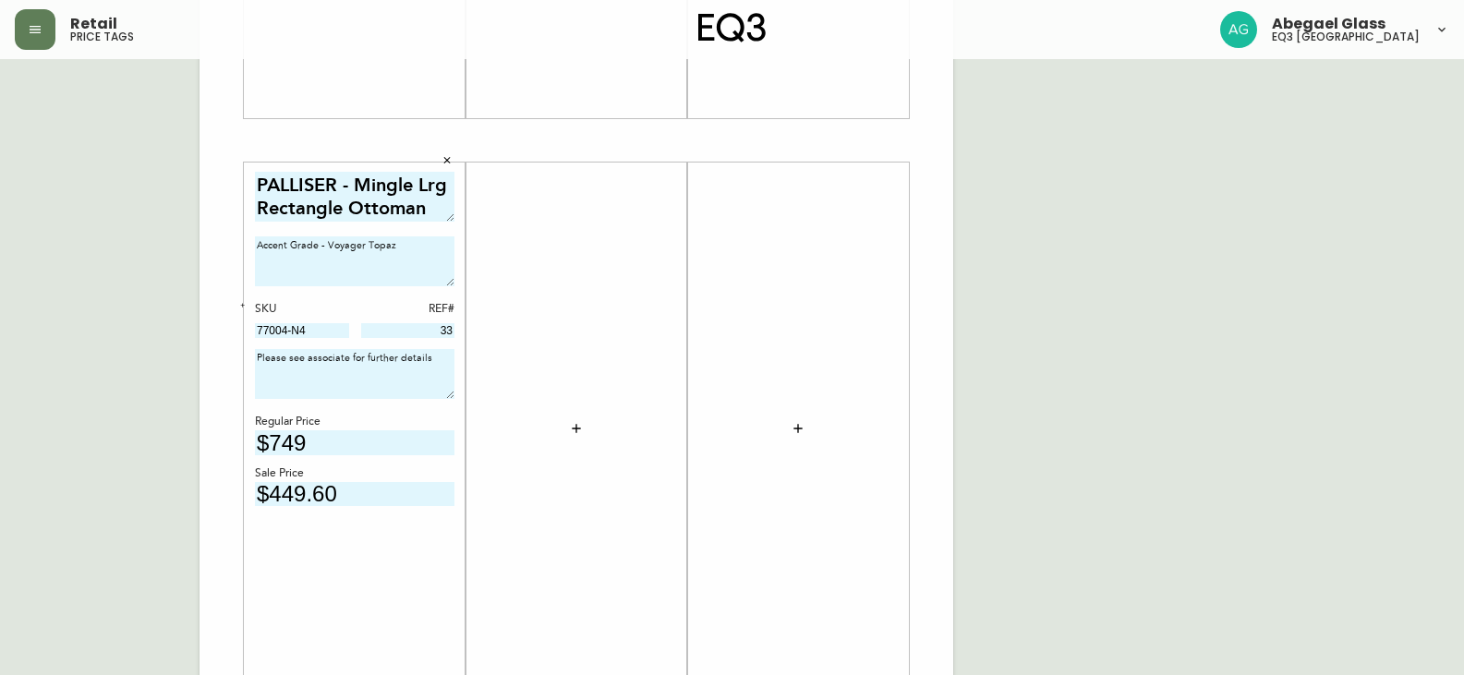
click at [454, 163] on button "button" at bounding box center [447, 161] width 28 height 28
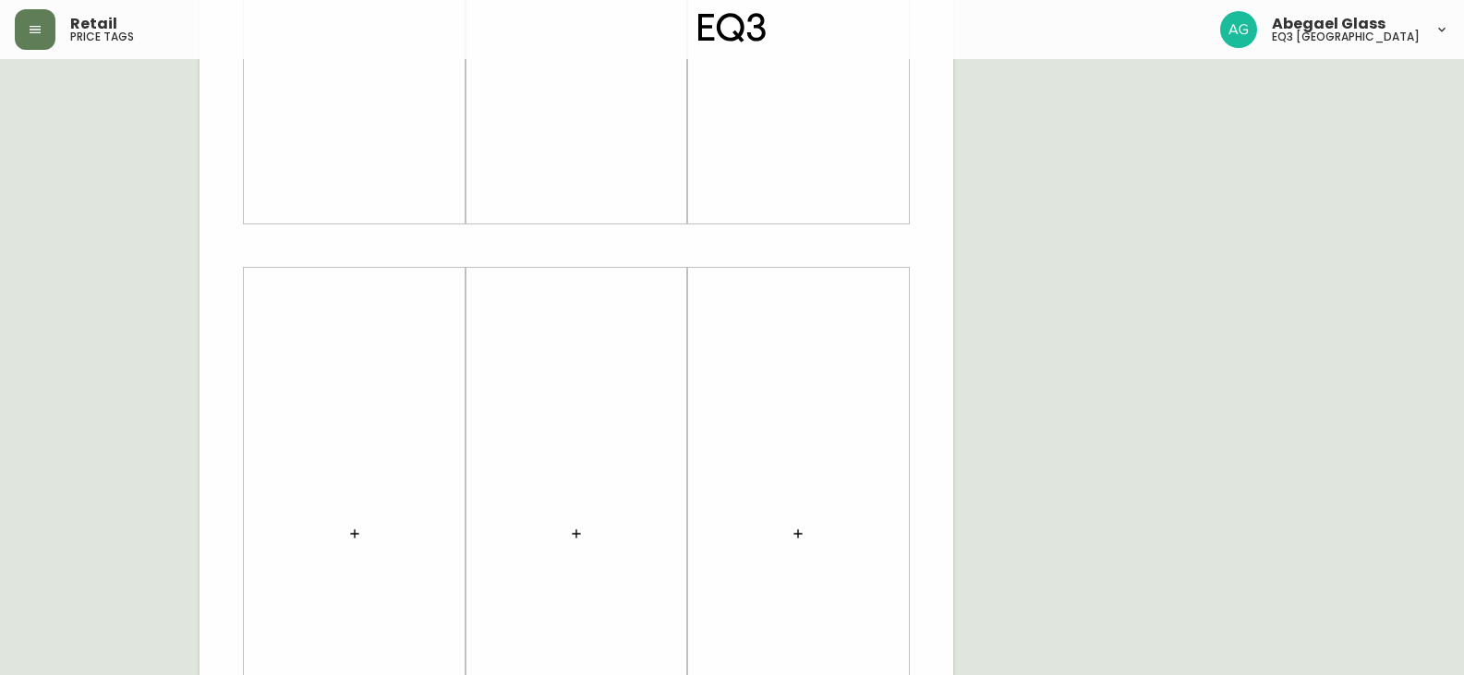
scroll to position [277, 0]
